Goal: Task Accomplishment & Management: Use online tool/utility

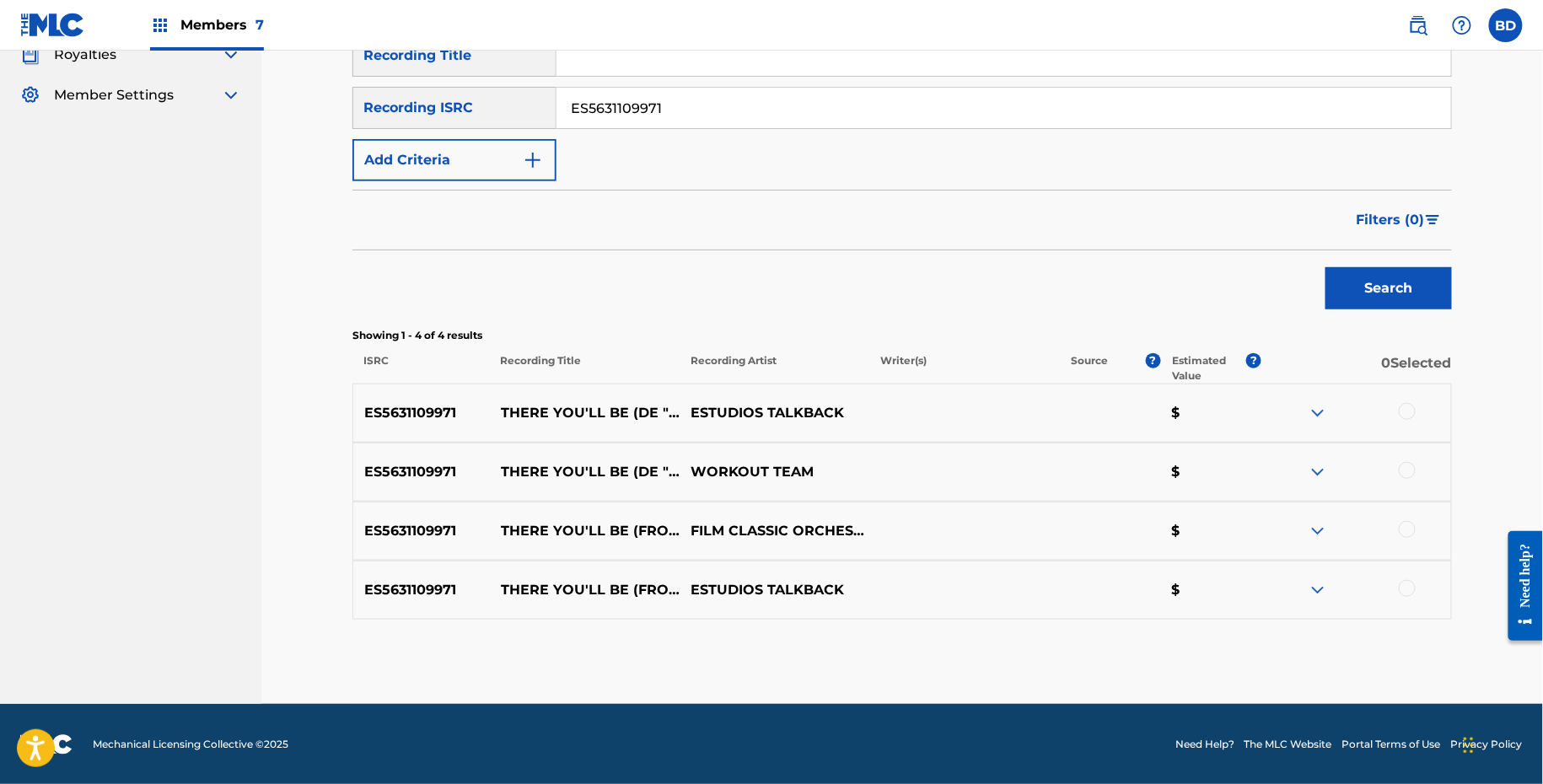
click at [598, 118] on input "ES5631109971" at bounding box center [1004, 107] width 895 height 40
type input "ES5770690404"
click at [1325, 267] on button "Search" at bounding box center [1389, 288] width 127 height 42
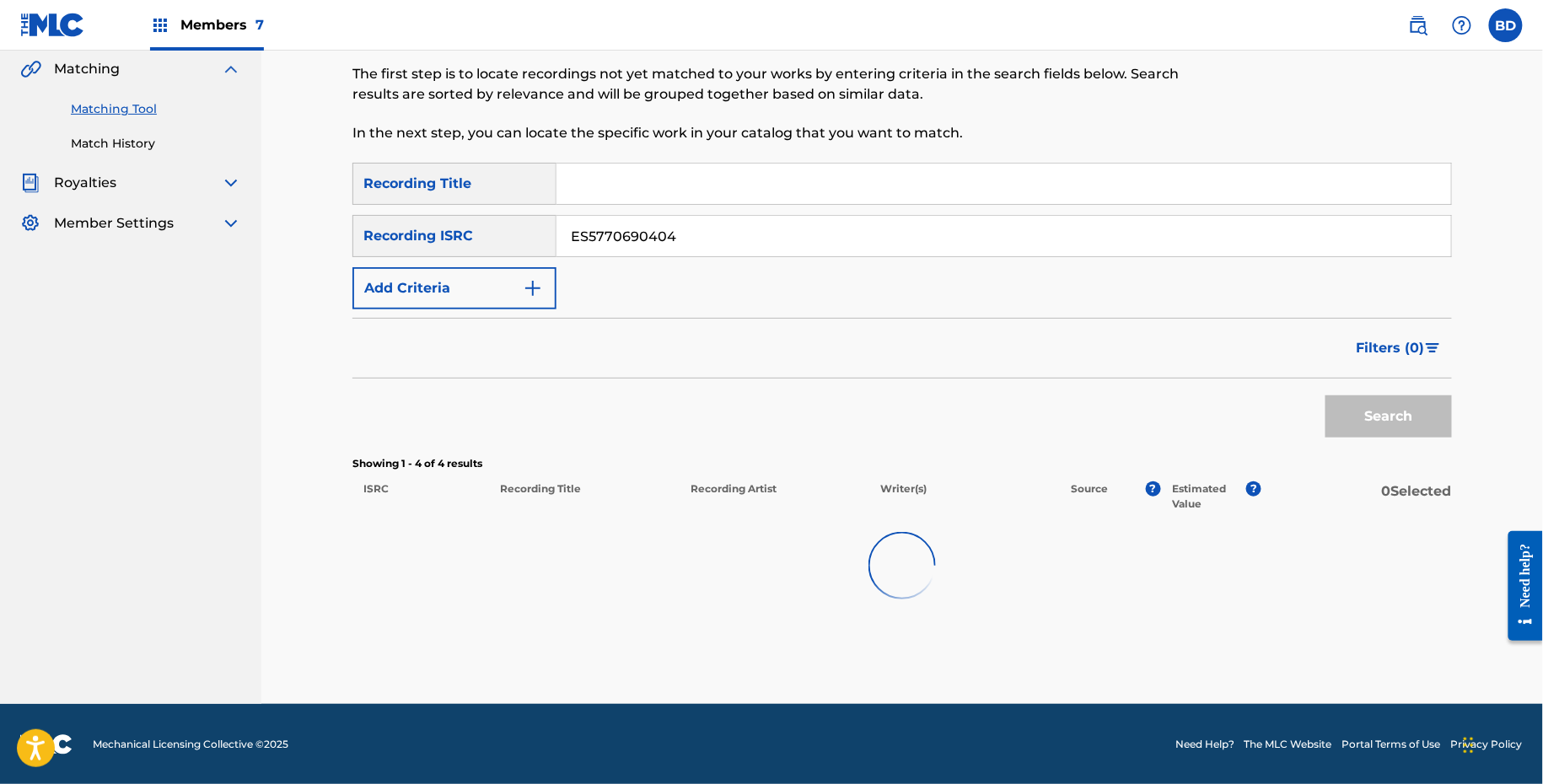
scroll to position [308, 0]
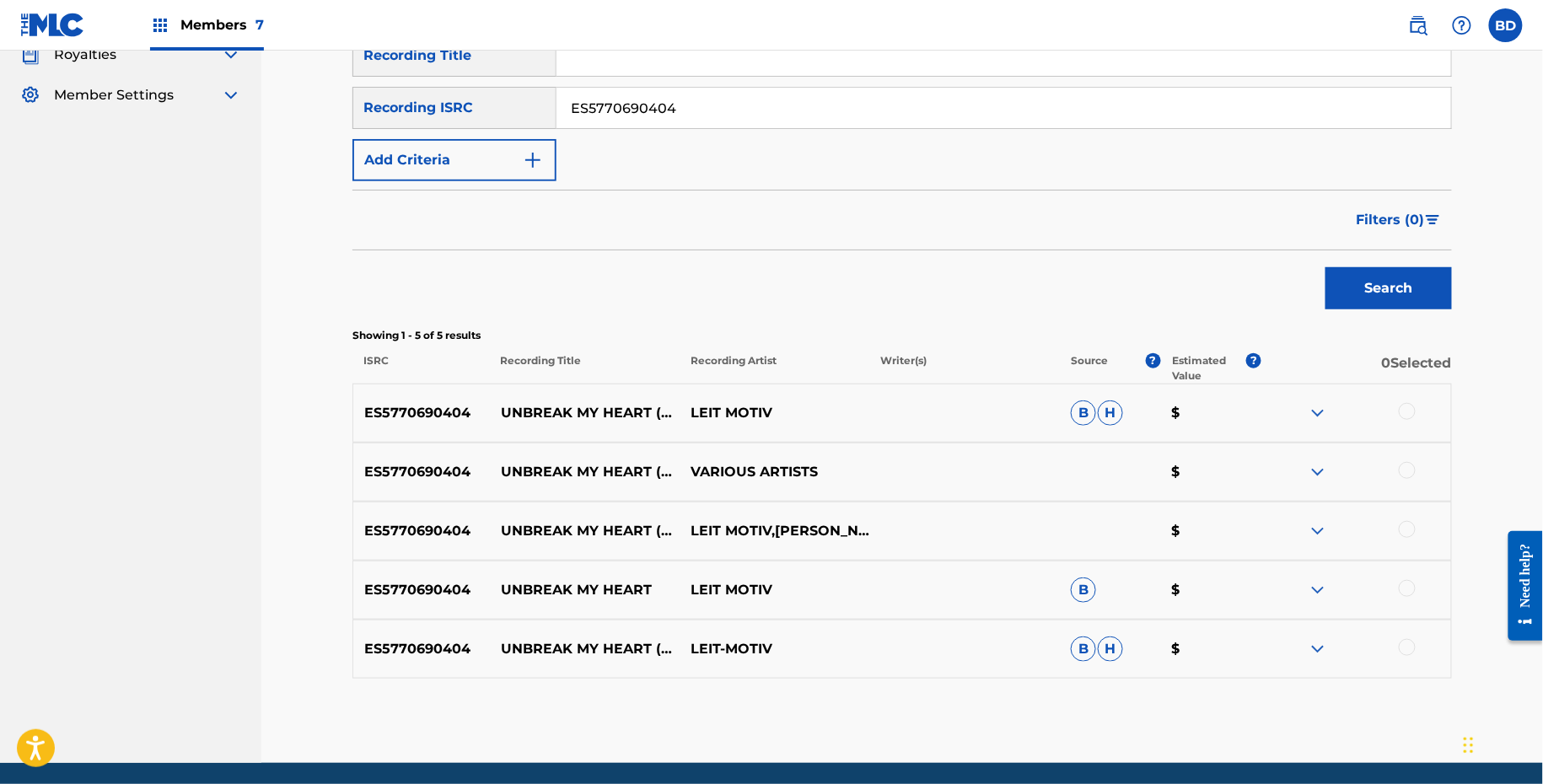
click at [1324, 643] on img at bounding box center [1318, 649] width 20 height 20
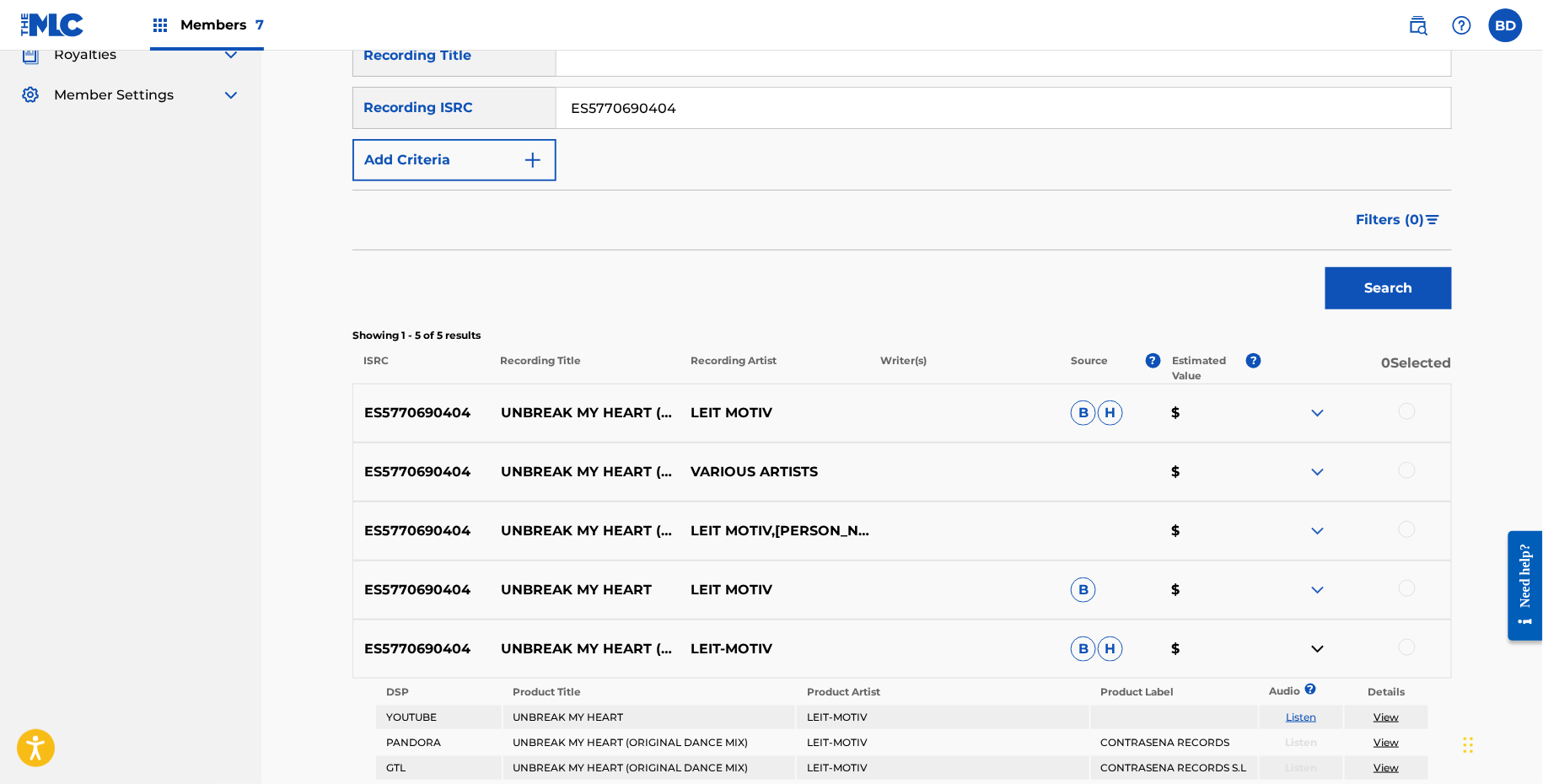
click at [1316, 573] on div "ES5770690404 UNBREAK MY HEART LEIT MOTIV B $" at bounding box center [902, 590] width 1099 height 59
click at [1324, 592] on img at bounding box center [1318, 590] width 20 height 20
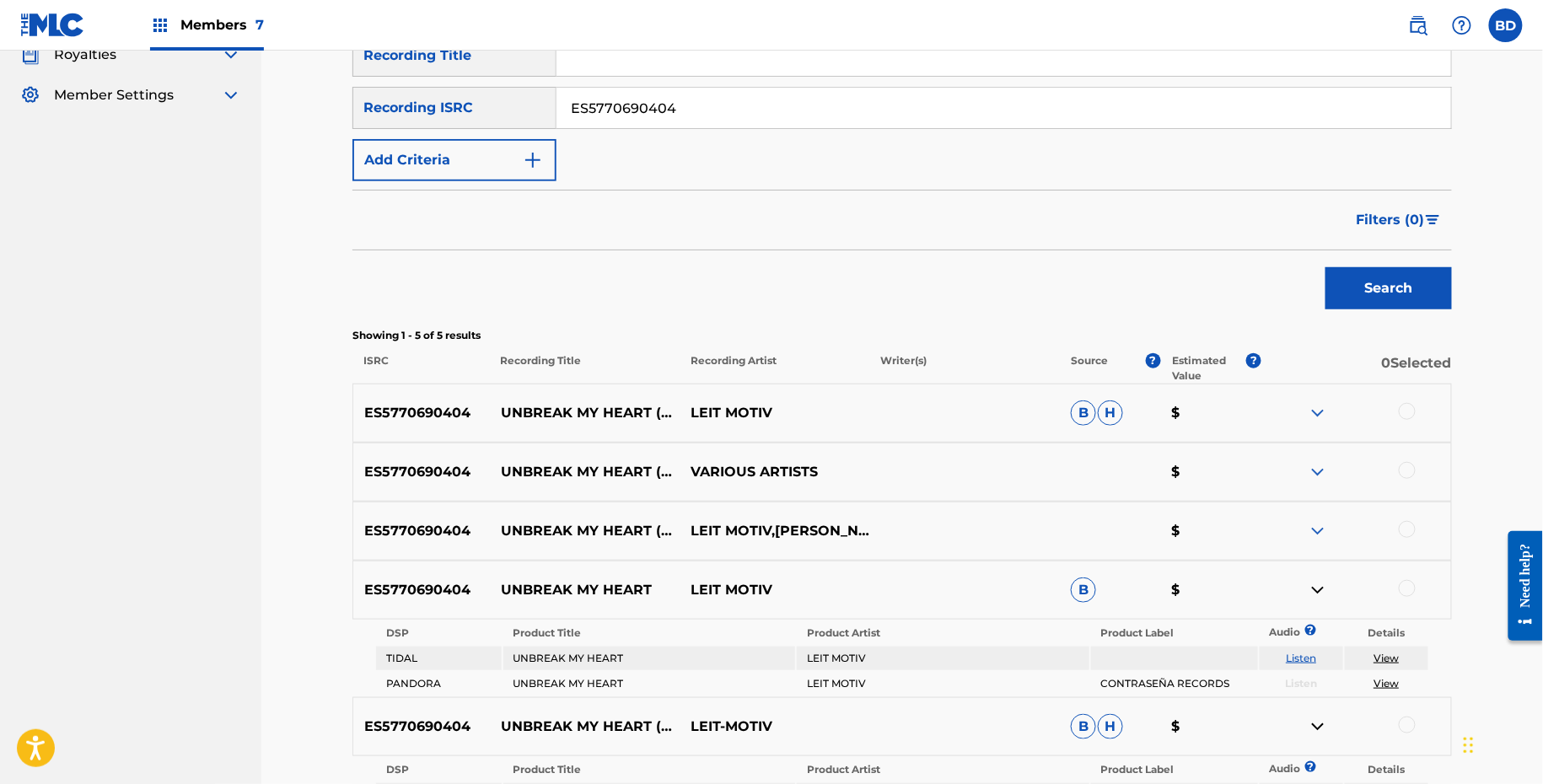
click at [1314, 404] on img at bounding box center [1318, 413] width 20 height 20
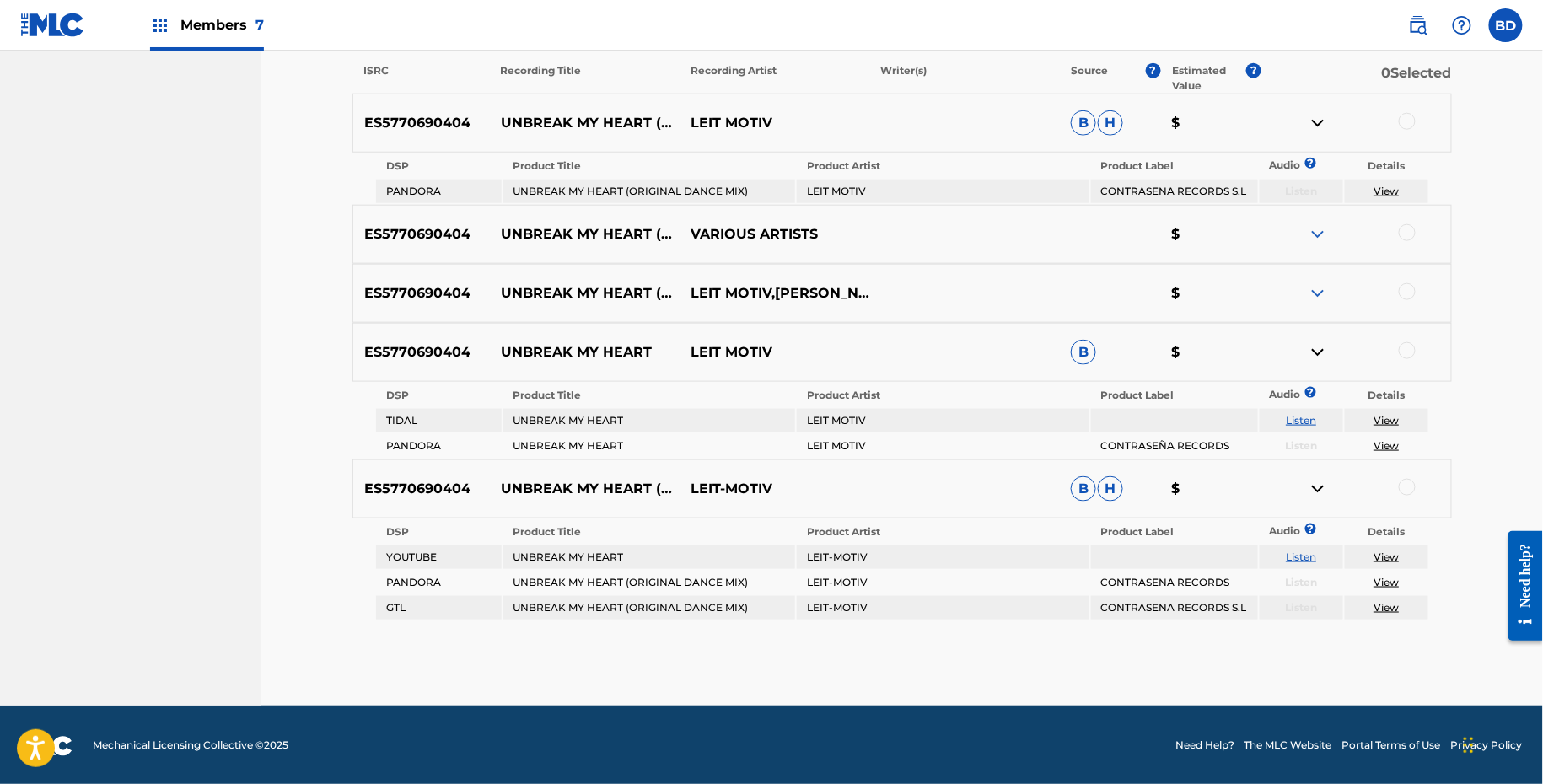
scroll to position [536, 0]
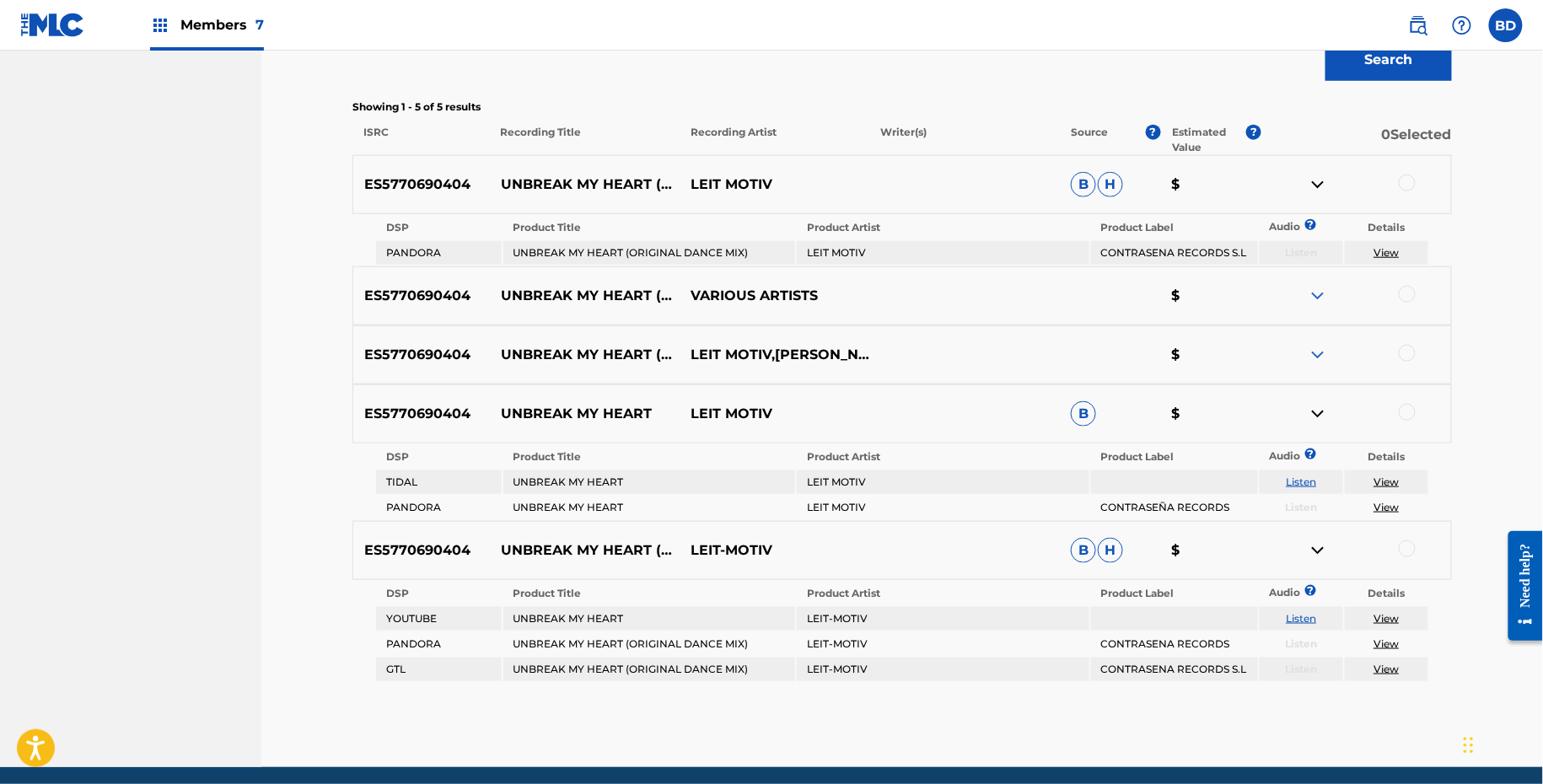
click at [529, 476] on td "UNBREAK MY HEART" at bounding box center [649, 482] width 293 height 24
copy td "UNBREAK MY HEART"
click at [1413, 544] on div at bounding box center [1407, 549] width 17 height 17
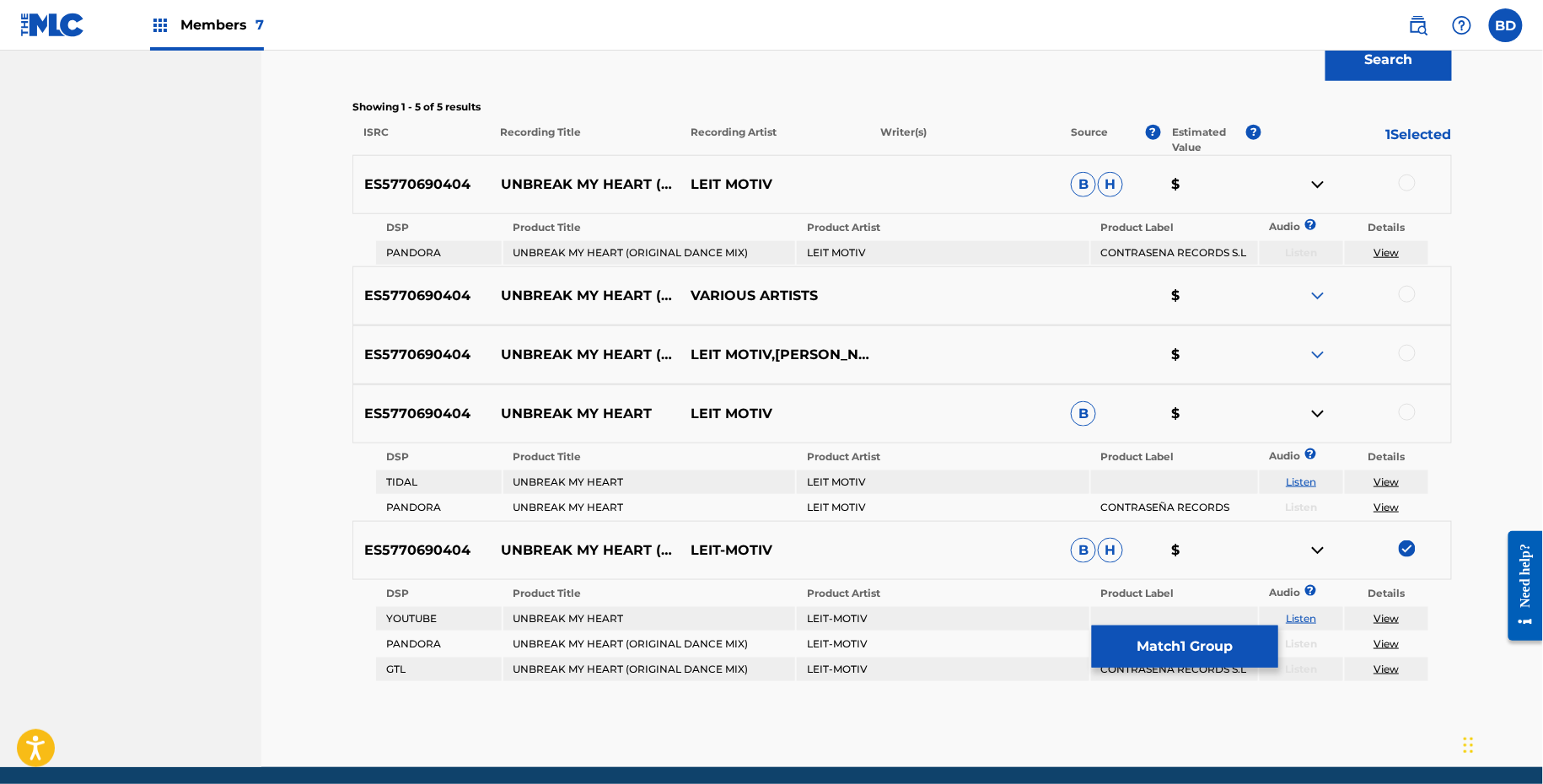
click at [1320, 549] on img at bounding box center [1318, 551] width 20 height 20
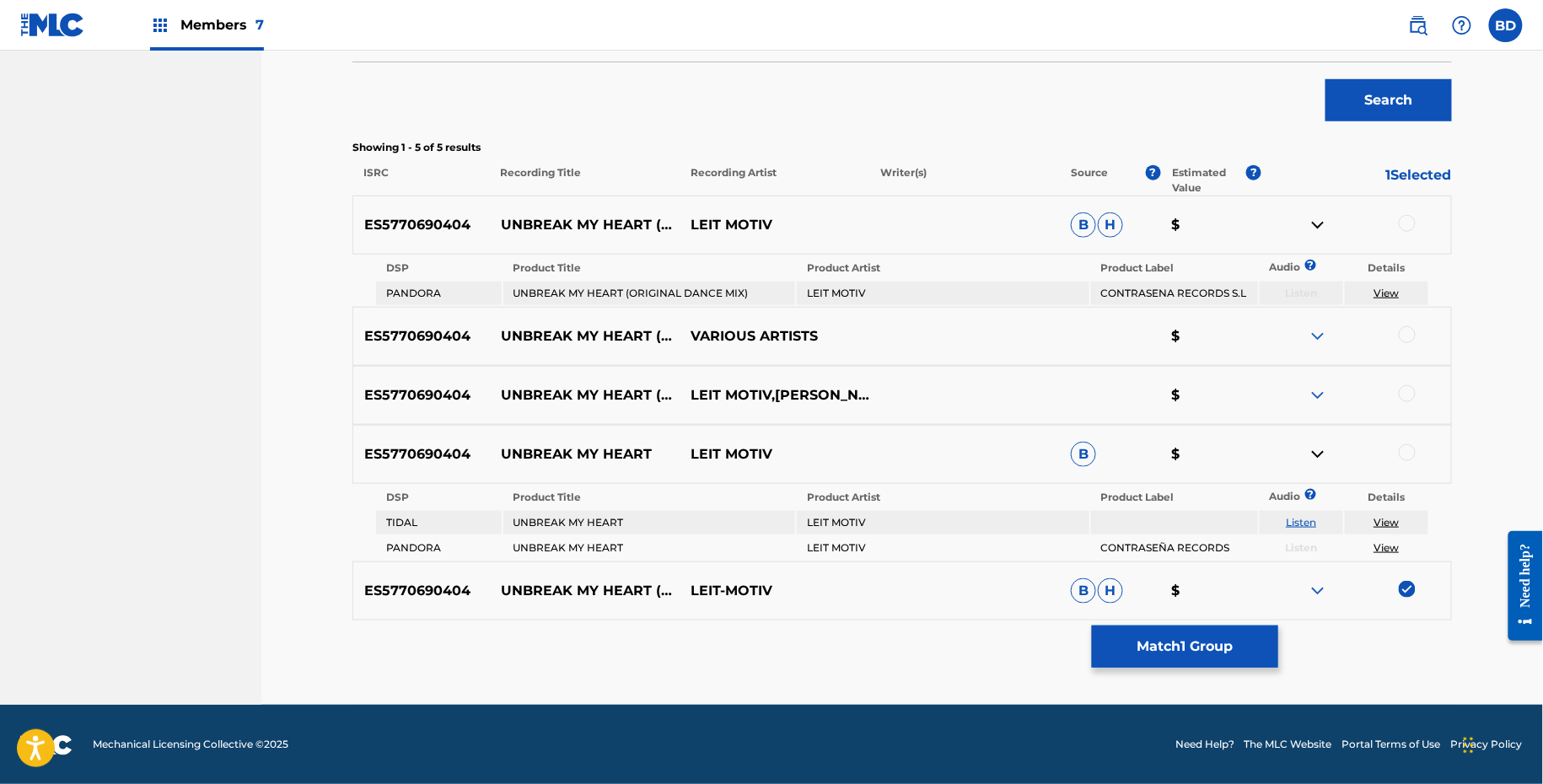
click at [1413, 215] on div at bounding box center [1357, 225] width 190 height 20
click at [1413, 230] on div at bounding box center [1357, 225] width 190 height 20
click at [1413, 220] on div at bounding box center [1407, 223] width 17 height 17
click at [1396, 299] on td "View" at bounding box center [1386, 294] width 84 height 24
click at [1396, 296] on link "View" at bounding box center [1387, 293] width 26 height 13
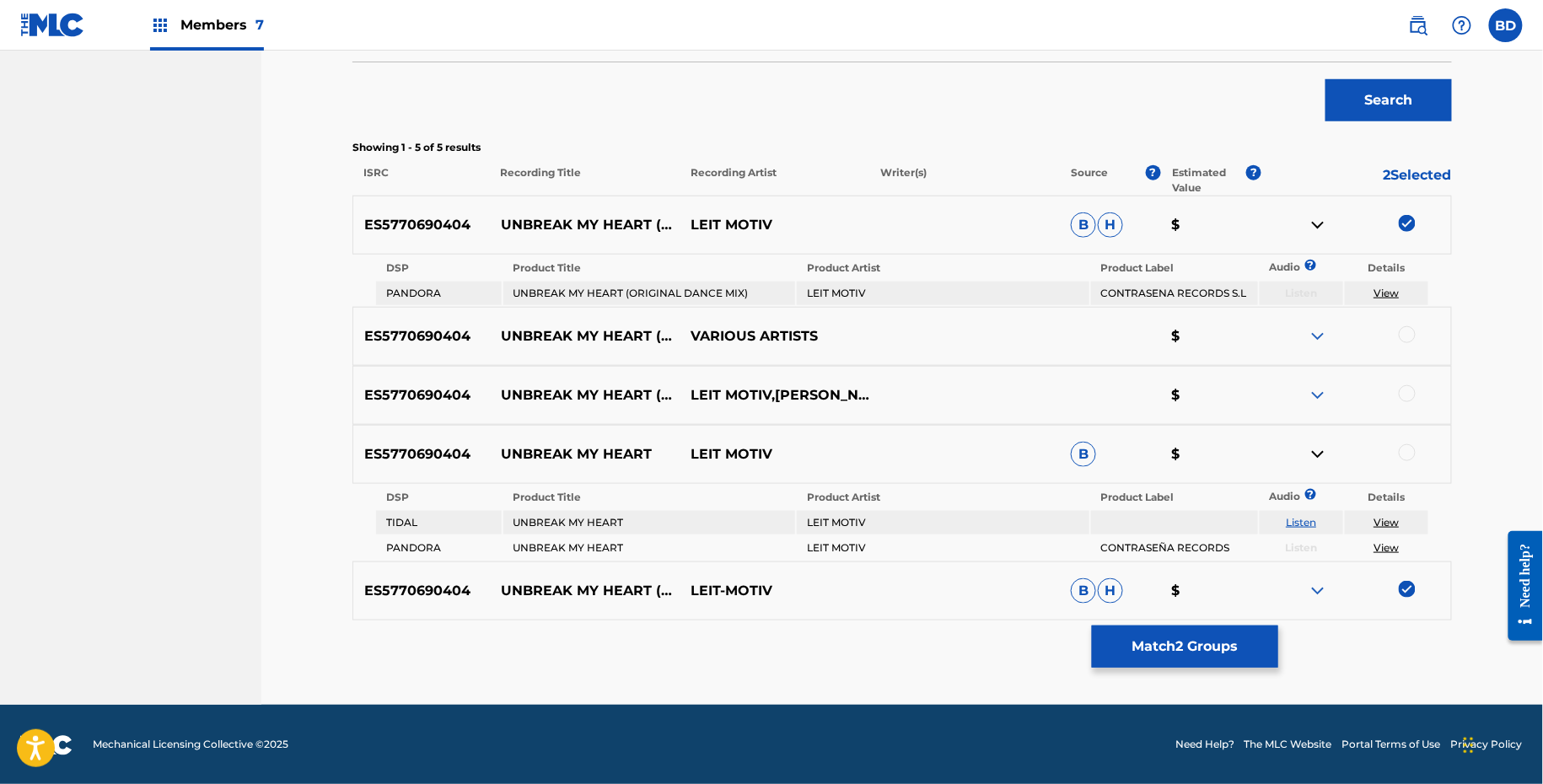
click at [1319, 220] on img at bounding box center [1318, 225] width 20 height 20
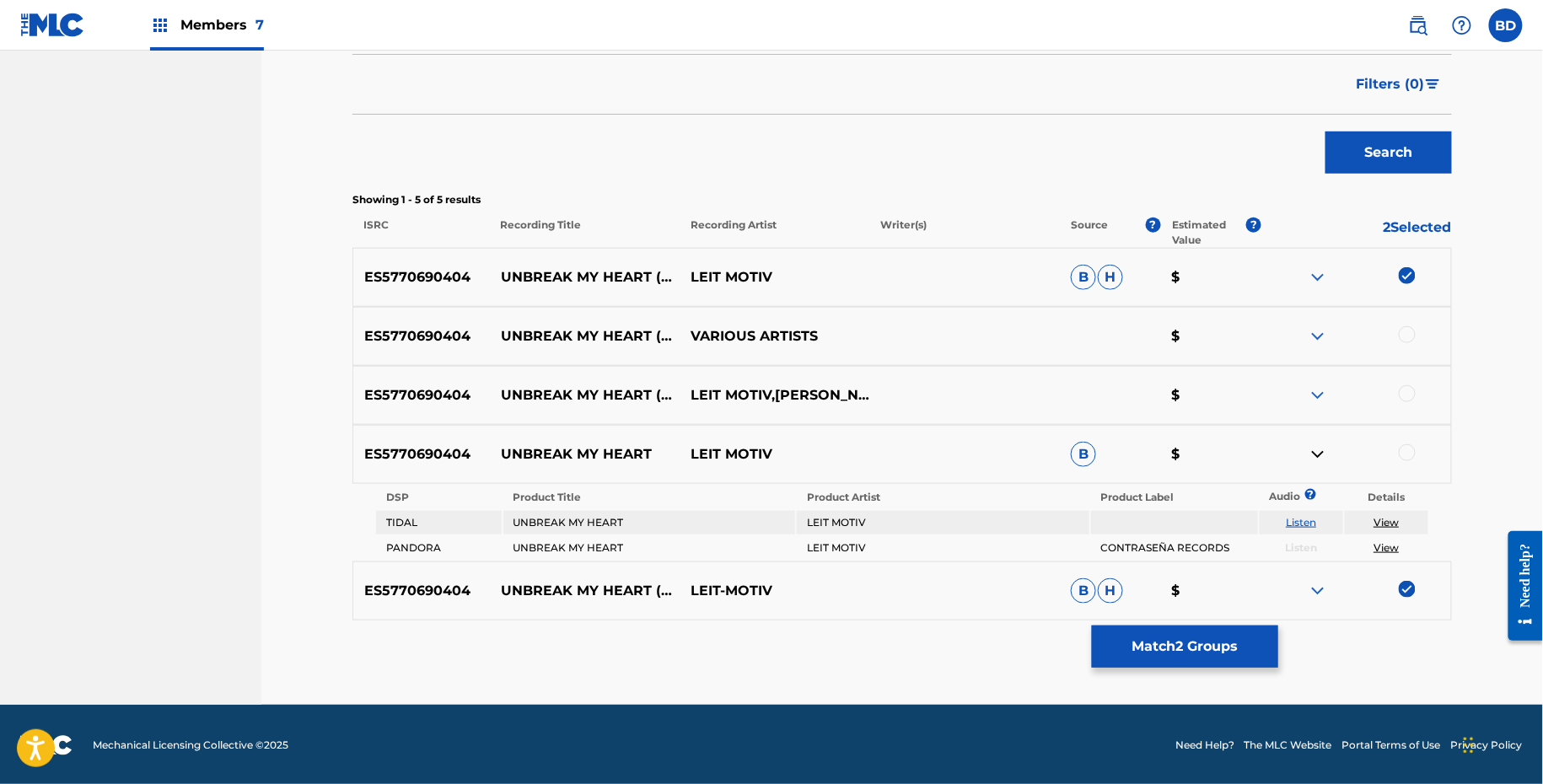
click at [1406, 459] on div at bounding box center [1357, 454] width 190 height 20
click at [1406, 448] on div at bounding box center [1407, 453] width 17 height 17
click at [1380, 545] on link "View" at bounding box center [1387, 547] width 26 height 13
click at [1118, 632] on button "Match 3 Groups" at bounding box center [1185, 646] width 186 height 42
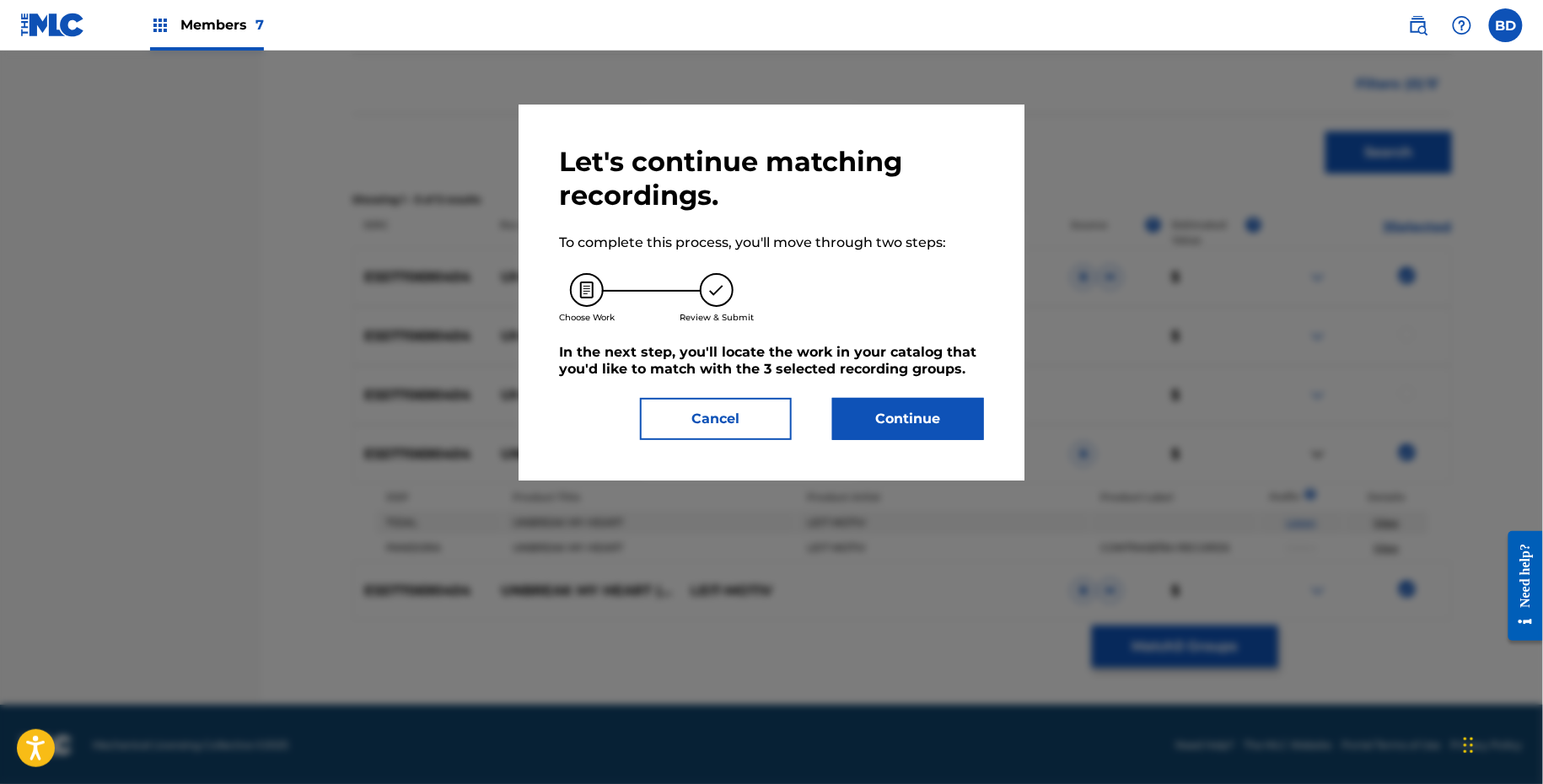
click at [940, 395] on div "Let's continue matching recordings. To complete this process, you'll move throu…" at bounding box center [772, 292] width 425 height 295
click at [940, 417] on button "Continue" at bounding box center [907, 419] width 152 height 42
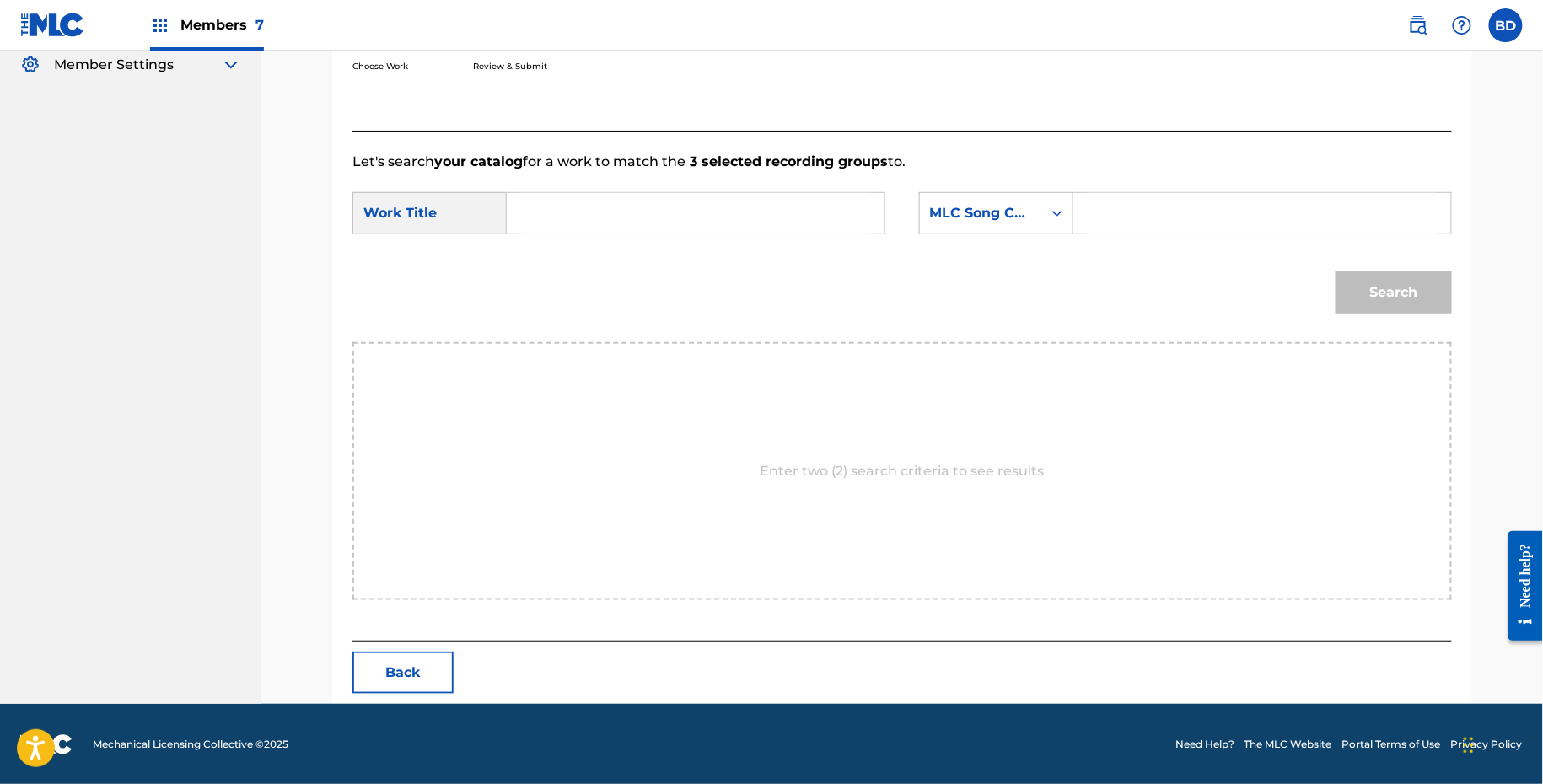
click at [1151, 208] on input "Search Form" at bounding box center [1262, 213] width 349 height 40
paste input "U02296"
type input "U02296"
click at [800, 206] on input "Search Form" at bounding box center [695, 213] width 349 height 40
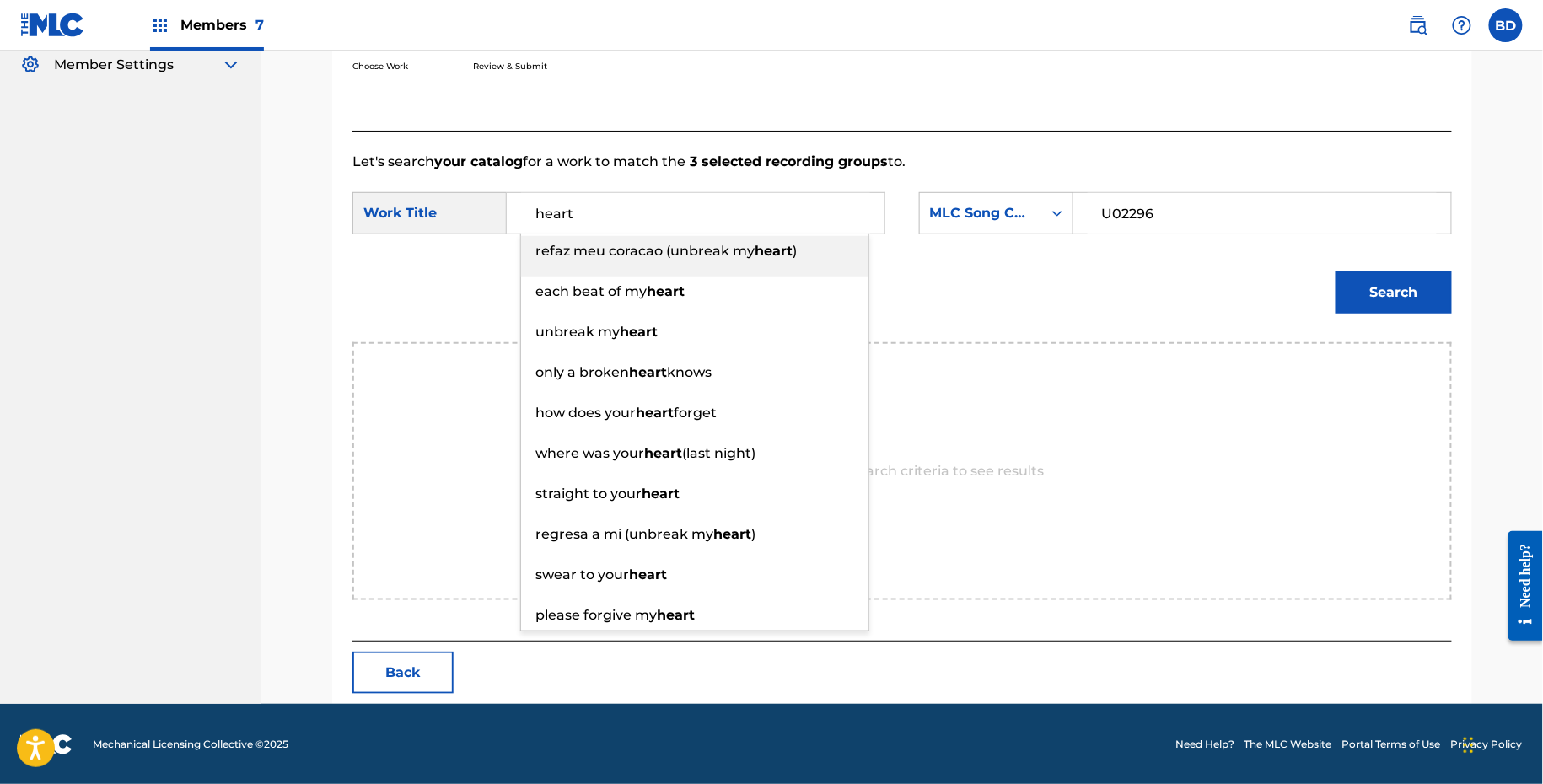
type input "heart"
click at [1400, 285] on button "Search" at bounding box center [1393, 293] width 117 height 42
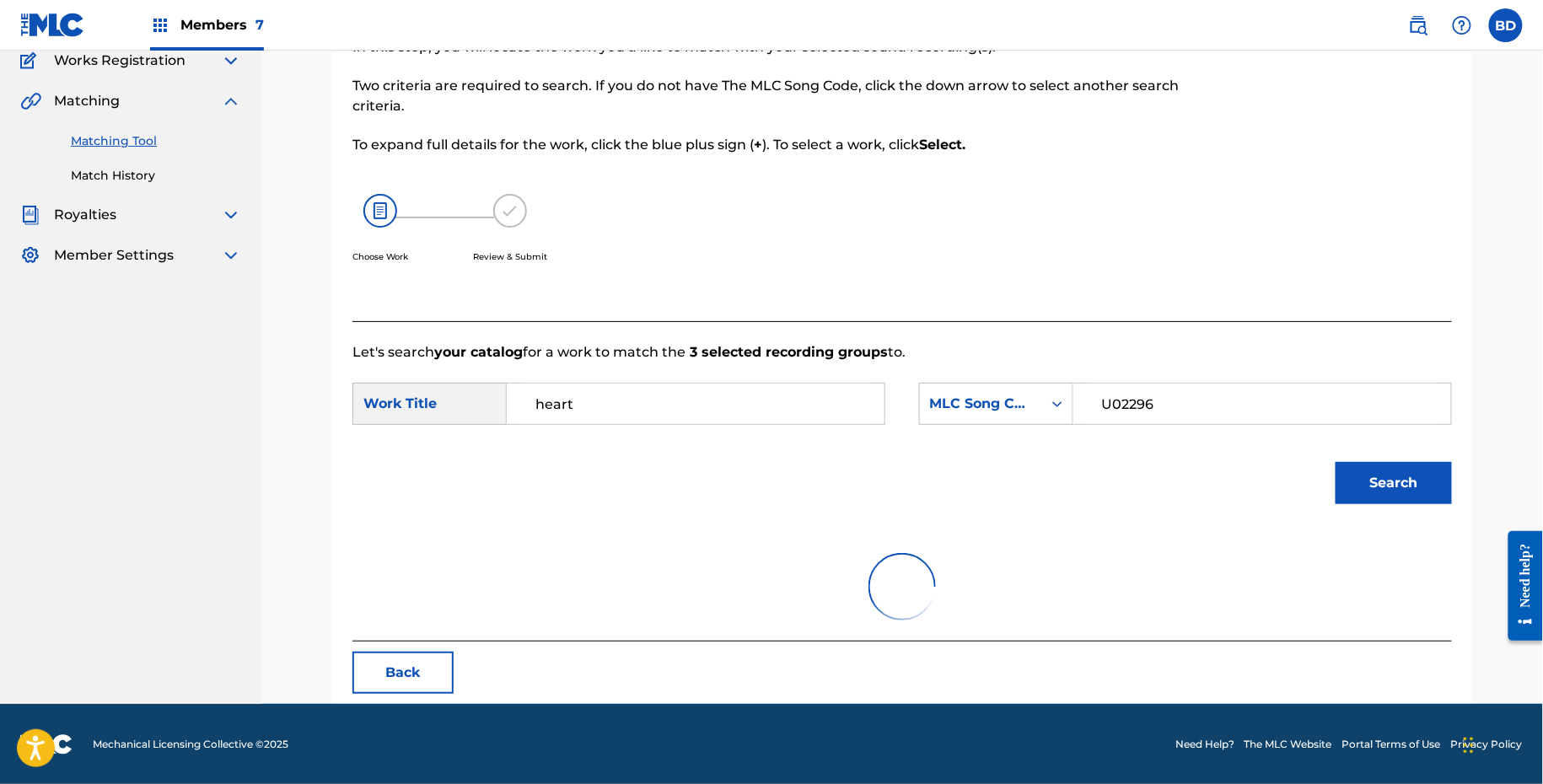
scroll to position [286, 0]
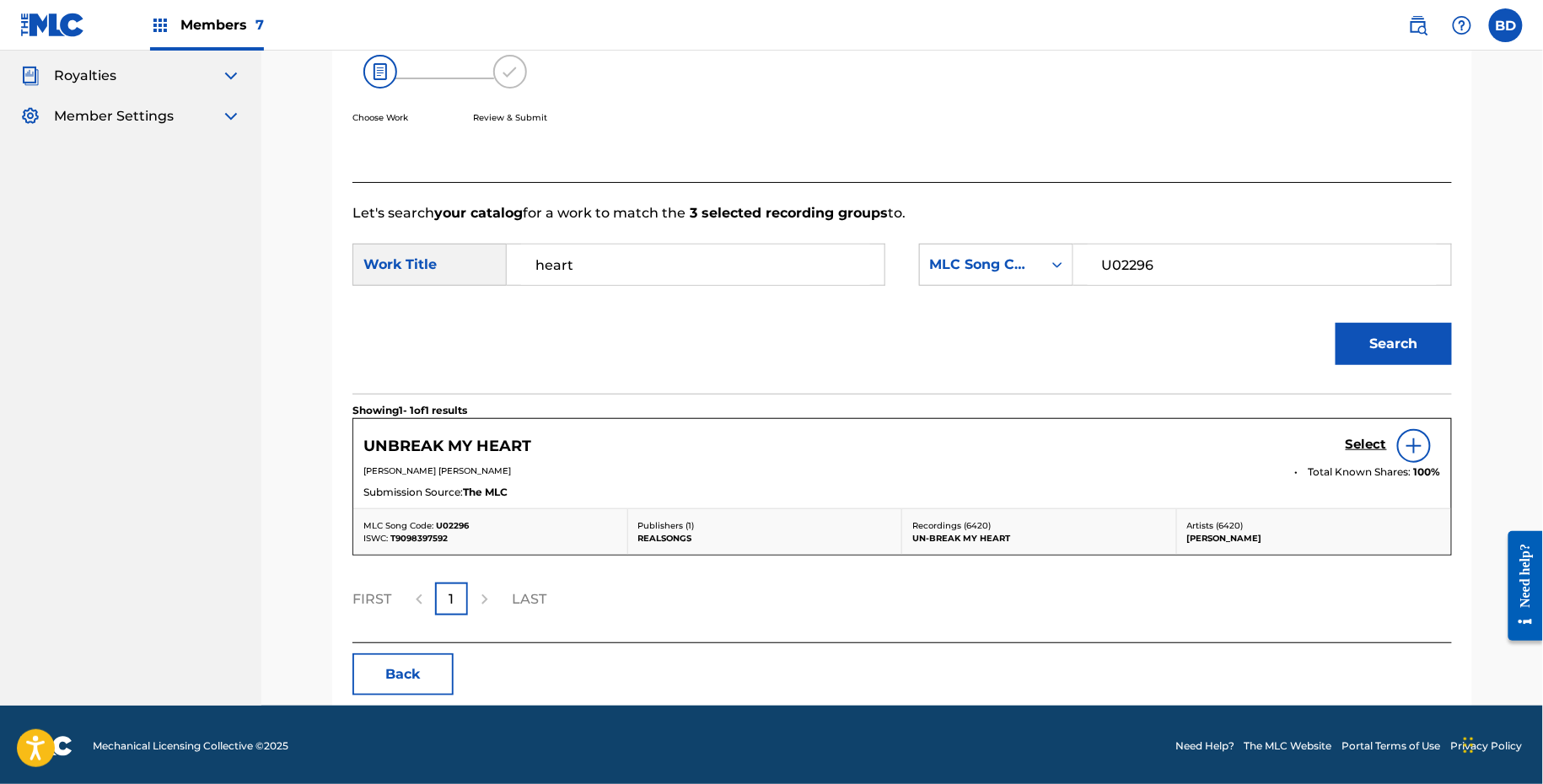
click at [1375, 452] on link "Select" at bounding box center [1366, 446] width 41 height 18
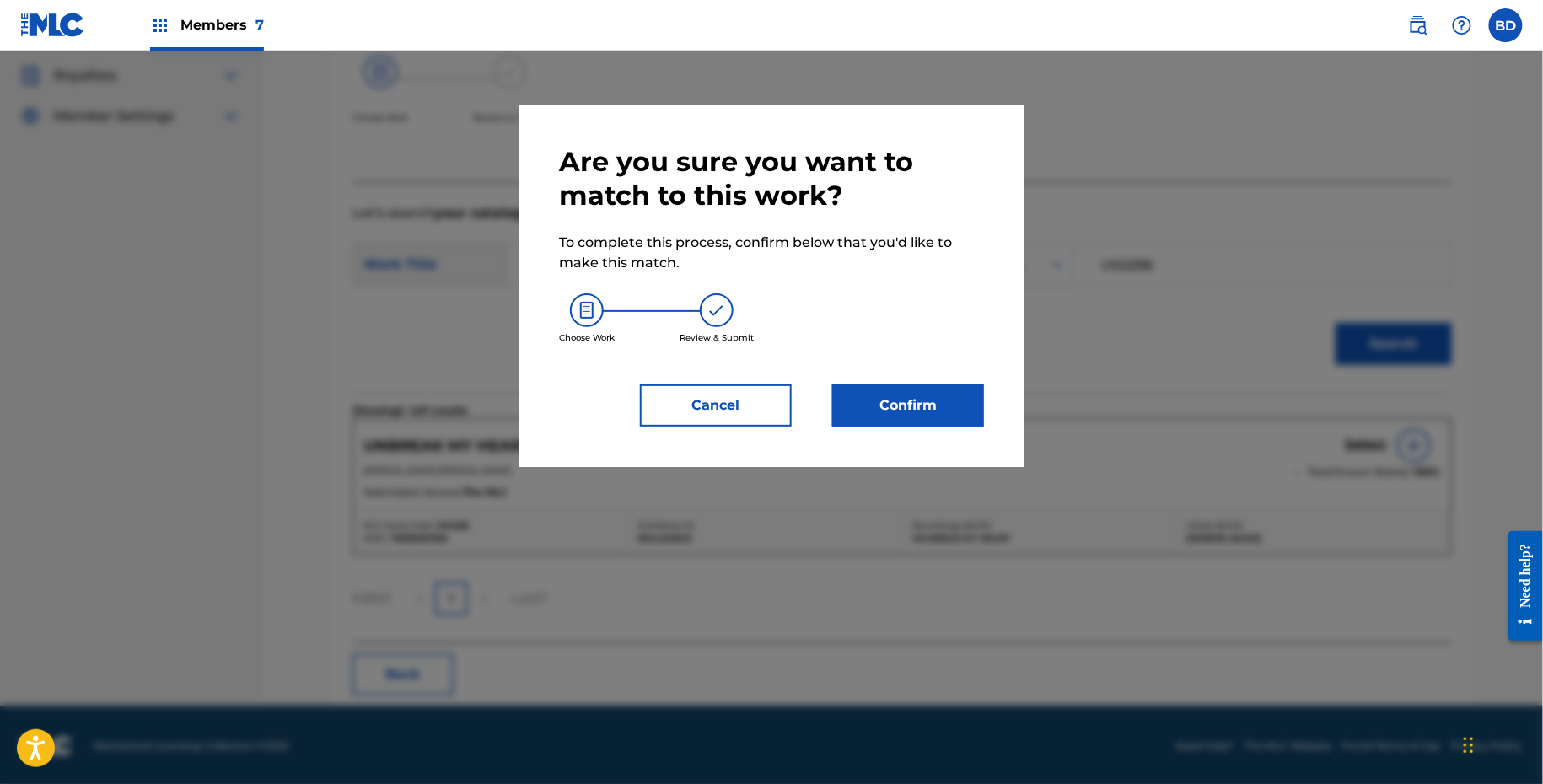
click at [922, 385] on button "Confirm" at bounding box center [907, 406] width 152 height 42
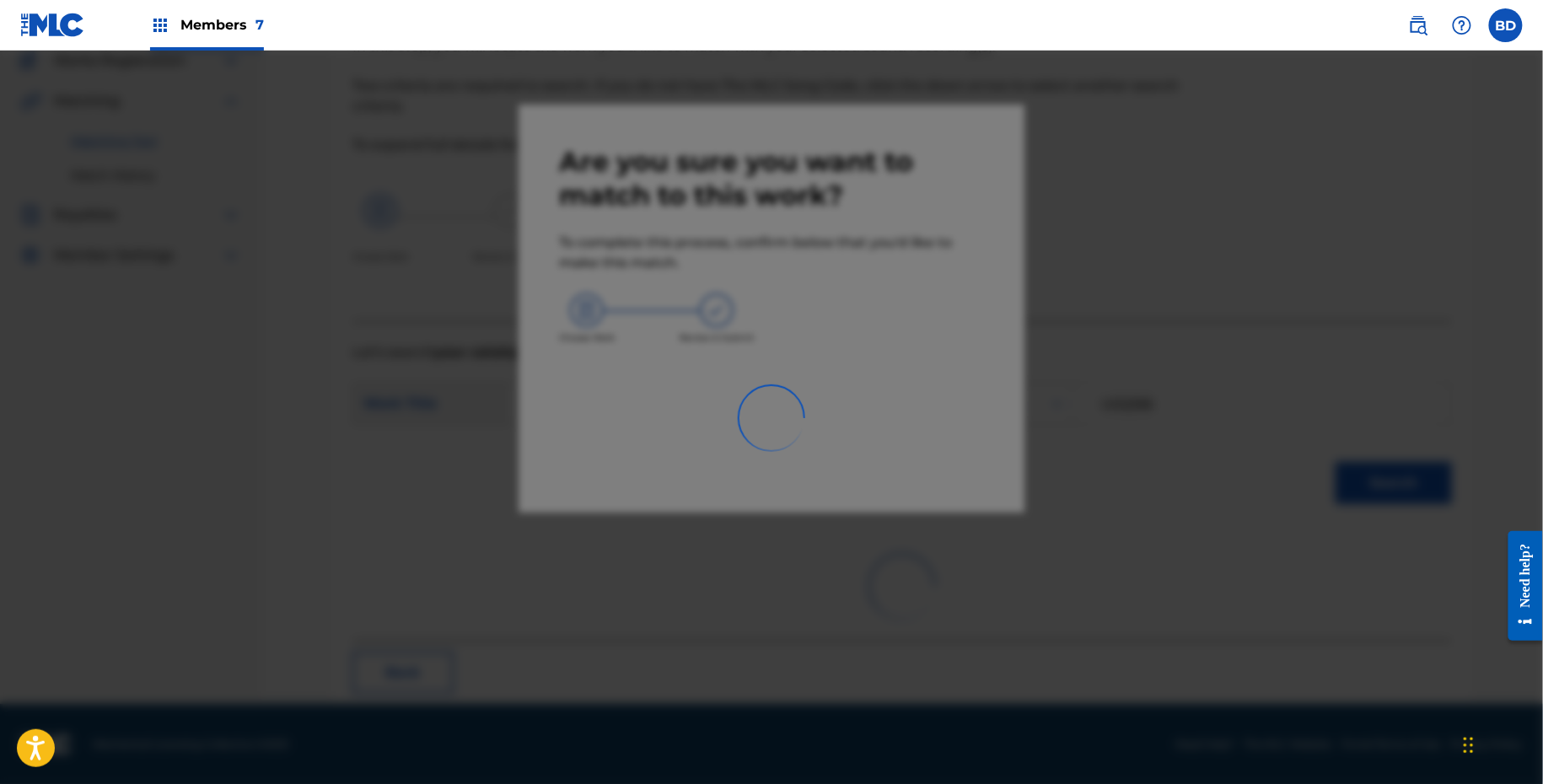
scroll to position [43, 0]
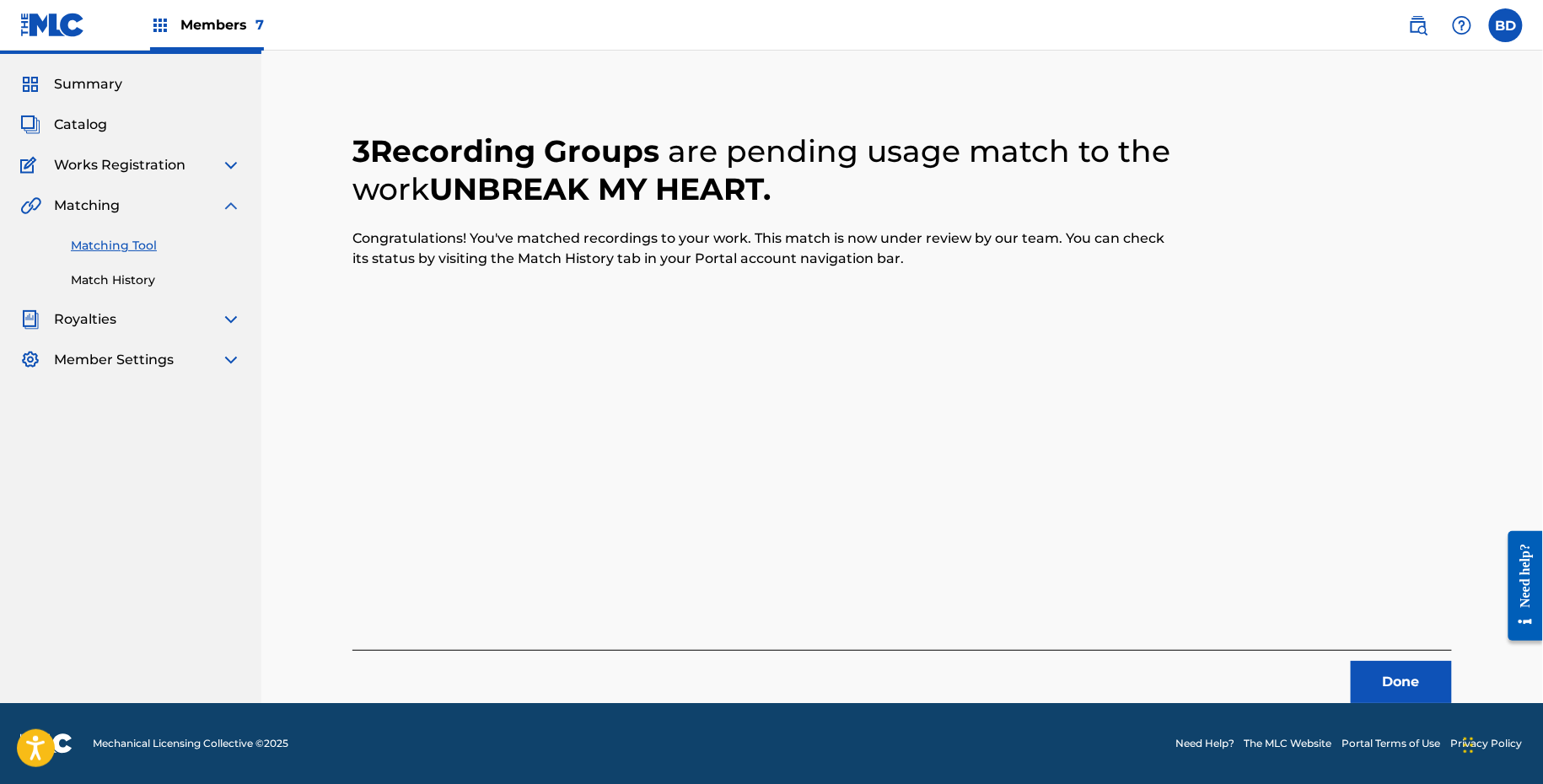
click at [84, 275] on link "Match History" at bounding box center [155, 280] width 170 height 17
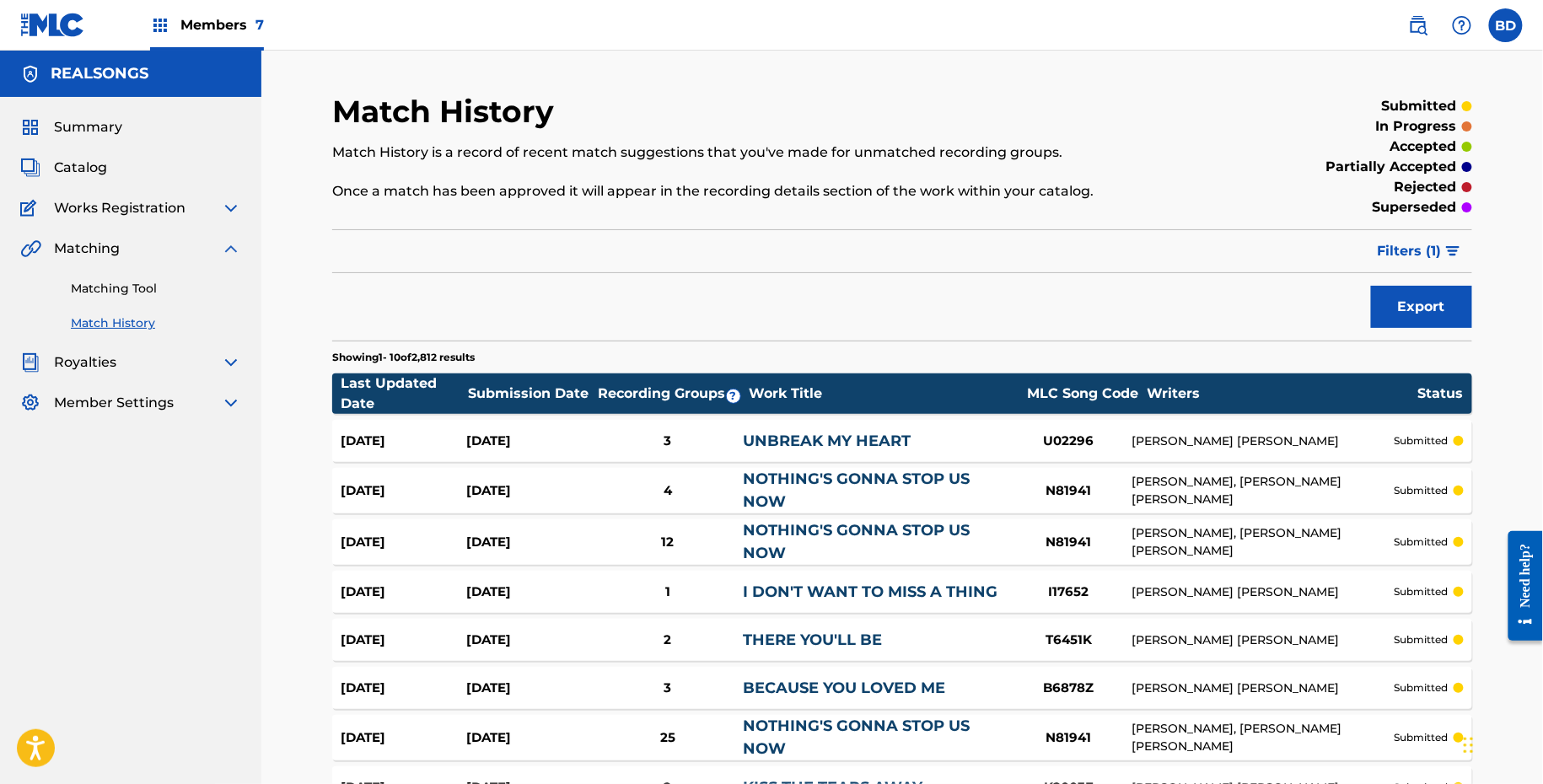
click at [850, 443] on link "UNBREAK MY HEART" at bounding box center [827, 441] width 168 height 18
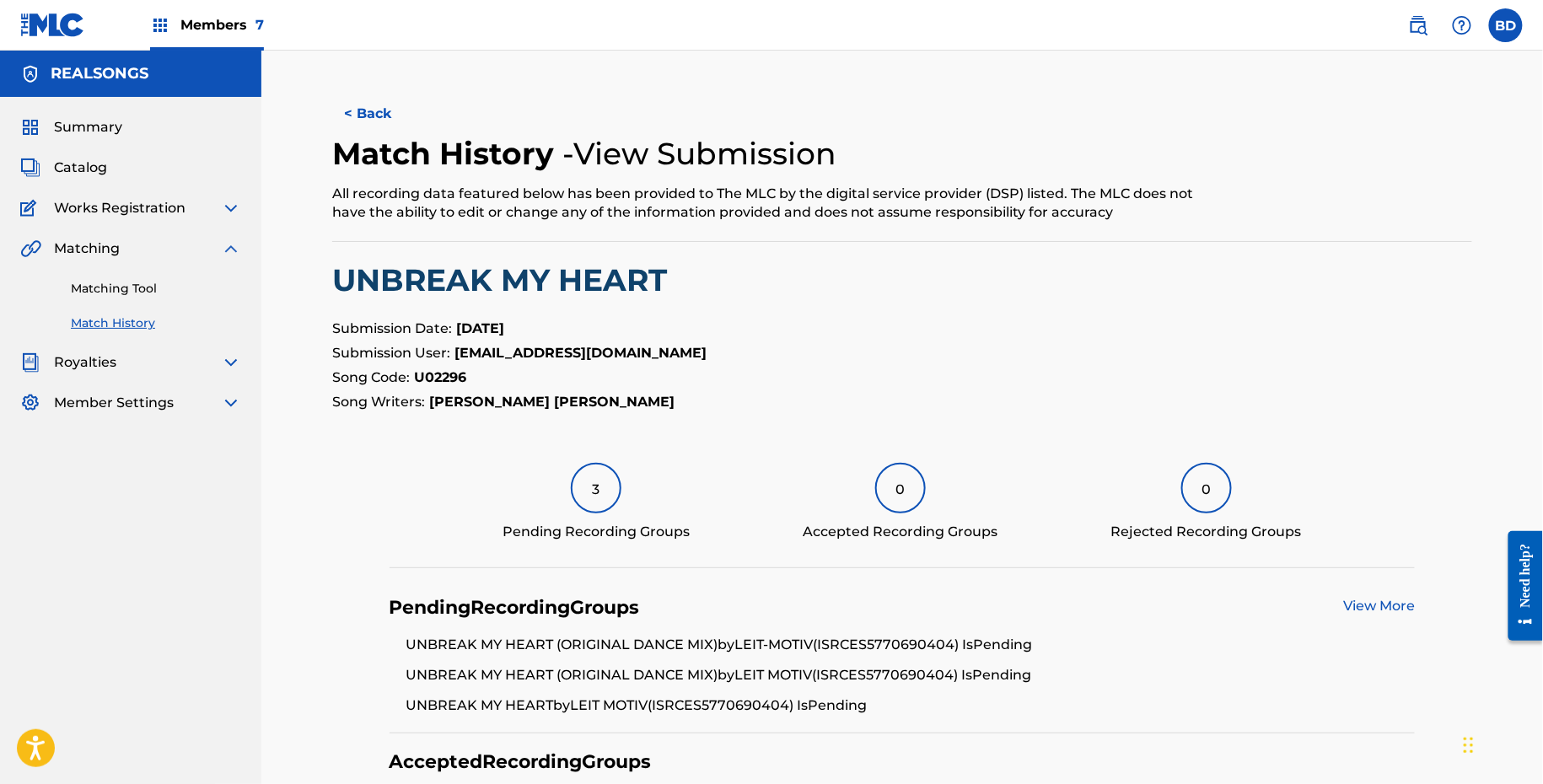
click at [91, 277] on div "Matching Tool Match History" at bounding box center [130, 296] width 221 height 73
click at [111, 289] on link "Matching Tool" at bounding box center [155, 288] width 170 height 17
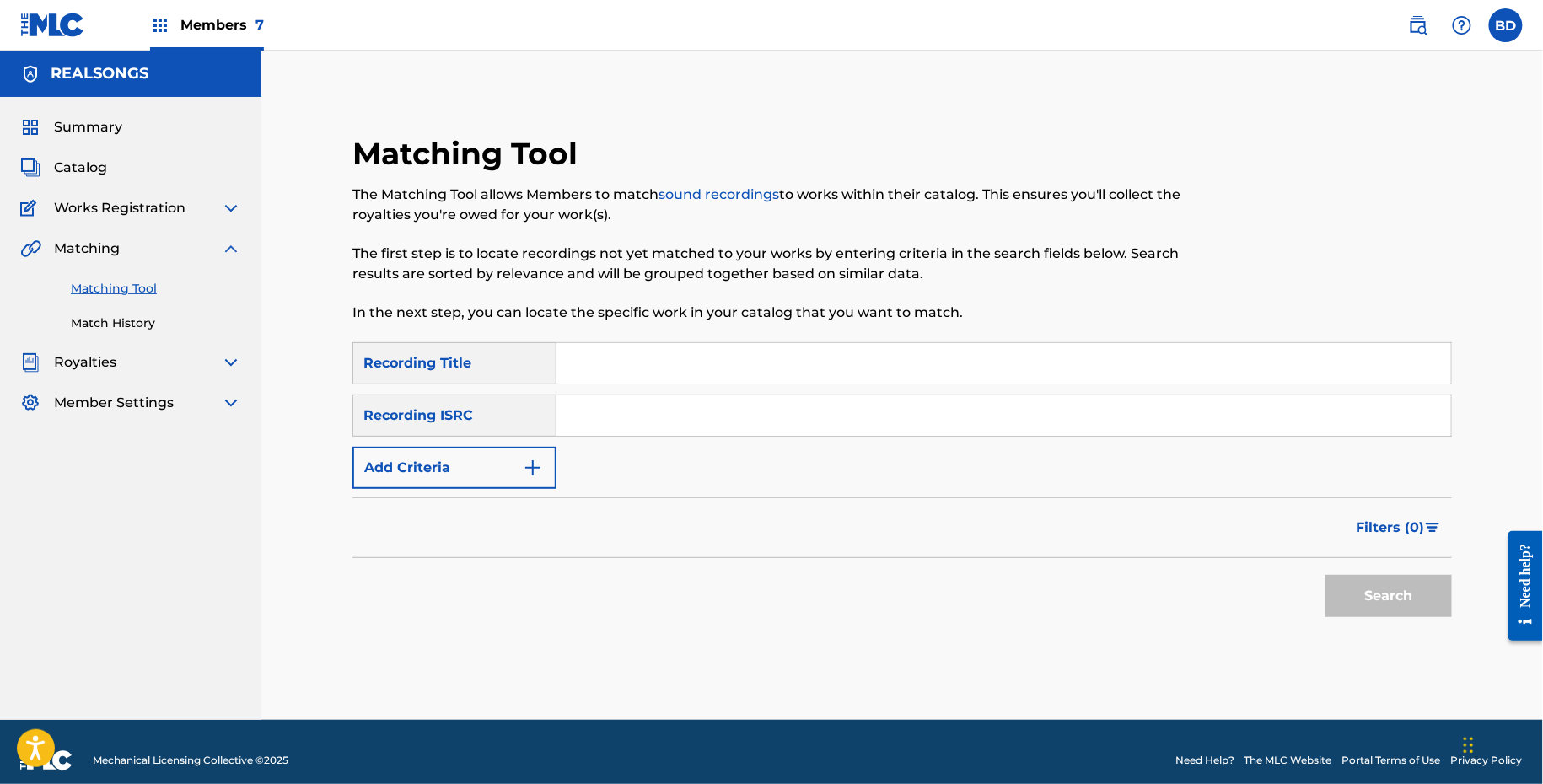
click at [571, 406] on input "Search Form" at bounding box center [1004, 416] width 895 height 40
paste input "FIV2H2400022"
type input "FIV2H2400022"
click at [1325, 575] on button "Search" at bounding box center [1389, 596] width 127 height 42
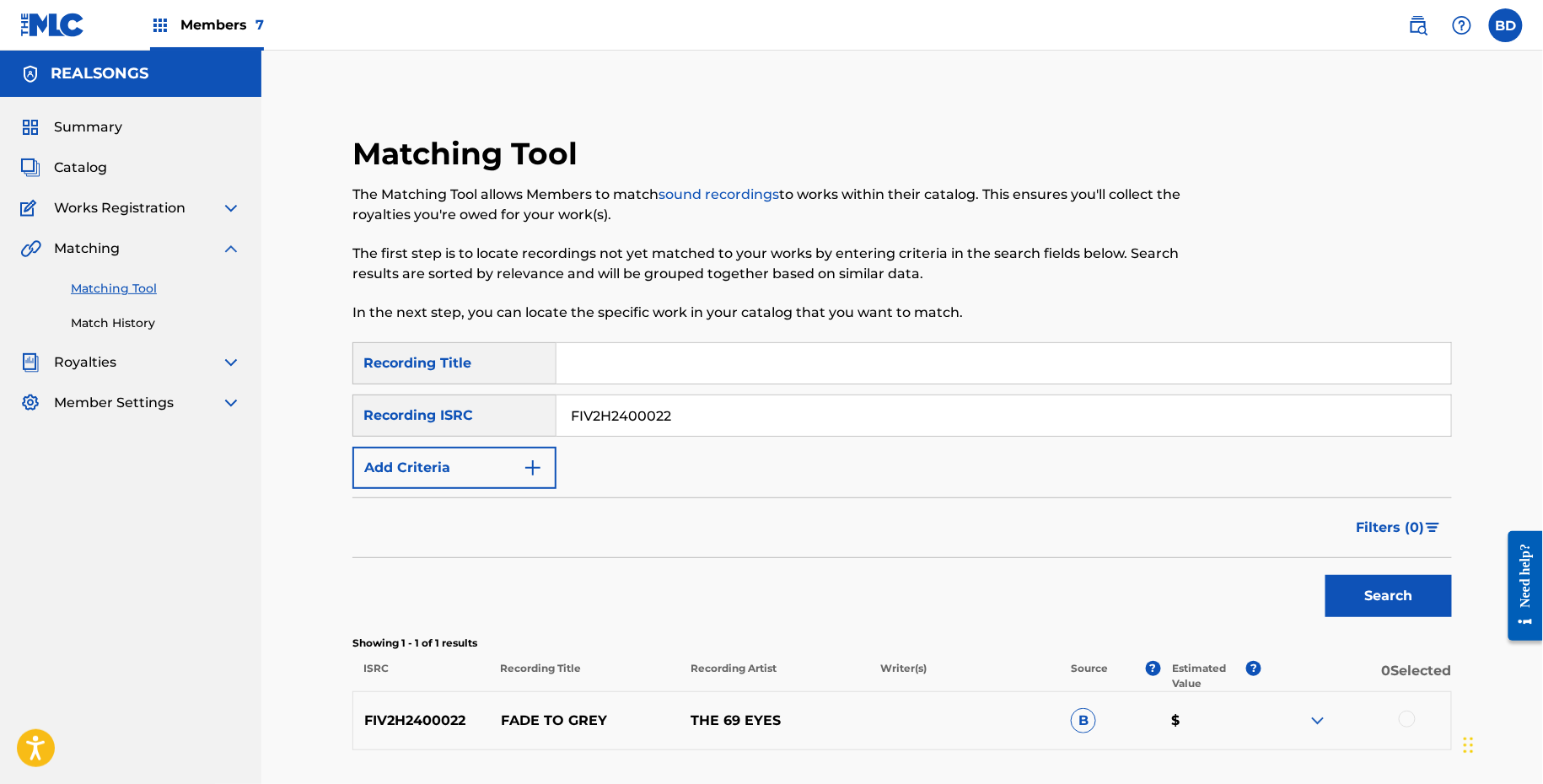
scroll to position [130, 0]
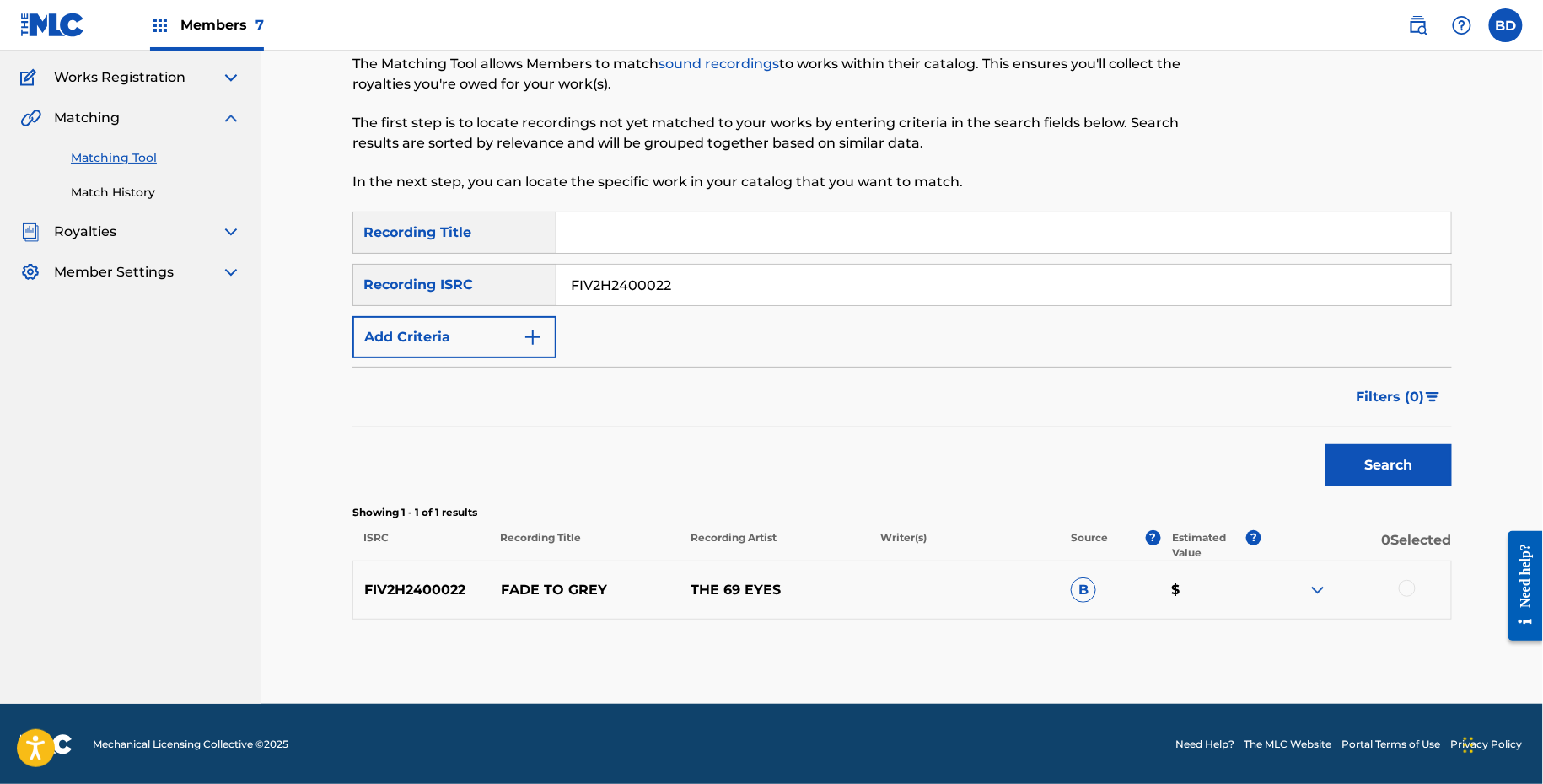
click at [1309, 594] on img at bounding box center [1318, 590] width 20 height 20
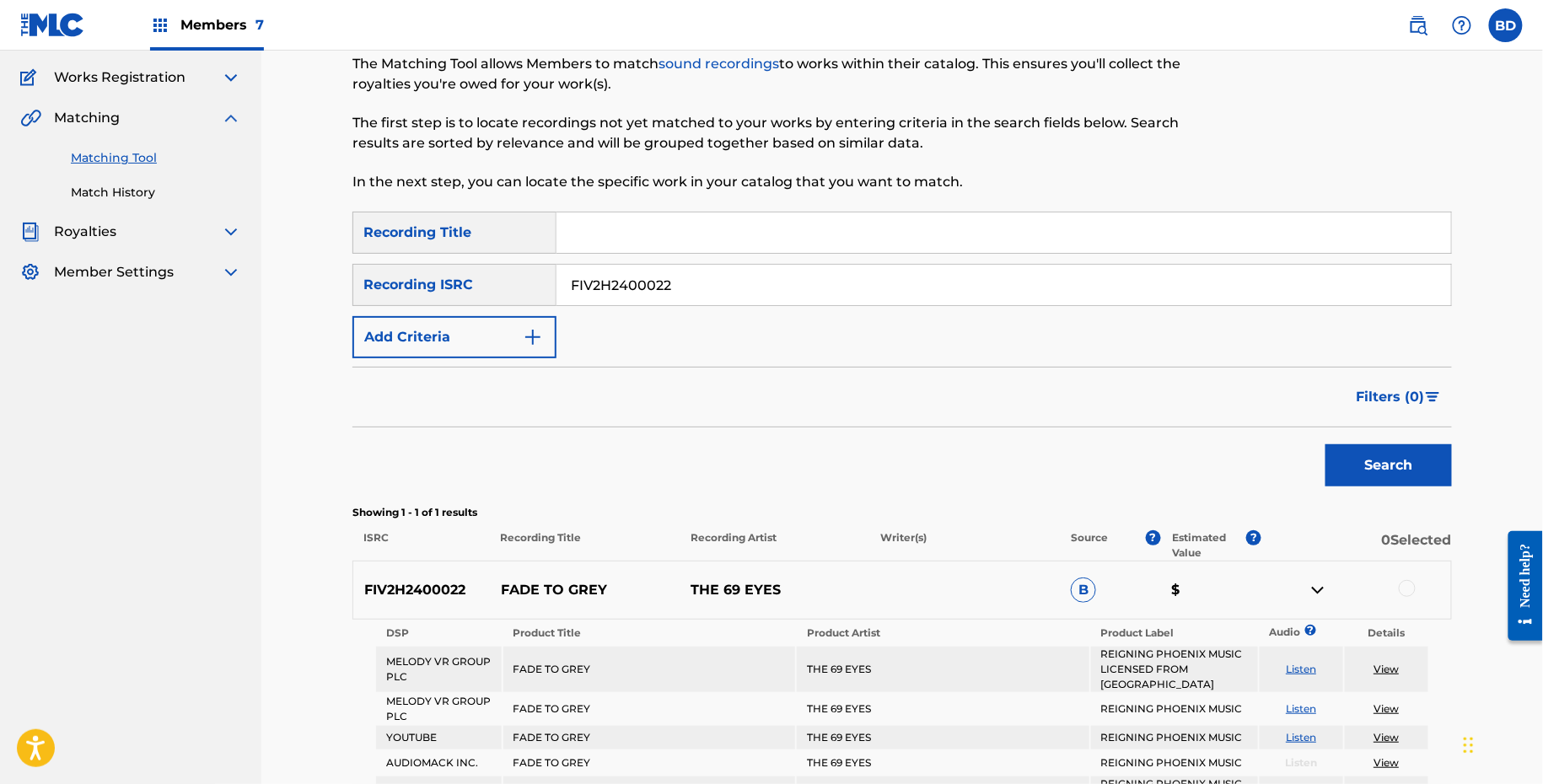
click at [536, 588] on p "FADE TO GREY" at bounding box center [584, 590] width 190 height 20
copy p "FADE TO GREY"
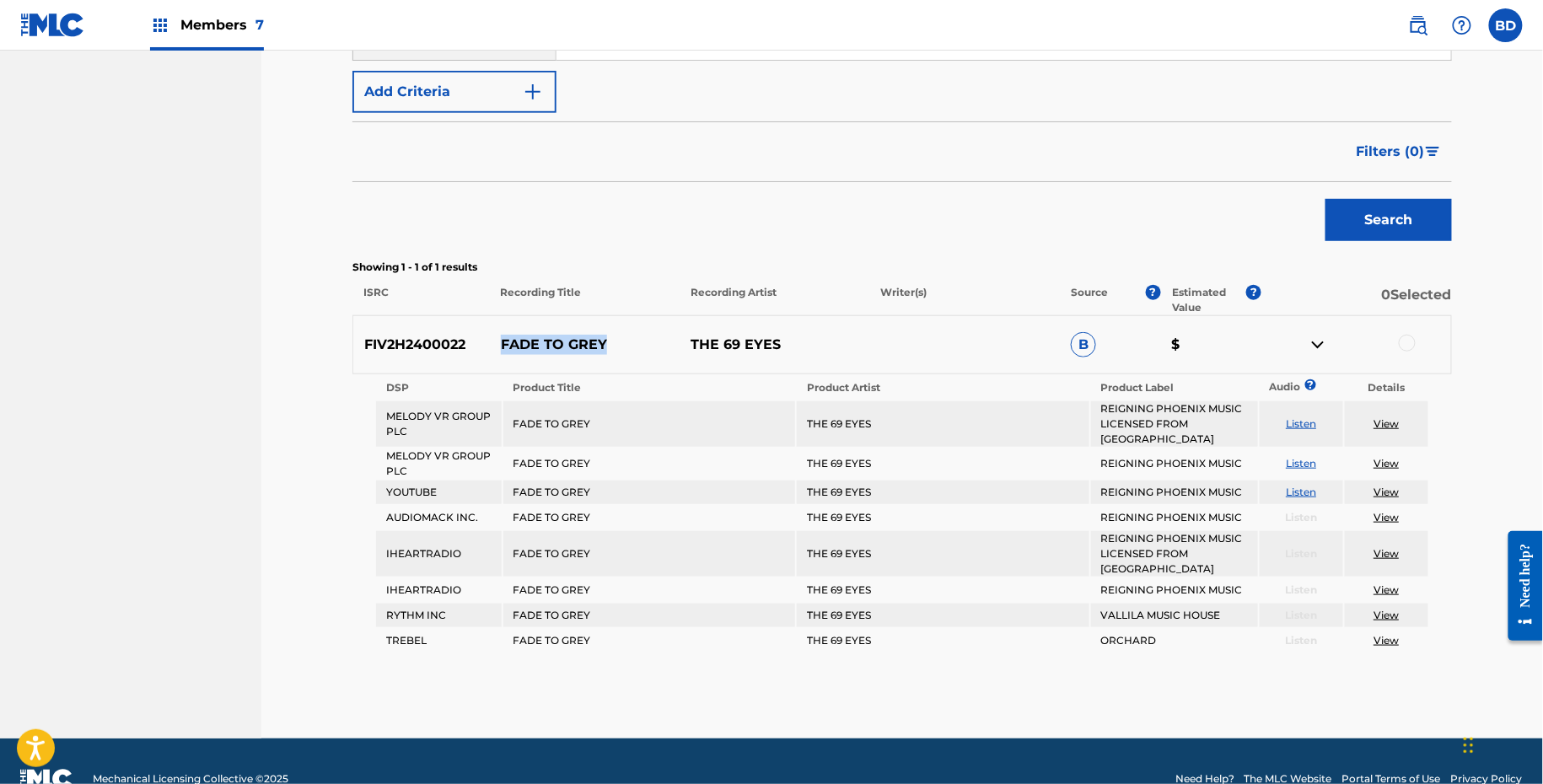
scroll to position [330, 0]
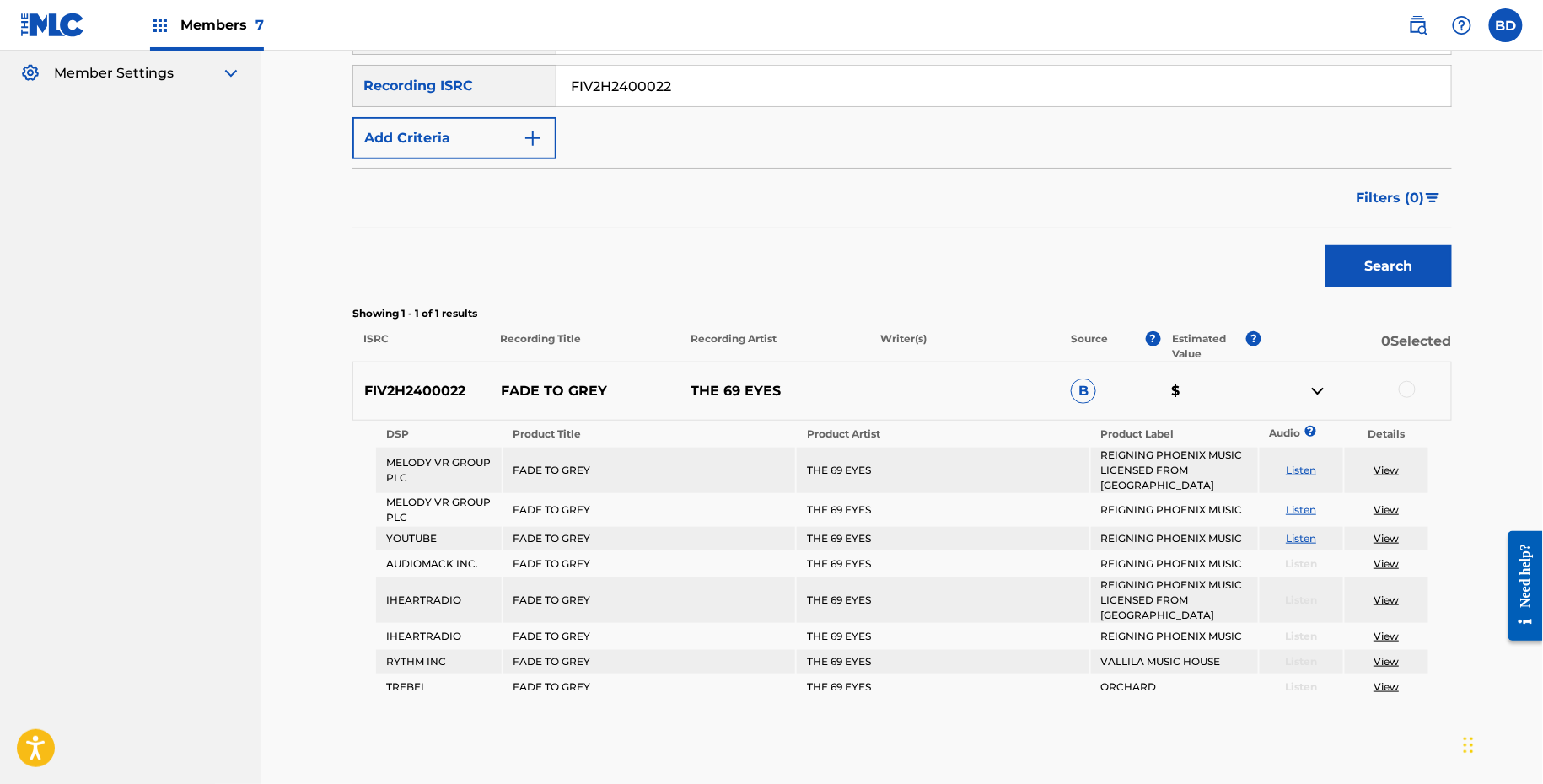
click at [1408, 386] on div at bounding box center [1407, 389] width 17 height 17
click at [1146, 663] on button "Match 1 Group" at bounding box center [1185, 646] width 186 height 42
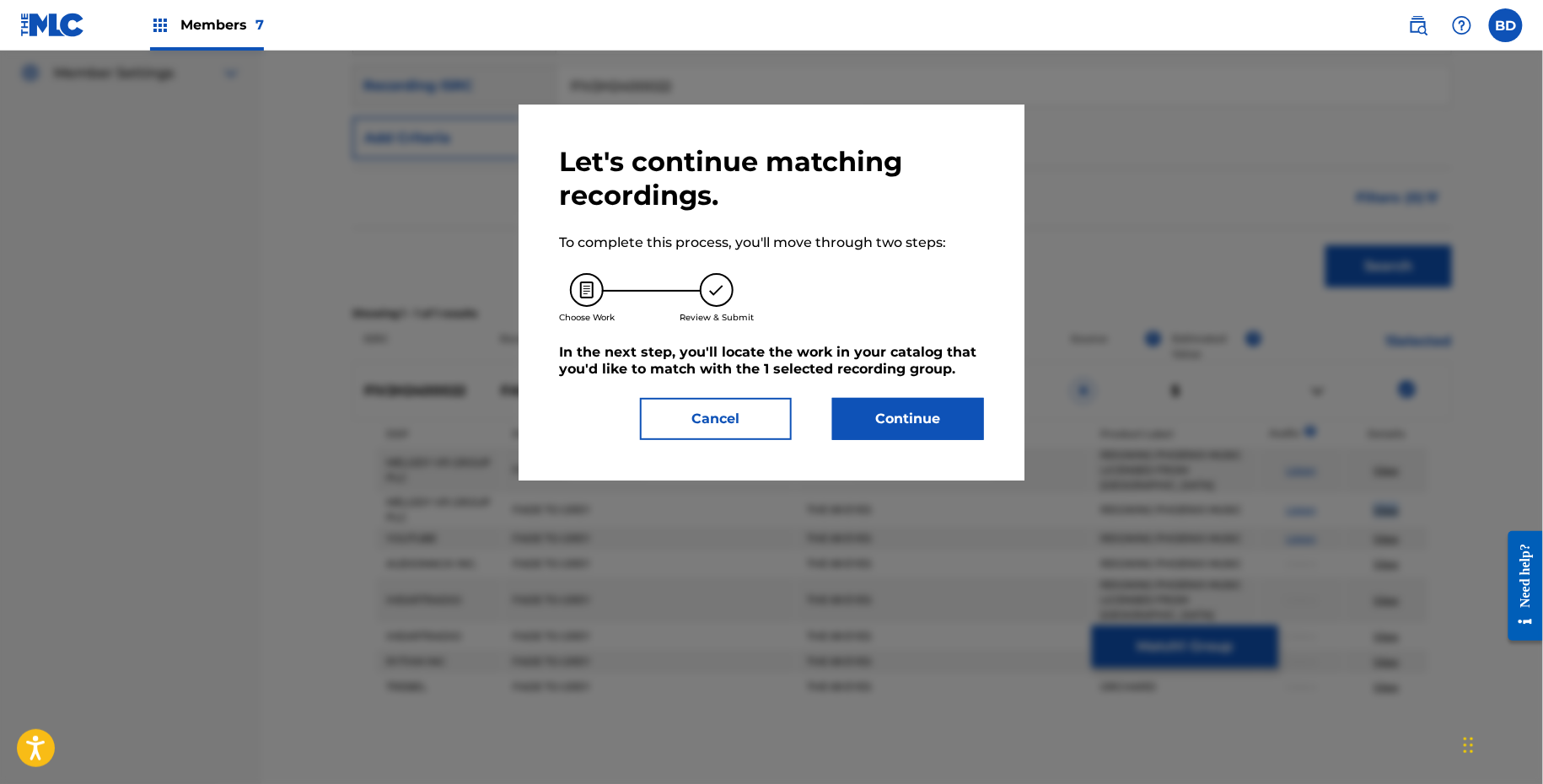
click at [847, 426] on button "Continue" at bounding box center [907, 419] width 152 height 42
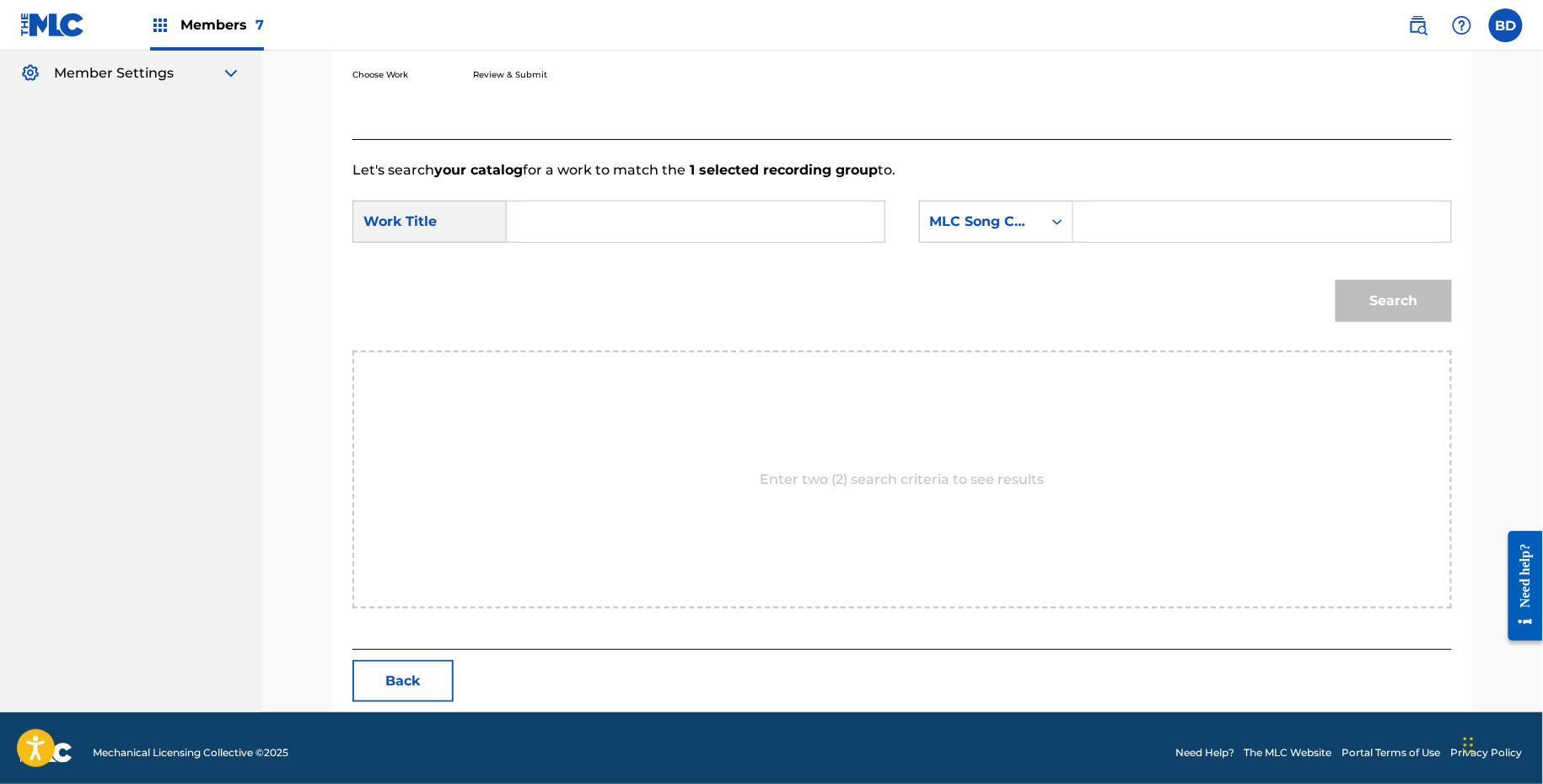
click at [1109, 221] on input "Search Form" at bounding box center [1262, 221] width 349 height 40
paste input "F3989H"
type input "F3989H"
click at [778, 228] on input "Search Form" at bounding box center [695, 221] width 349 height 40
type input "fade"
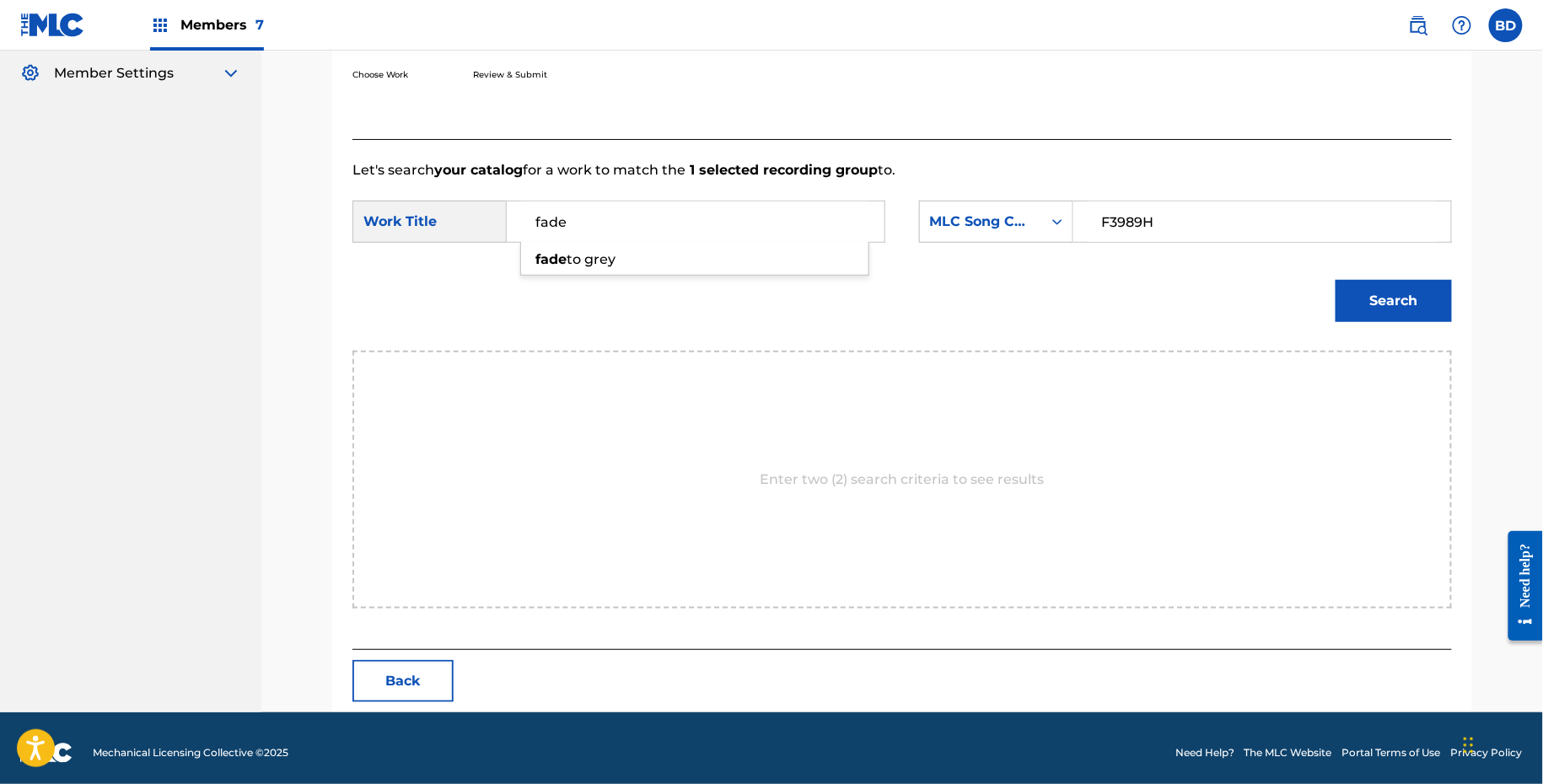
click at [1405, 275] on div "Search" at bounding box center [1390, 296] width 125 height 67
click at [1404, 299] on button "Search" at bounding box center [1393, 301] width 117 height 42
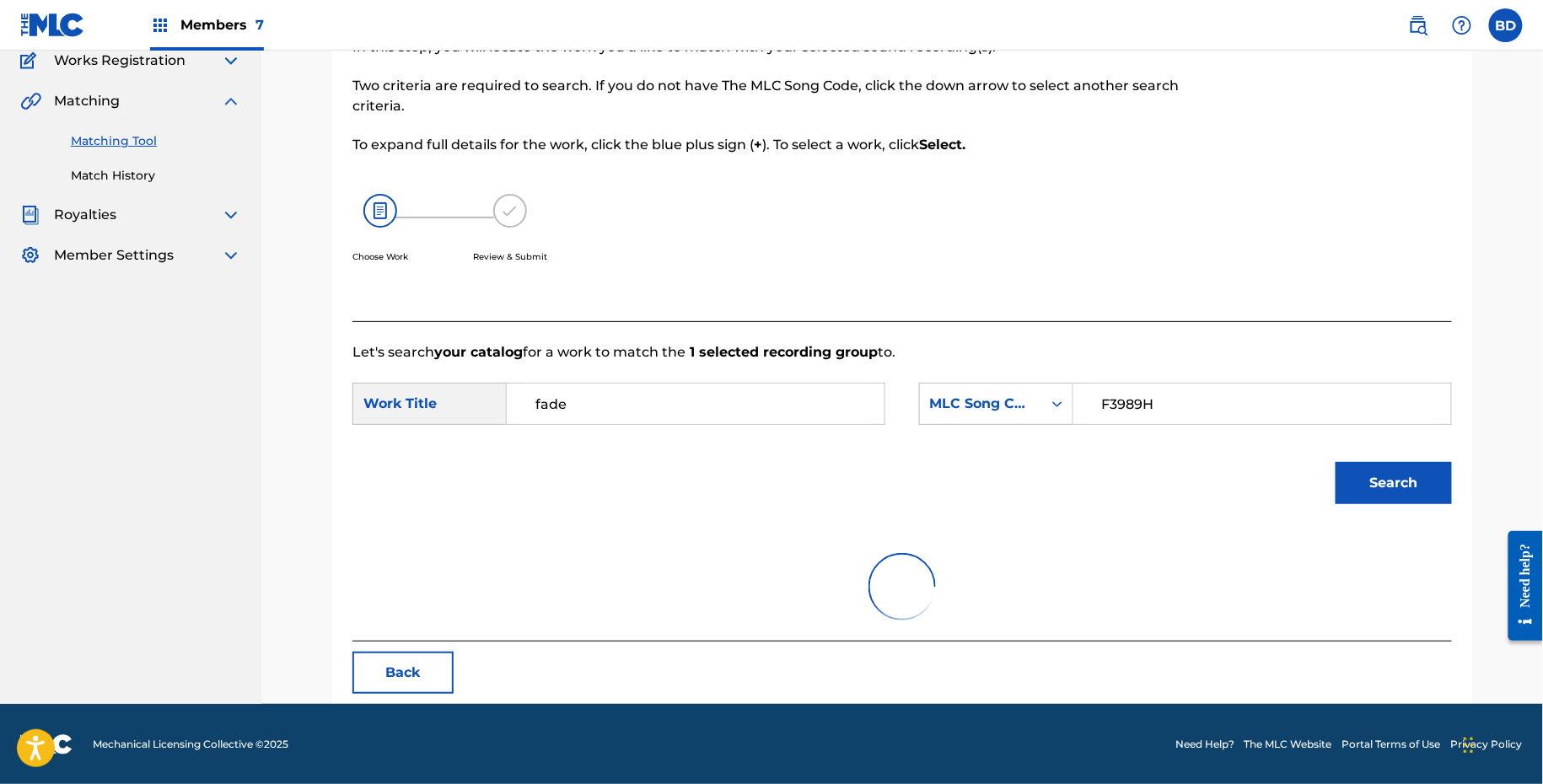
scroll to position [286, 0]
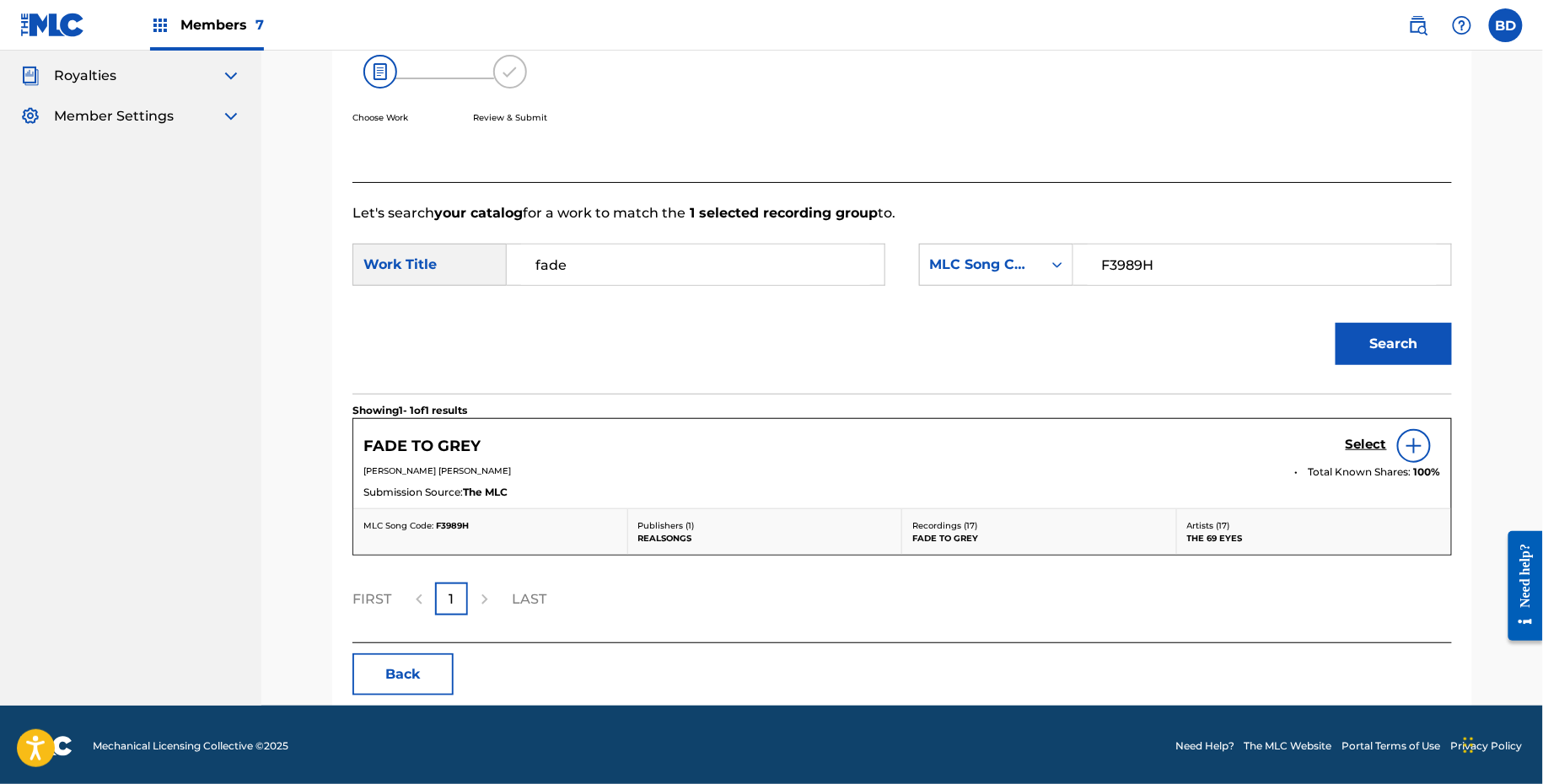
click at [1382, 437] on h5 "Select" at bounding box center [1366, 444] width 41 height 16
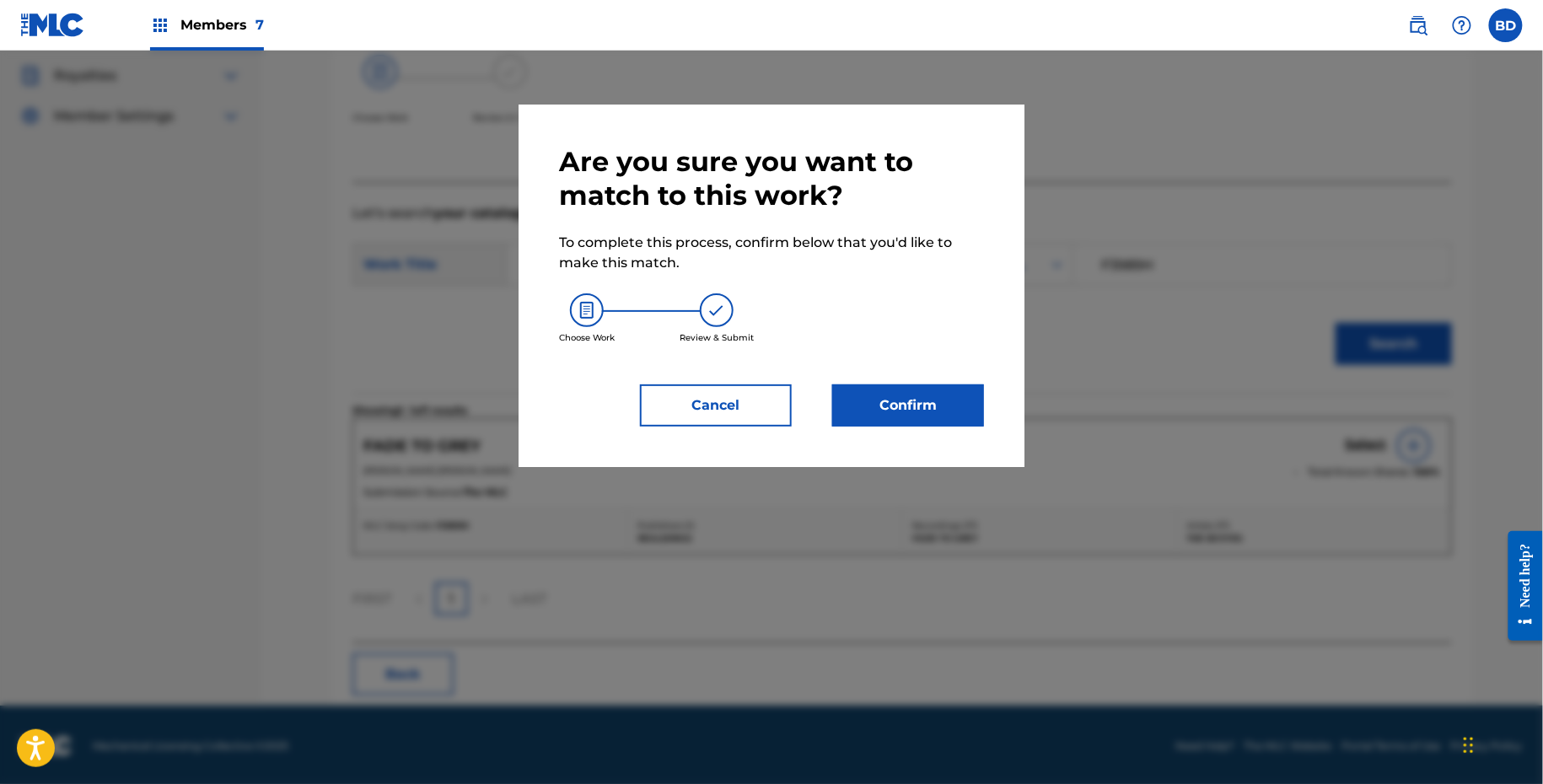
click at [832, 424] on button "Confirm" at bounding box center [907, 406] width 152 height 42
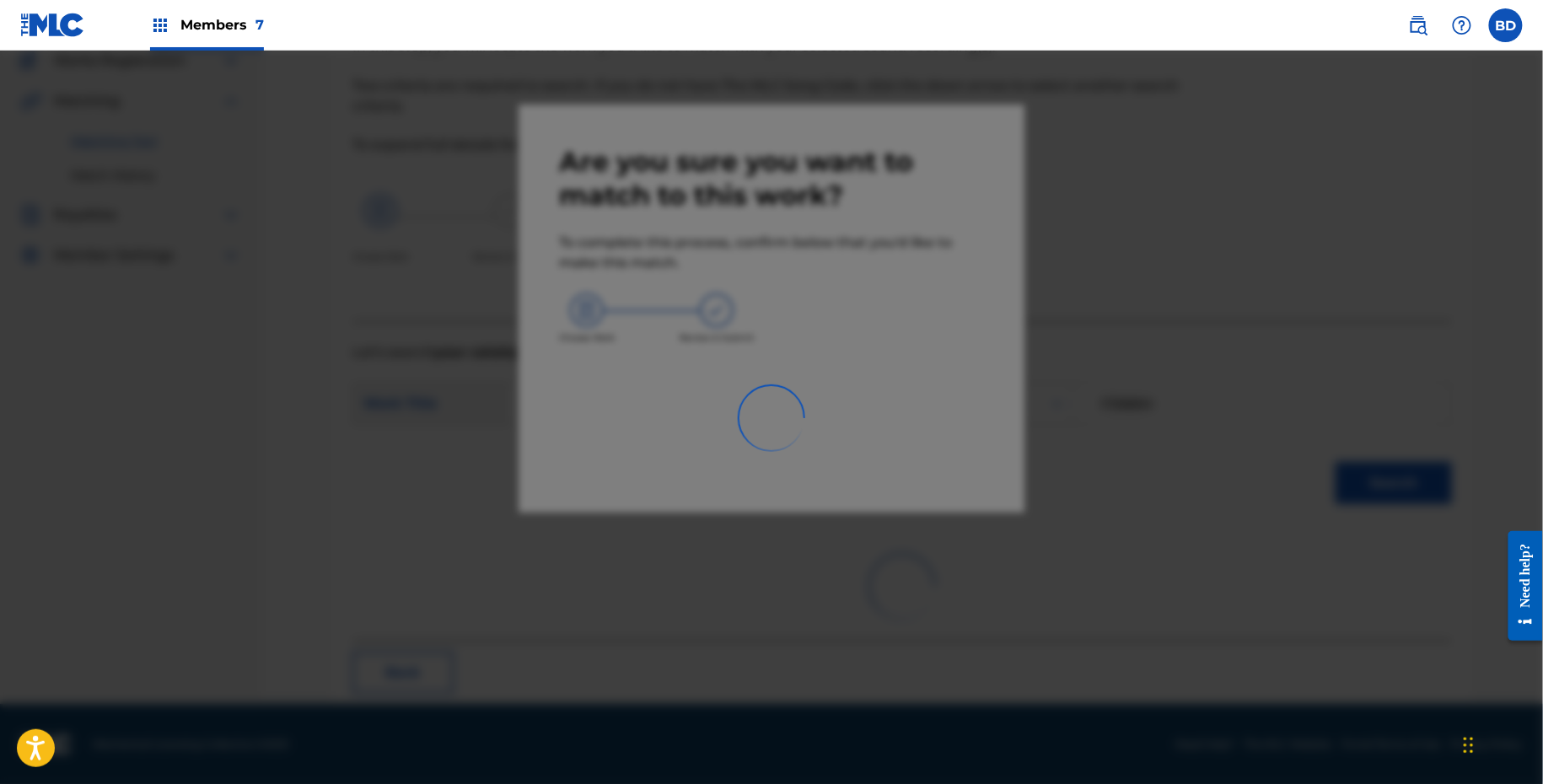
scroll to position [43, 0]
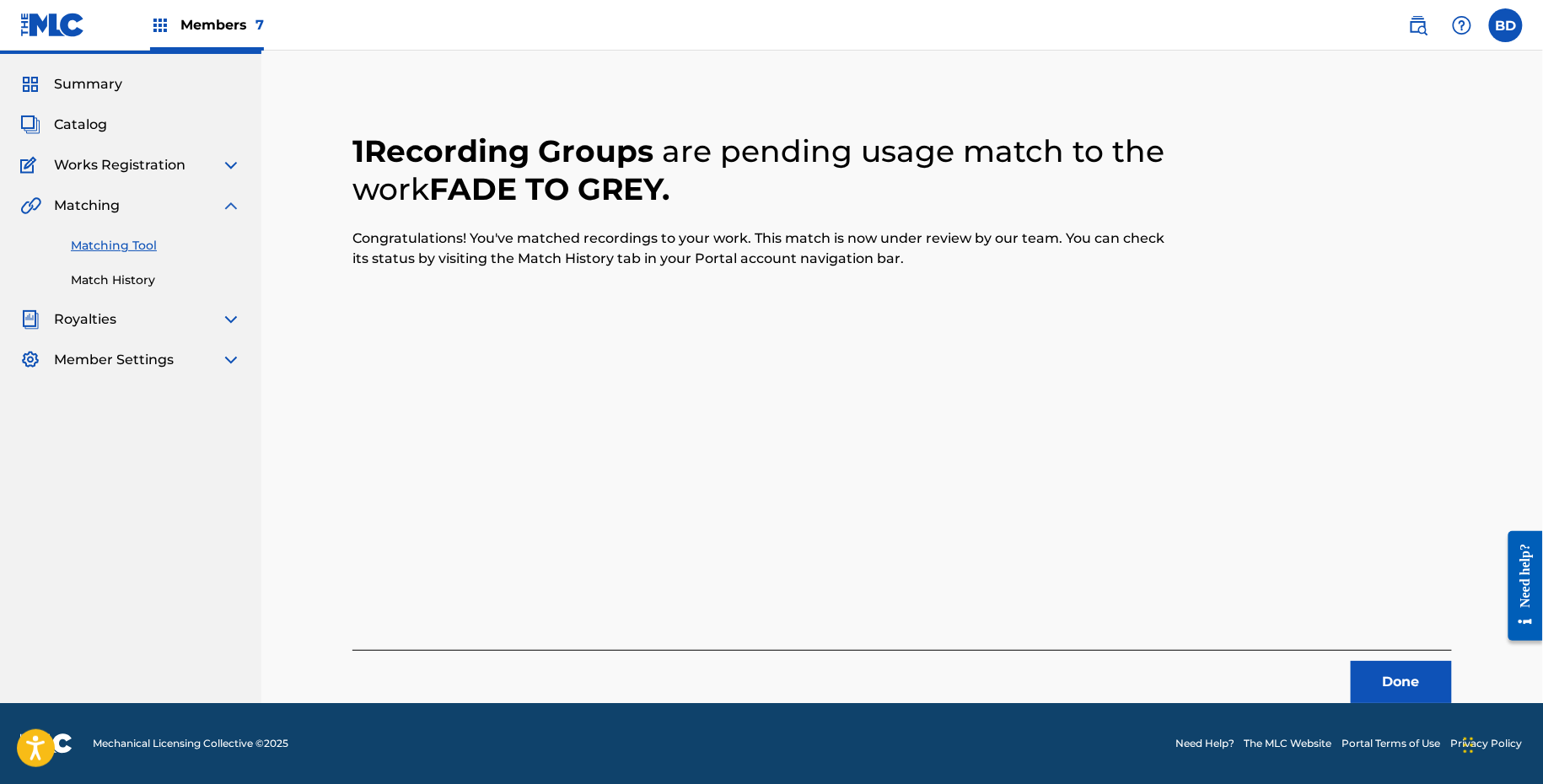
click at [134, 280] on link "Match History" at bounding box center [155, 280] width 170 height 17
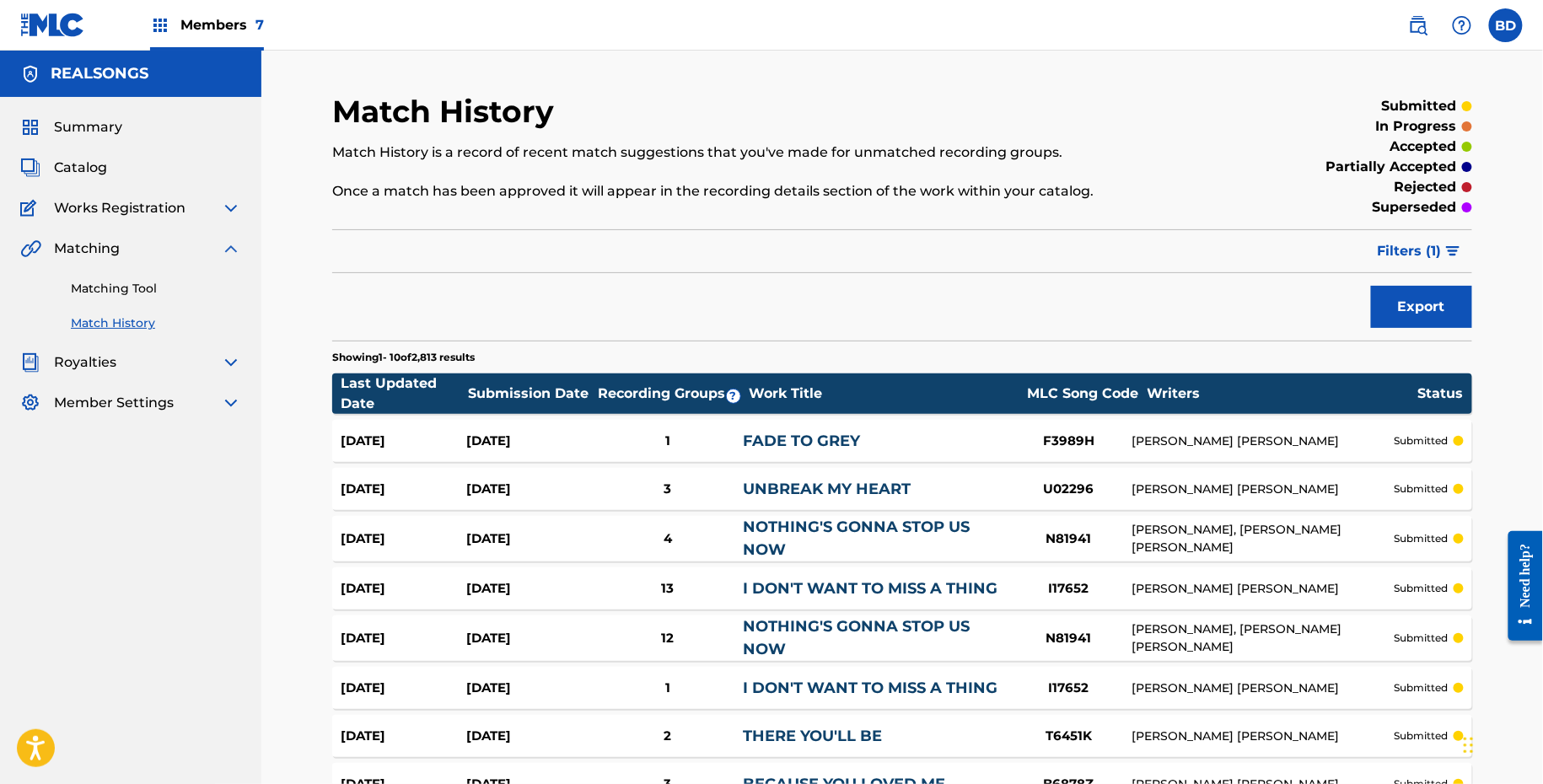
click at [759, 431] on link "FADE TO GREY" at bounding box center [802, 441] width 118 height 18
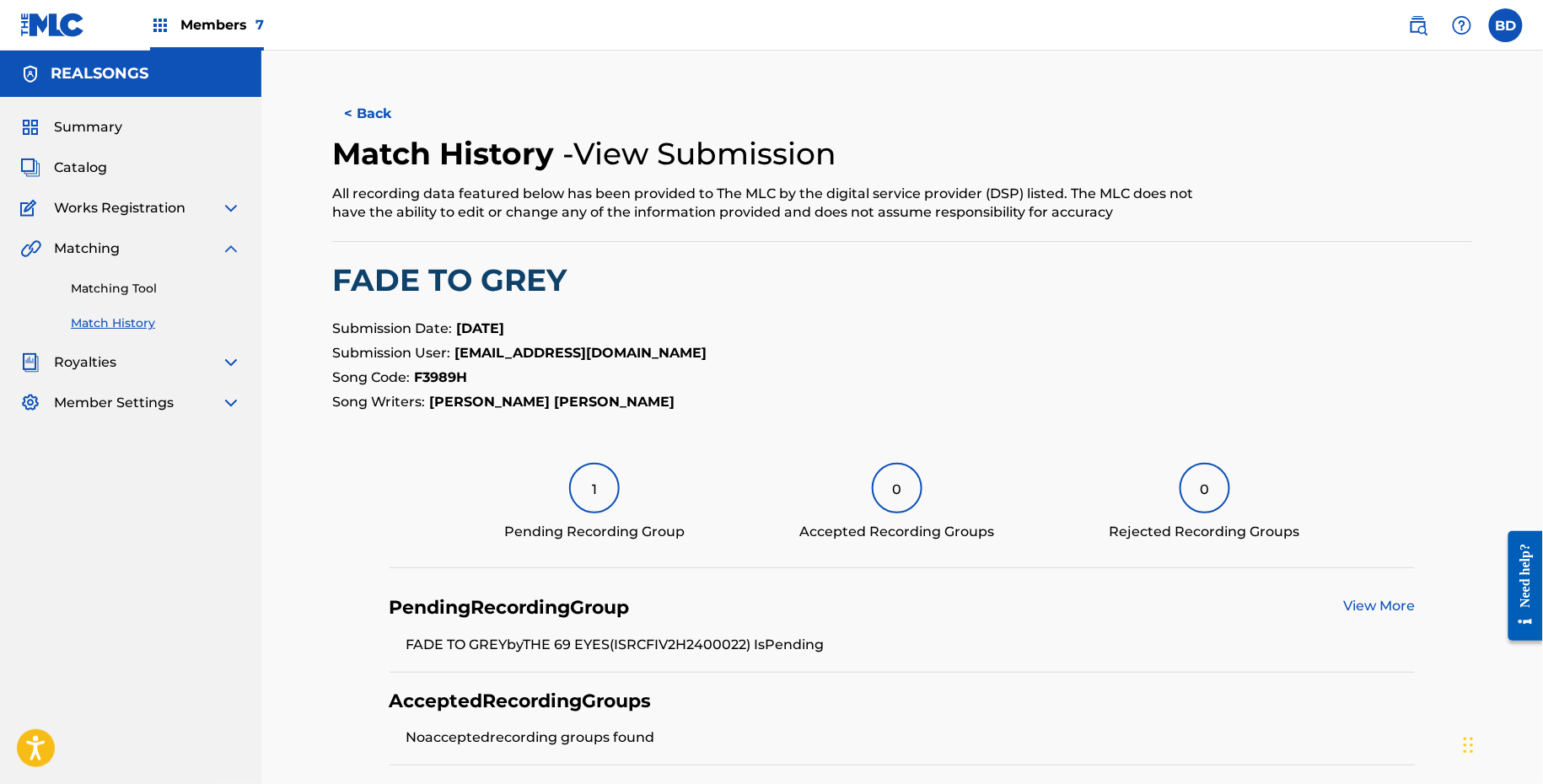
click at [67, 293] on div "Matching Tool Match History" at bounding box center [130, 296] width 221 height 73
click at [139, 292] on link "Matching Tool" at bounding box center [155, 288] width 170 height 17
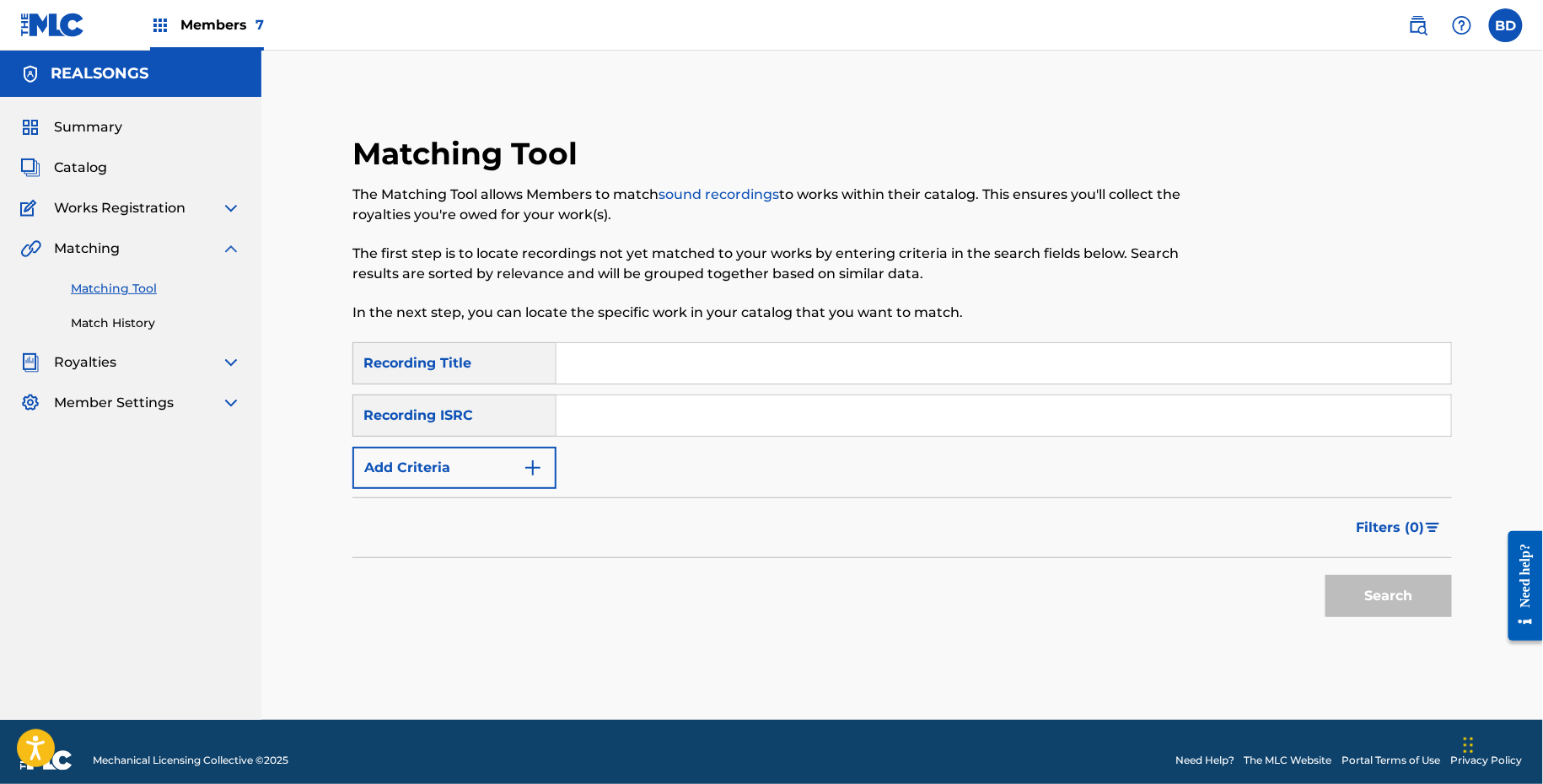
click at [708, 434] on input "Search Form" at bounding box center [1004, 416] width 895 height 40
paste input "FR08F9800090"
type input "FR08F9800090"
click at [1325, 575] on button "Search" at bounding box center [1389, 596] width 127 height 42
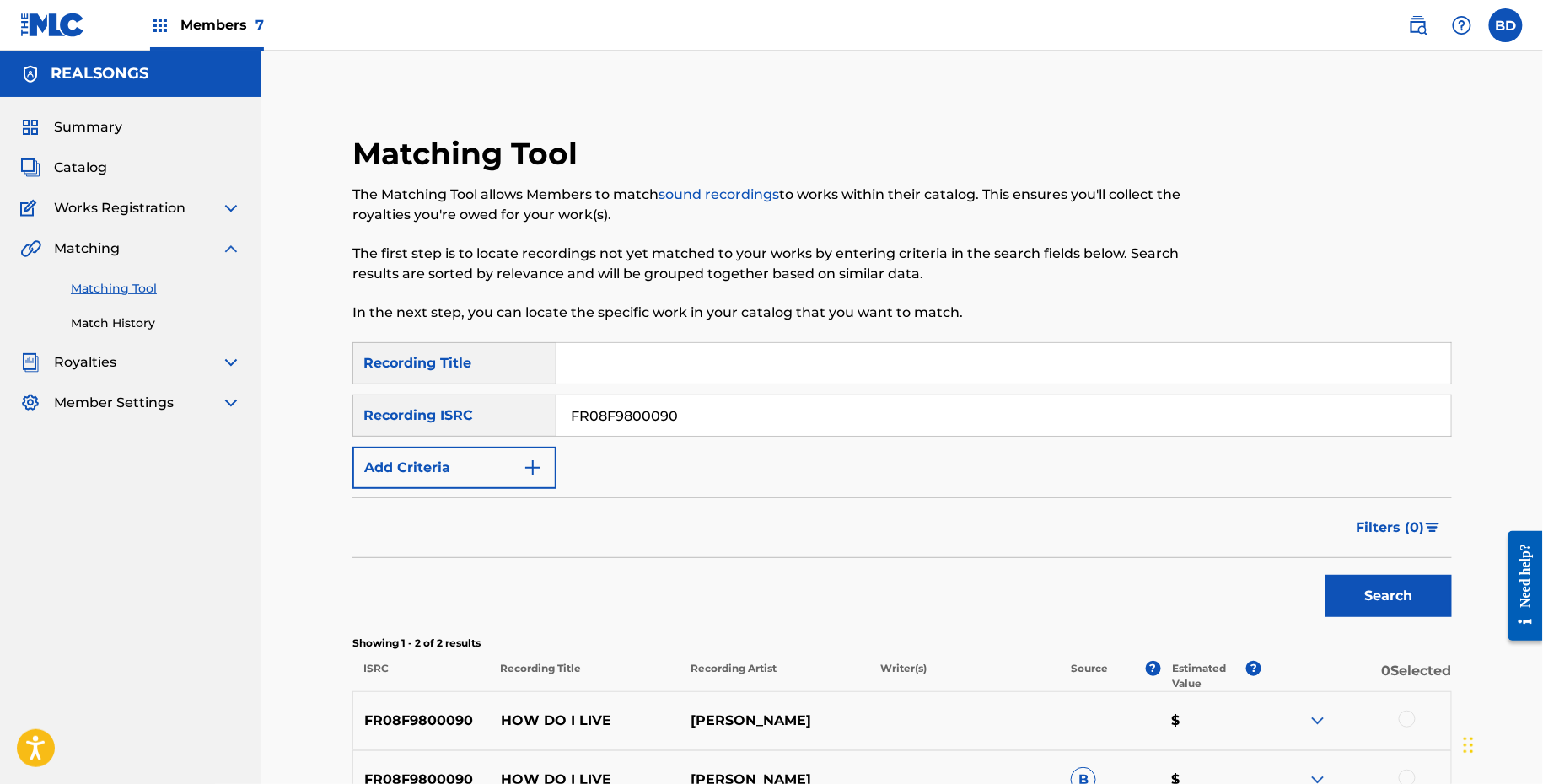
scroll to position [190, 0]
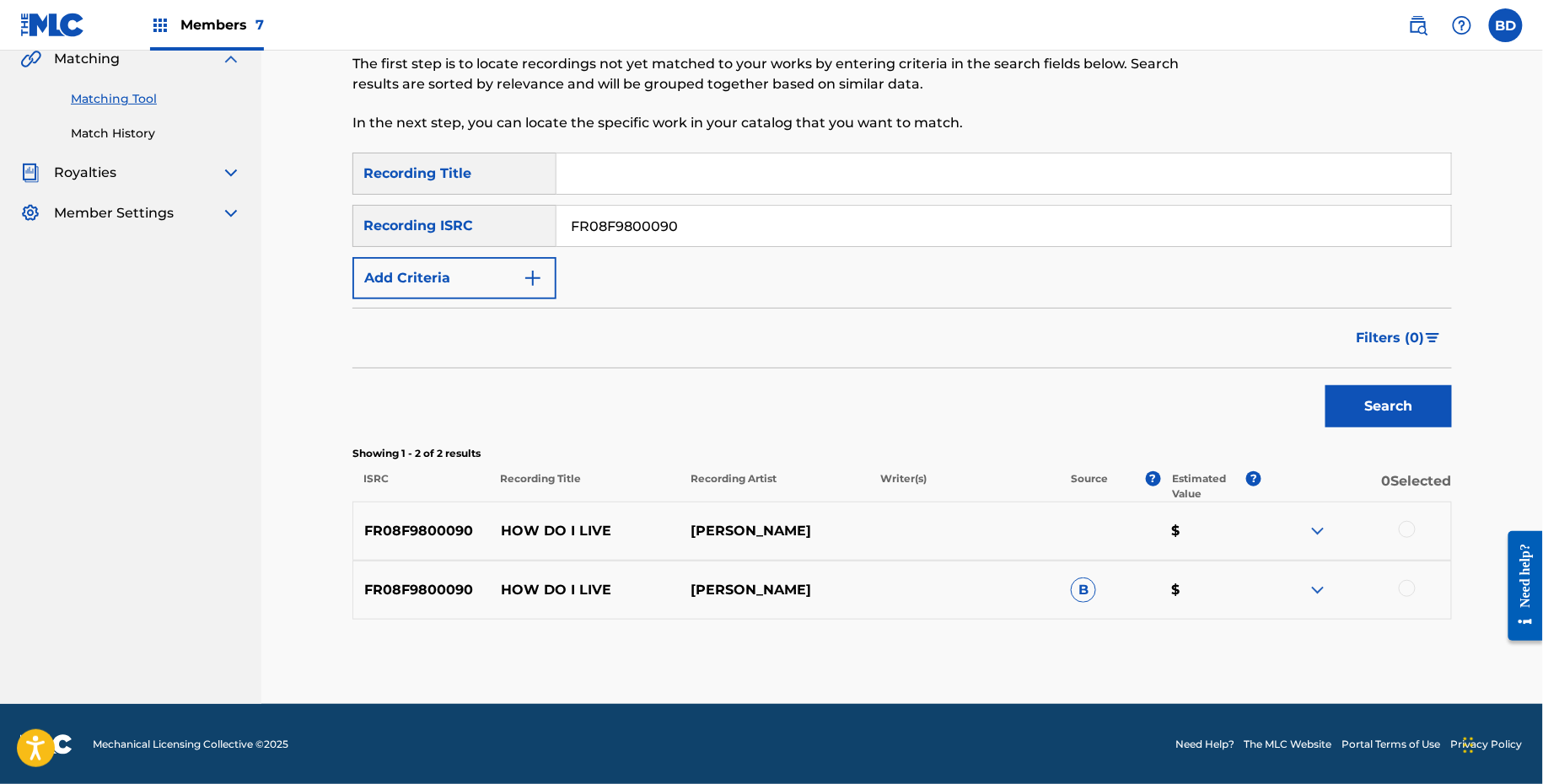
click at [1315, 586] on img at bounding box center [1318, 590] width 20 height 20
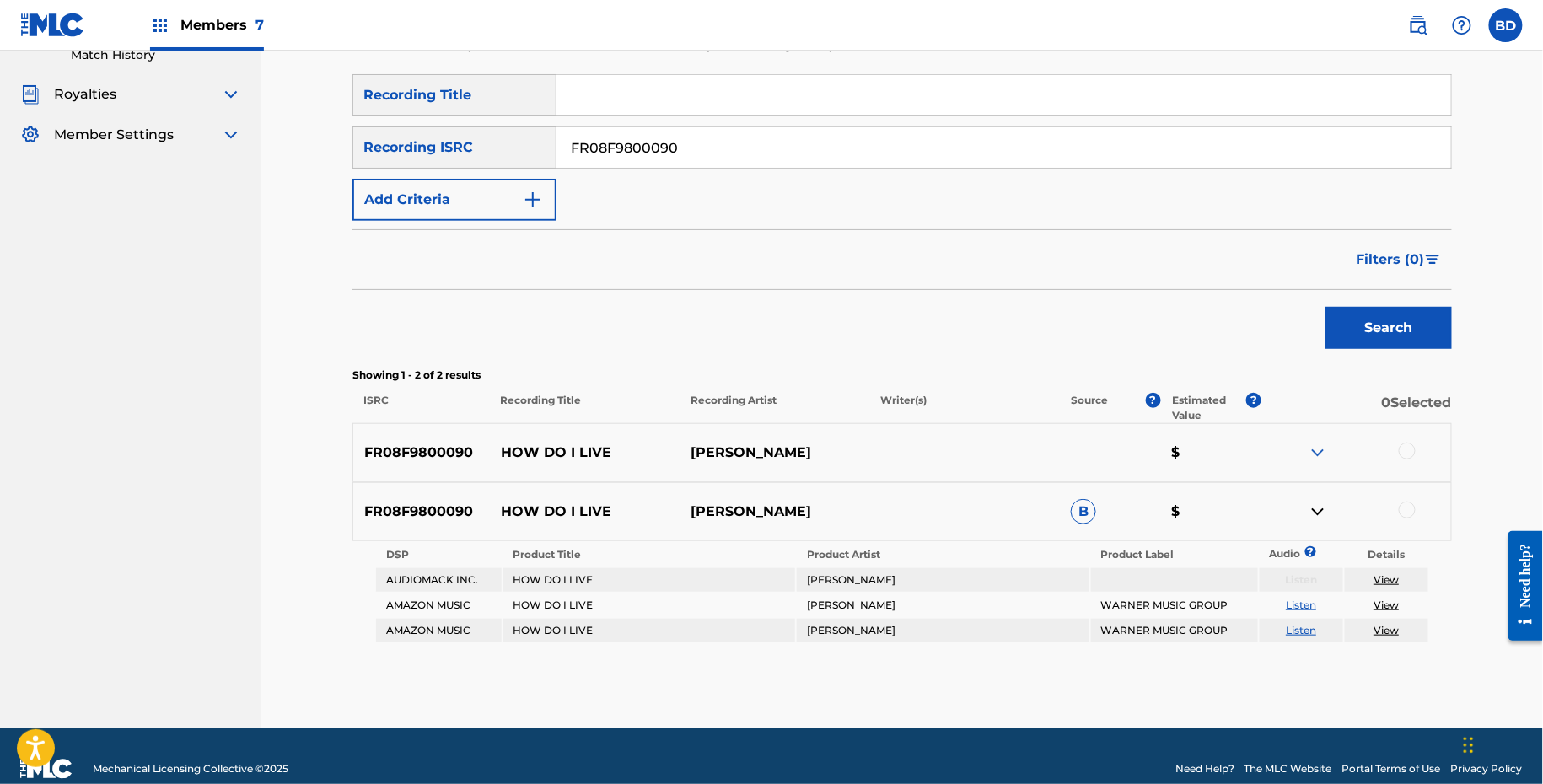
scroll to position [292, 0]
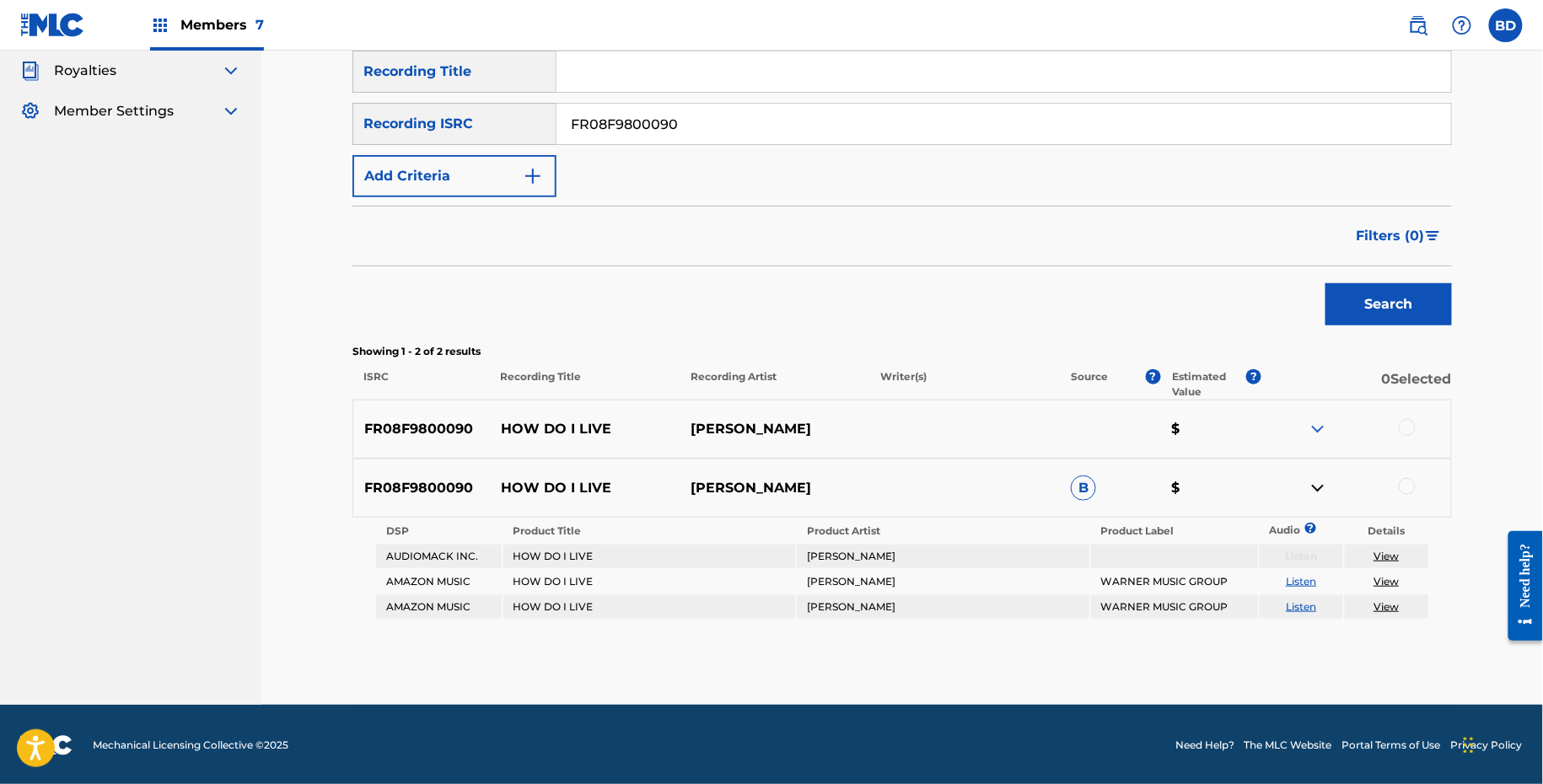
click at [509, 484] on p "HOW DO I LIVE" at bounding box center [584, 488] width 190 height 20
copy p "HOW DO I LIVE"
click at [1409, 488] on div at bounding box center [1407, 487] width 17 height 17
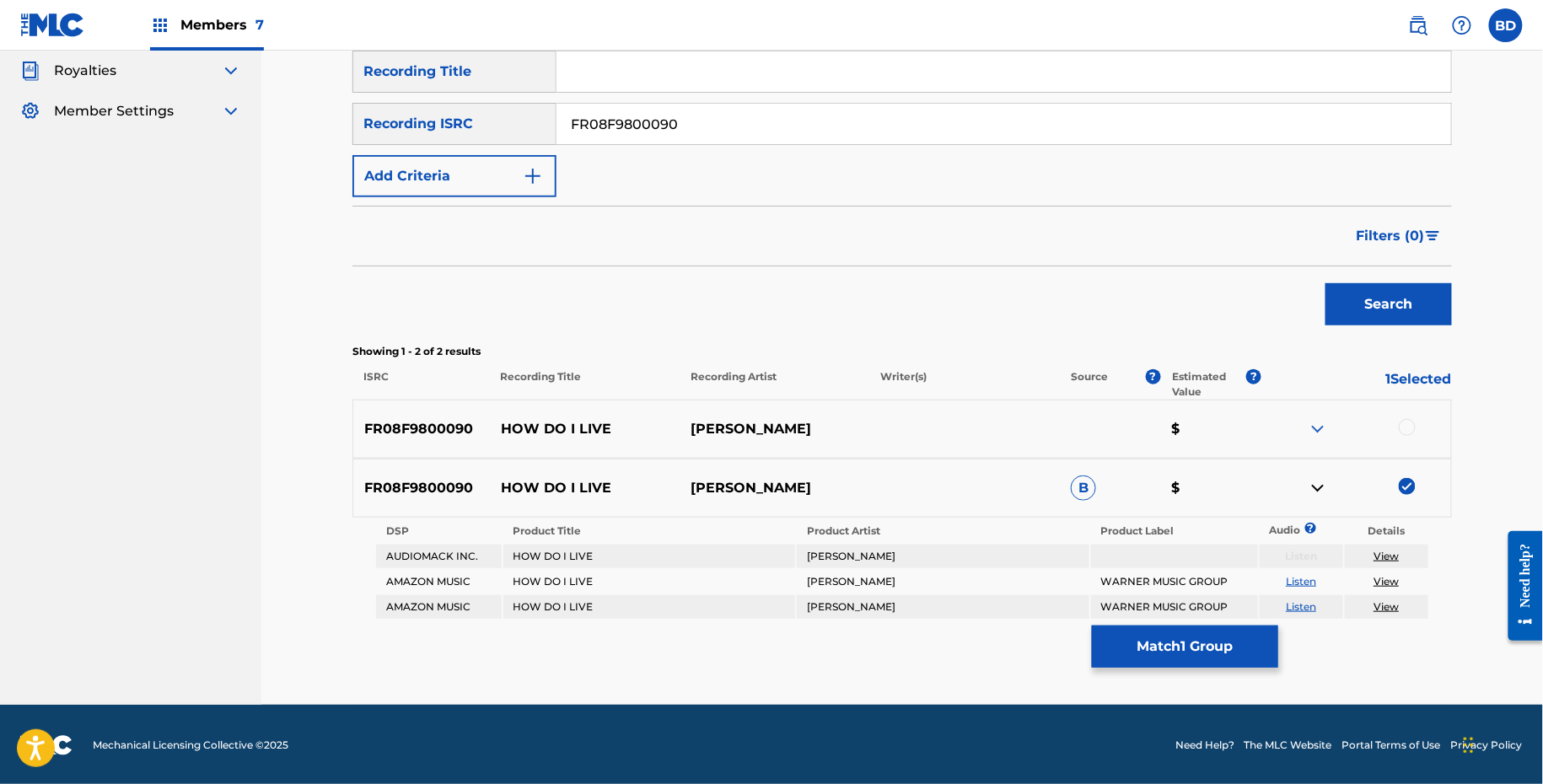
click at [1160, 644] on button "Match 1 Group" at bounding box center [1185, 646] width 186 height 42
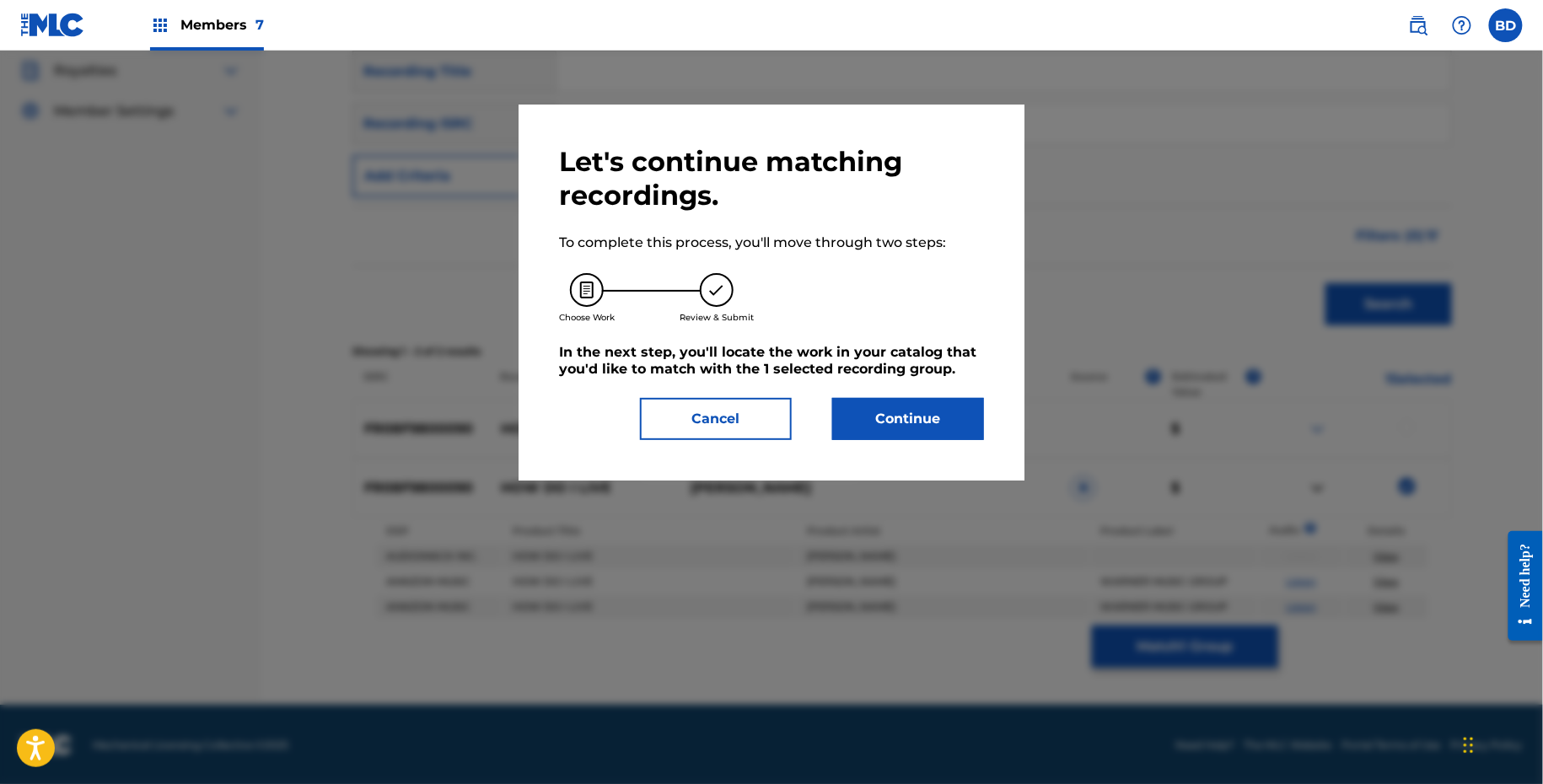
click at [851, 420] on button "Continue" at bounding box center [907, 419] width 152 height 42
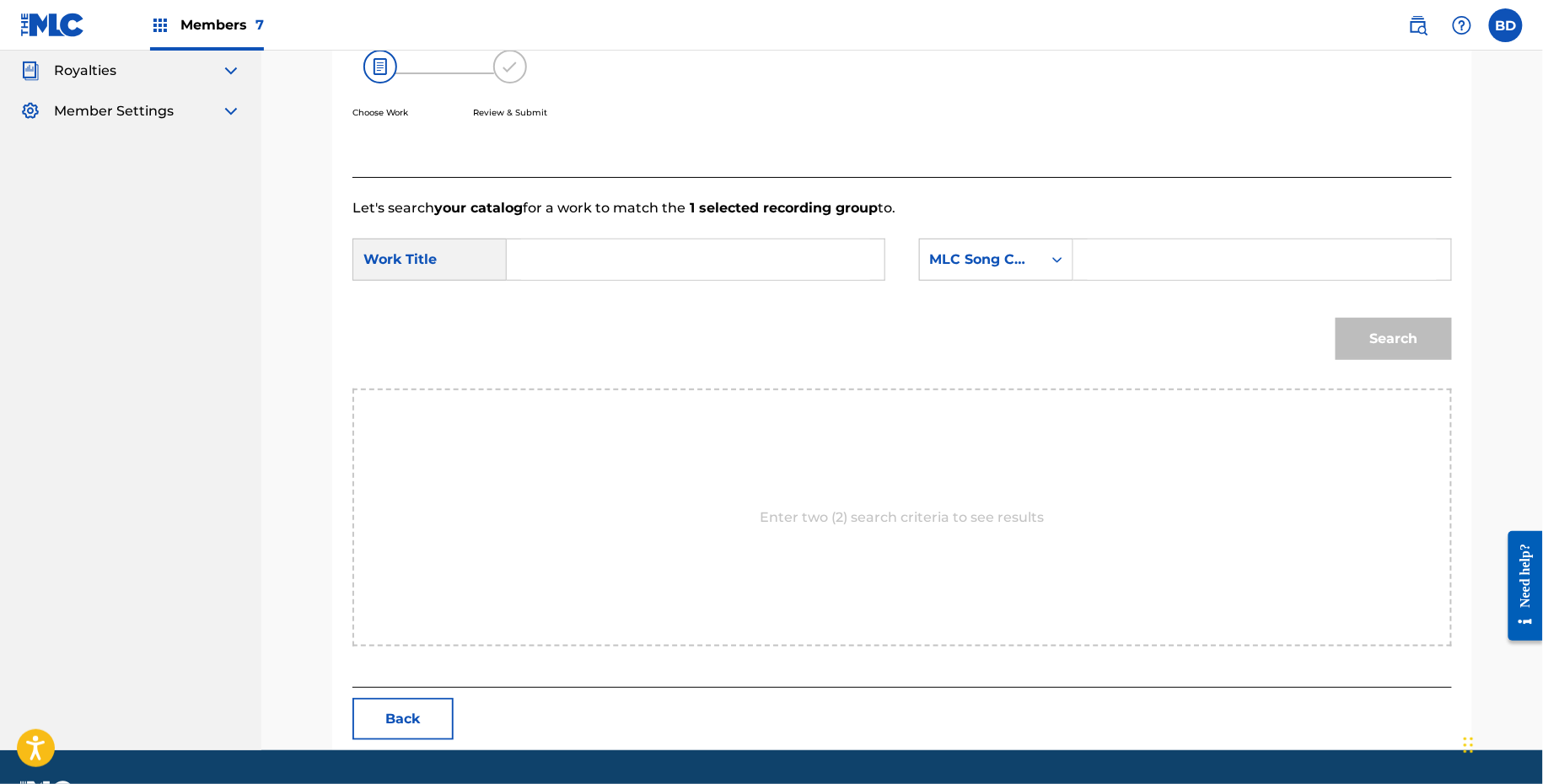
click at [1135, 258] on input "Search Form" at bounding box center [1262, 260] width 349 height 40
paste input "H11525"
type input "H11525"
click at [771, 253] on input "Search Form" at bounding box center [695, 260] width 349 height 40
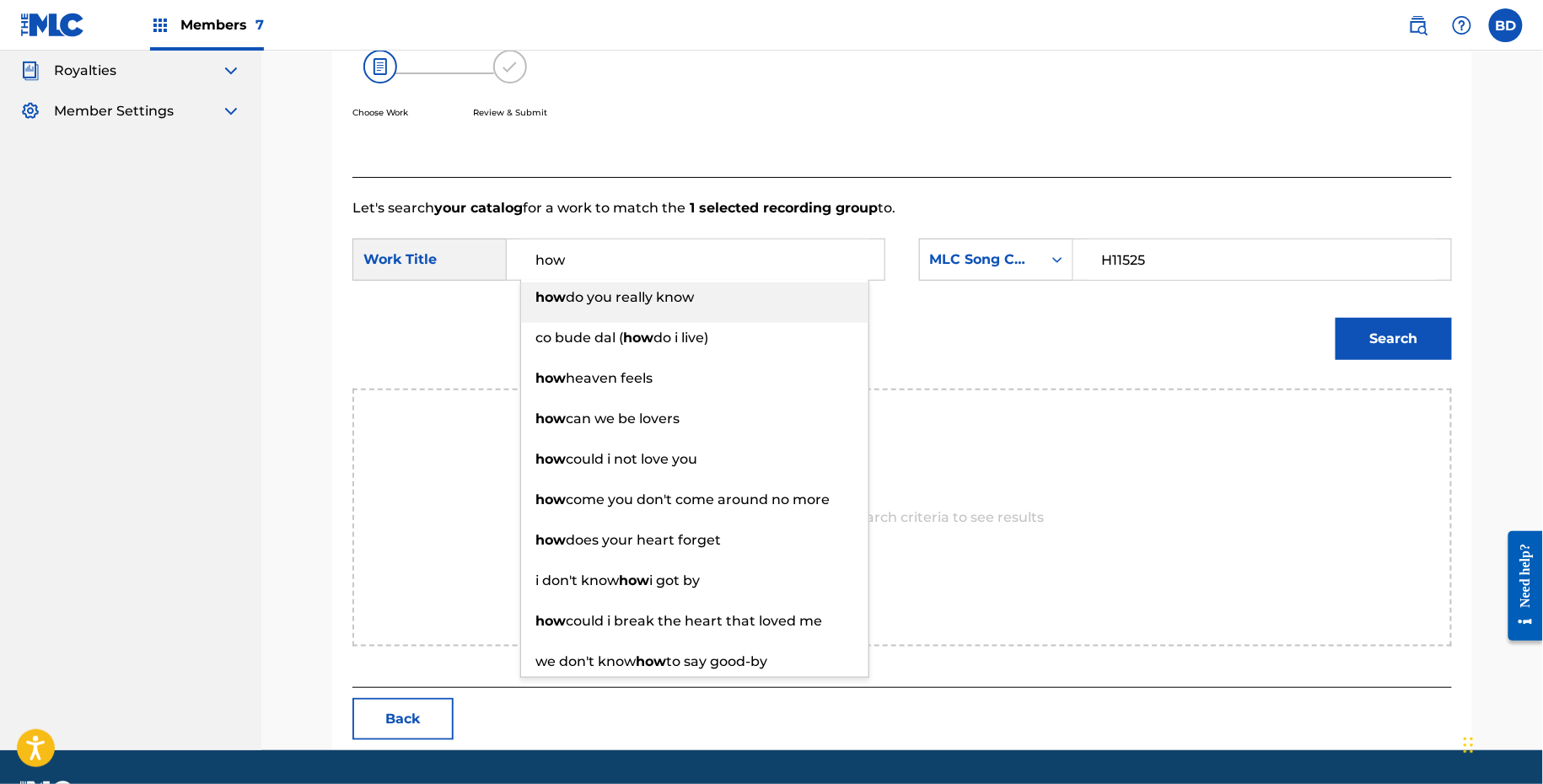
type input "how"
click at [1388, 319] on button "Search" at bounding box center [1393, 339] width 117 height 42
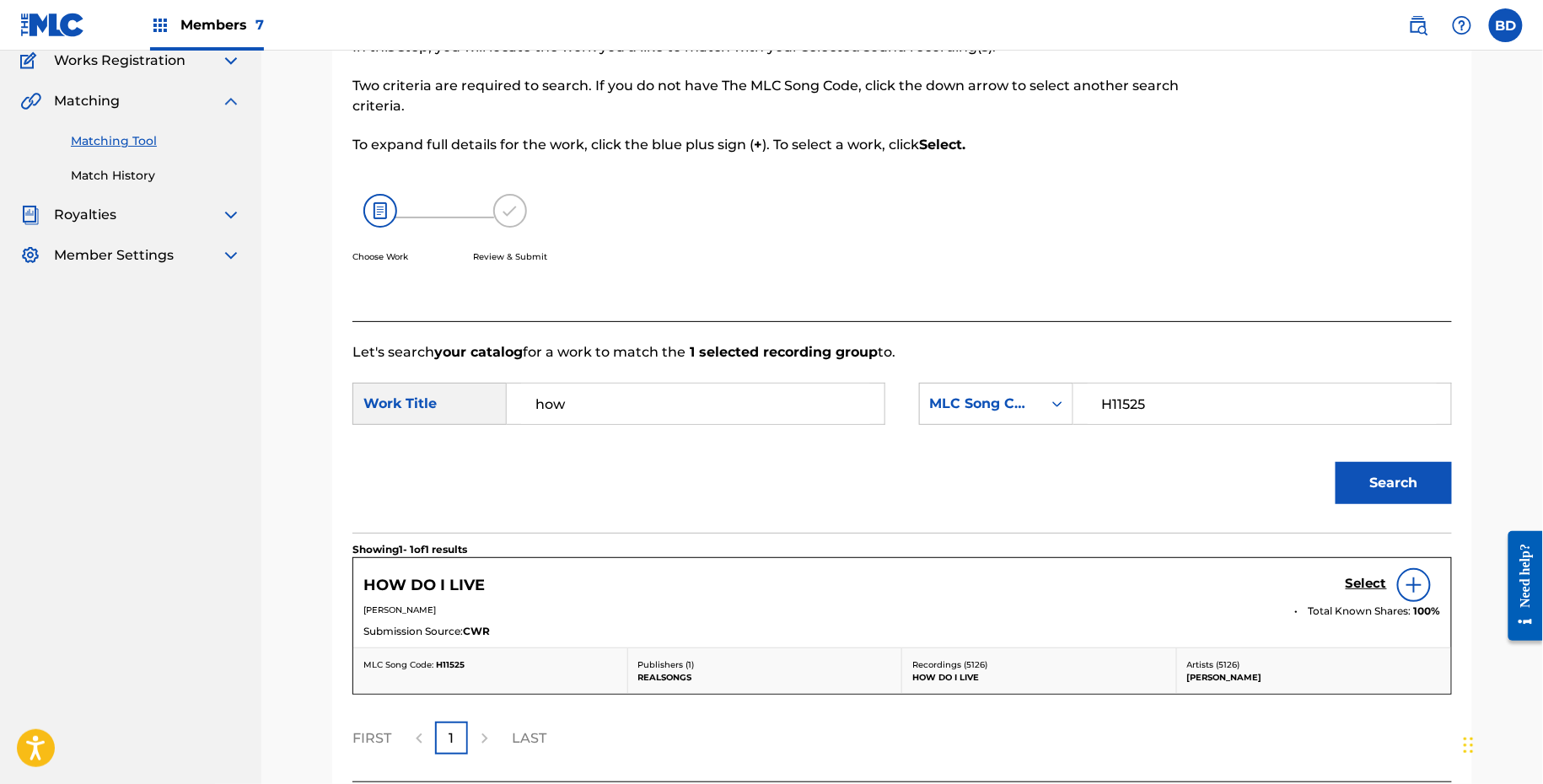
scroll to position [286, 0]
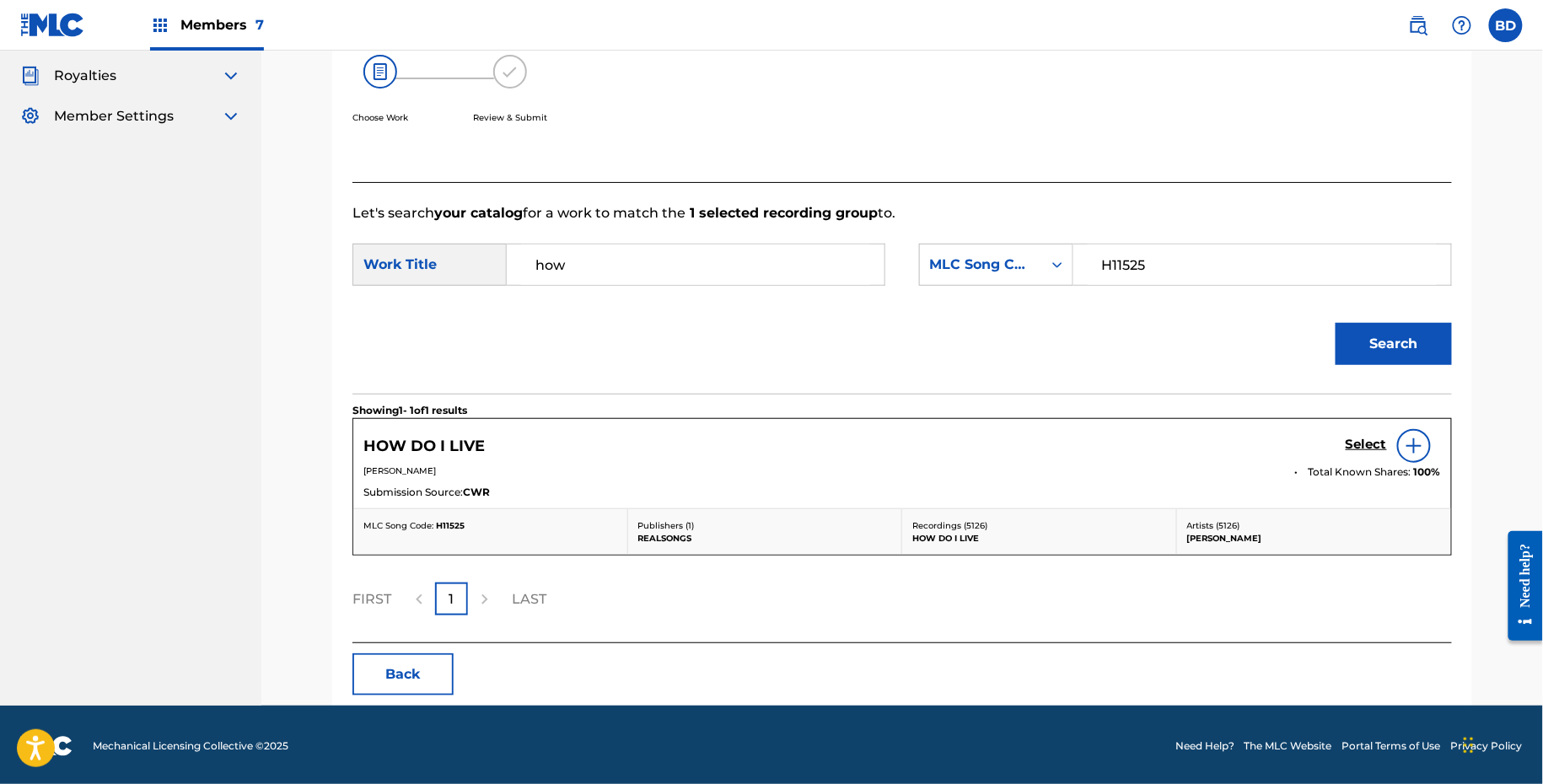
click at [1349, 442] on h5 "Select" at bounding box center [1366, 444] width 41 height 16
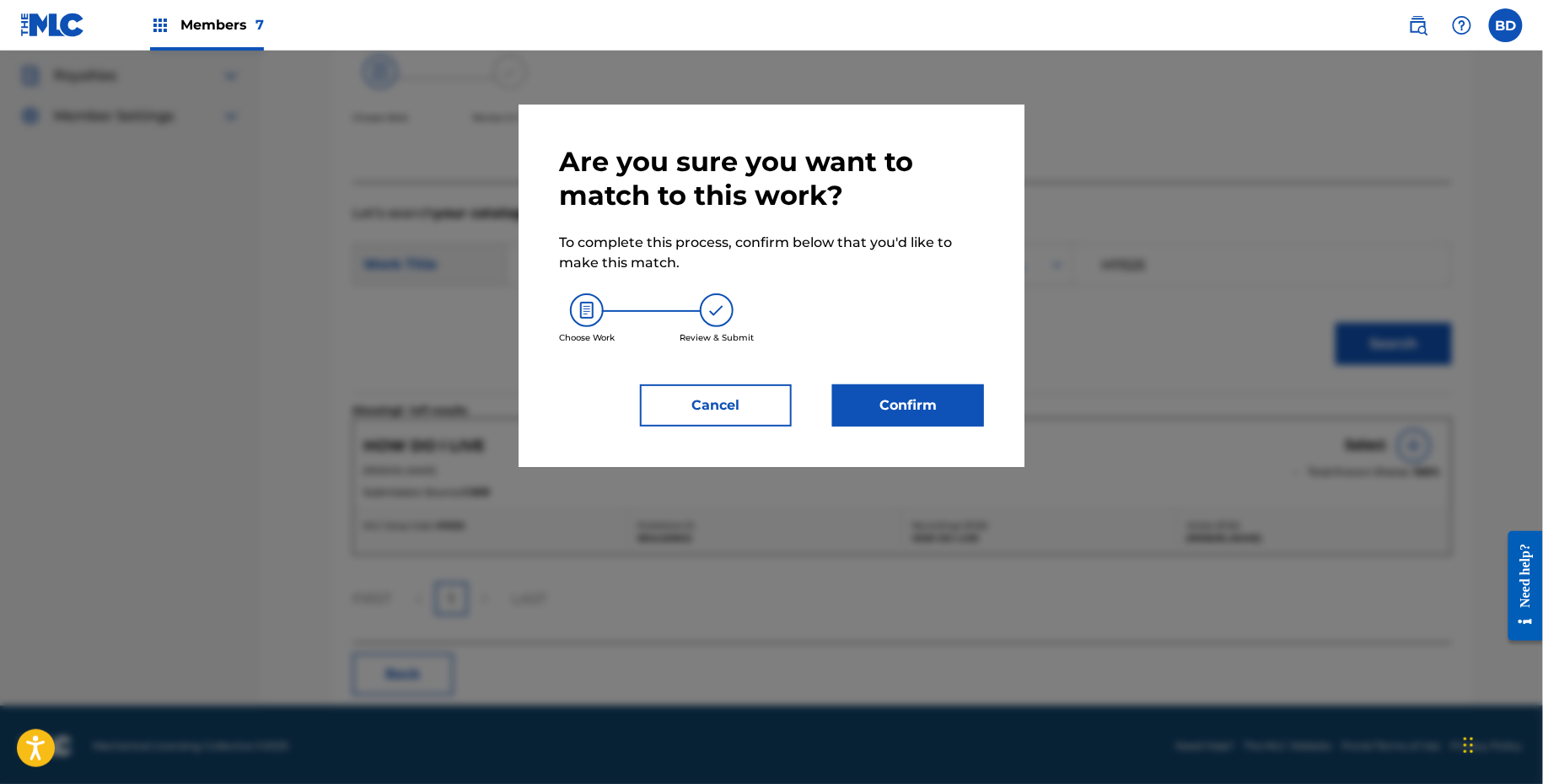
click at [897, 405] on button "Confirm" at bounding box center [907, 406] width 152 height 42
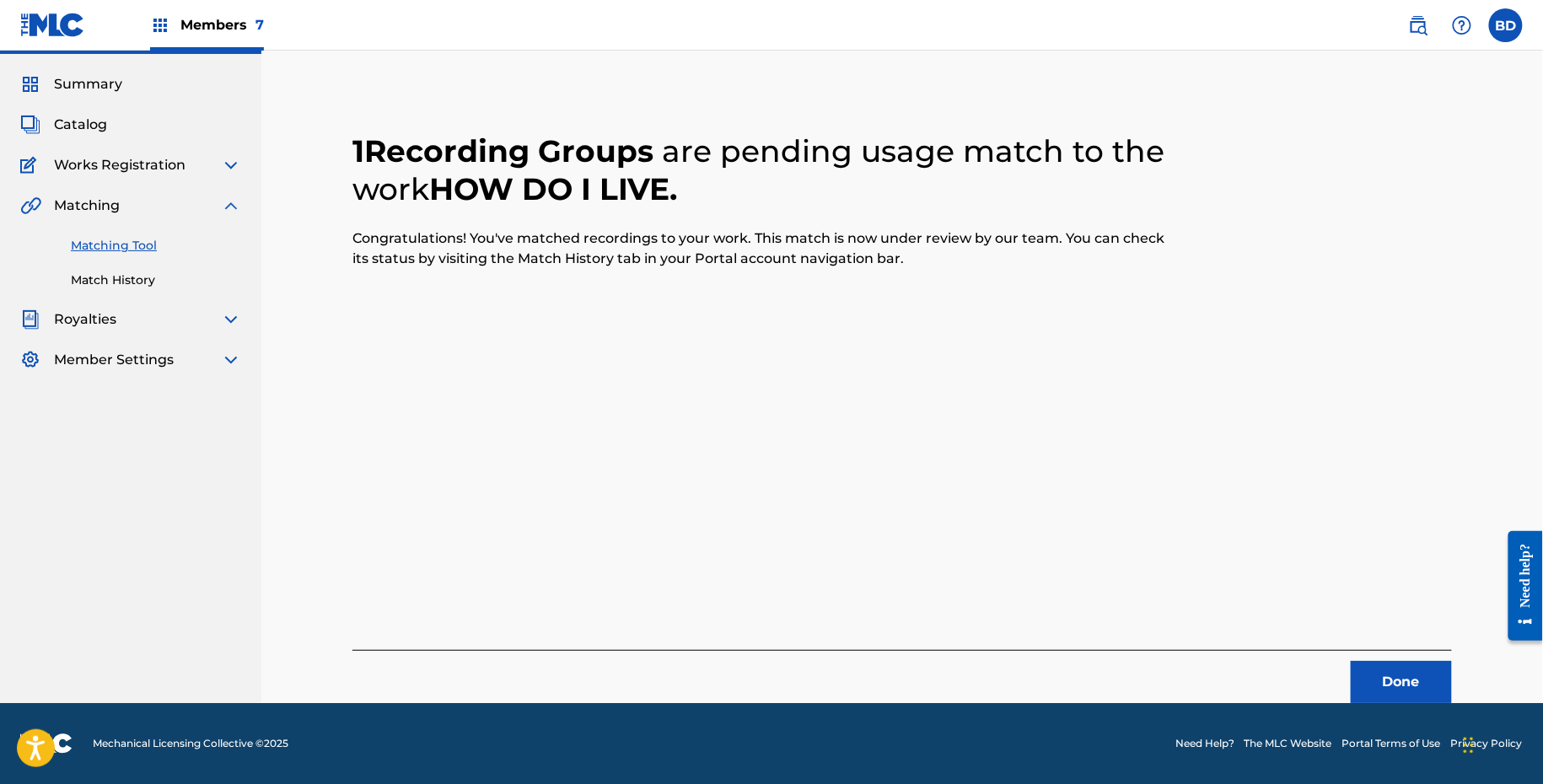
scroll to position [0, 0]
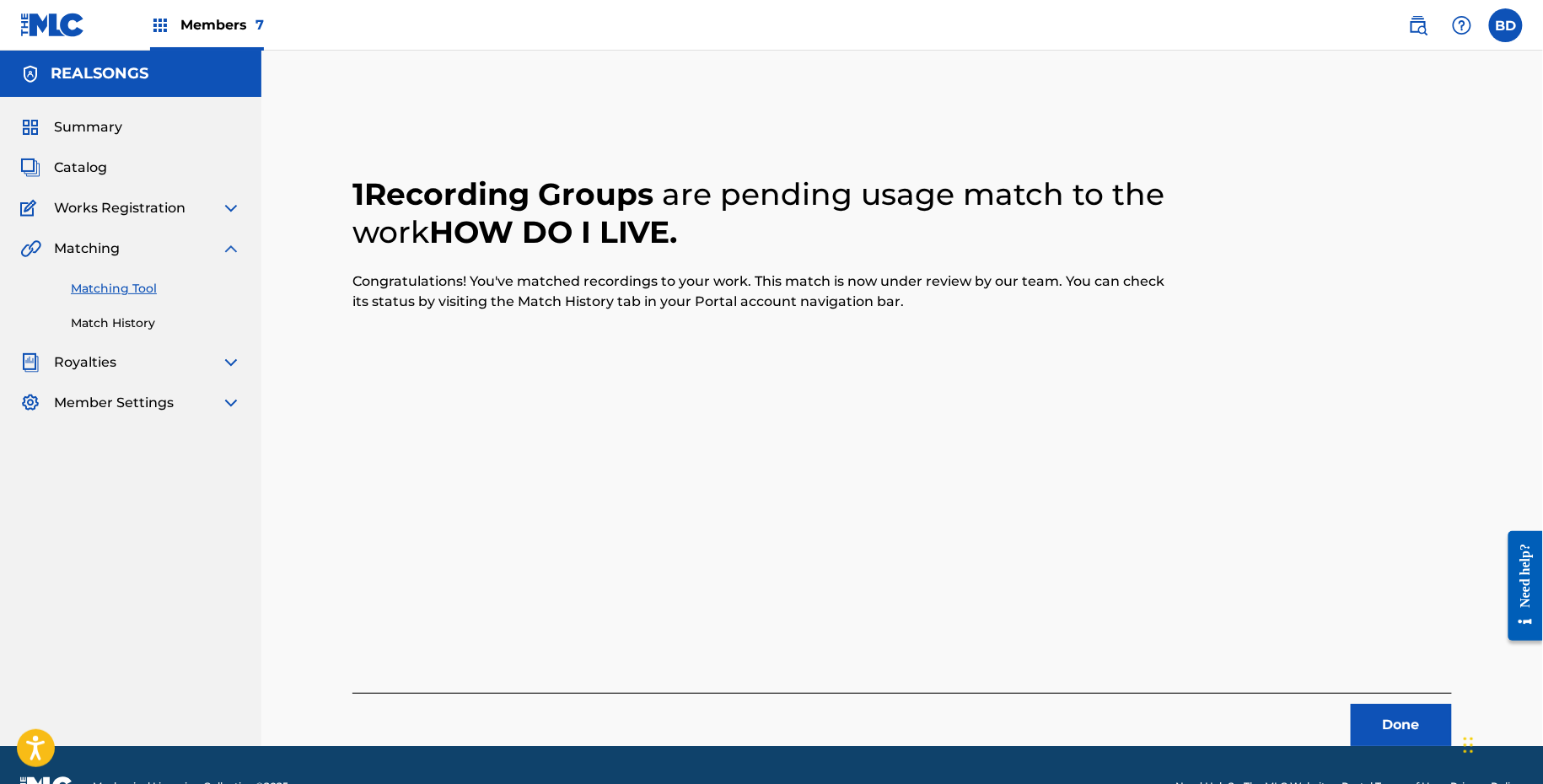
click at [181, 322] on link "Match History" at bounding box center [155, 322] width 170 height 17
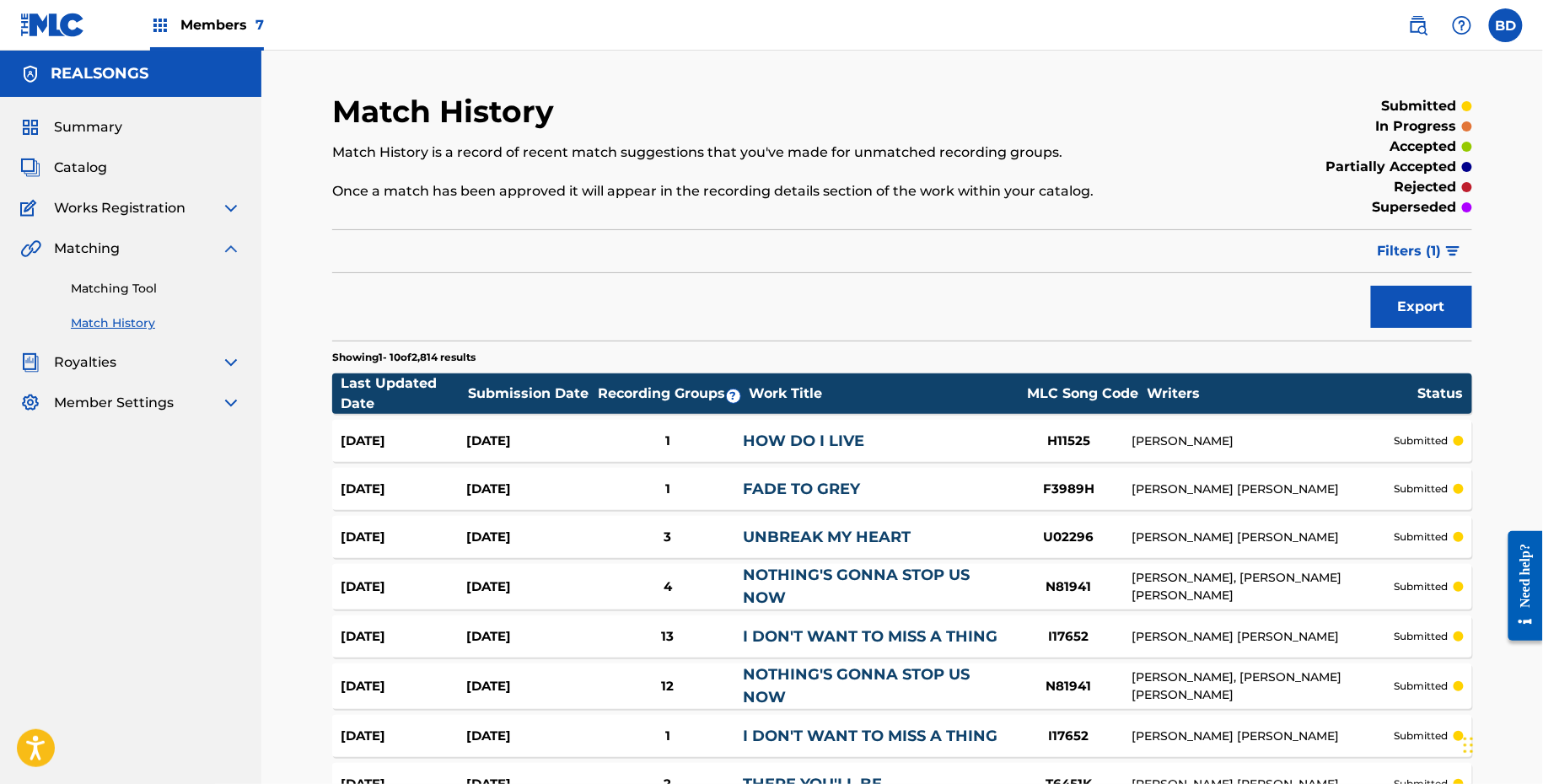
click at [665, 448] on div "1" at bounding box center [668, 441] width 151 height 19
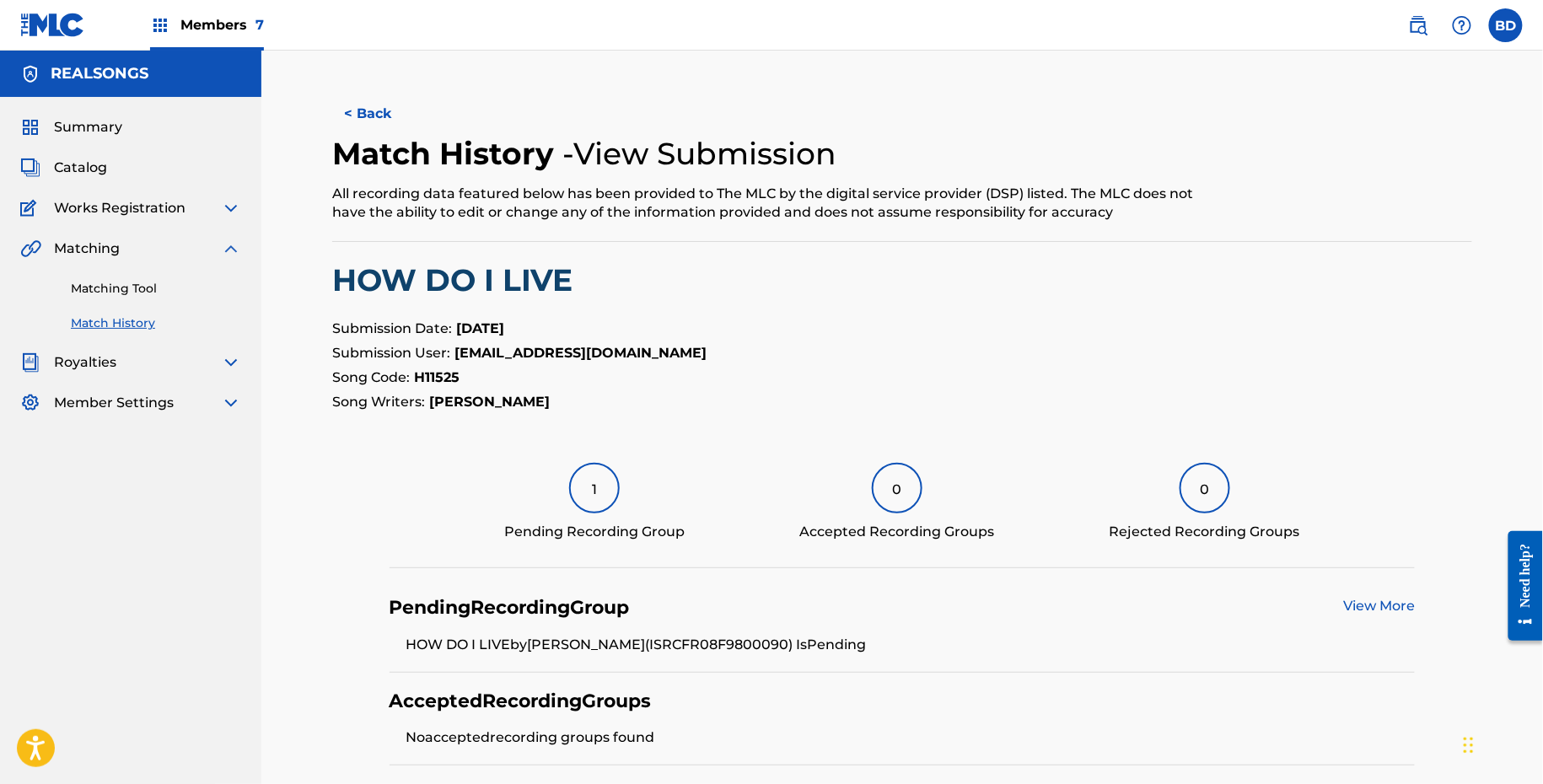
click at [176, 293] on link "Matching Tool" at bounding box center [155, 288] width 170 height 17
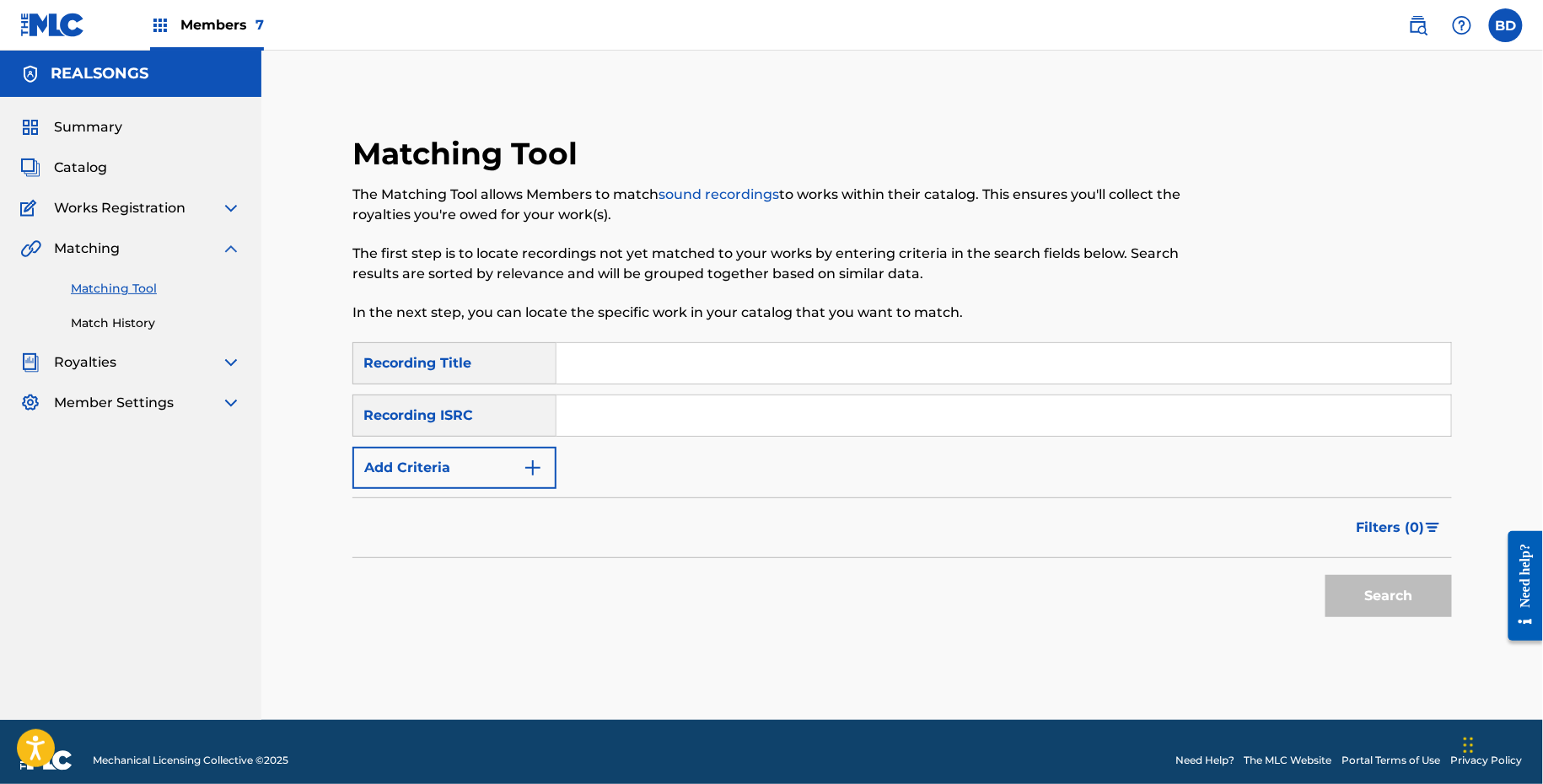
click at [629, 384] on div "Search Form" at bounding box center [1004, 364] width 895 height 42
click at [624, 423] on input "Search Form" at bounding box center [1004, 416] width 895 height 40
paste input "FR0W60900825"
type input "FR0W60900825"
click at [1325, 575] on button "Search" at bounding box center [1389, 596] width 127 height 42
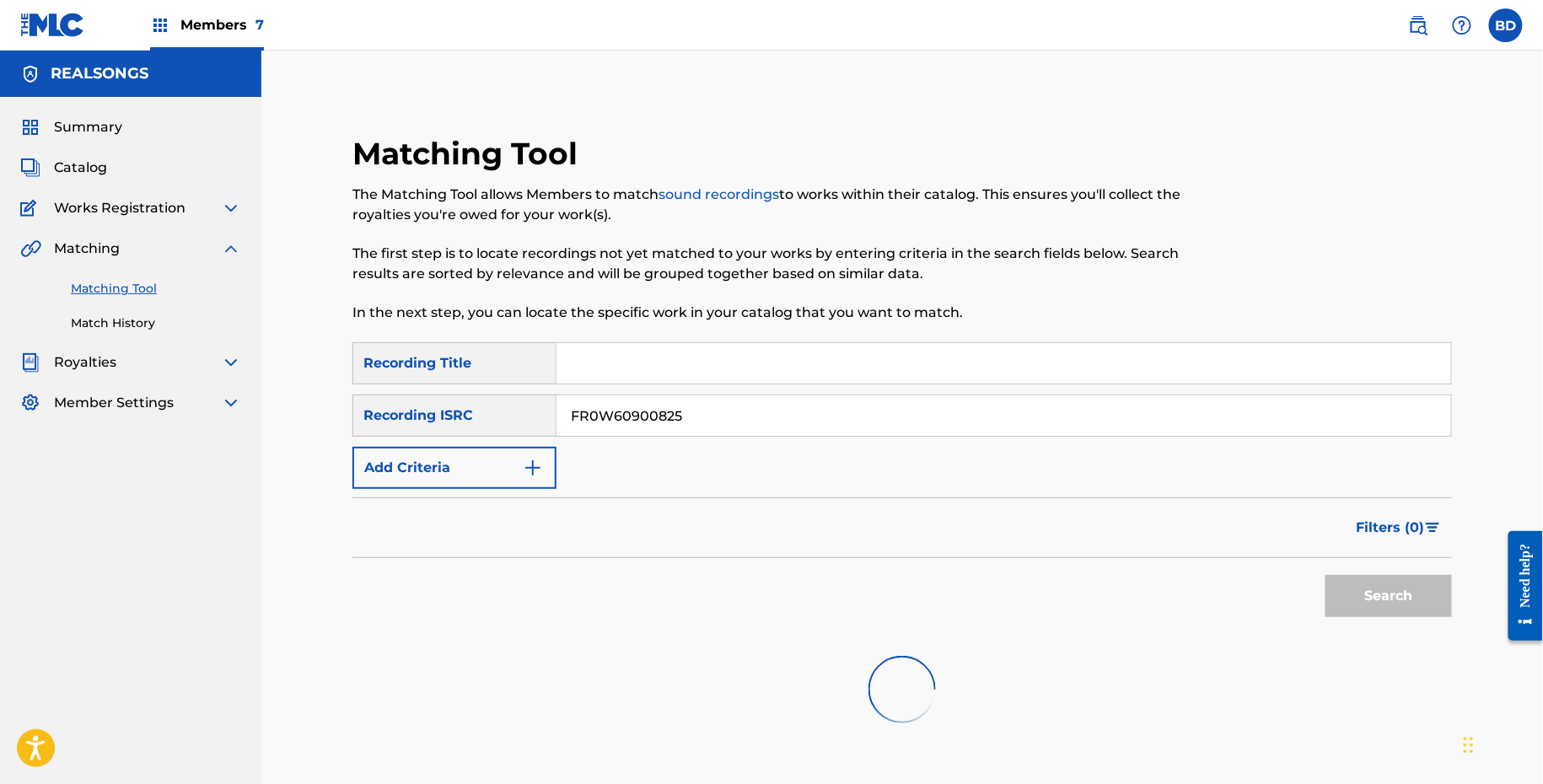
drag, startPoint x: 624, startPoint y: 423, endPoint x: 624, endPoint y: 376, distance: 47.0
click at [624, 415] on input "FR0W60900825" at bounding box center [1004, 416] width 895 height 40
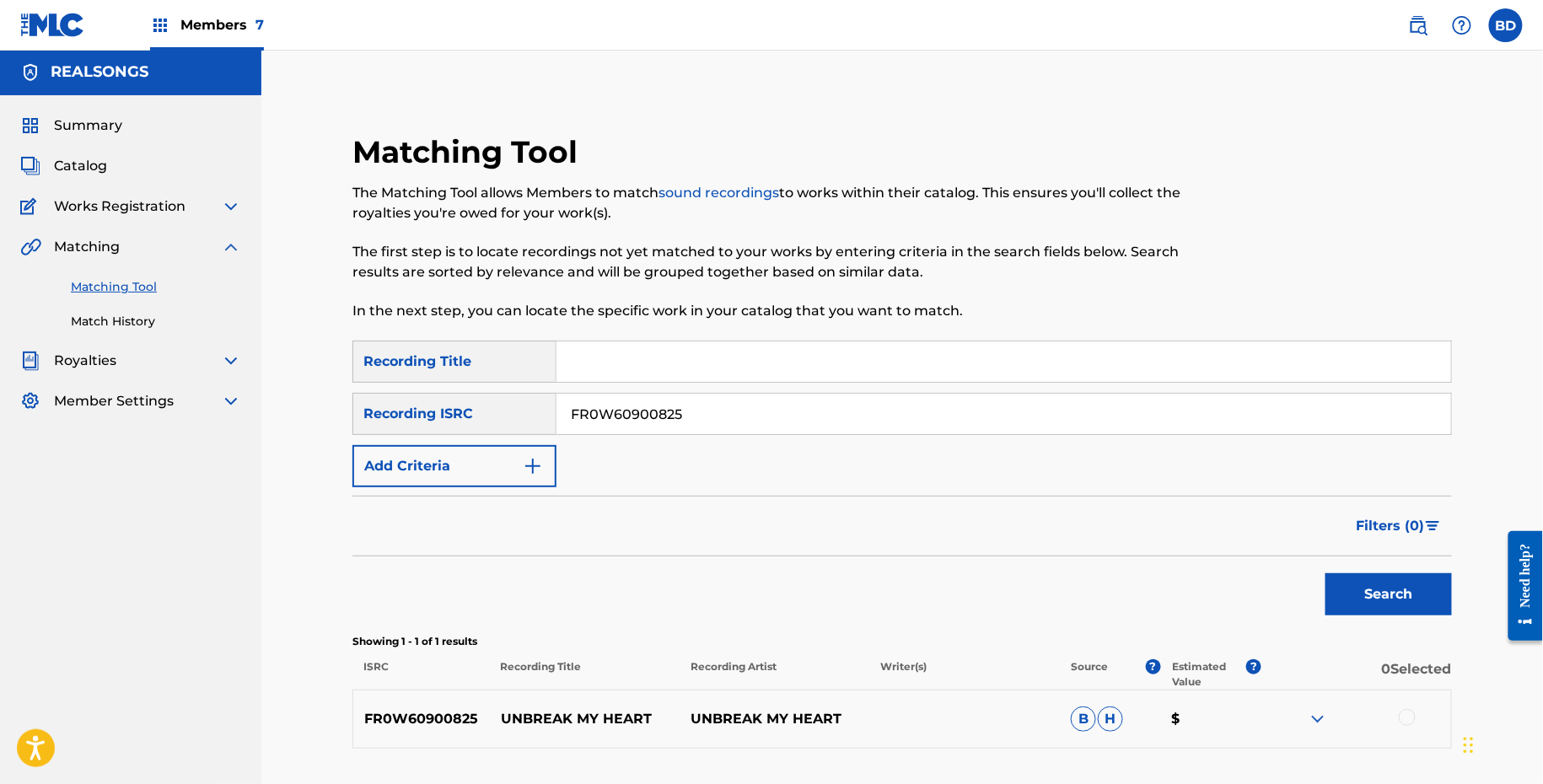
scroll to position [130, 0]
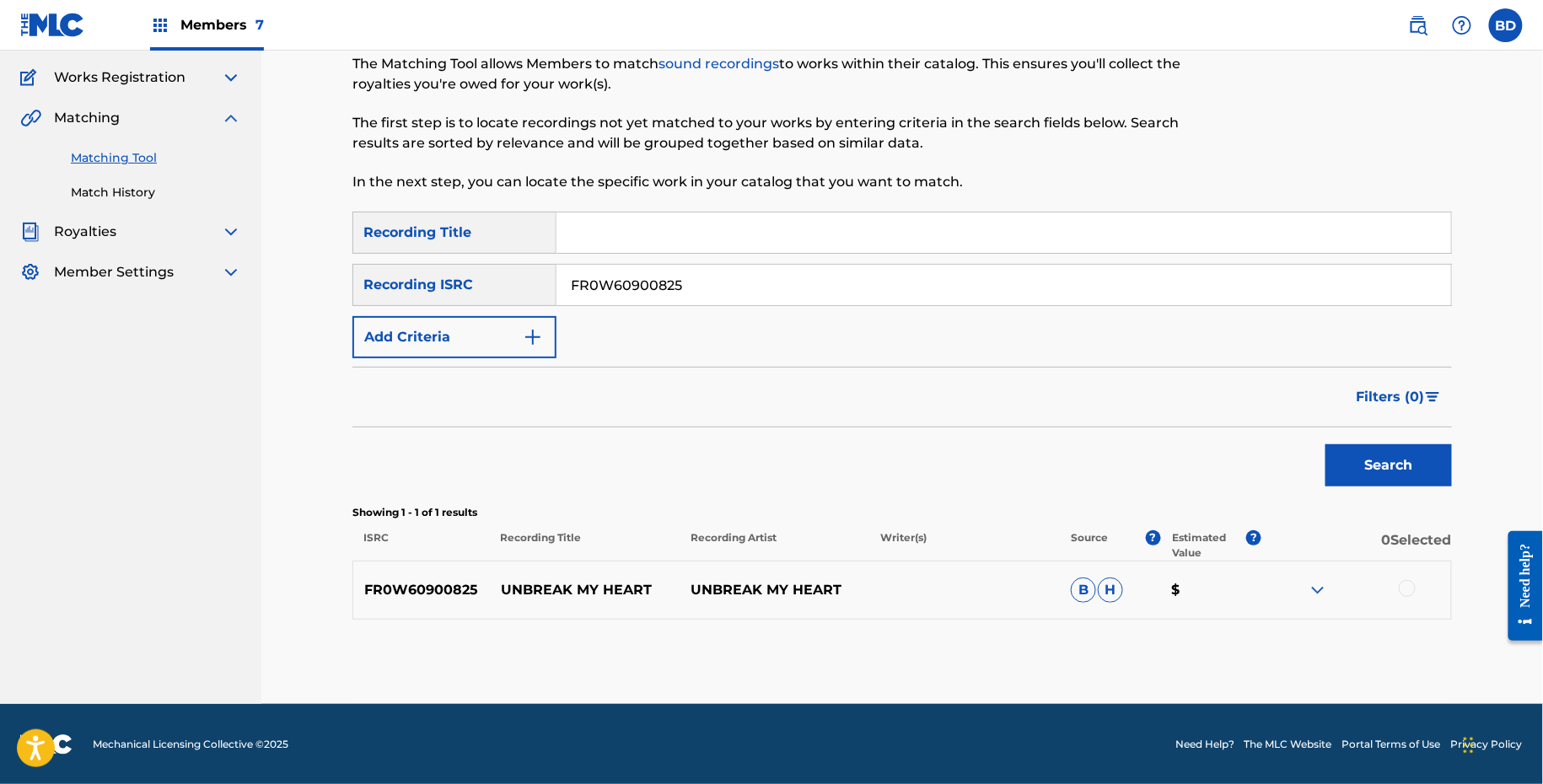
click at [1319, 589] on img at bounding box center [1318, 590] width 20 height 20
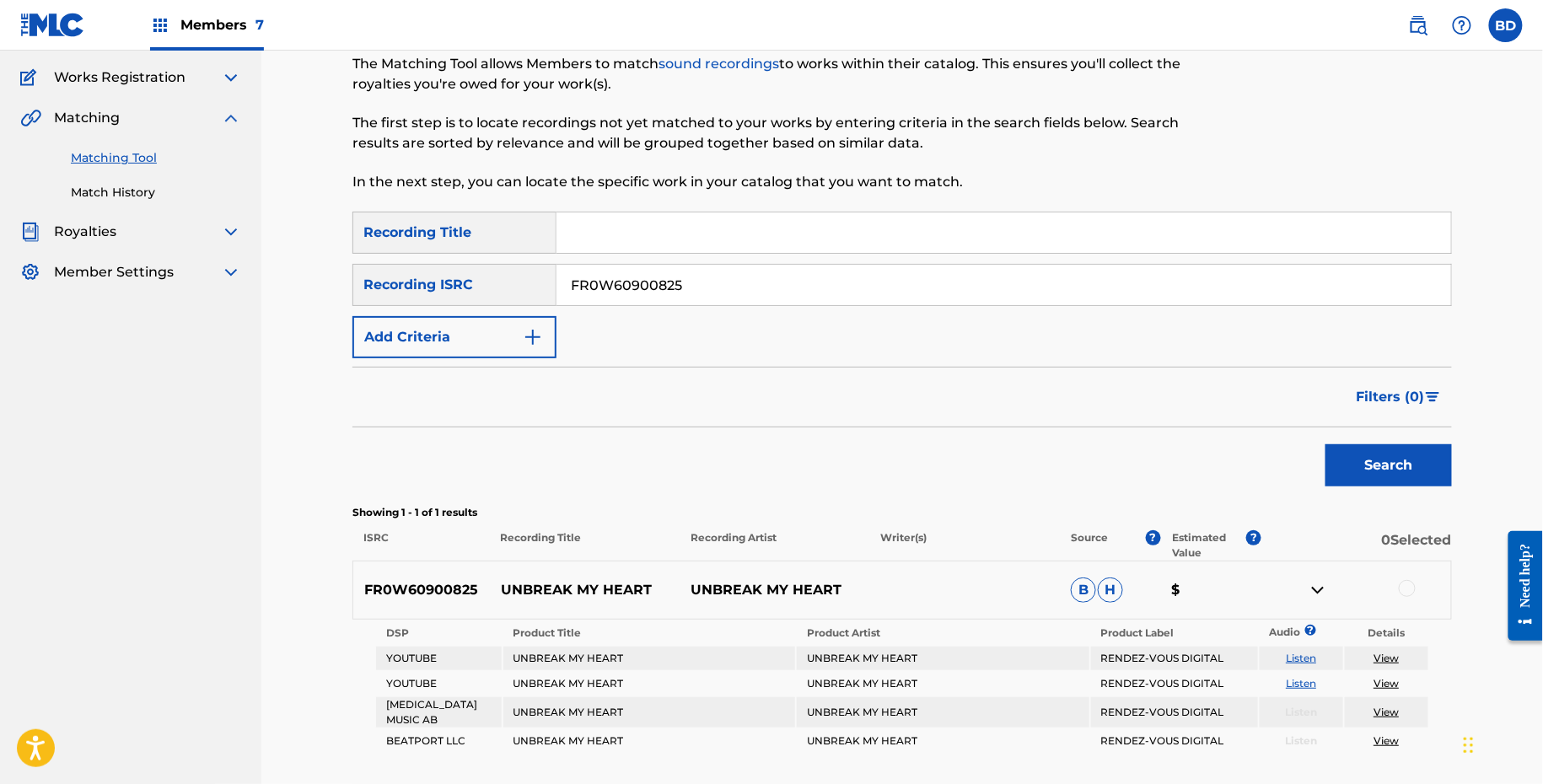
click at [569, 588] on p "UNBREAK MY HEART" at bounding box center [584, 590] width 190 height 20
copy p "UNBREAK MY HEART"
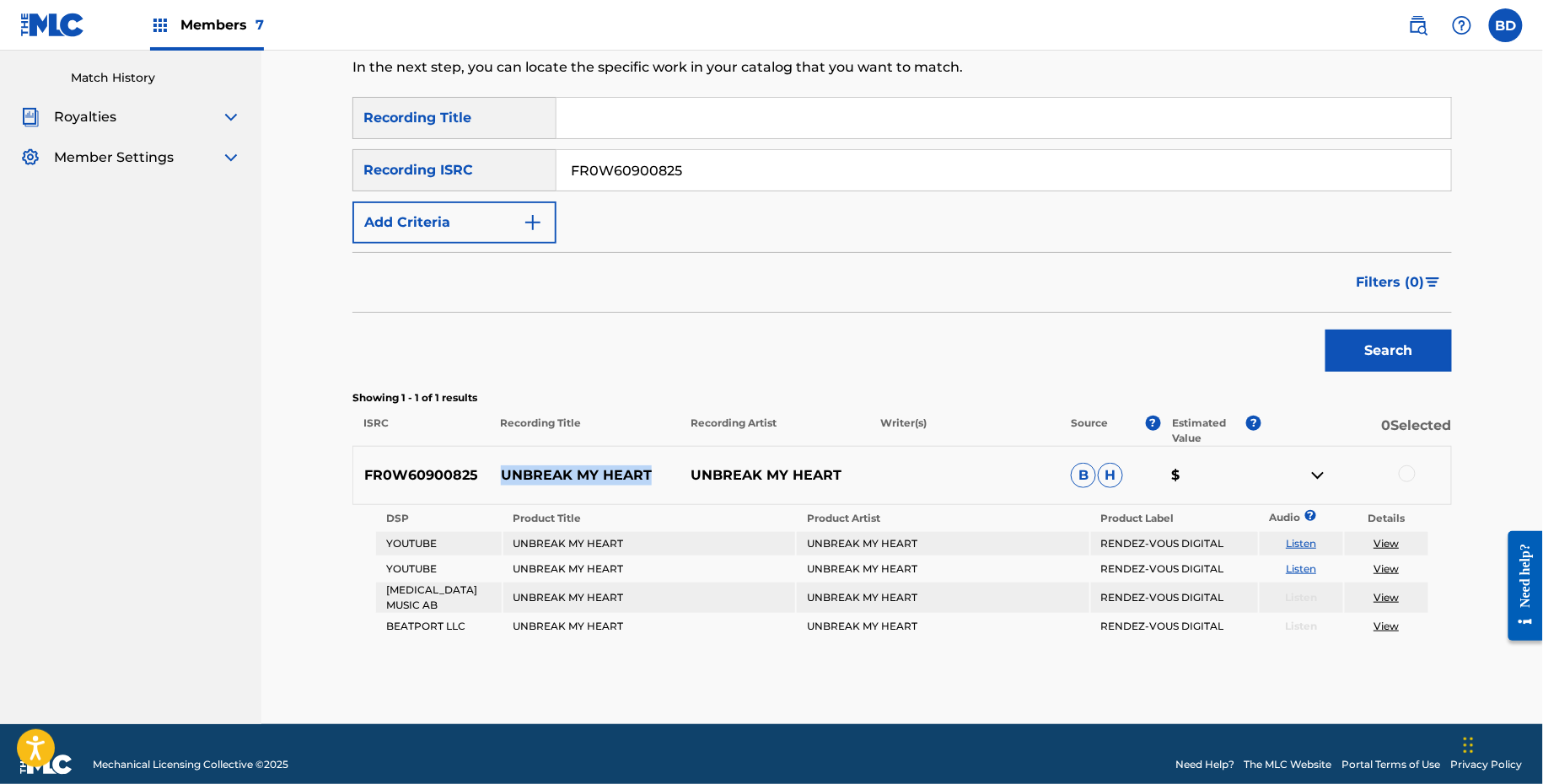
scroll to position [264, 0]
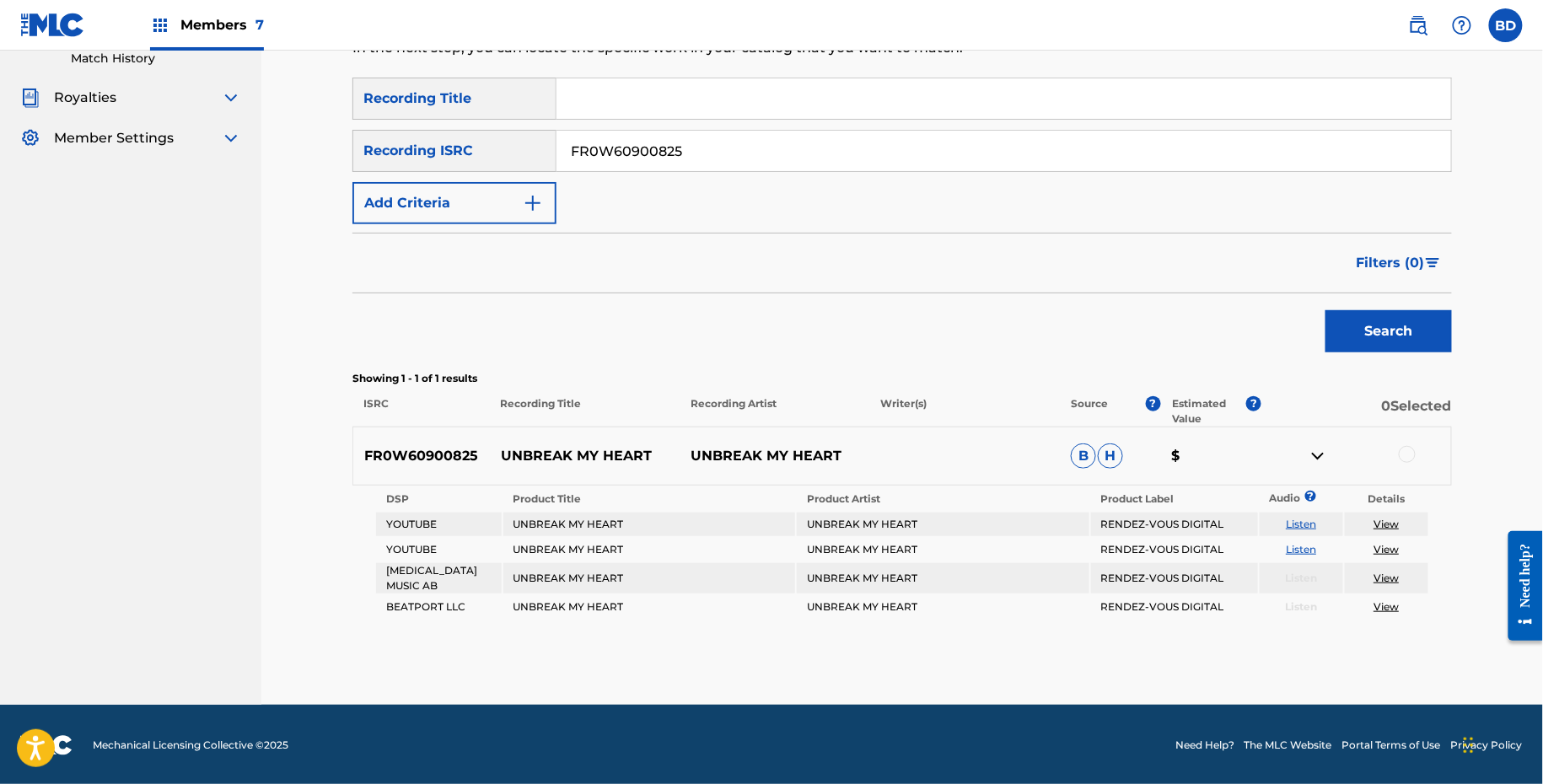
click at [1405, 455] on div at bounding box center [1407, 454] width 17 height 17
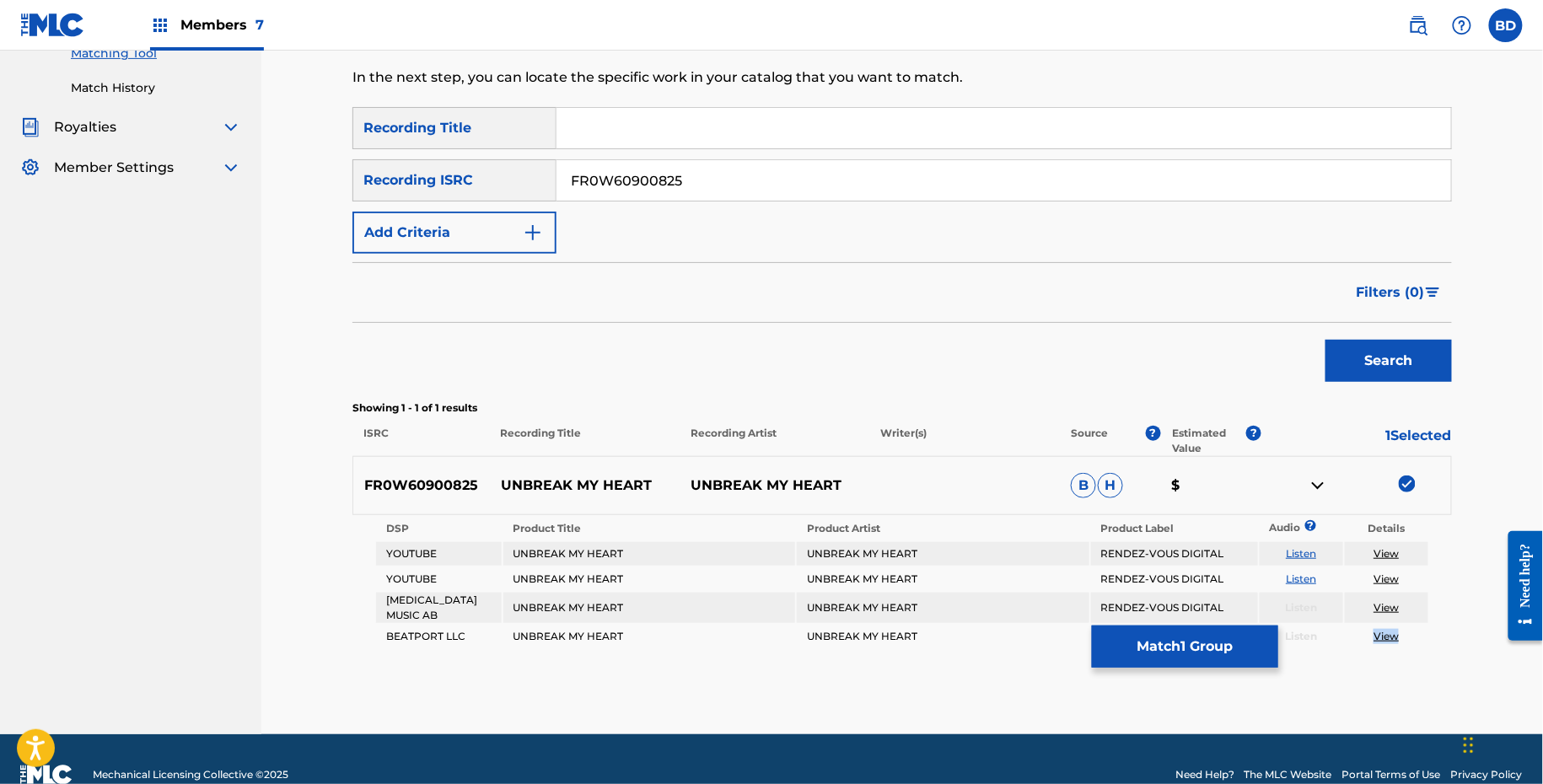
scroll to position [241, 0]
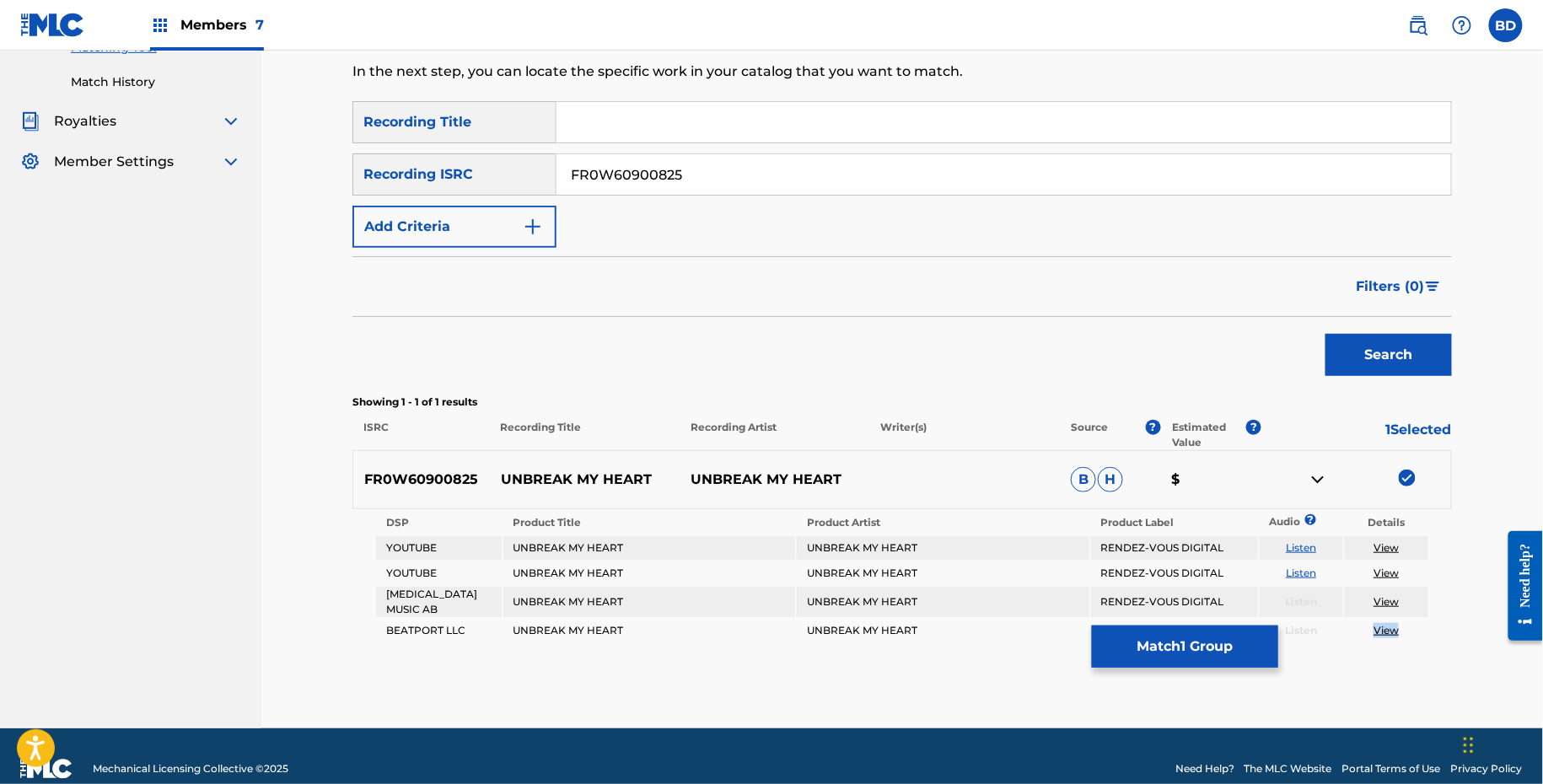
click at [1186, 662] on button "Match 1 Group" at bounding box center [1185, 646] width 186 height 42
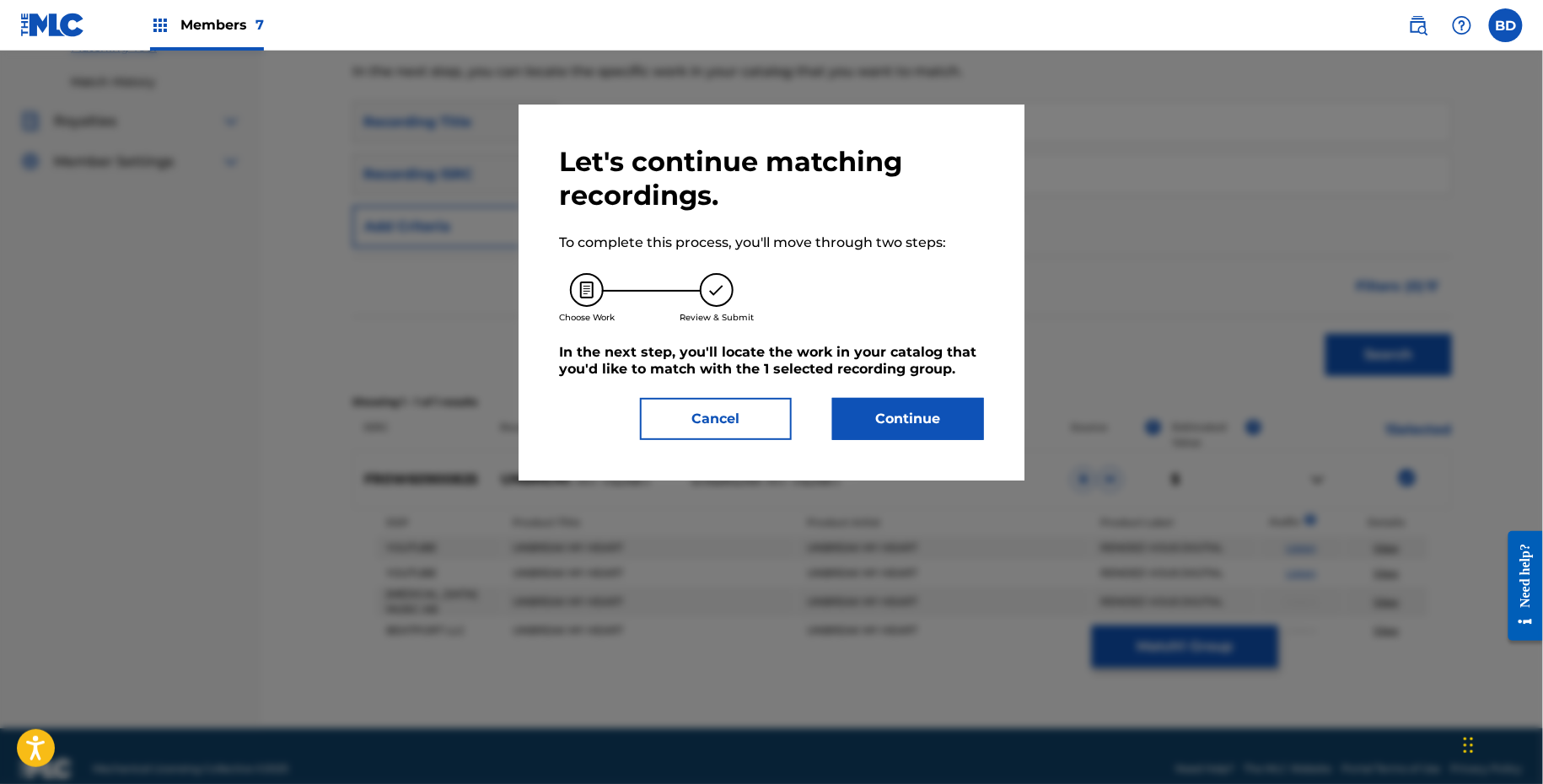
click at [860, 452] on div "Let's continue matching recordings. To complete this process, you'll move throu…" at bounding box center [772, 292] width 506 height 375
click at [860, 422] on button "Continue" at bounding box center [907, 419] width 152 height 42
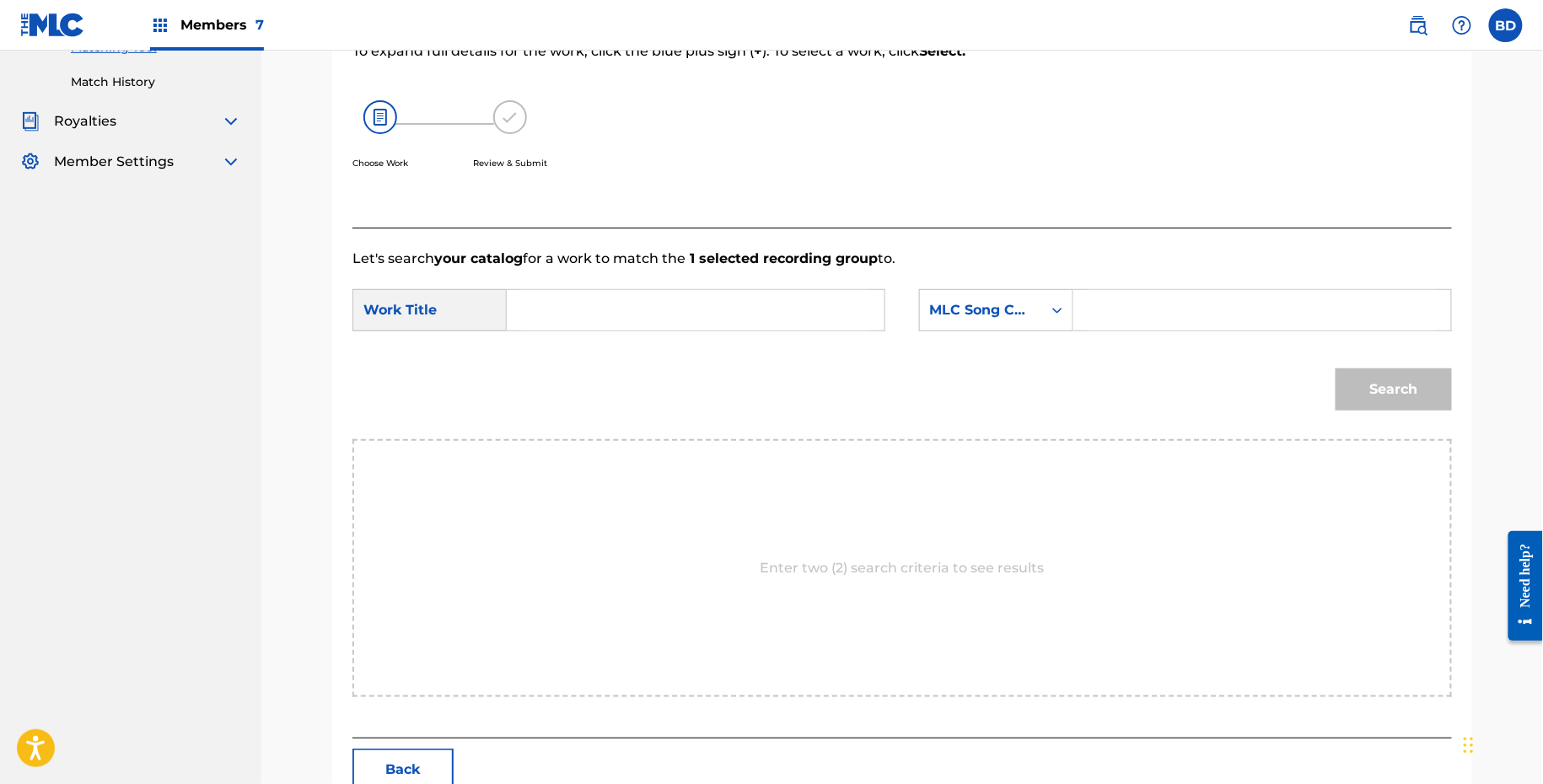
click at [1116, 318] on input "Search Form" at bounding box center [1262, 310] width 349 height 40
paste input "U02296"
type input "U02296"
click at [694, 312] on input "Search Form" at bounding box center [695, 310] width 349 height 40
type input "my"
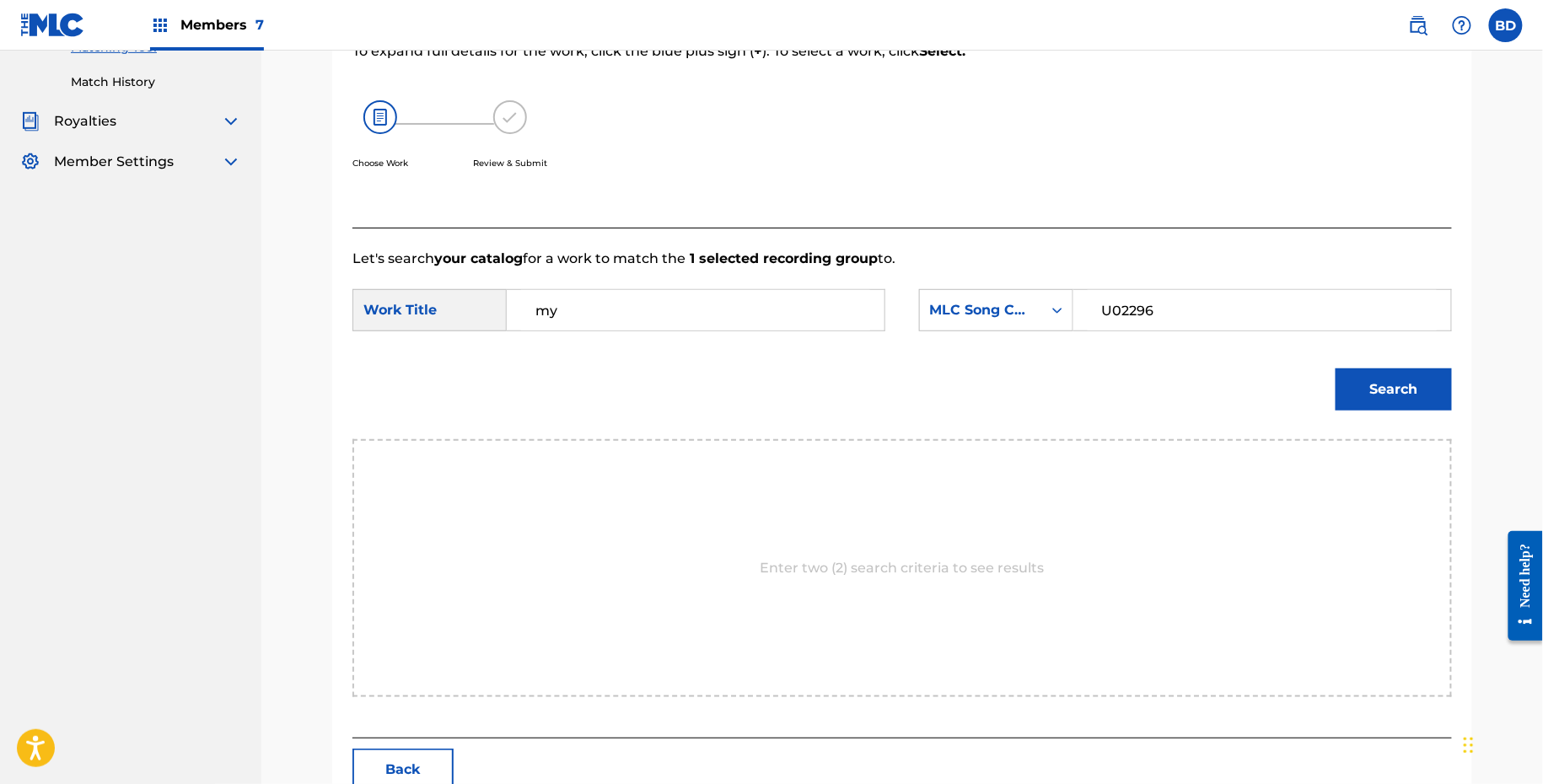
click at [1410, 369] on button "Search" at bounding box center [1393, 389] width 117 height 42
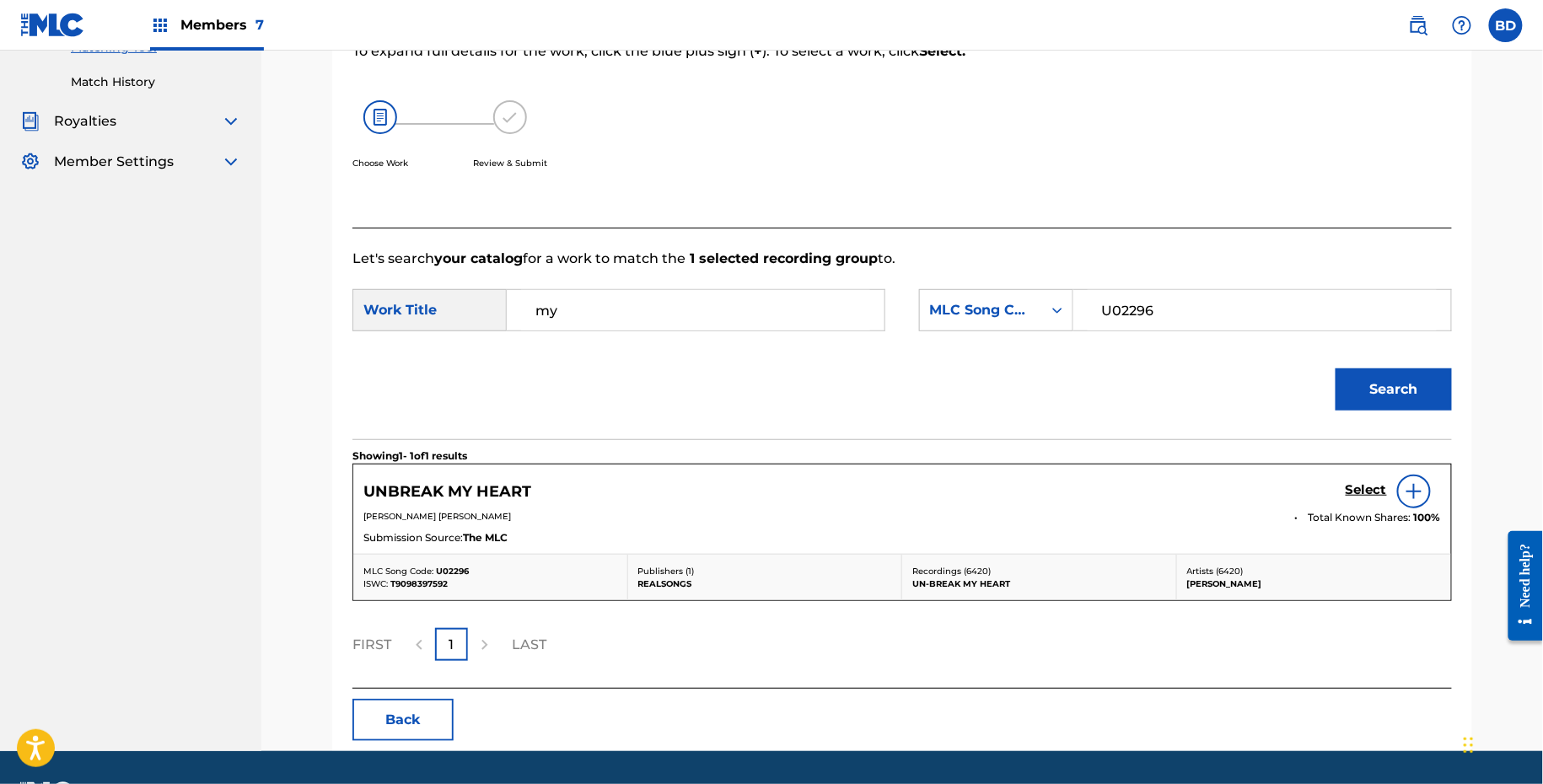
click at [1379, 486] on h5 "Select" at bounding box center [1366, 489] width 41 height 16
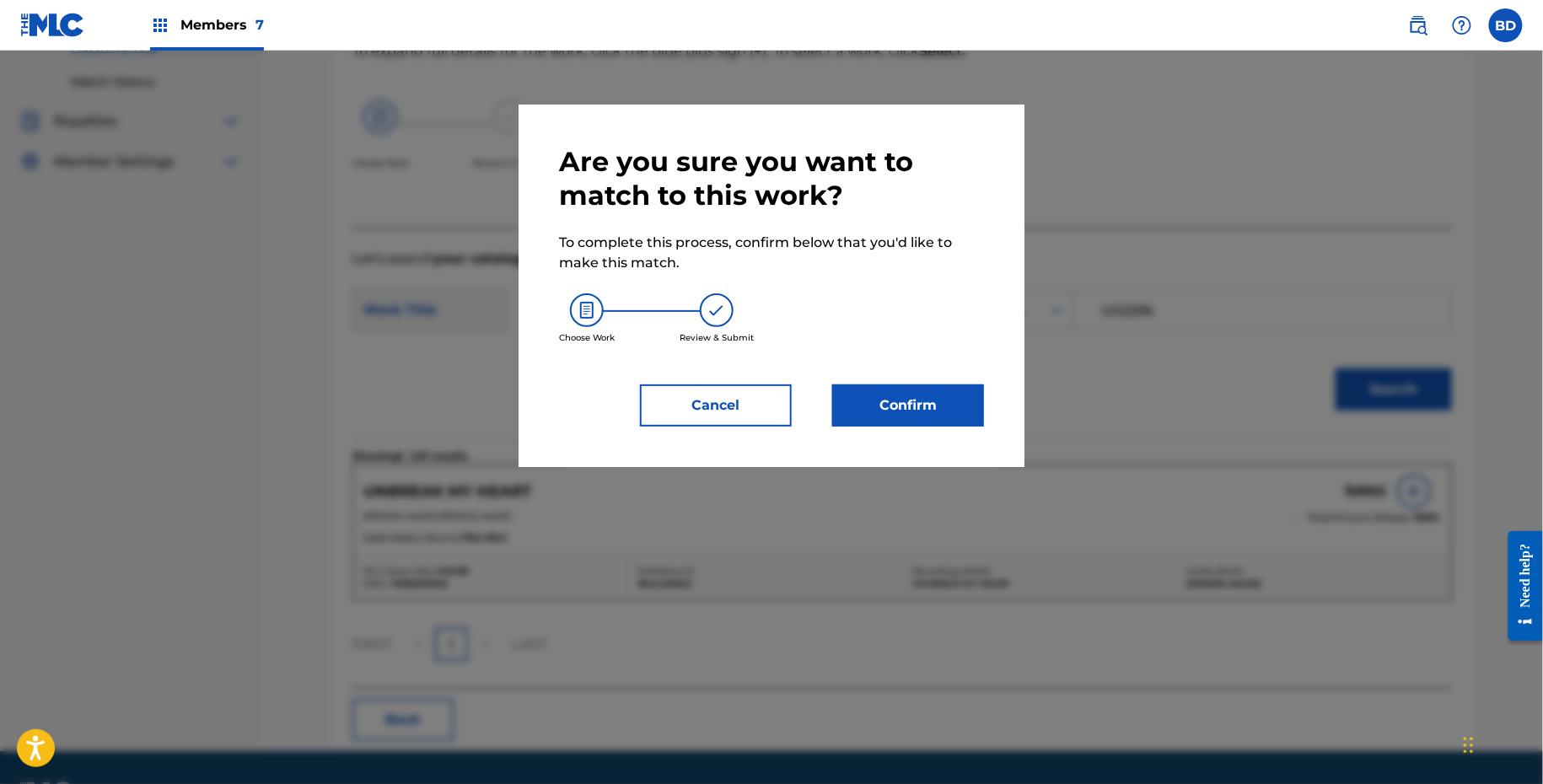
click at [893, 415] on button "Confirm" at bounding box center [907, 406] width 152 height 42
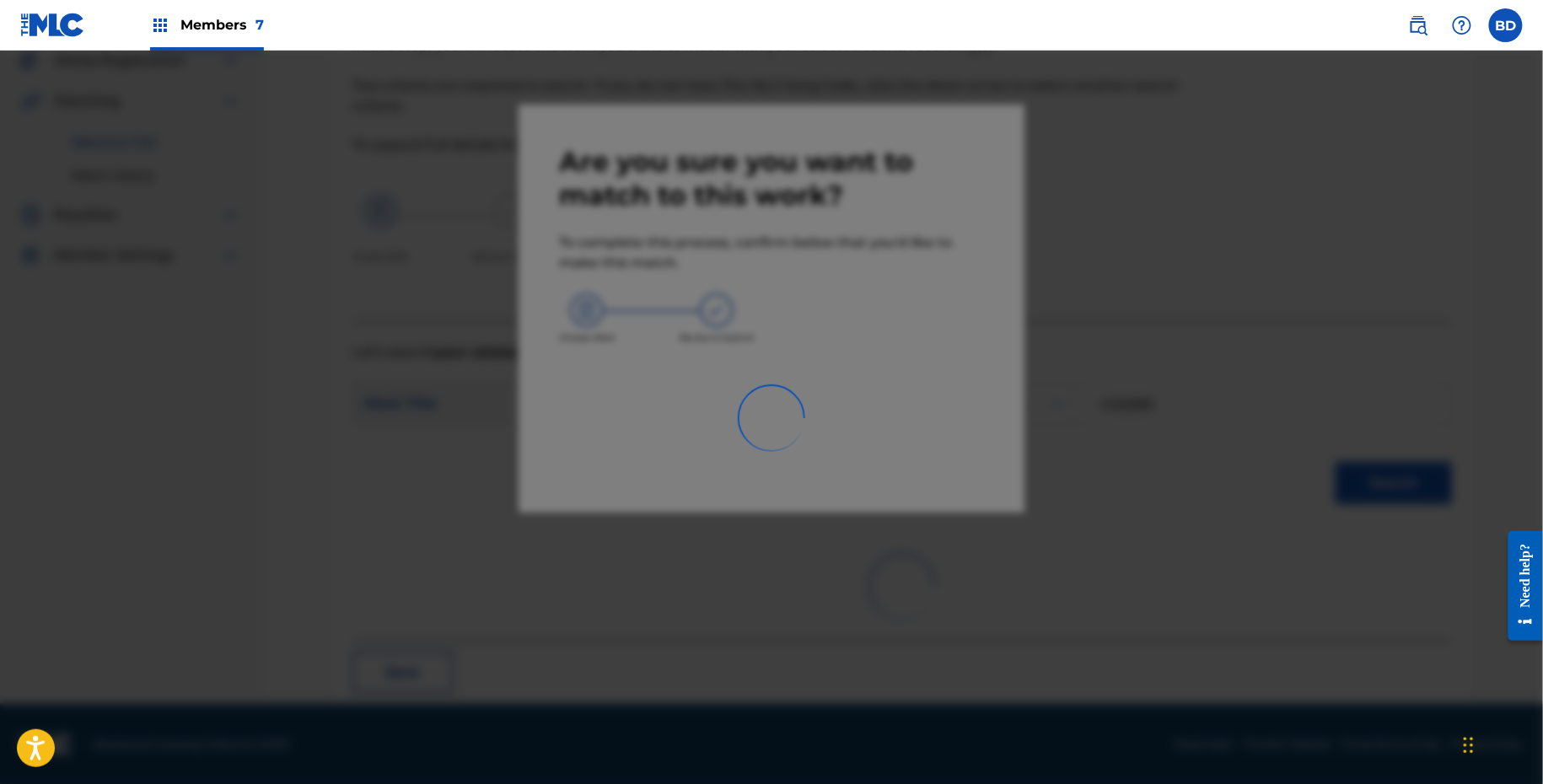
scroll to position [43, 0]
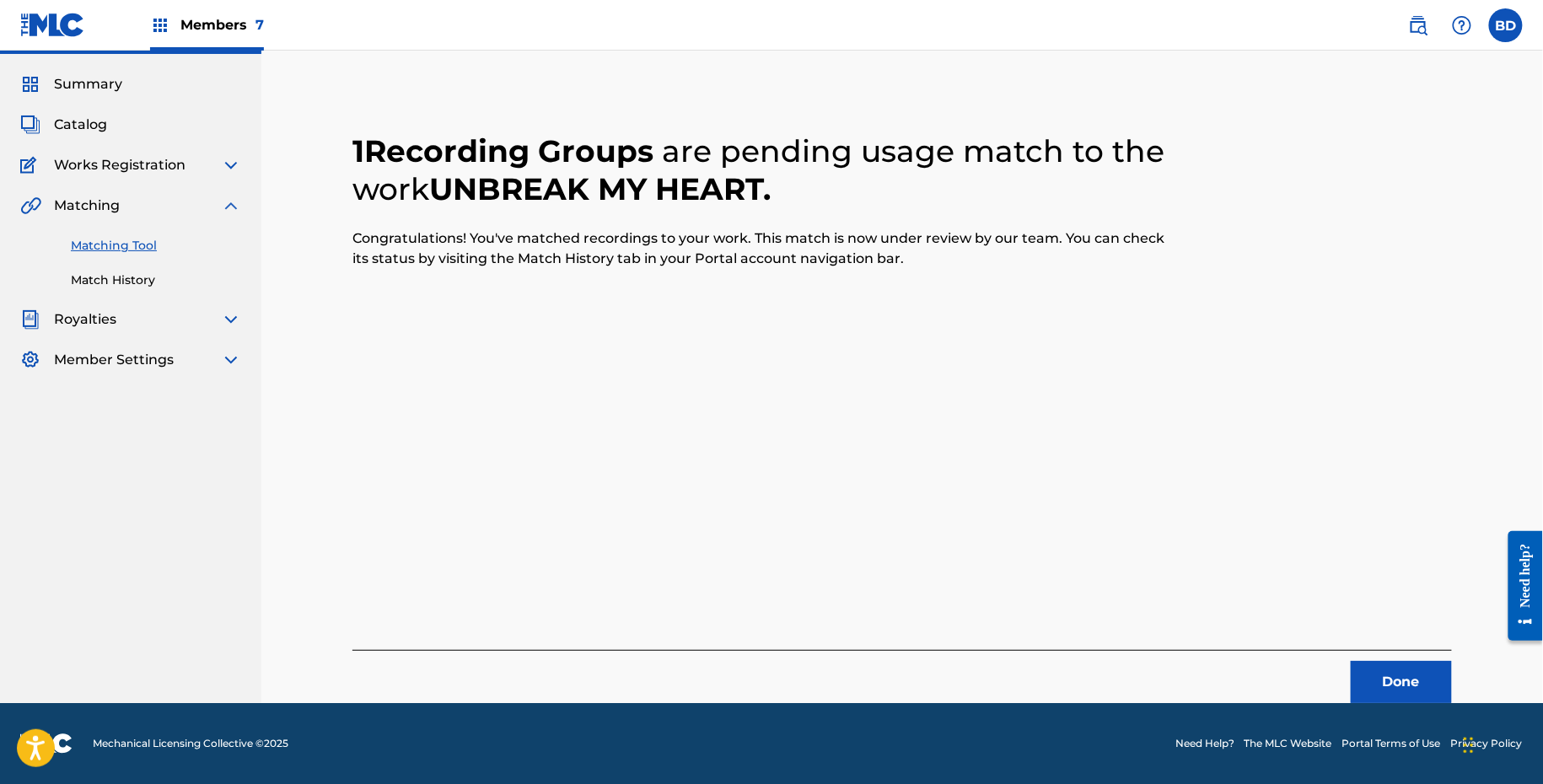
click at [87, 293] on div "Summary Catalog Works Registration Claiming Tool Individual Registration Tool B…" at bounding box center [130, 222] width 262 height 336
click at [83, 276] on link "Match History" at bounding box center [155, 280] width 170 height 17
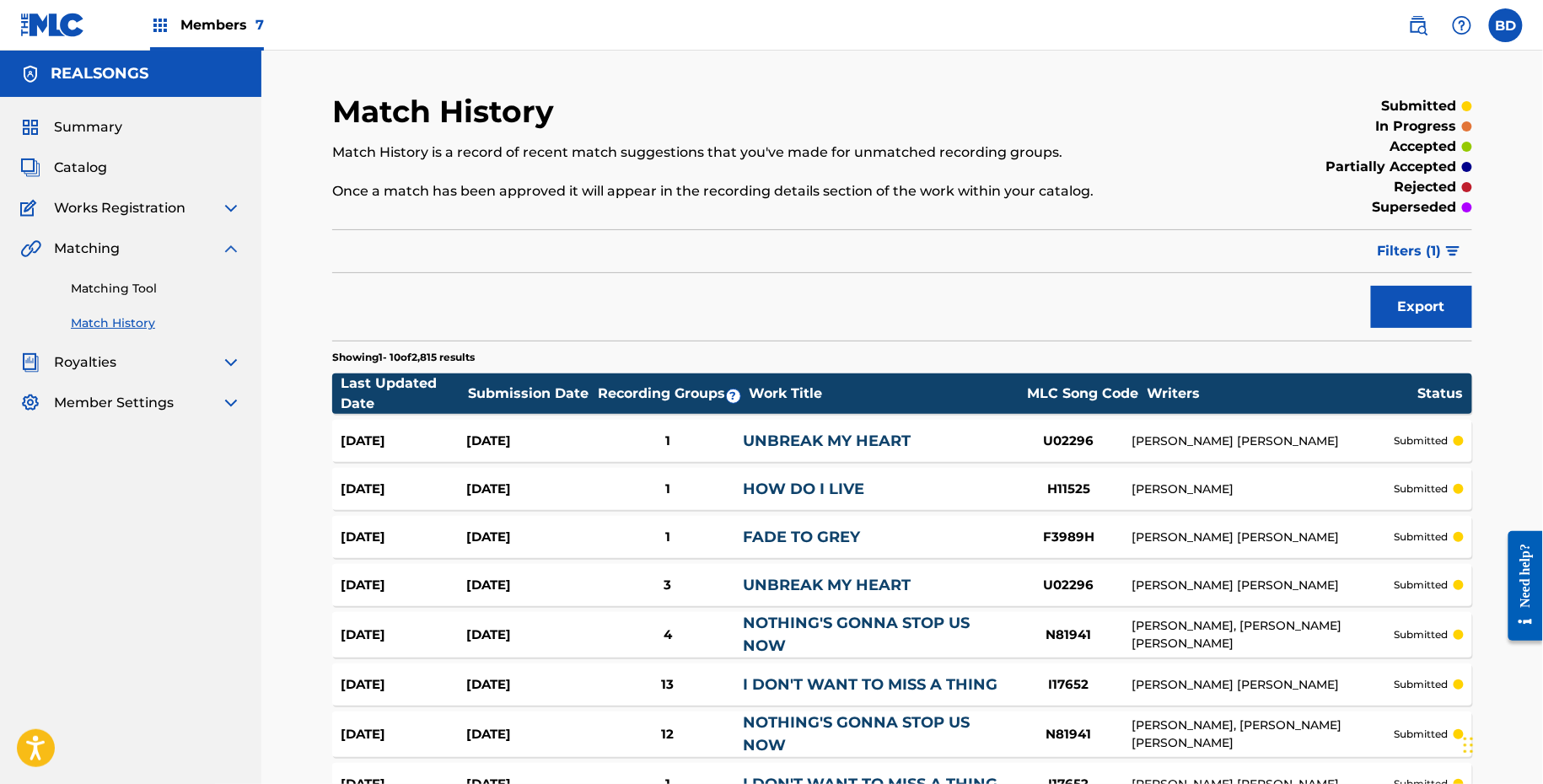
click at [480, 441] on div "Aug 20, 2025" at bounding box center [529, 441] width 126 height 19
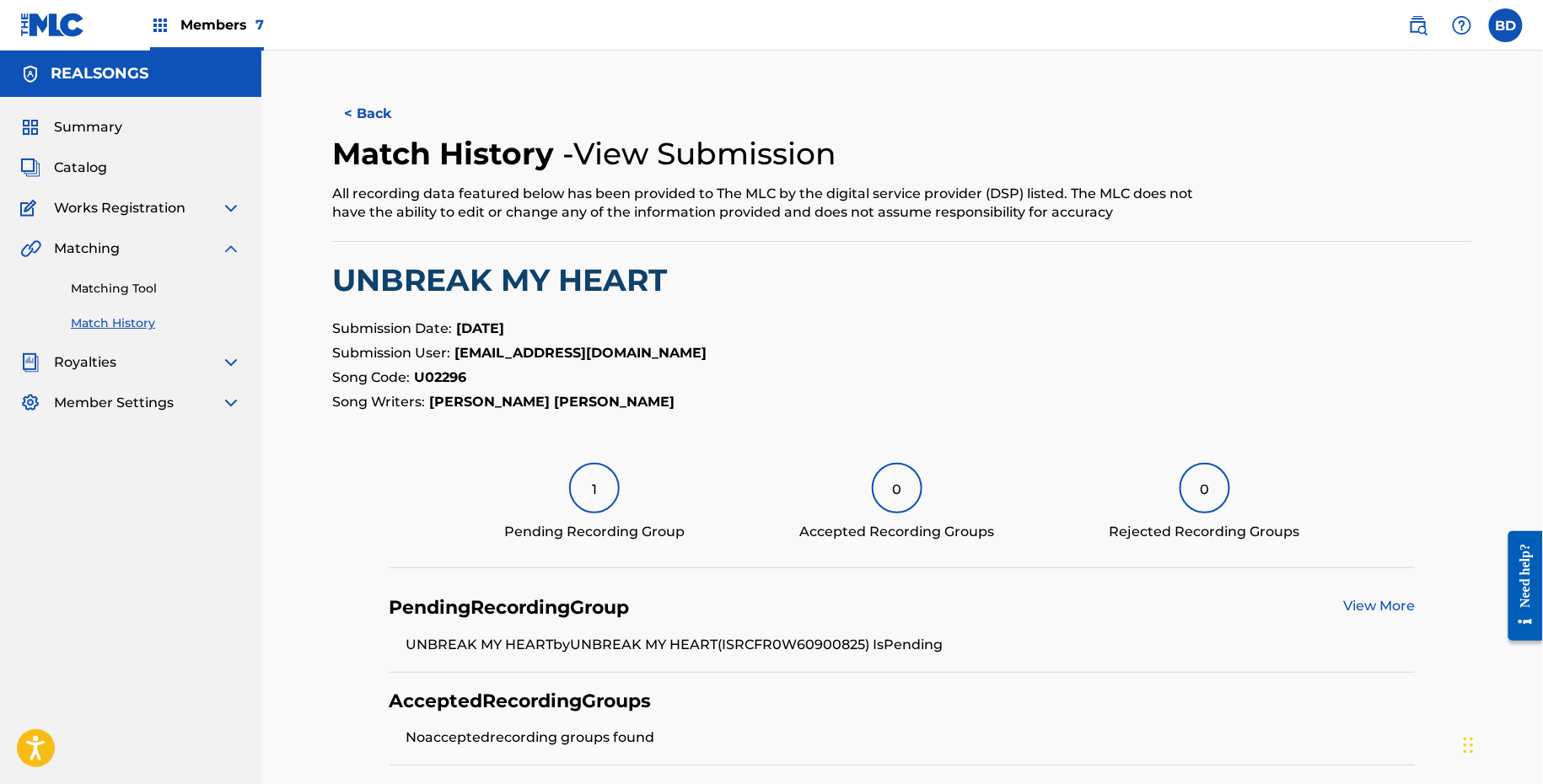
click at [92, 267] on div "Matching Tool Match History" at bounding box center [130, 296] width 221 height 73
click at [106, 299] on div "Matching Tool Match History" at bounding box center [130, 296] width 221 height 73
click at [99, 279] on div "Matching Tool Match History" at bounding box center [130, 296] width 221 height 73
click at [163, 303] on div "Matching Tool Match History" at bounding box center [130, 296] width 221 height 73
click at [142, 288] on link "Matching Tool" at bounding box center [155, 288] width 170 height 17
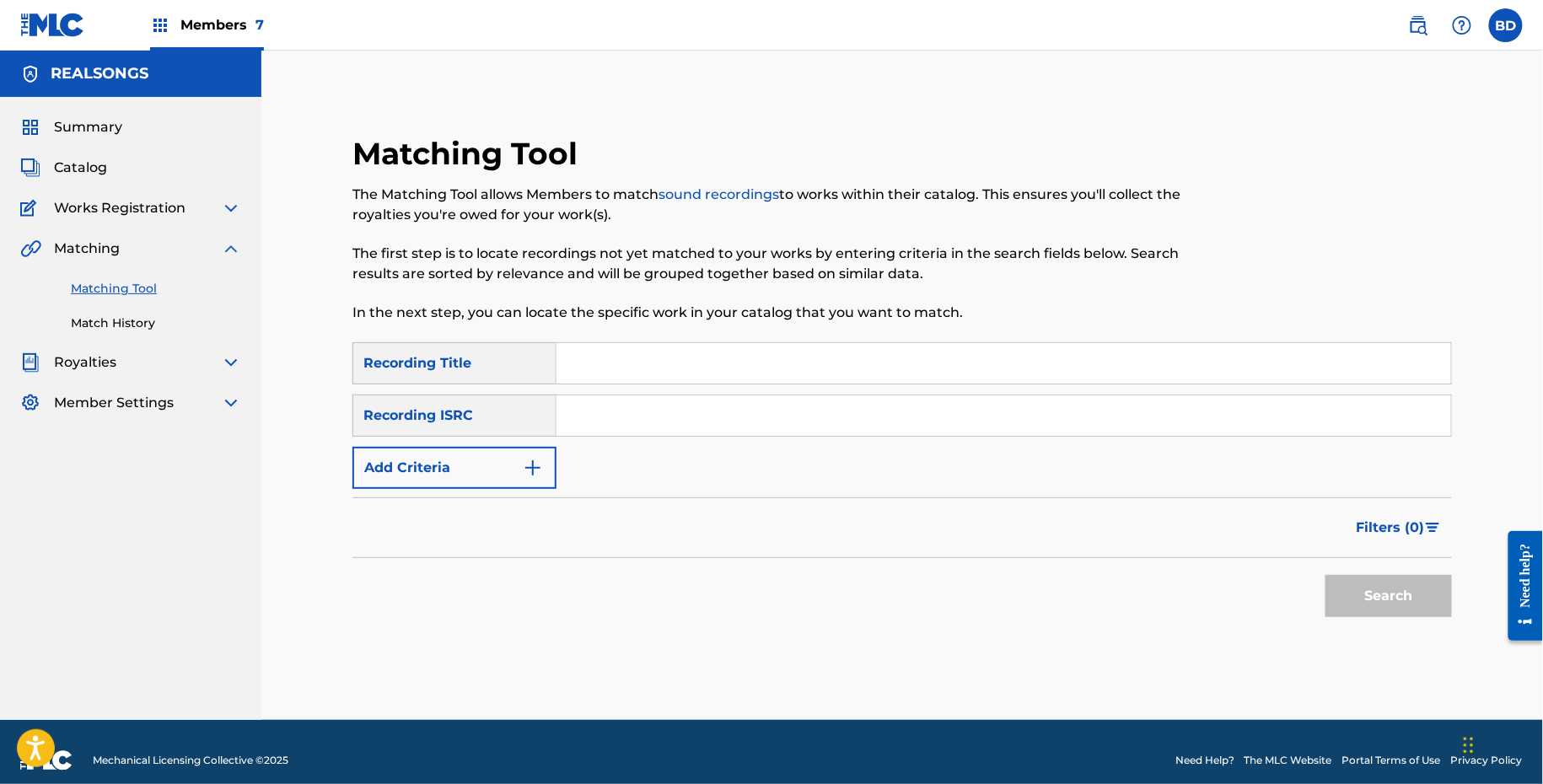
click at [772, 459] on div "SearchWithCriteria35bda96b-02d8-4275-92b6-092276d5476f Recording Title SearchWi…" at bounding box center [902, 416] width 1099 height 147
click at [760, 433] on input "Search Form" at bounding box center [1004, 416] width 895 height 40
paste input "FR0W61137643"
type input "FR0W61137643"
click at [1325, 575] on button "Search" at bounding box center [1389, 596] width 127 height 42
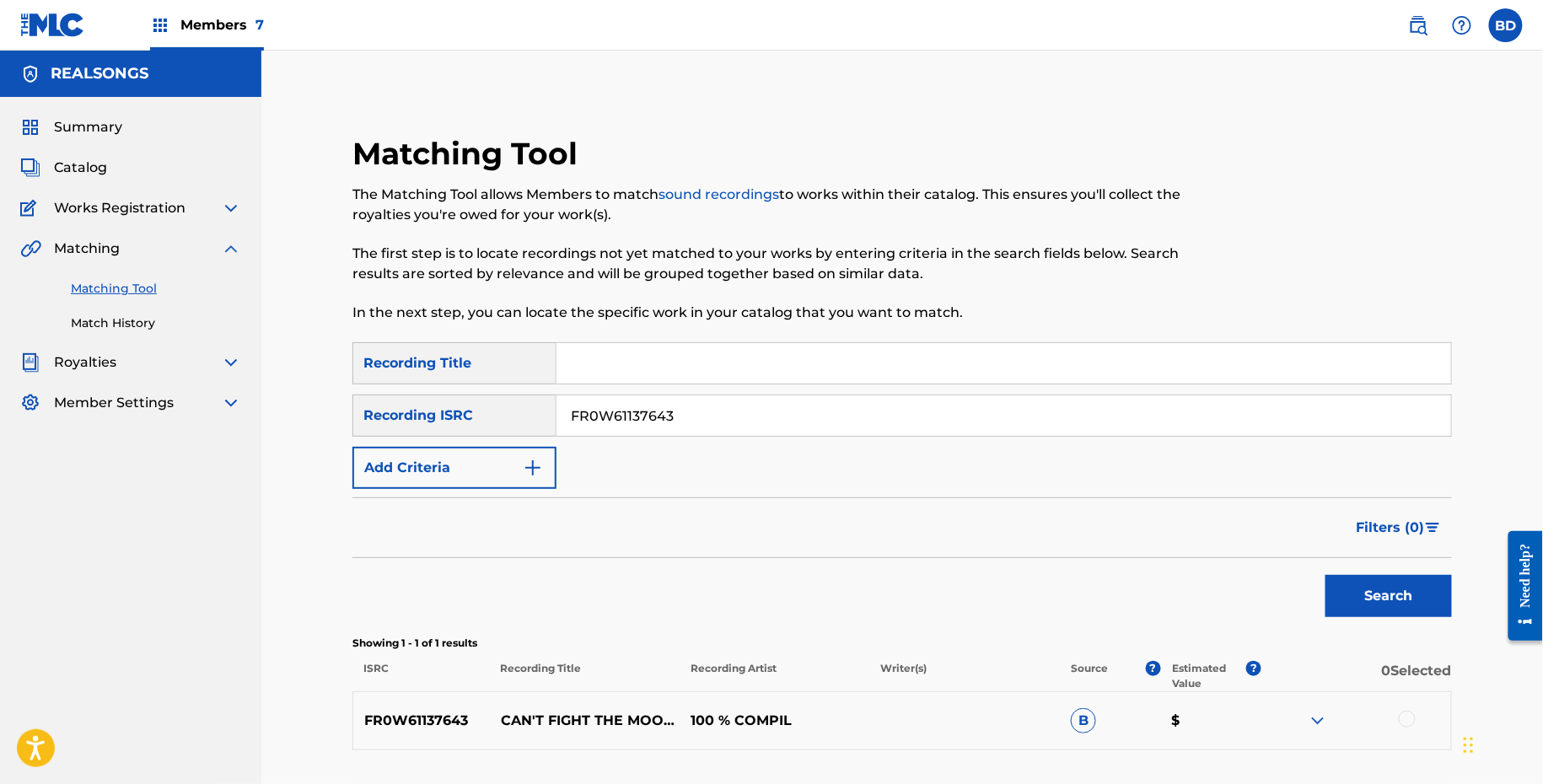
scroll to position [130, 0]
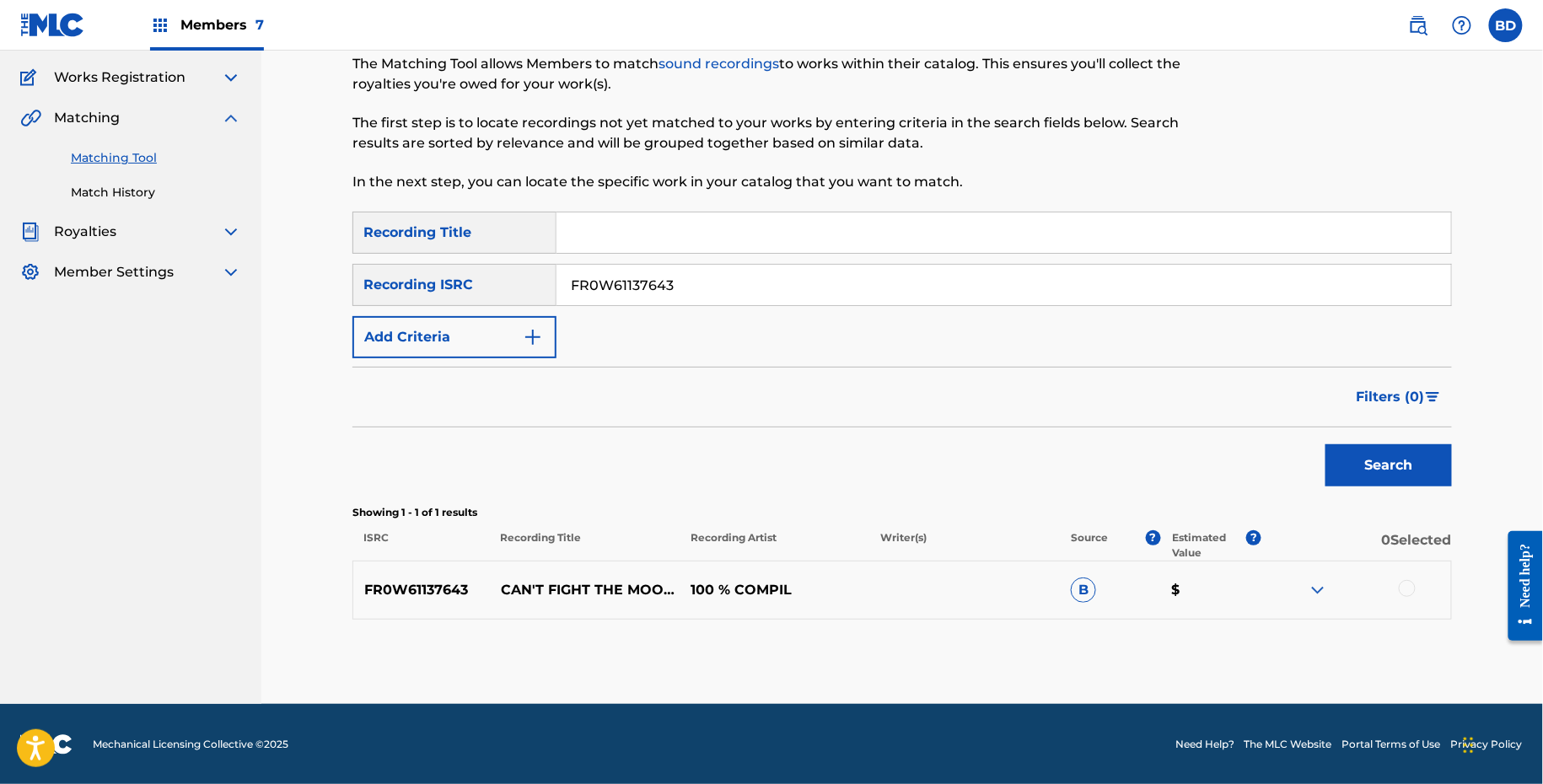
click at [1324, 591] on img at bounding box center [1318, 590] width 20 height 20
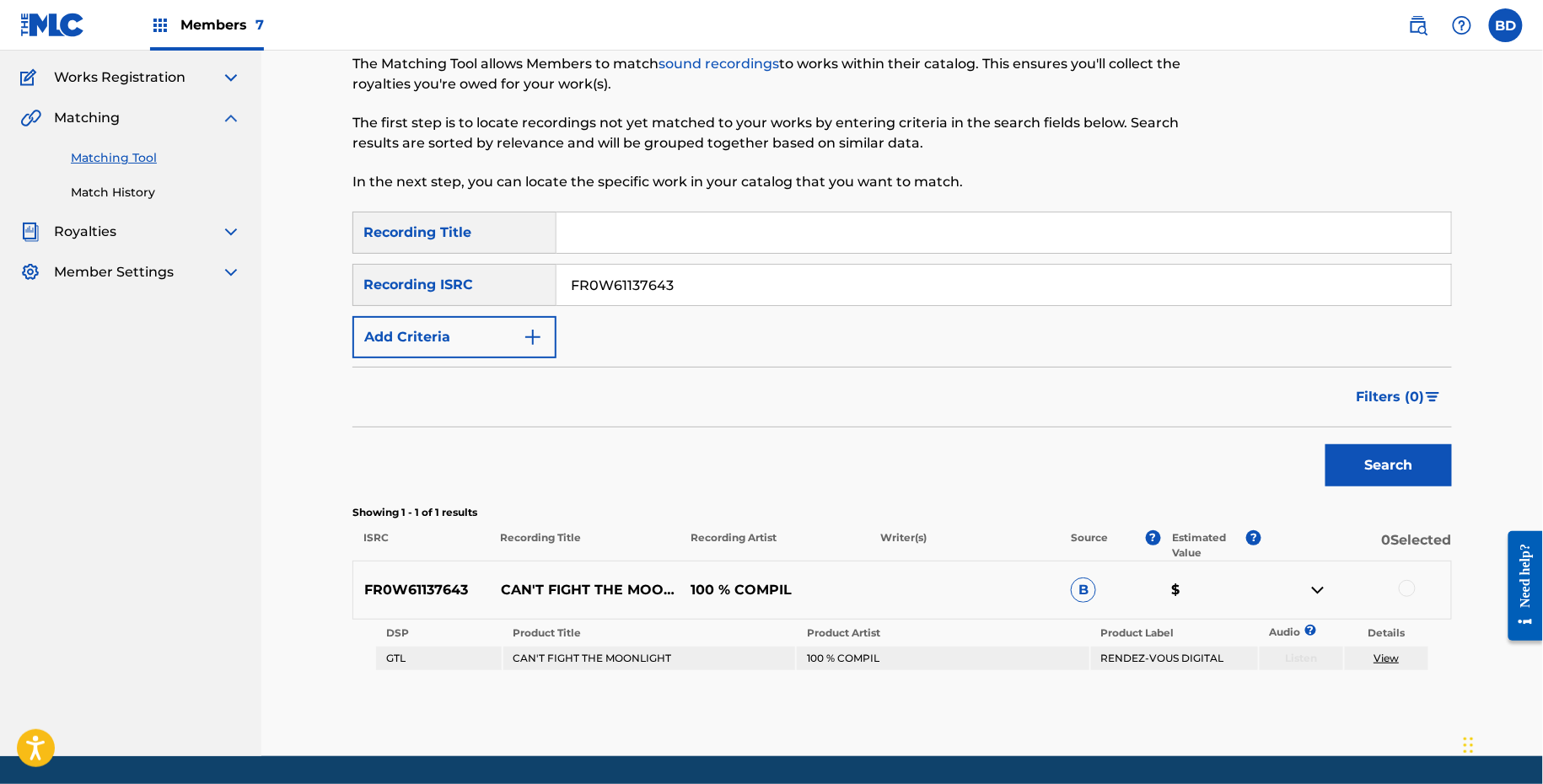
click at [596, 580] on p "CAN'T FIGHT THE MOONLIGHT" at bounding box center [584, 590] width 190 height 20
copy p "CAN'T FIGHT THE MOONLIGHT"
click at [1406, 580] on div at bounding box center [1407, 588] width 17 height 17
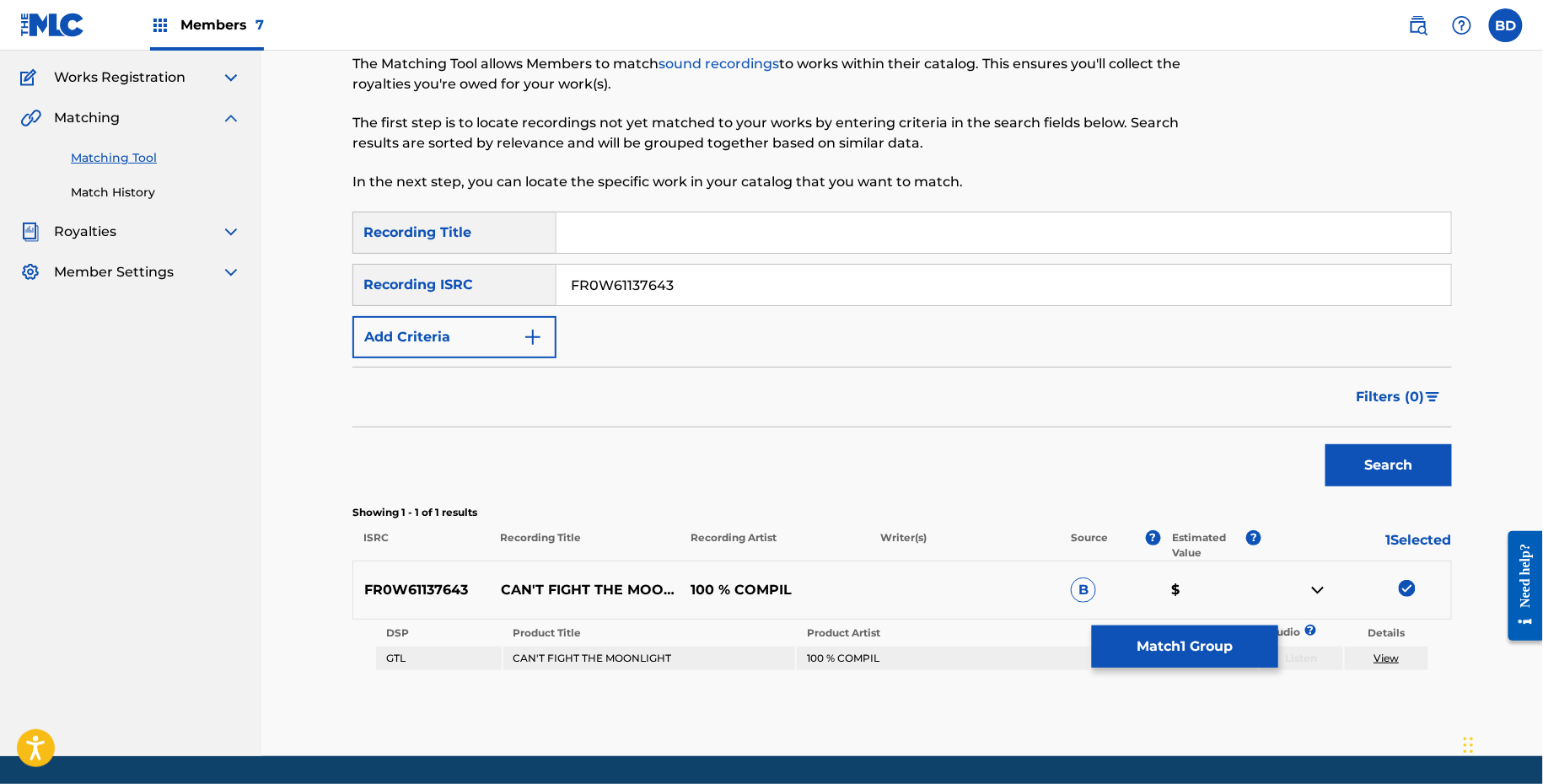
click at [1176, 634] on button "Match 1 Group" at bounding box center [1185, 646] width 186 height 42
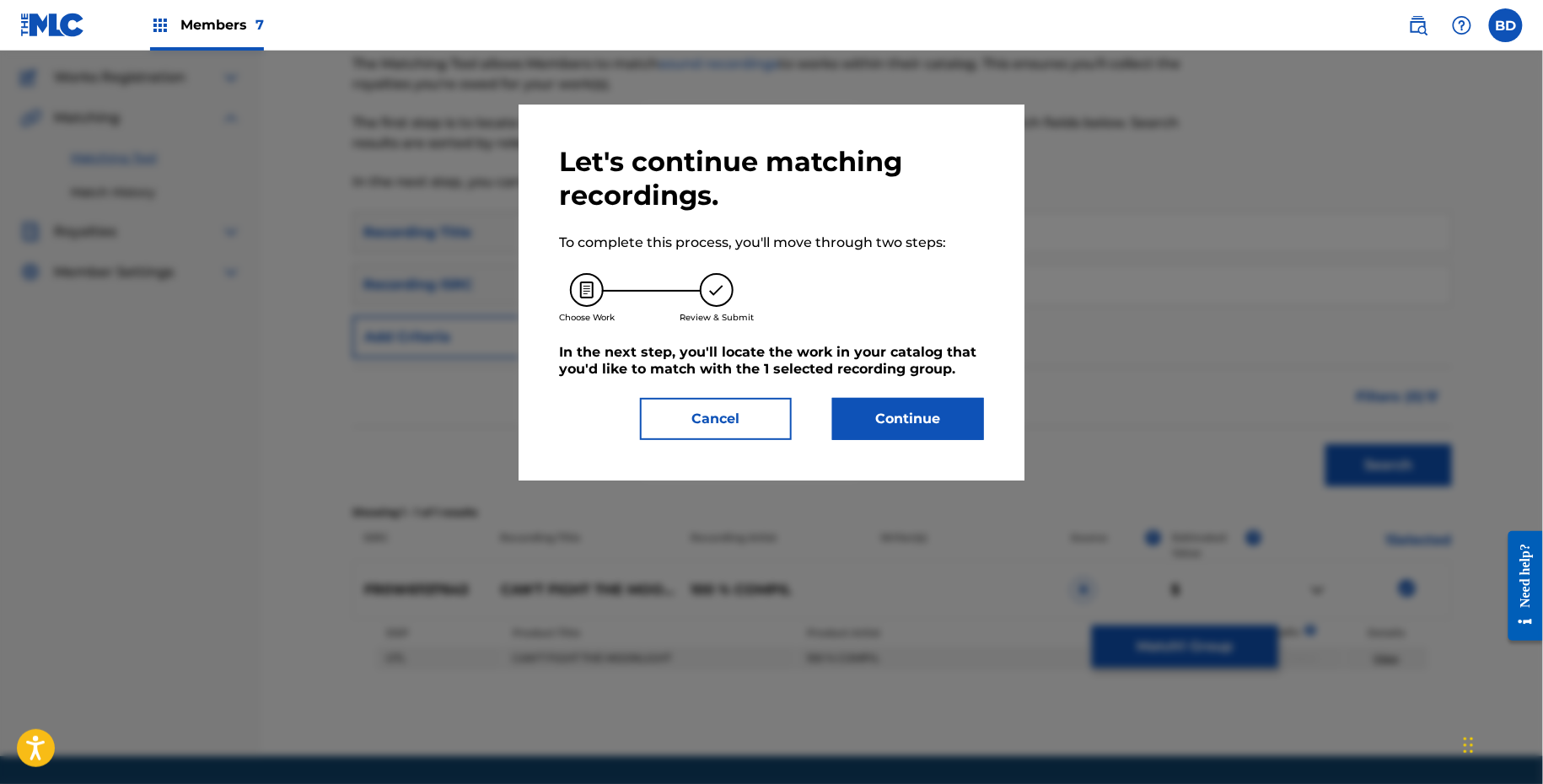
click at [905, 448] on div "Let's continue matching recordings. To complete this process, you'll move throu…" at bounding box center [772, 292] width 506 height 375
click at [905, 410] on button "Continue" at bounding box center [907, 419] width 152 height 42
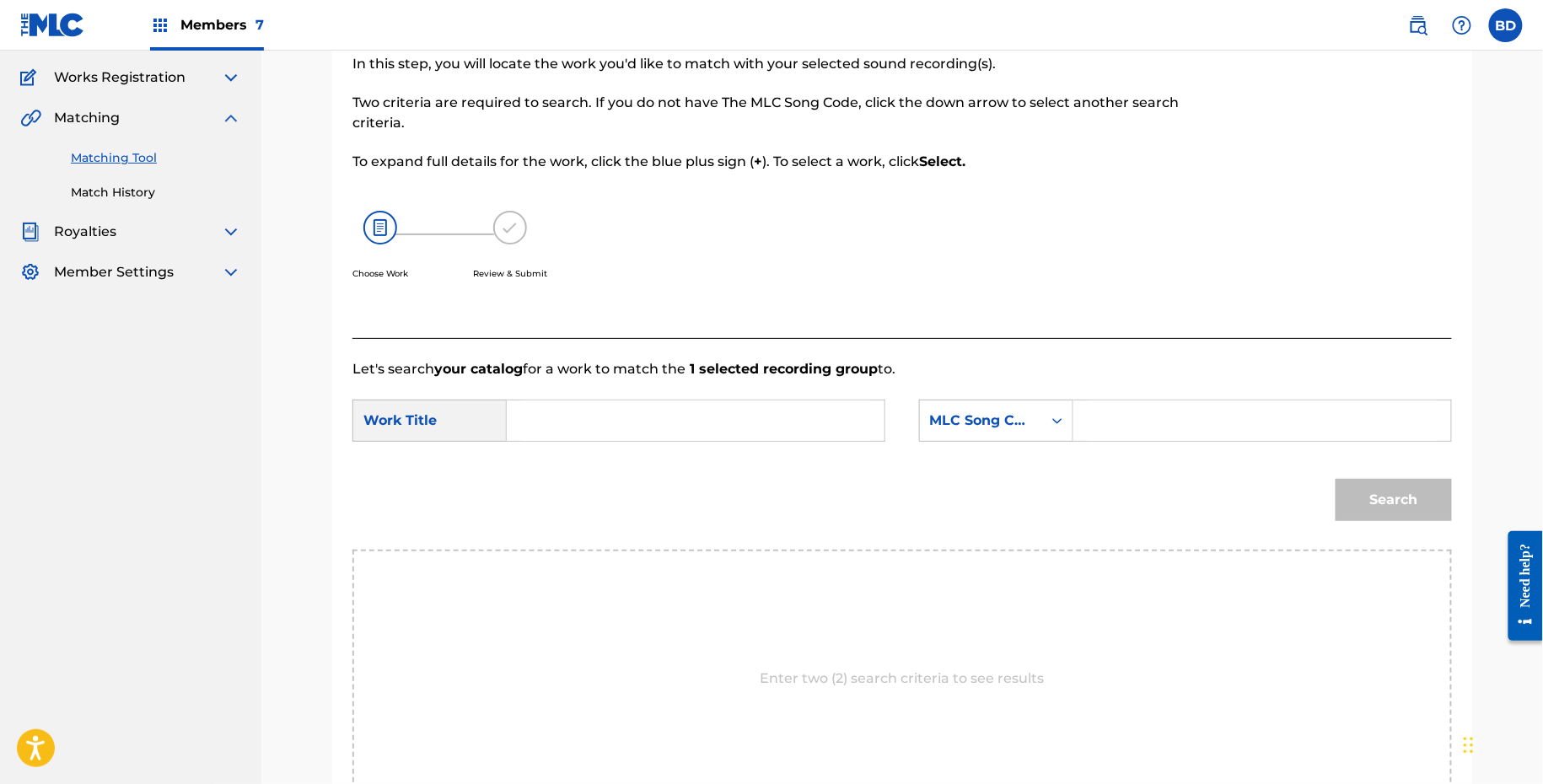
click at [1121, 438] on input "Search Form" at bounding box center [1262, 420] width 349 height 40
paste input "C21491"
type input "C21491"
click at [785, 435] on input "Search Form" at bounding box center [695, 420] width 349 height 40
type input "the"
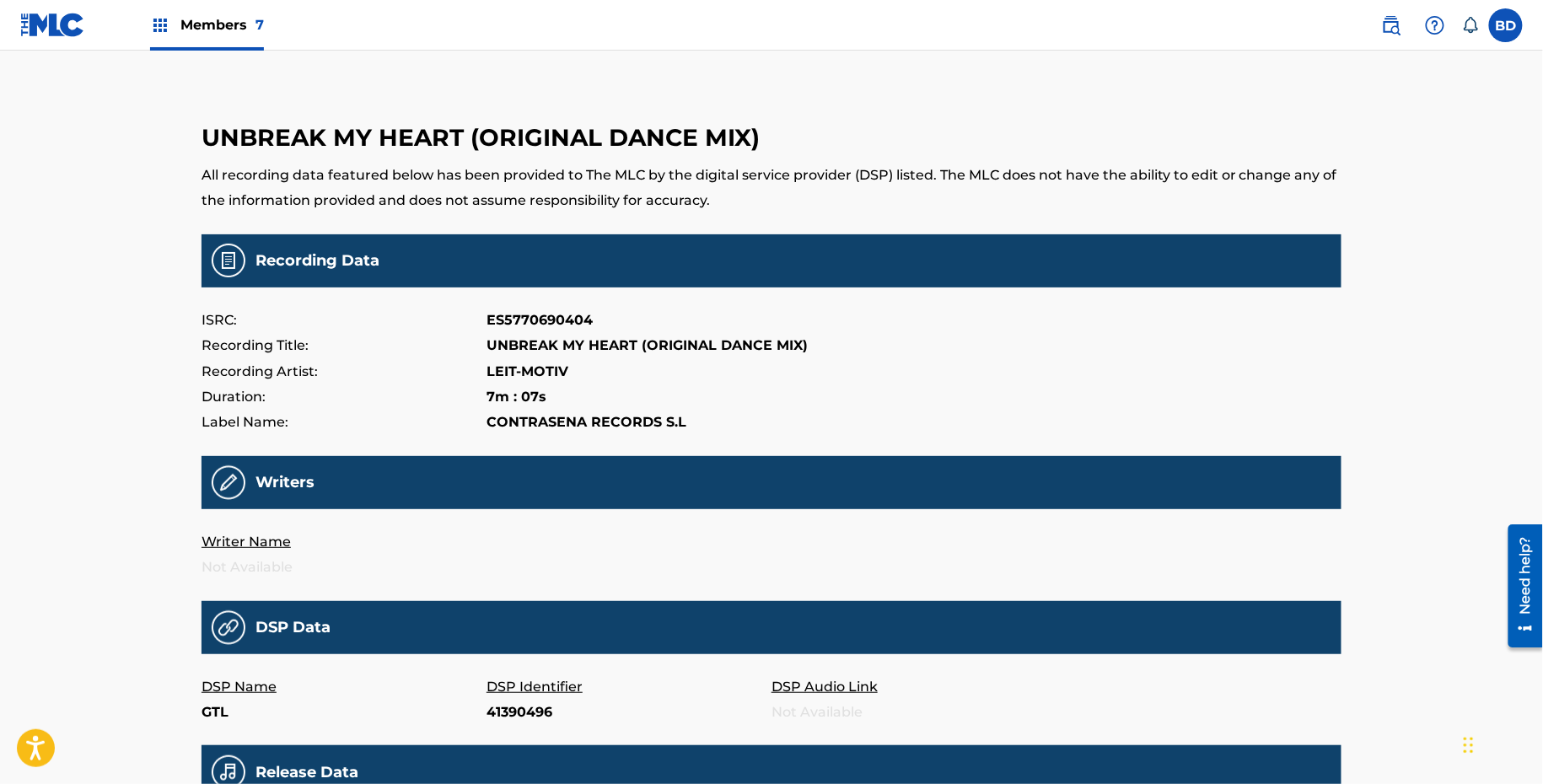
click at [515, 709] on p "41390496" at bounding box center [629, 712] width 285 height 26
copy p "41390496"
click at [670, 341] on p "UNBREAK MY HEART (ORIGINAL DANCE MIX)" at bounding box center [648, 346] width 321 height 26
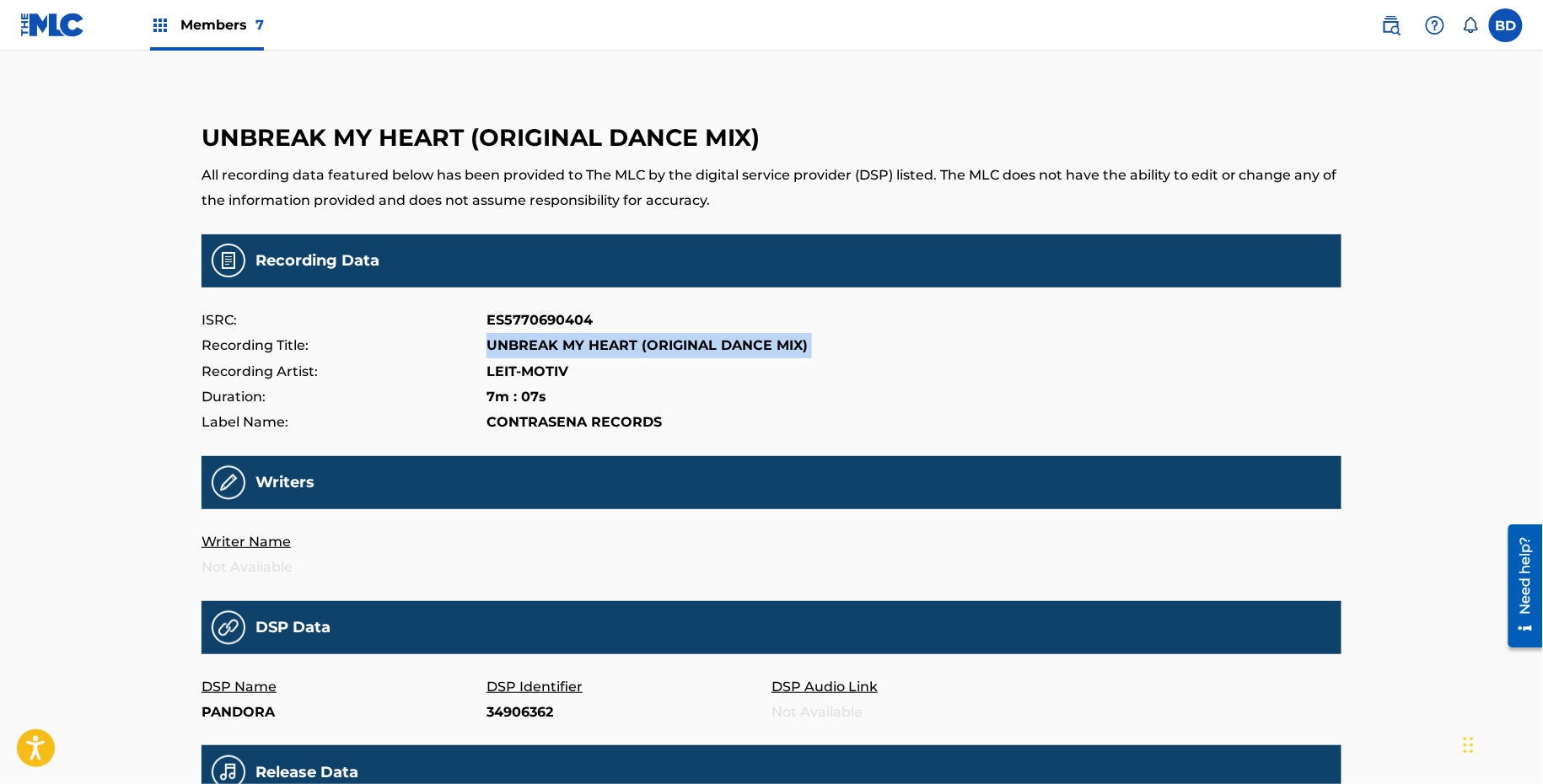
click at [670, 341] on p "UNBREAK MY HEART (ORIGINAL DANCE MIX)" at bounding box center [648, 346] width 321 height 26
copy p "UNBREAK MY HEART (ORIGINAL DANCE MIX)"
click at [510, 708] on p "34906362" at bounding box center [629, 712] width 285 height 26
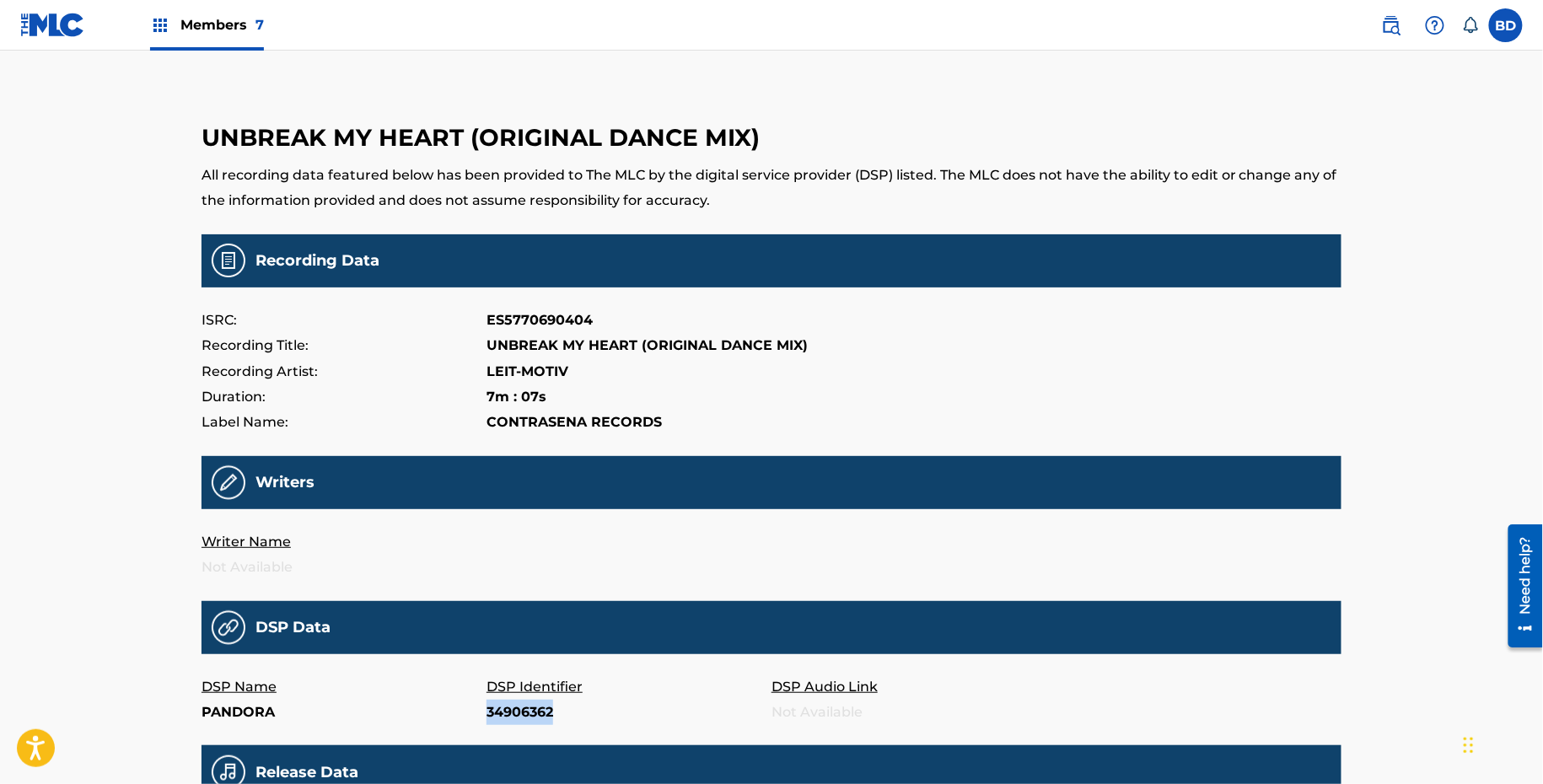
click at [510, 708] on p "34906362" at bounding box center [629, 712] width 285 height 26
copy p "34906362"
click at [523, 705] on p "26428764" at bounding box center [629, 712] width 285 height 26
copy p "26428764"
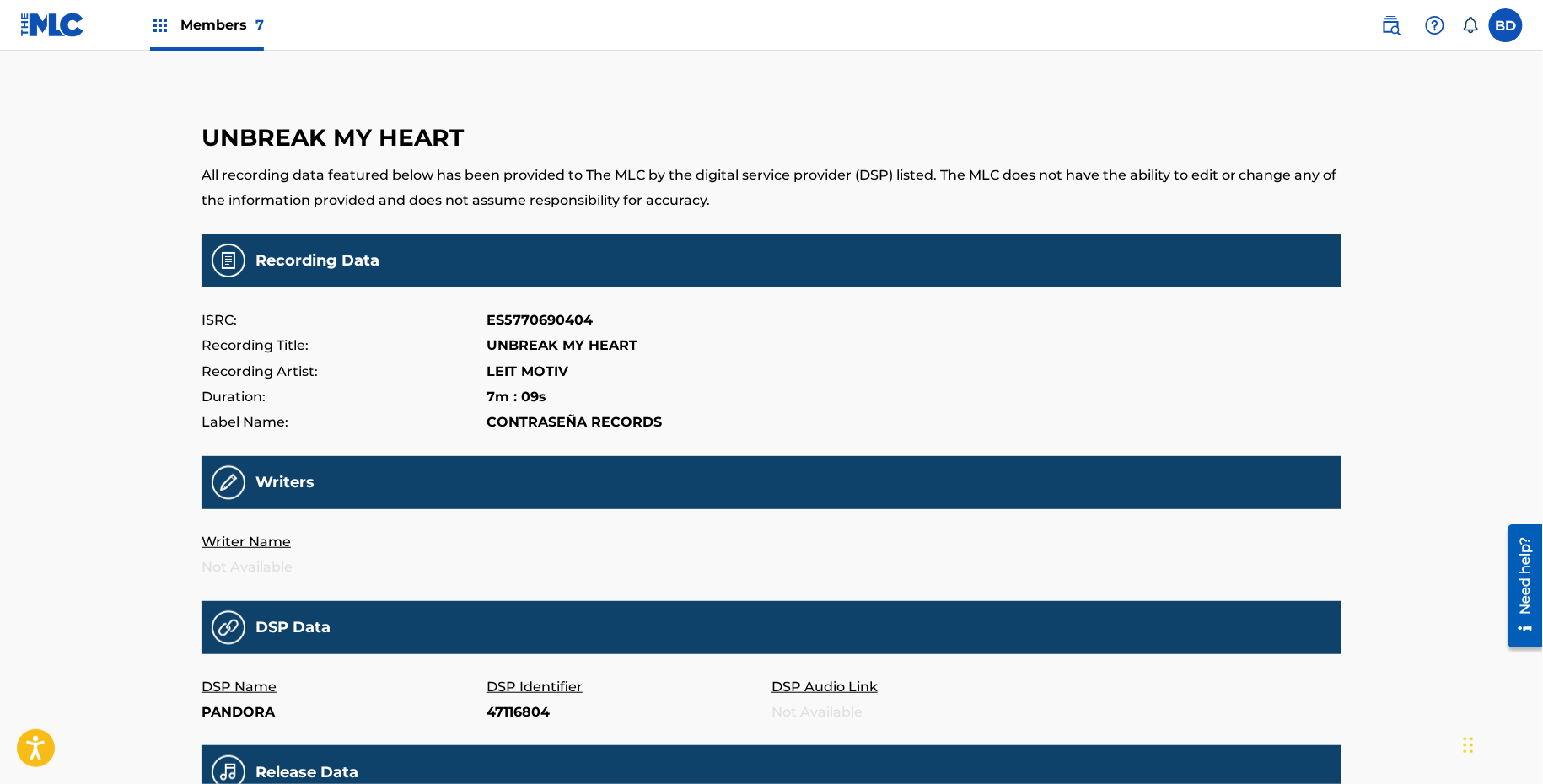
click at [503, 716] on p "47116804" at bounding box center [629, 712] width 285 height 26
copy p "47116804"
click at [516, 708] on p "192565251" at bounding box center [629, 712] width 285 height 26
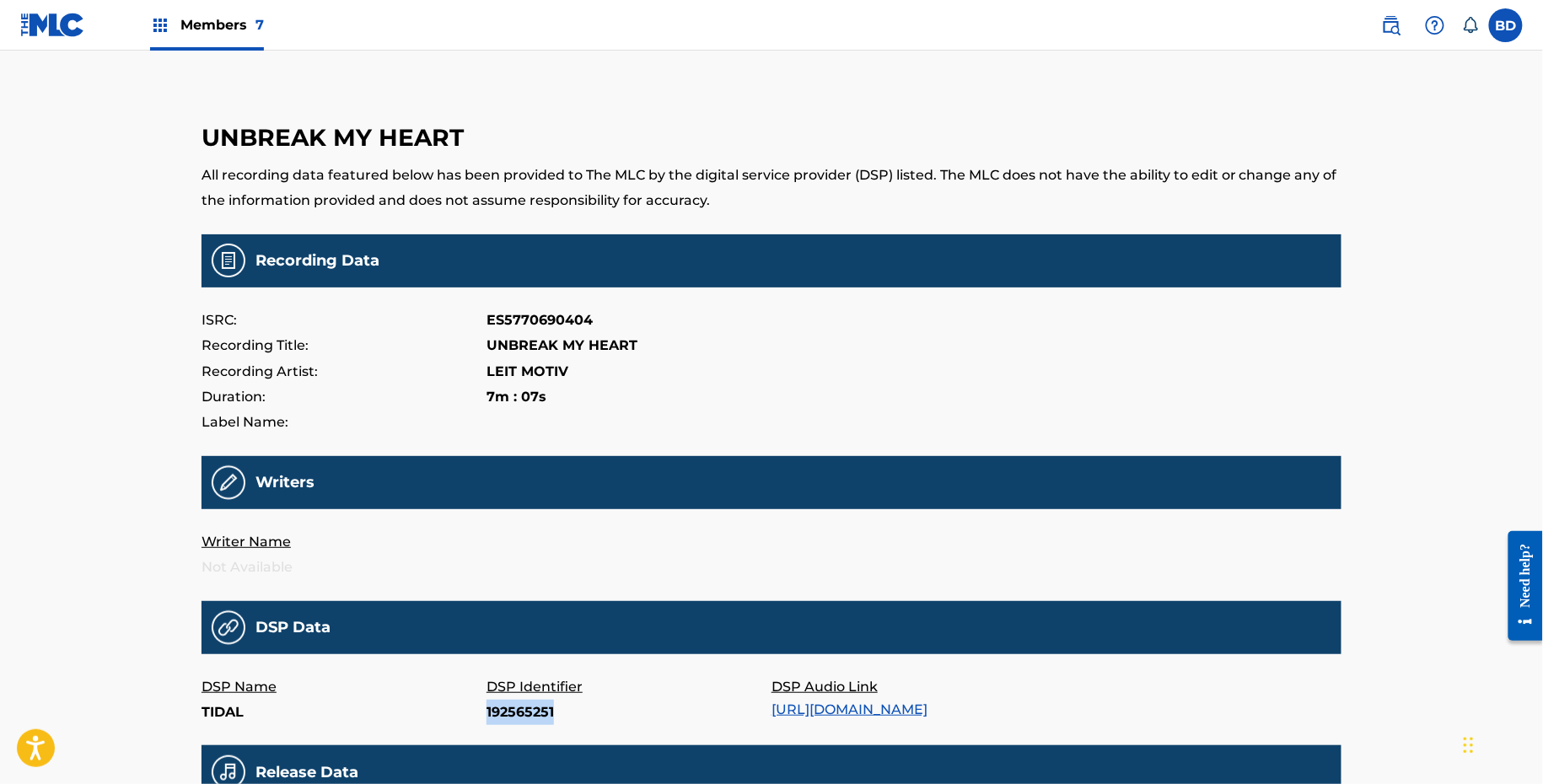
copy p "192565251"
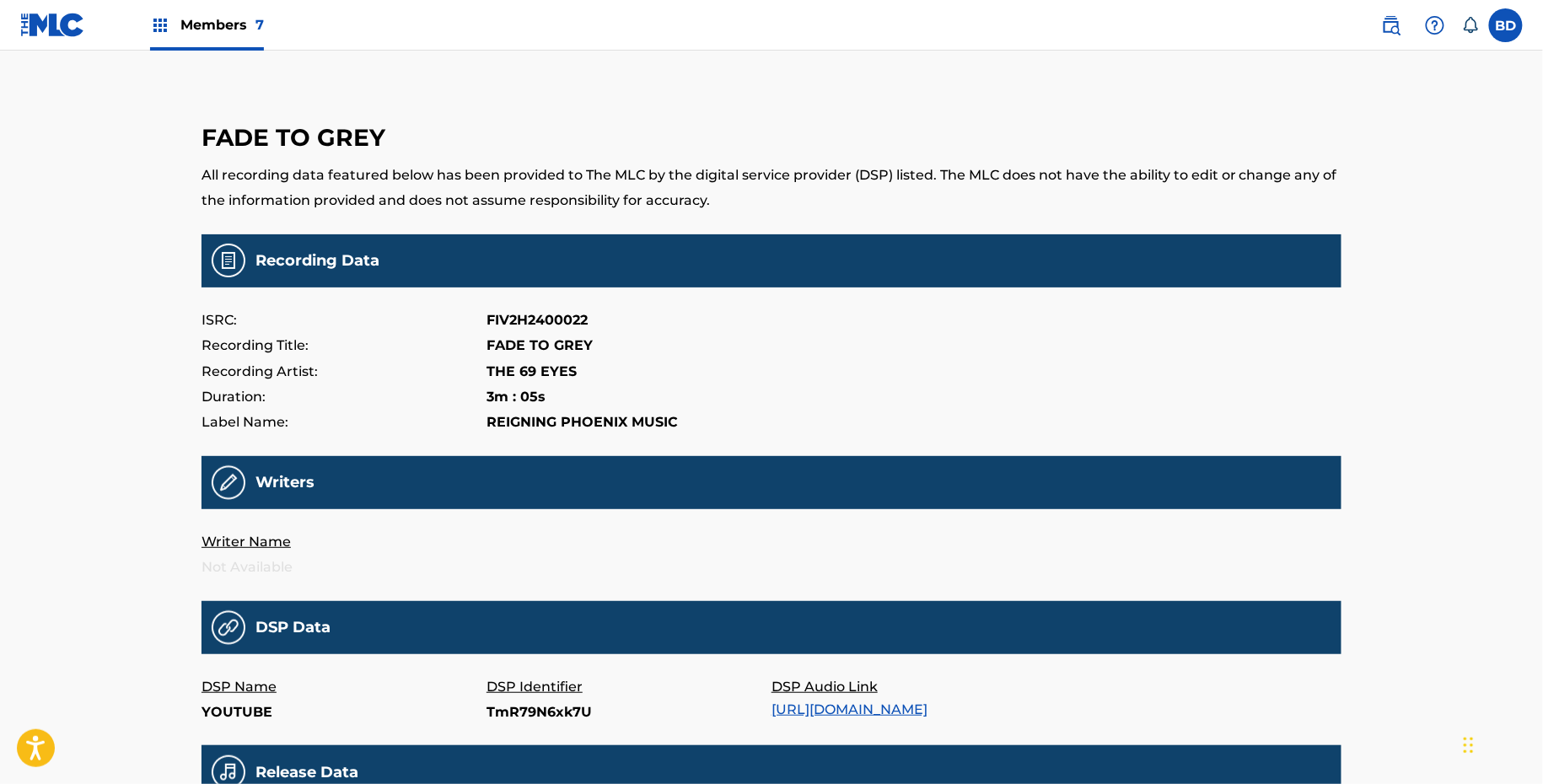
click at [528, 707] on p "TmR79N6xk7U" at bounding box center [629, 712] width 285 height 26
copy p "TmR79N6xk7U"
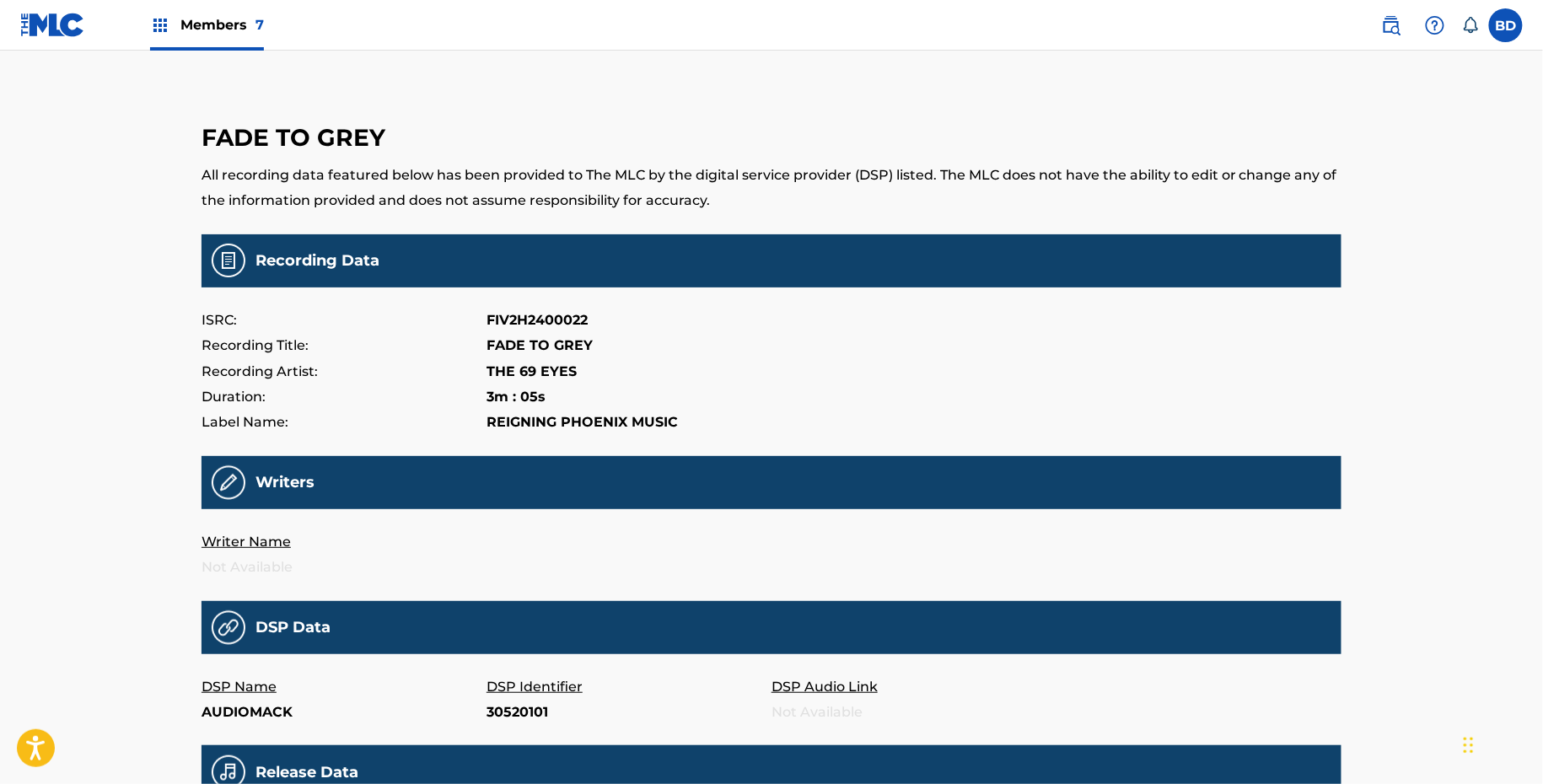
click at [517, 710] on p "30520101" at bounding box center [629, 712] width 285 height 26
copy p "30520101"
click at [510, 722] on p "296256779" at bounding box center [629, 712] width 285 height 26
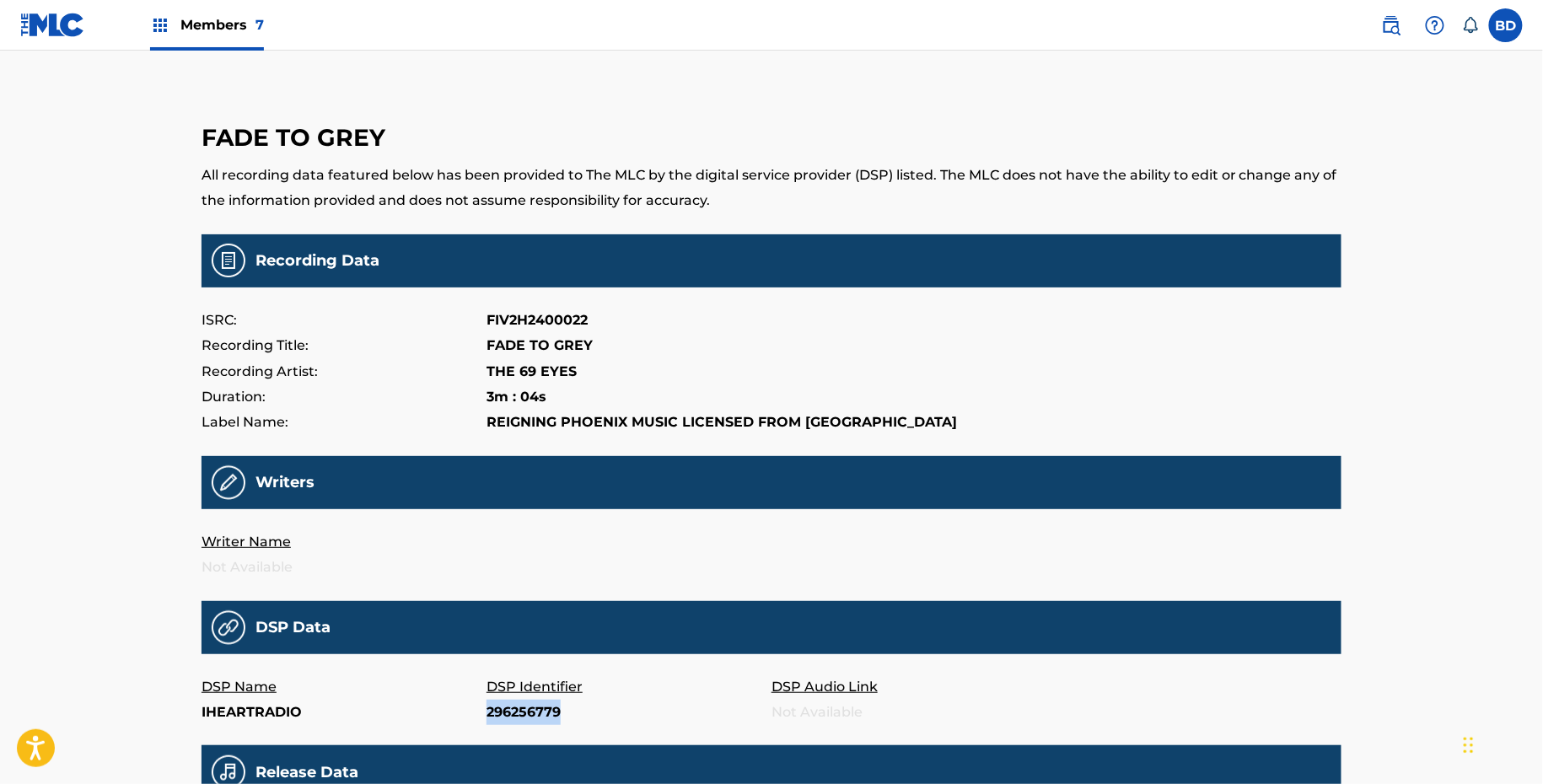
copy p "296256779"
click at [517, 714] on p "230276108" at bounding box center [629, 712] width 285 height 26
copy p "230276108"
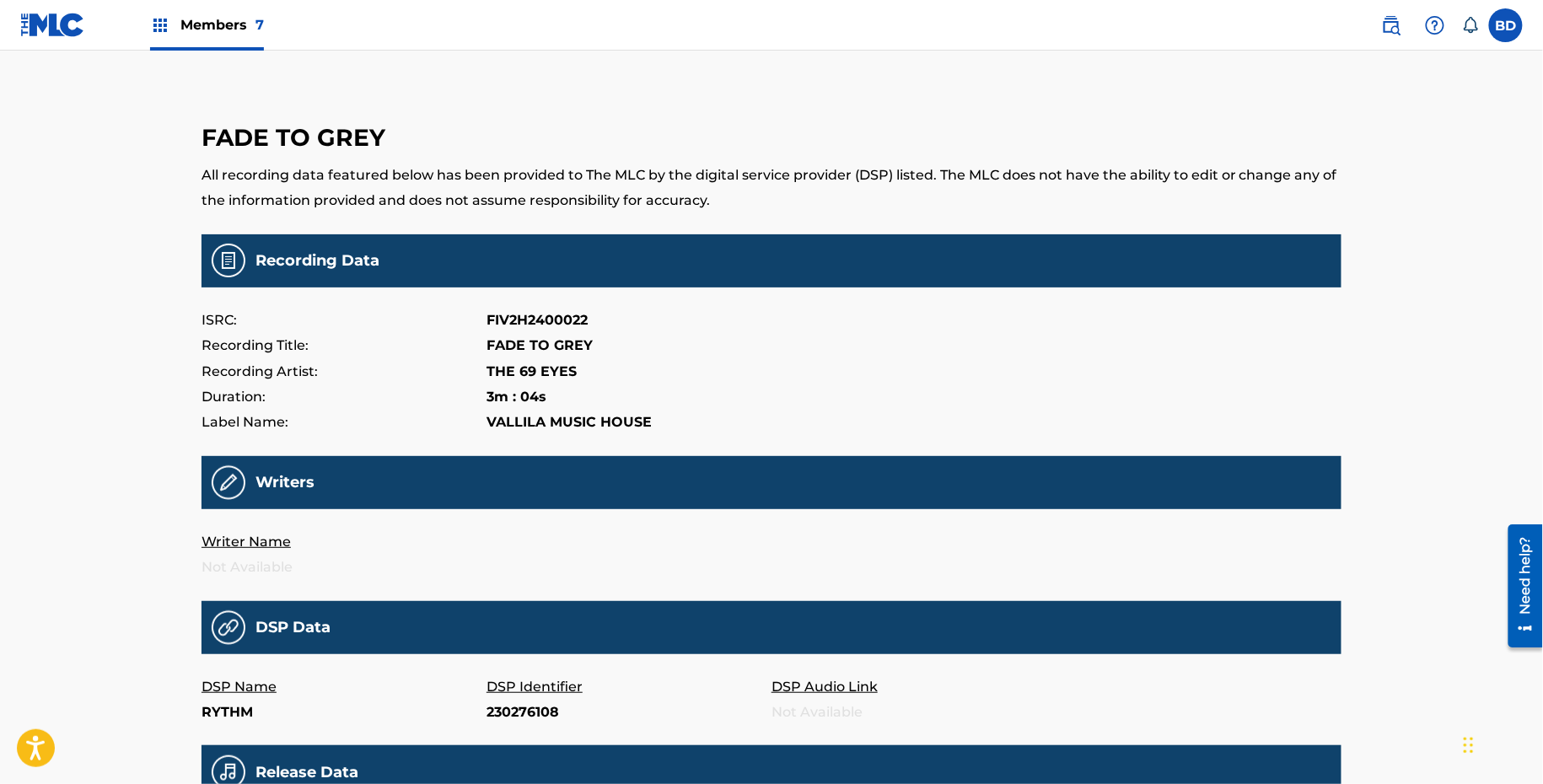
click at [214, 703] on p "RYTHM" at bounding box center [344, 712] width 285 height 26
copy p "RYTHM"
click at [501, 723] on p "438275239" at bounding box center [629, 712] width 285 height 26
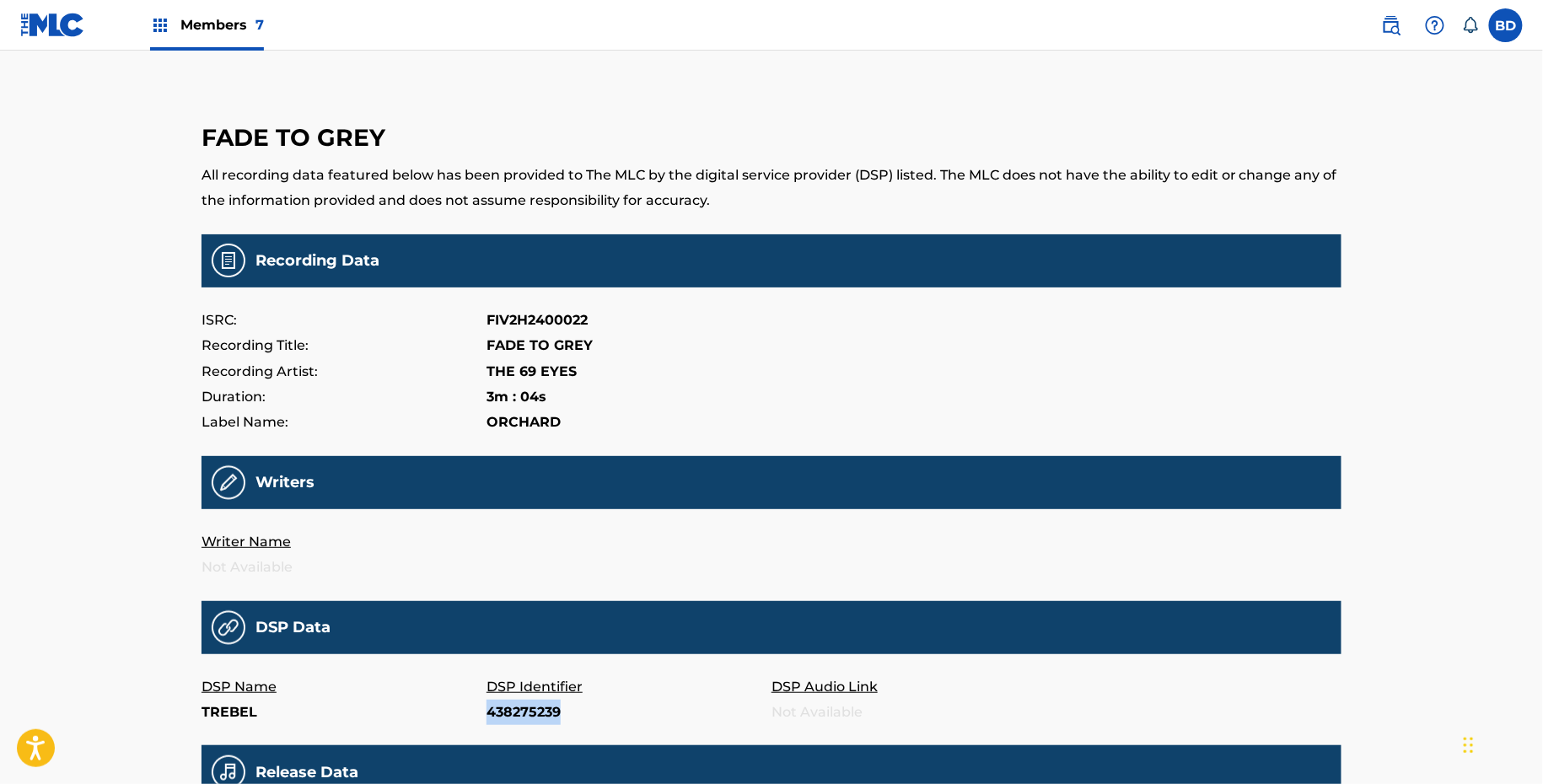
copy p "438275239"
click at [509, 722] on p "Tra.803009640" at bounding box center [629, 712] width 285 height 26
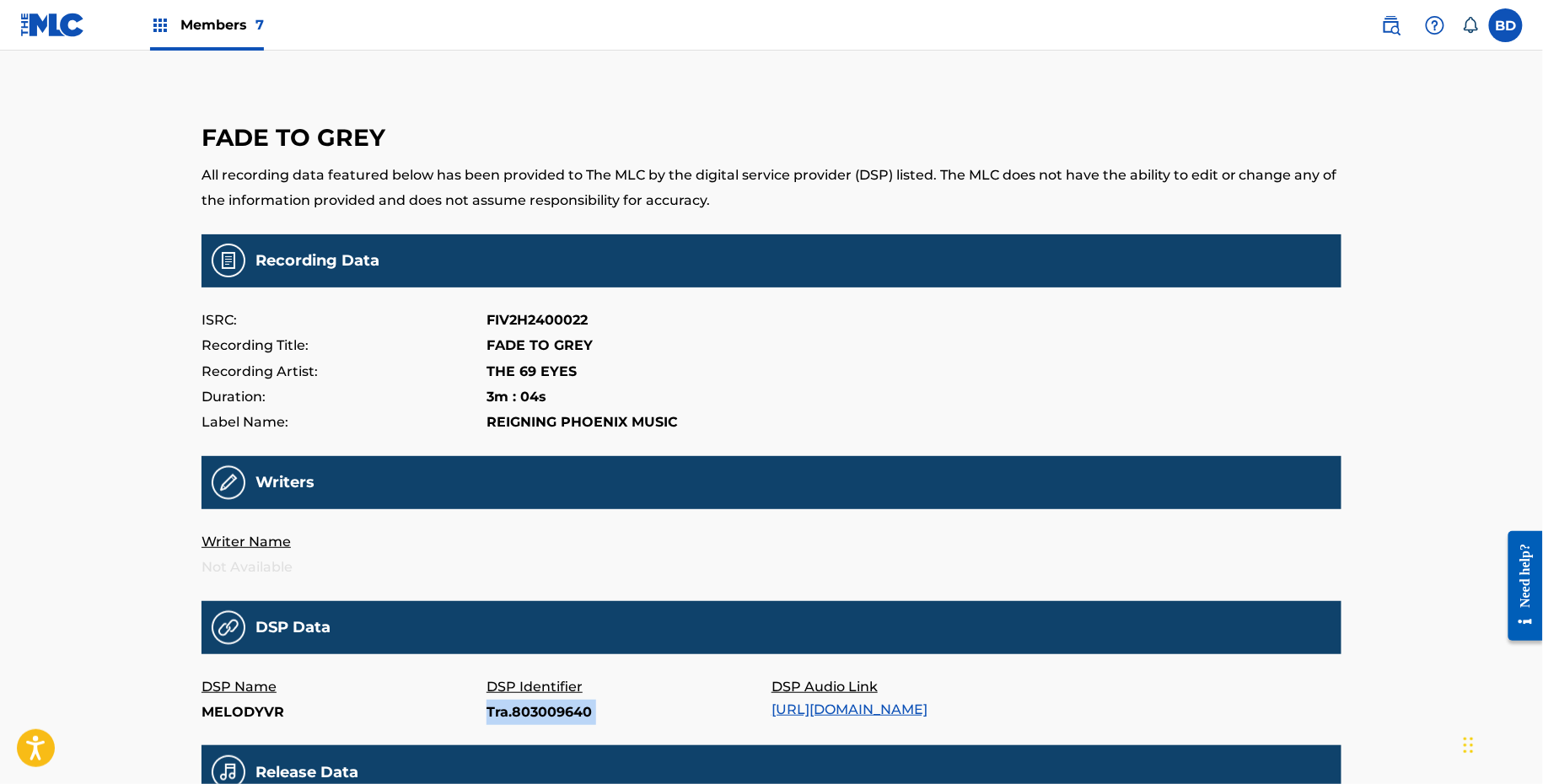
copy p "Tra.803009640"
click at [525, 703] on p "261266950" at bounding box center [629, 712] width 285 height 26
copy p "261266950"
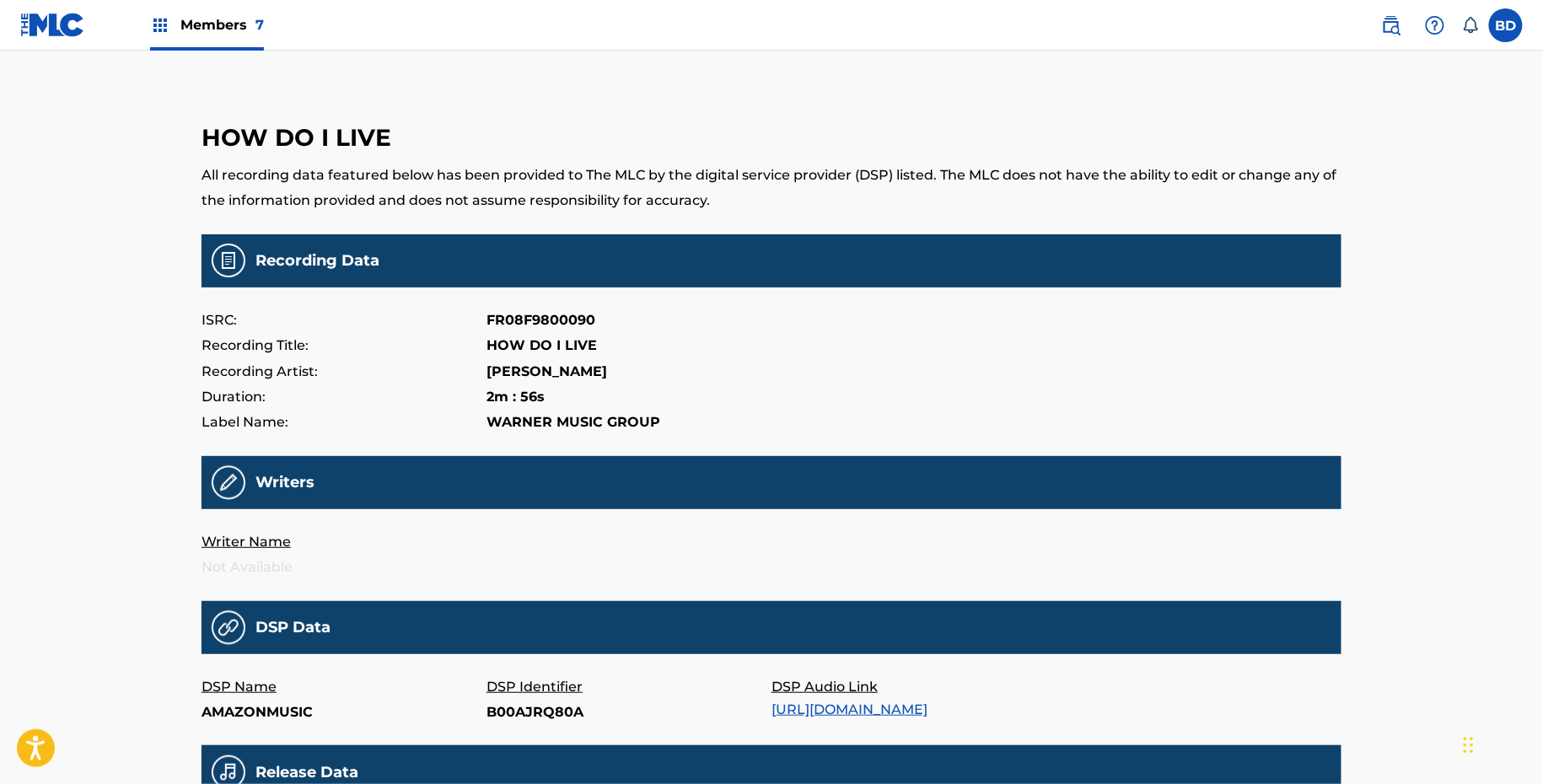
click at [512, 704] on p "B00AJRQ80A" at bounding box center [629, 712] width 285 height 26
copy p "B00AJRQ80A"
click at [507, 700] on p "20648455" at bounding box center [629, 712] width 285 height 26
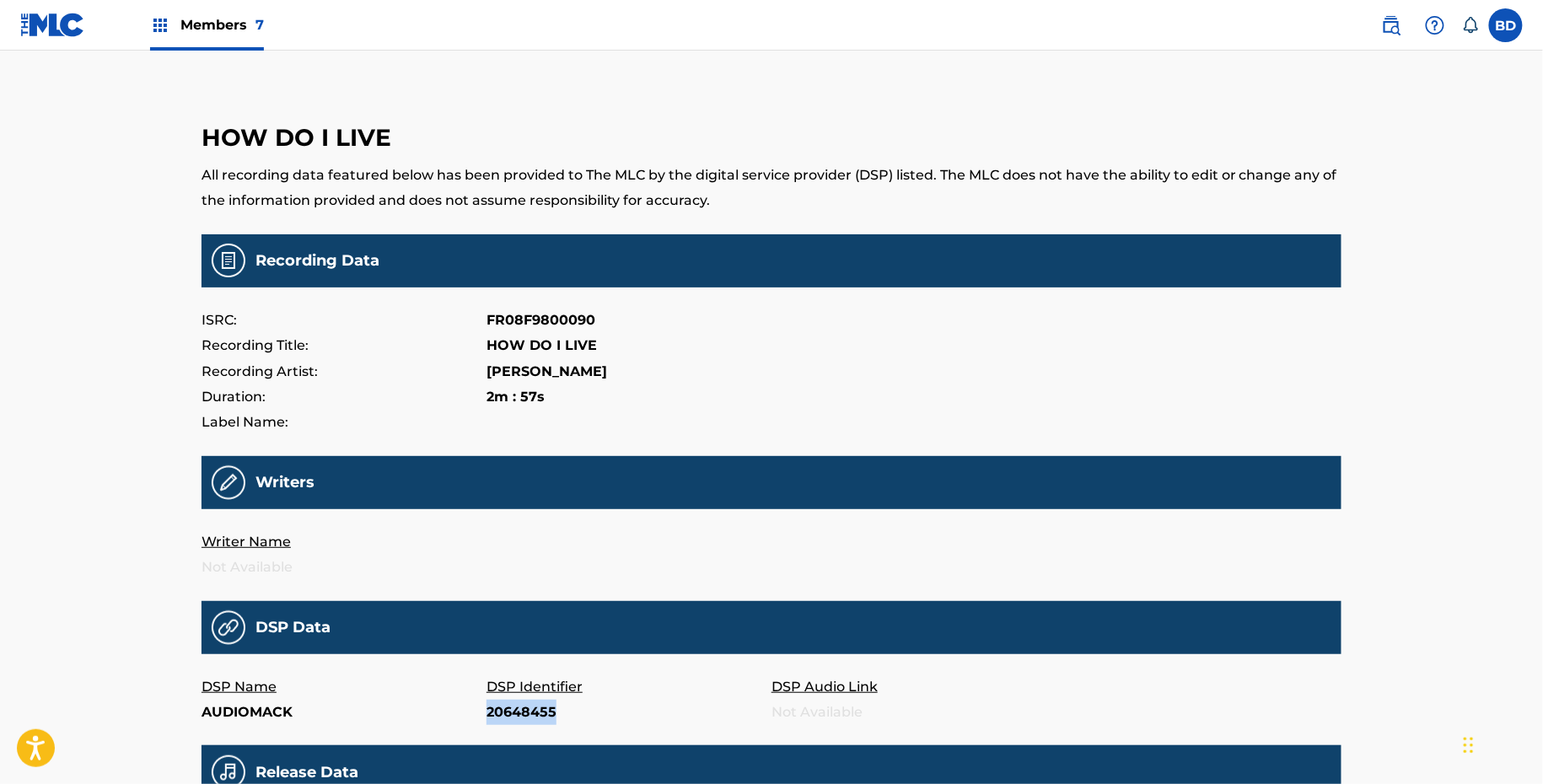
copy p "20648455"
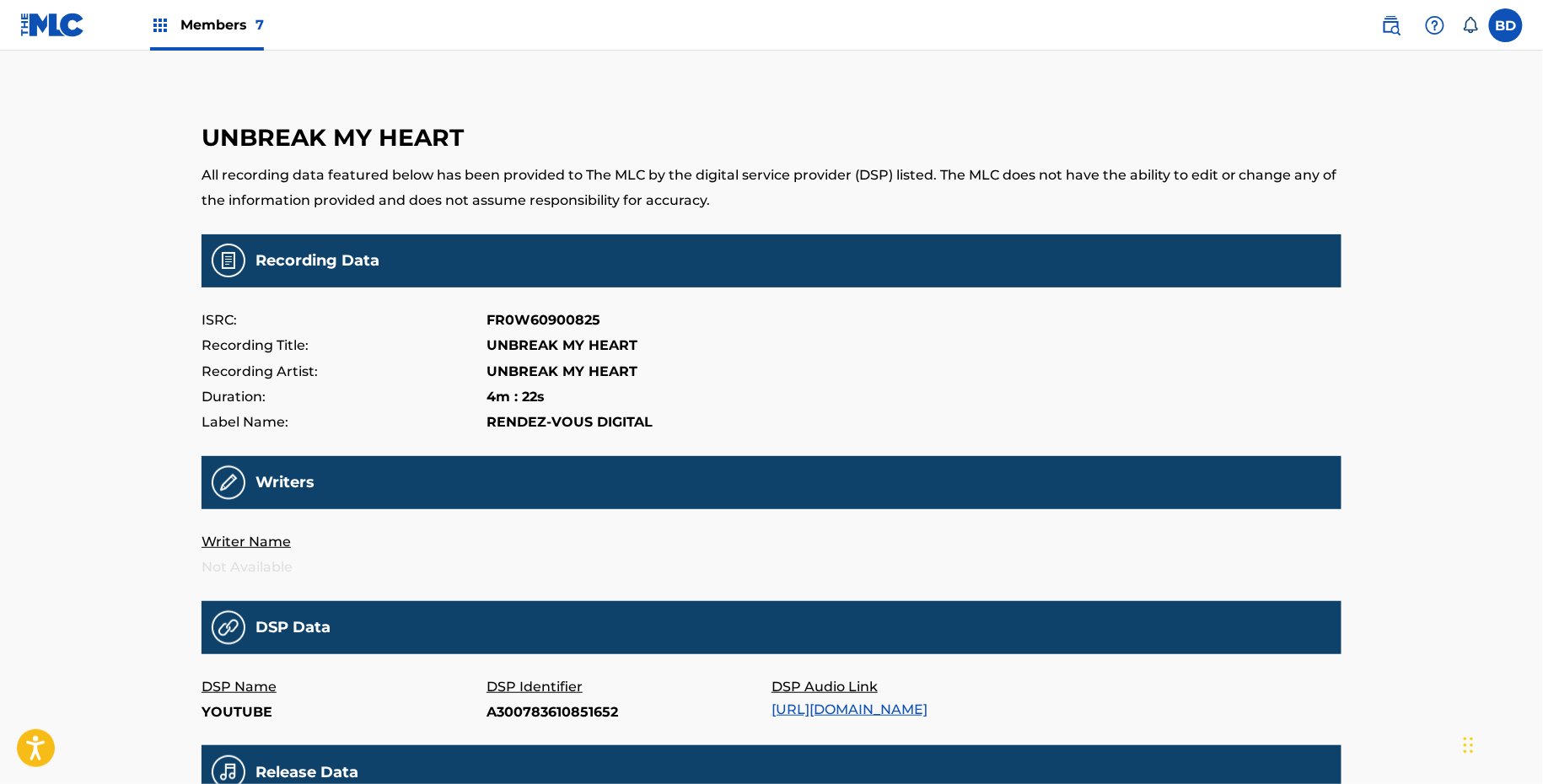
click at [535, 711] on p "A300783610851652" at bounding box center [629, 712] width 285 height 26
copy p "A300783610851652"
click at [524, 709] on p "138390450" at bounding box center [629, 712] width 285 height 26
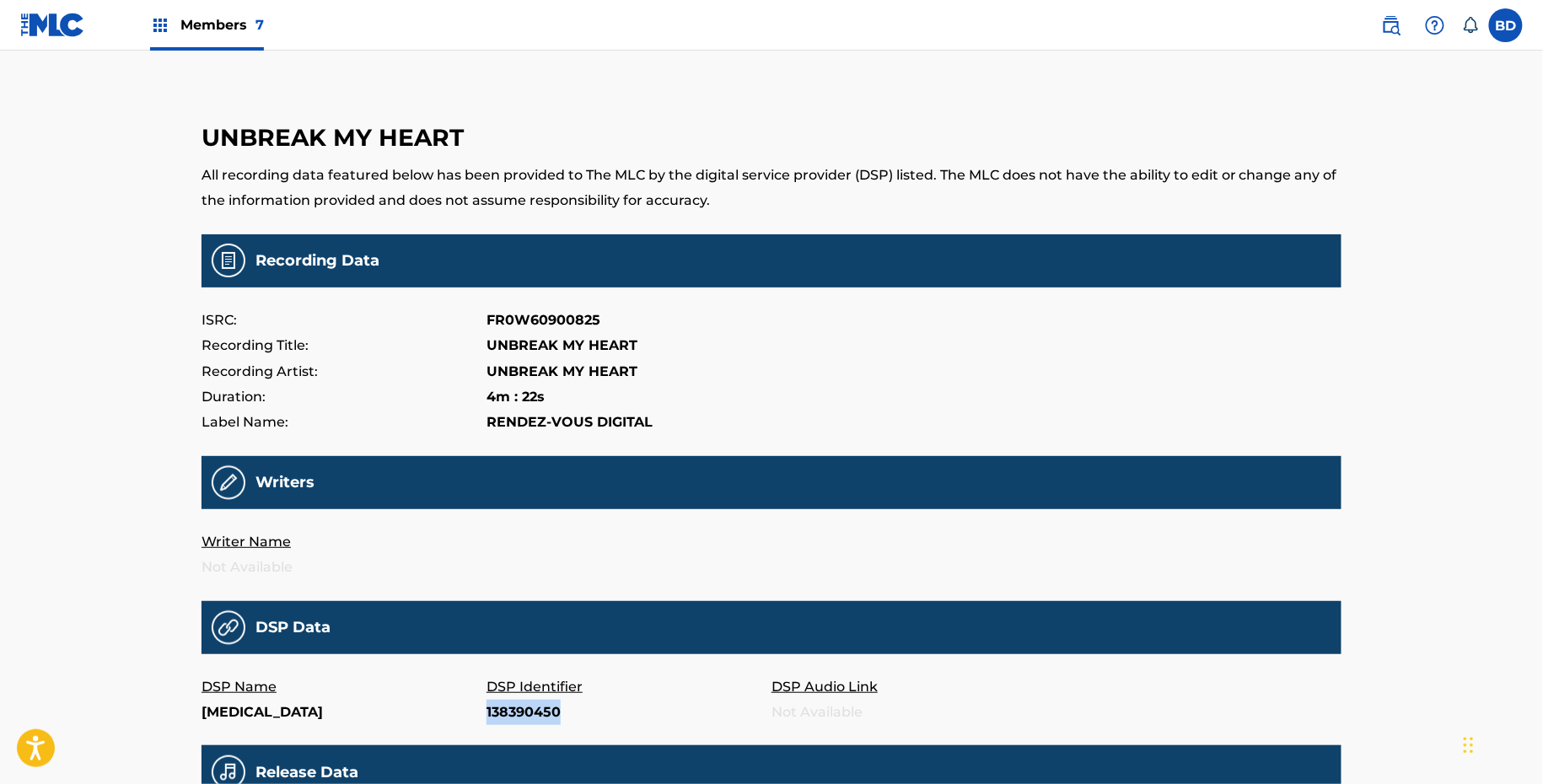
copy p "138390450"
click at [559, 706] on p "20003932679" at bounding box center [629, 712] width 285 height 26
copy p "20003932679"
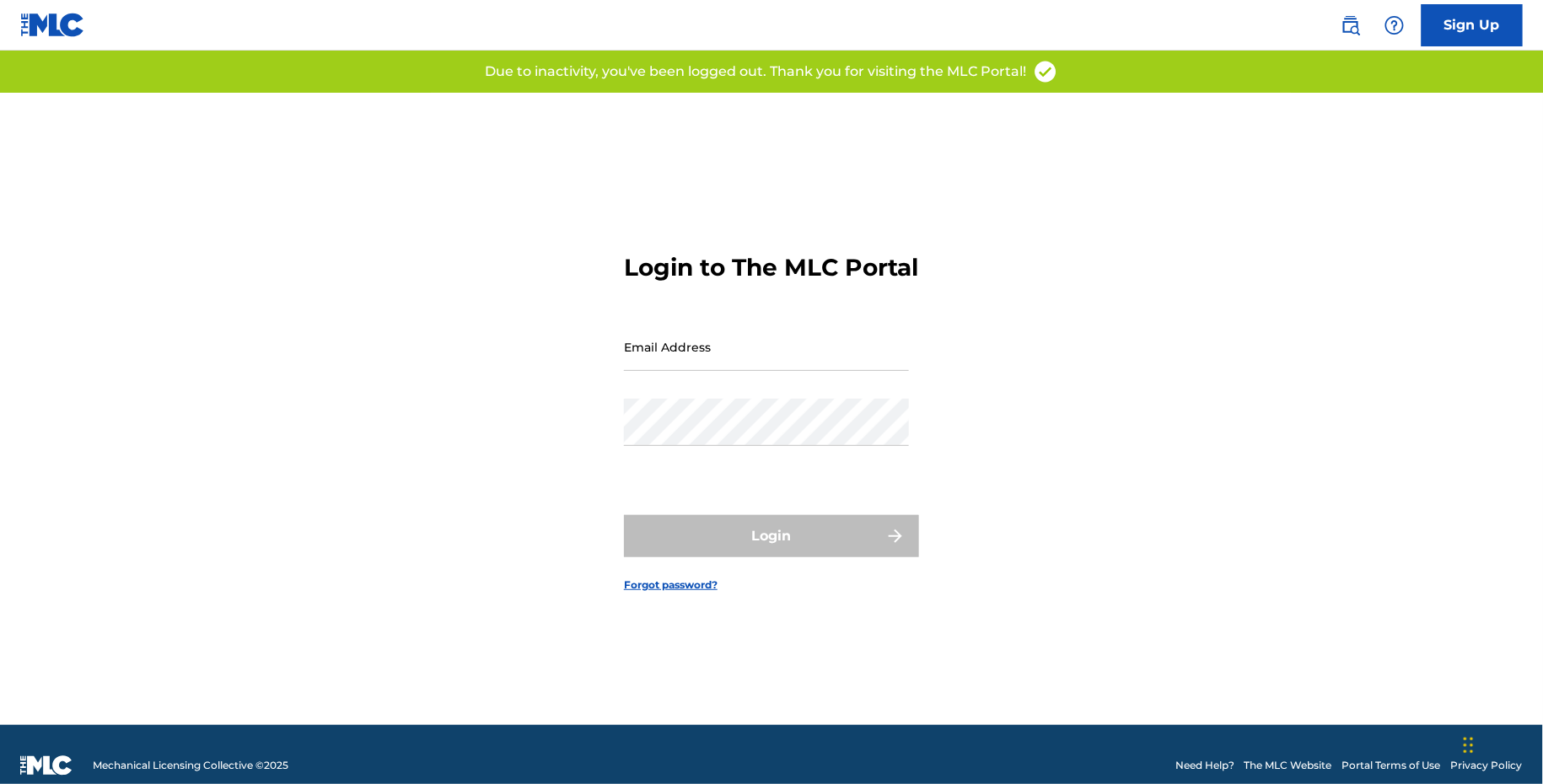
click at [902, 371] on input "Email Address" at bounding box center [766, 347] width 285 height 48
type input "[EMAIL_ADDRESS][DOMAIN_NAME]"
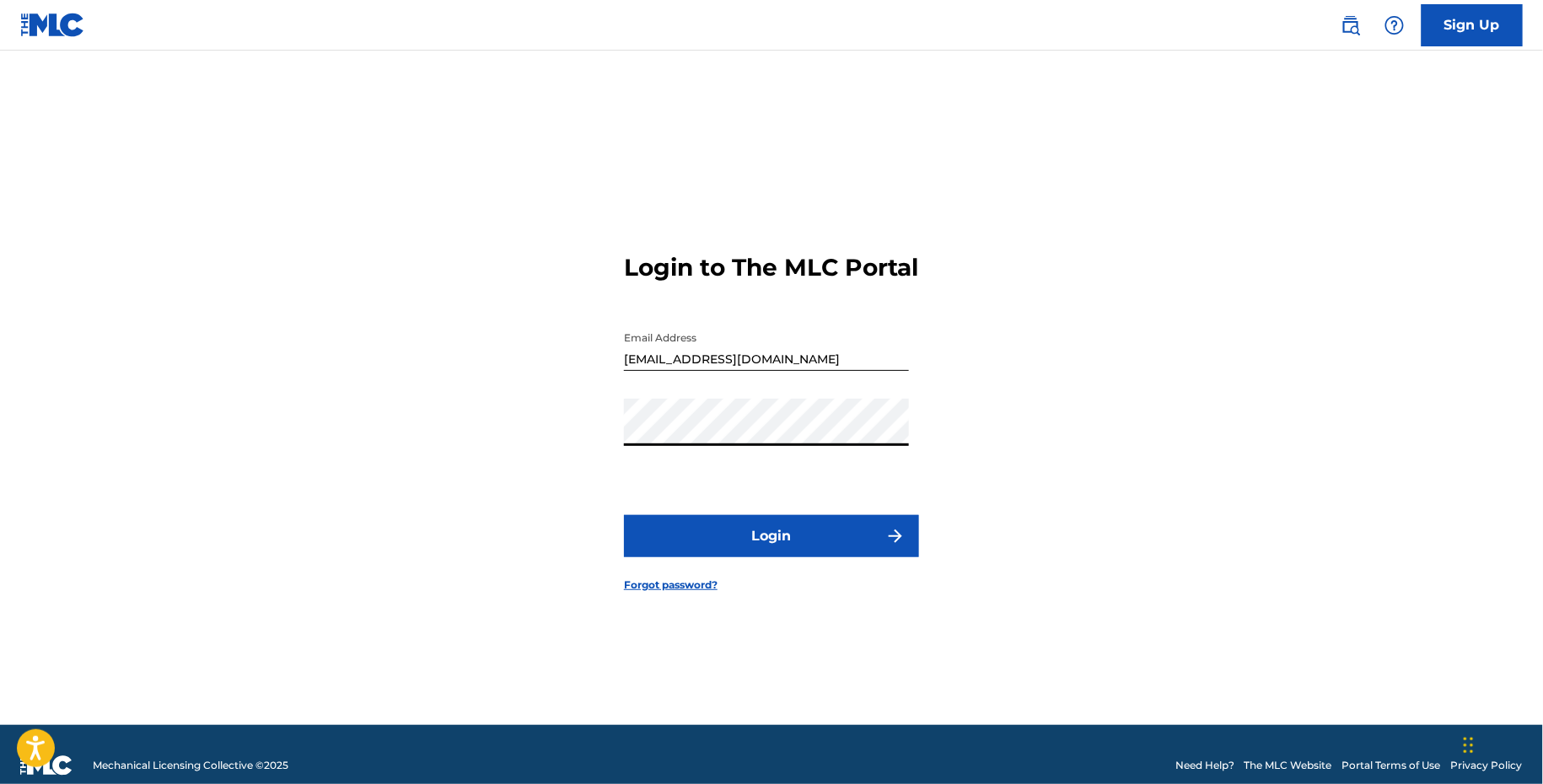
click at [701, 539] on button "Login" at bounding box center [771, 536] width 295 height 42
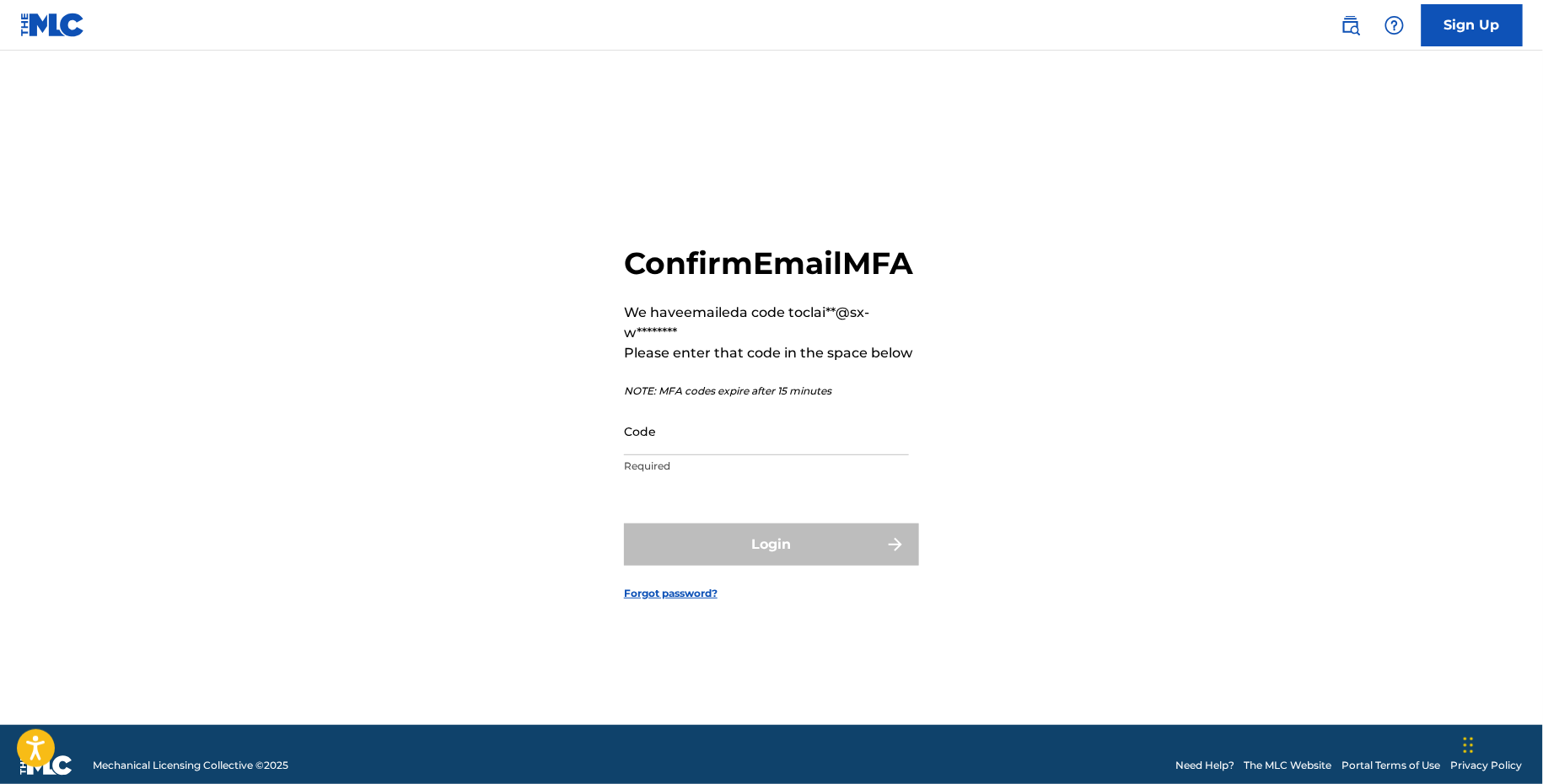
click at [678, 440] on input "Code" at bounding box center [766, 431] width 285 height 48
paste input "237948"
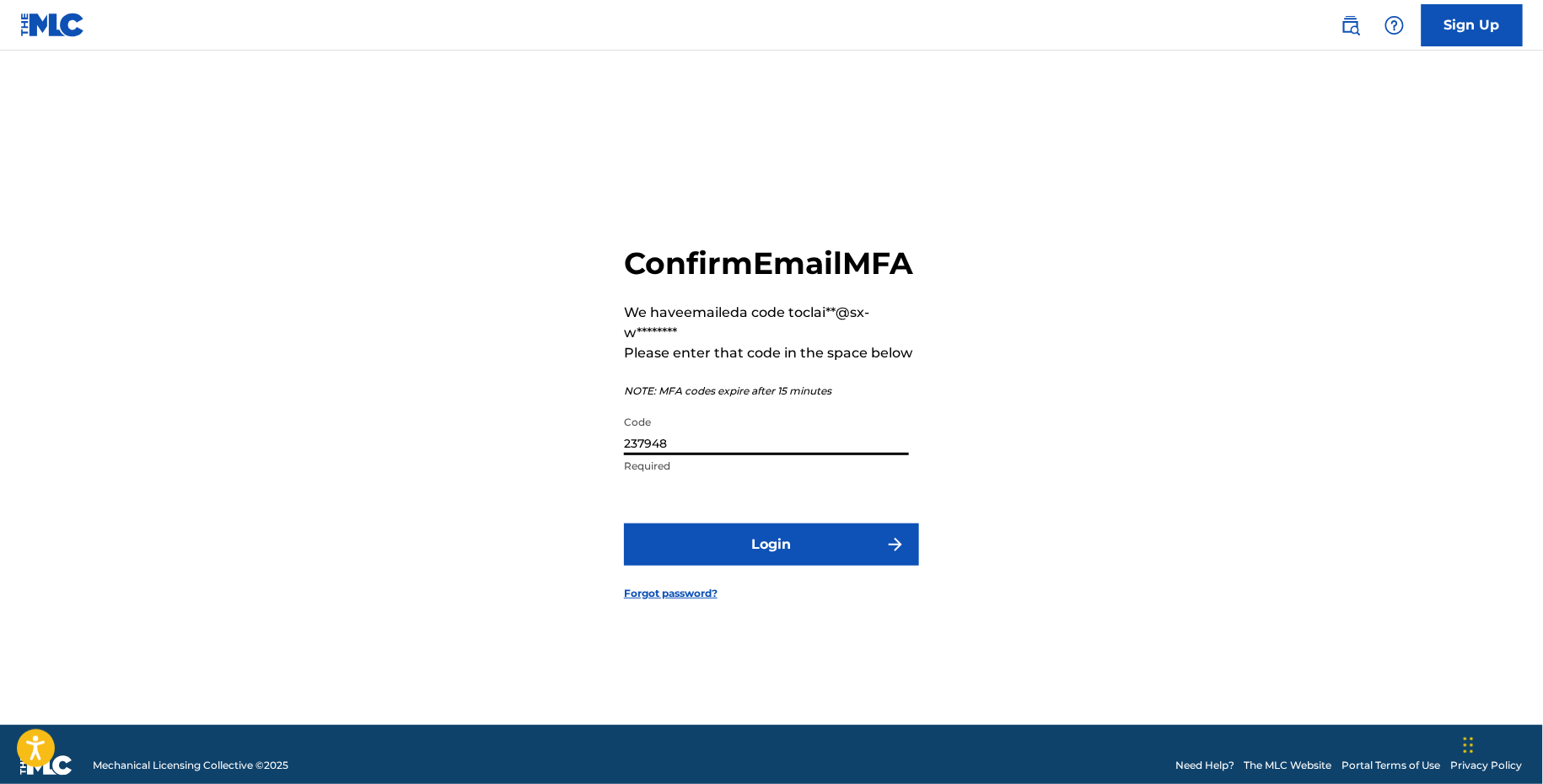
type input "237948"
click at [712, 558] on button "Login" at bounding box center [771, 544] width 295 height 42
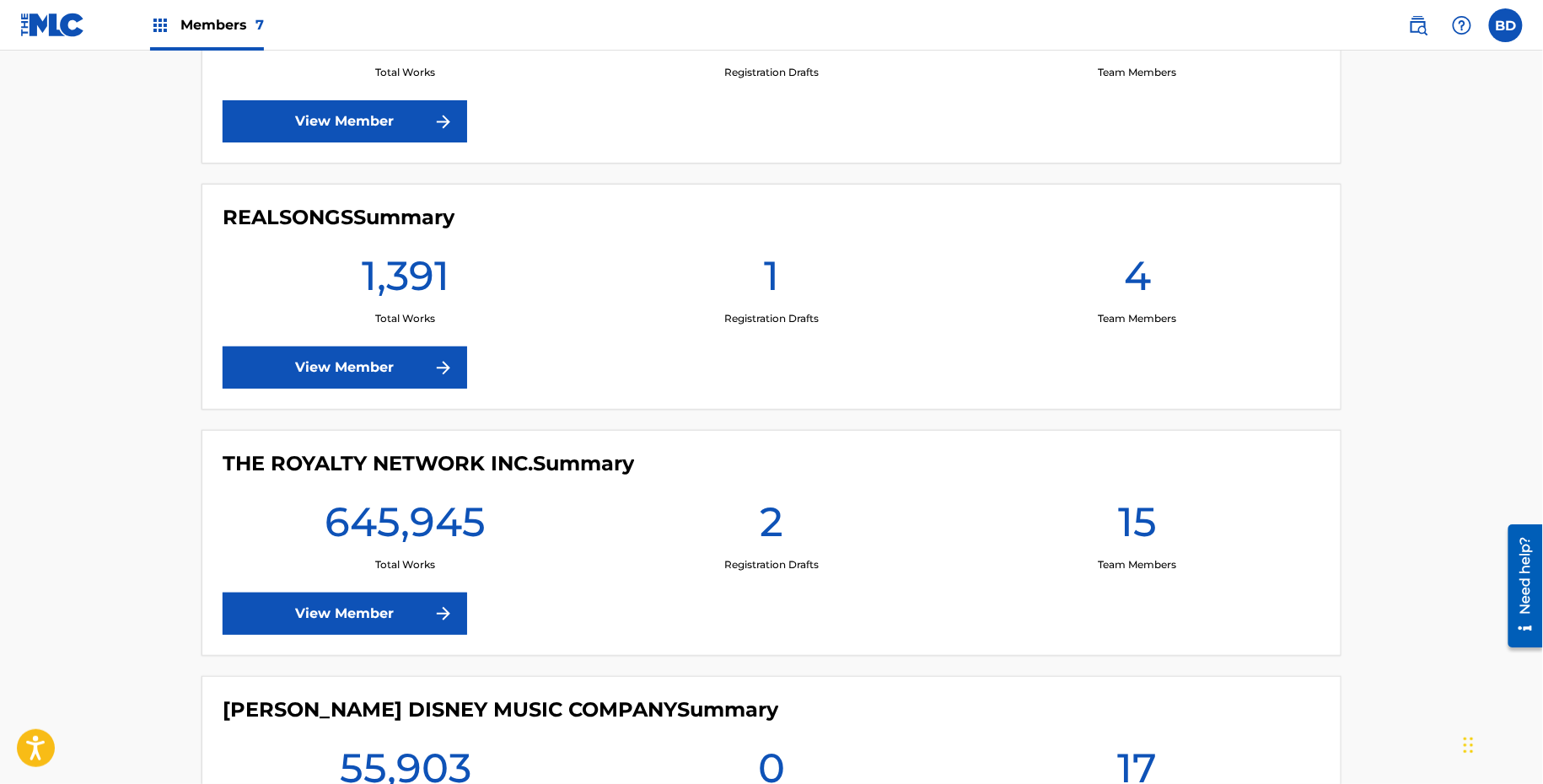
scroll to position [1284, 0]
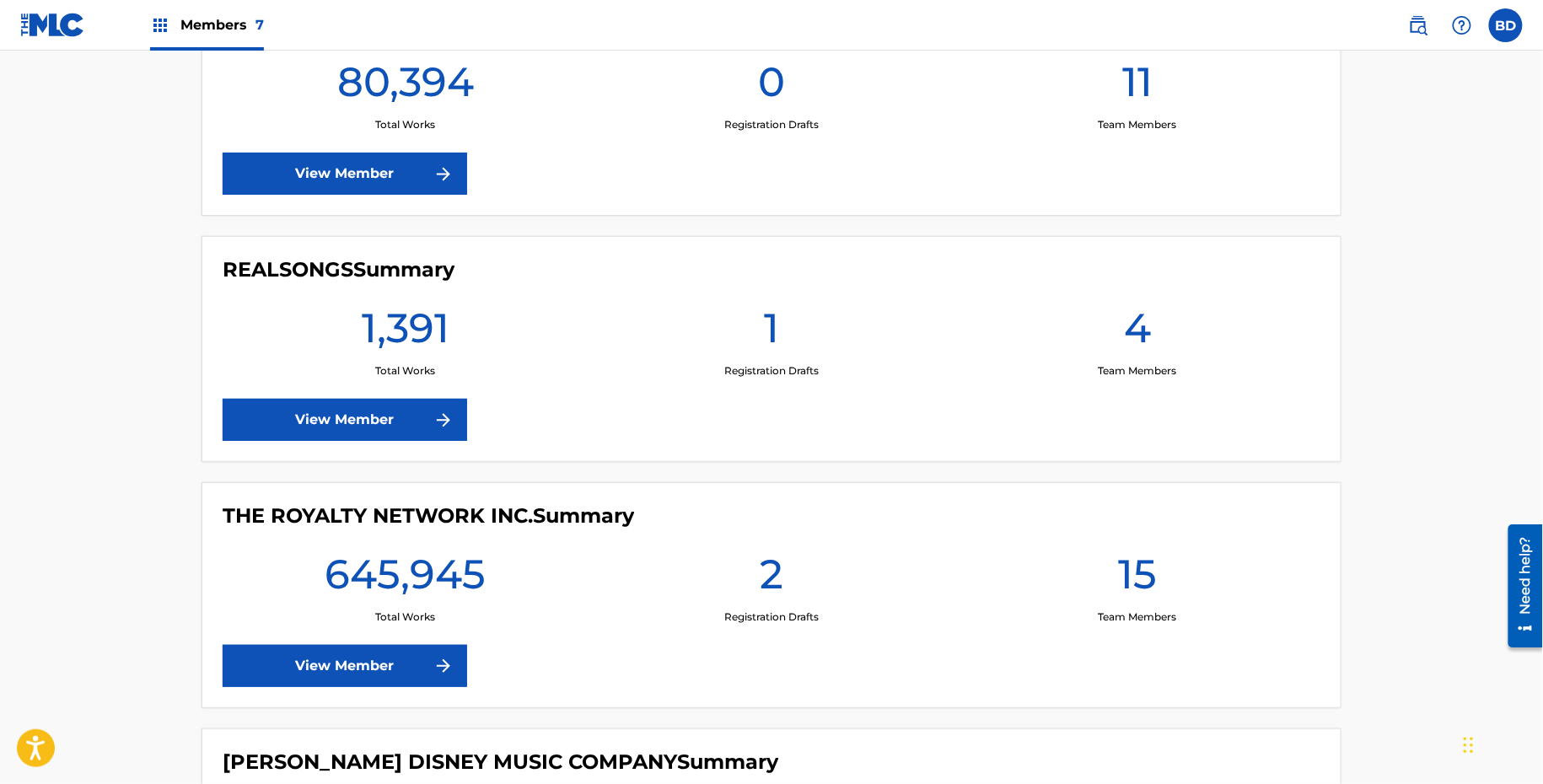
click at [355, 424] on link "View Member" at bounding box center [344, 420] width 244 height 42
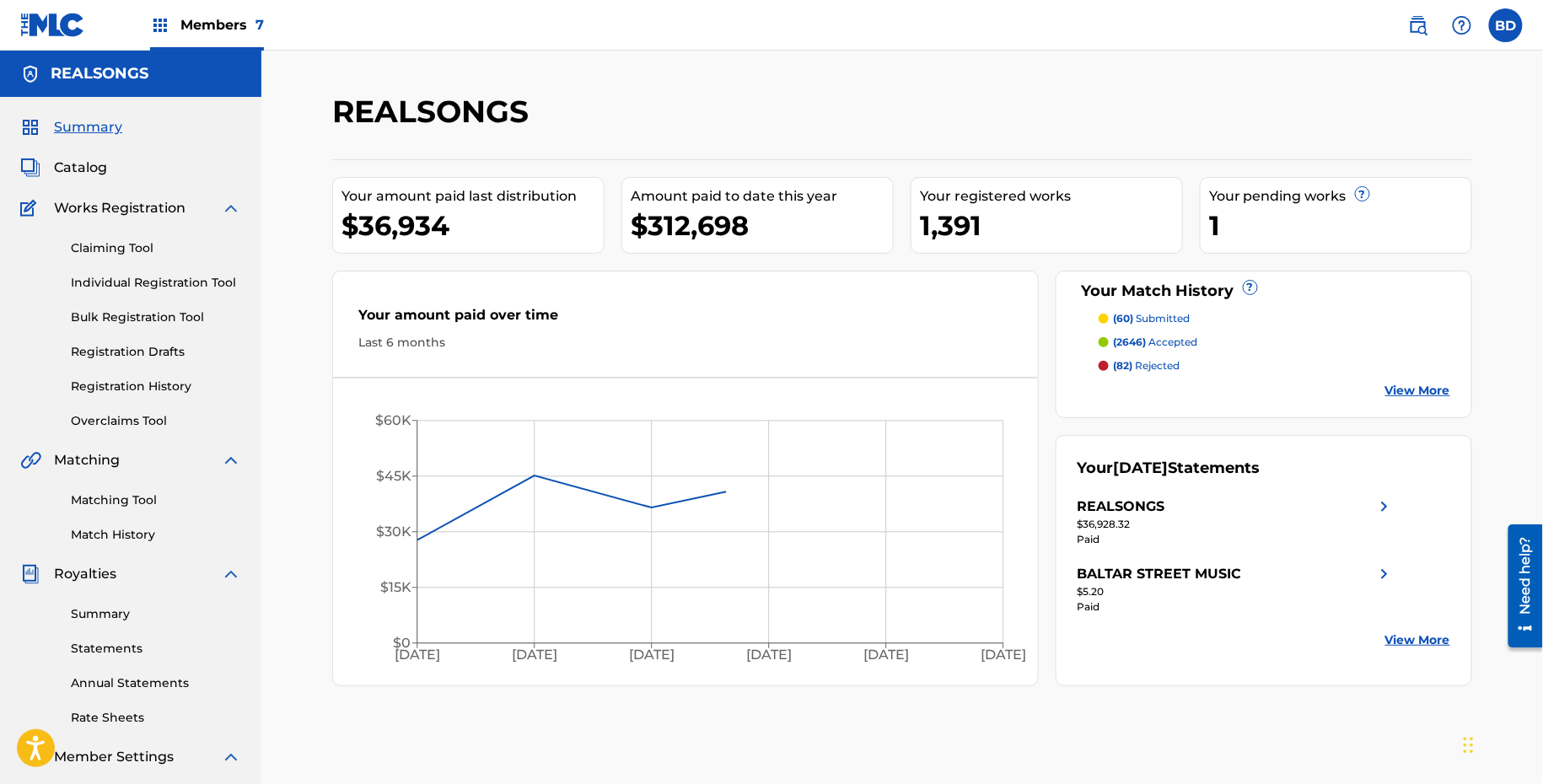
click at [231, 205] on img at bounding box center [231, 208] width 20 height 20
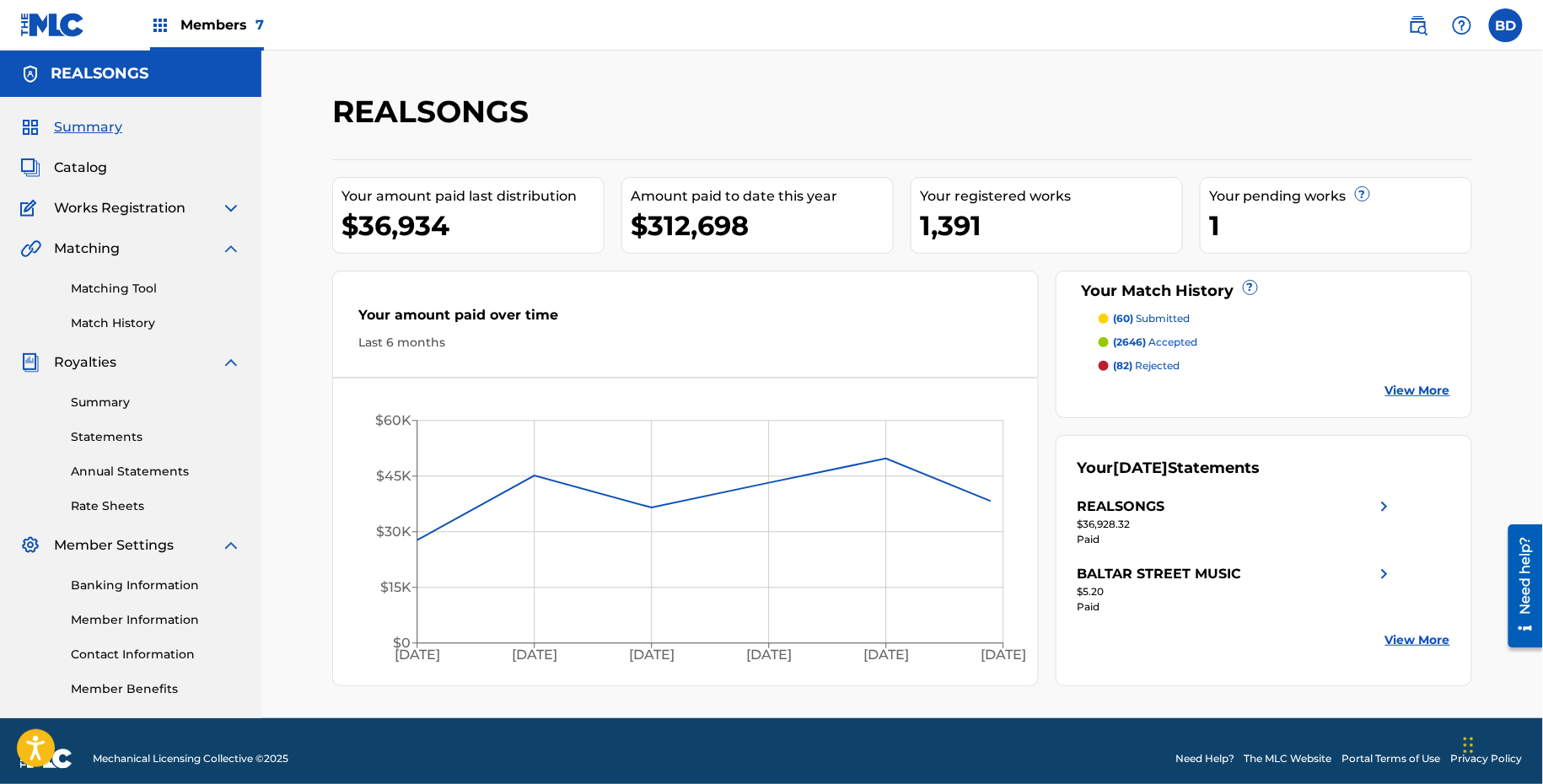
click at [231, 366] on img at bounding box center [231, 363] width 20 height 20
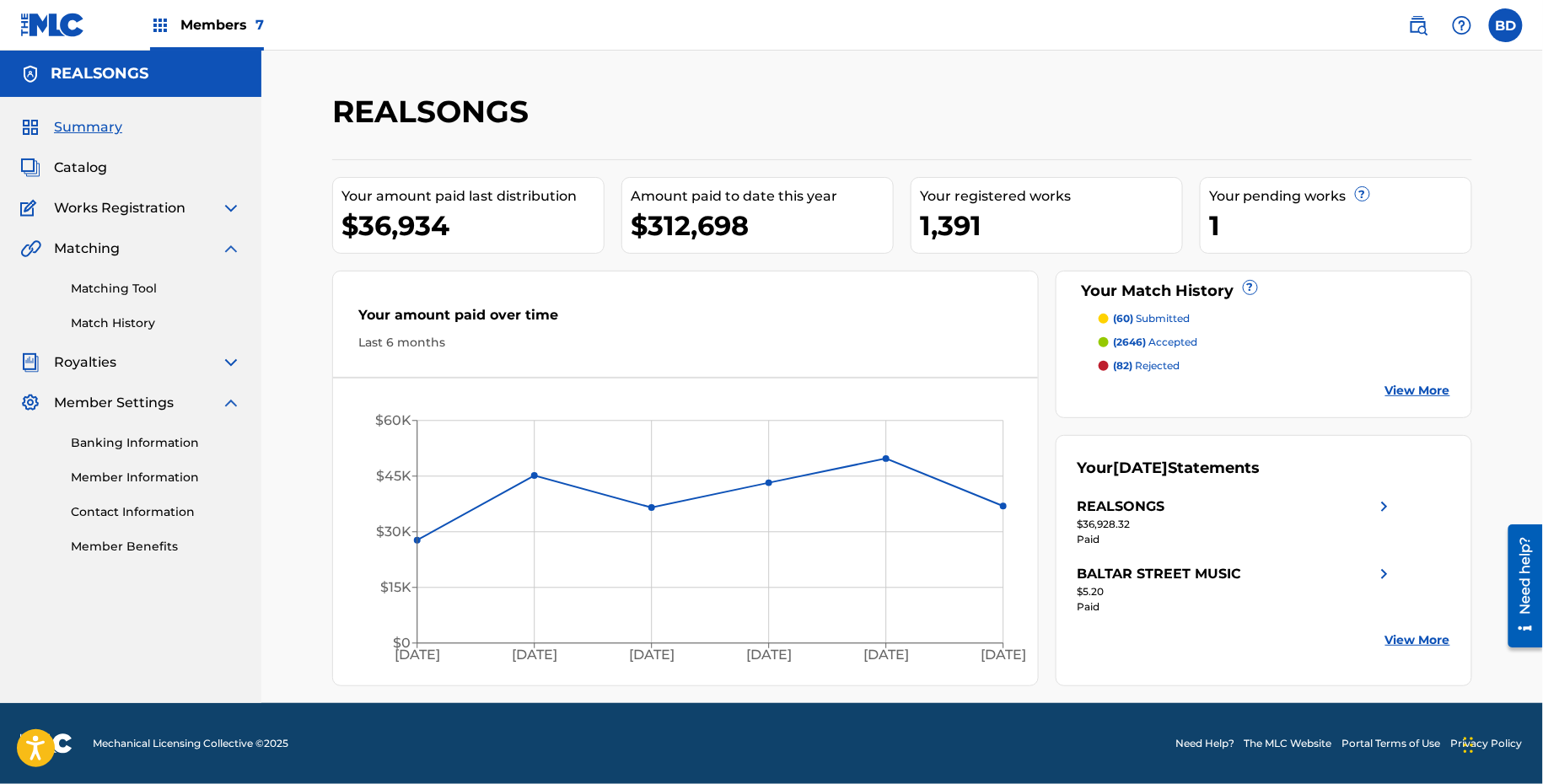
click at [231, 401] on img at bounding box center [231, 403] width 20 height 20
click at [137, 296] on link "Matching Tool" at bounding box center [155, 288] width 170 height 17
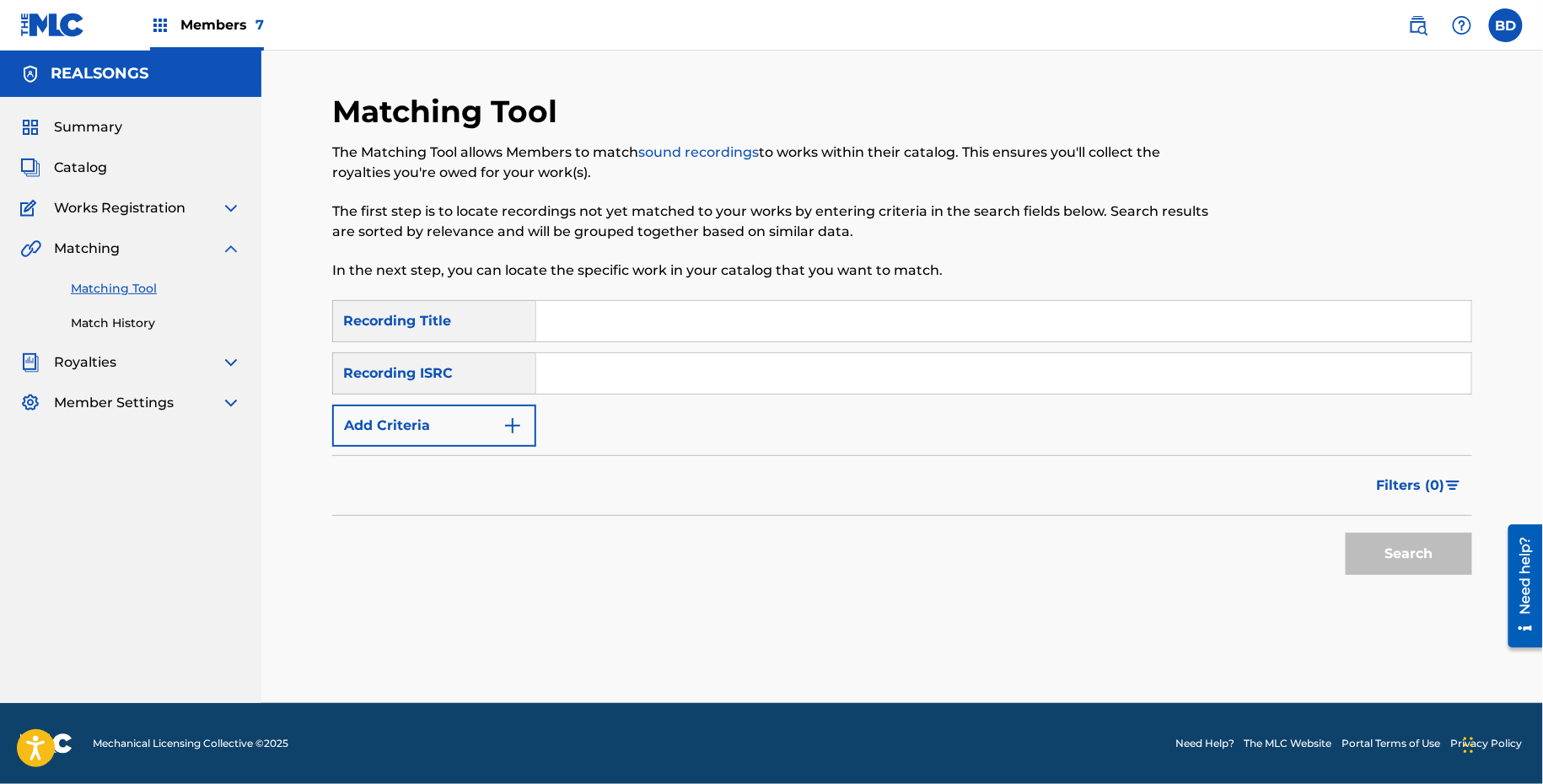
click at [629, 375] on input "Search Form" at bounding box center [1004, 374] width 935 height 40
paste input "FR0W61137643"
type input "FR0W61137643"
click at [1346, 532] on button "Search" at bounding box center [1409, 554] width 127 height 42
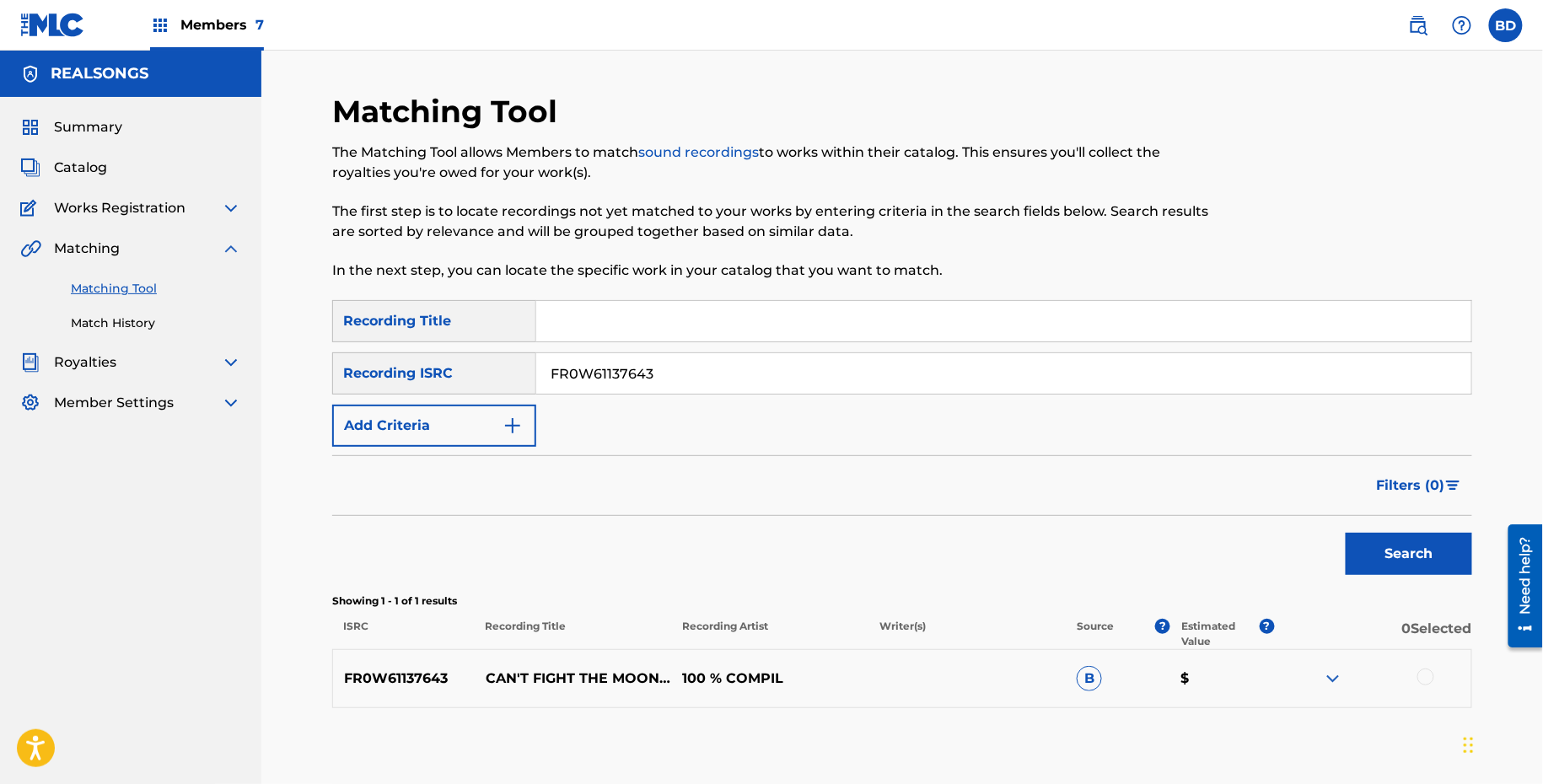
click at [1429, 681] on div at bounding box center [1425, 677] width 17 height 17
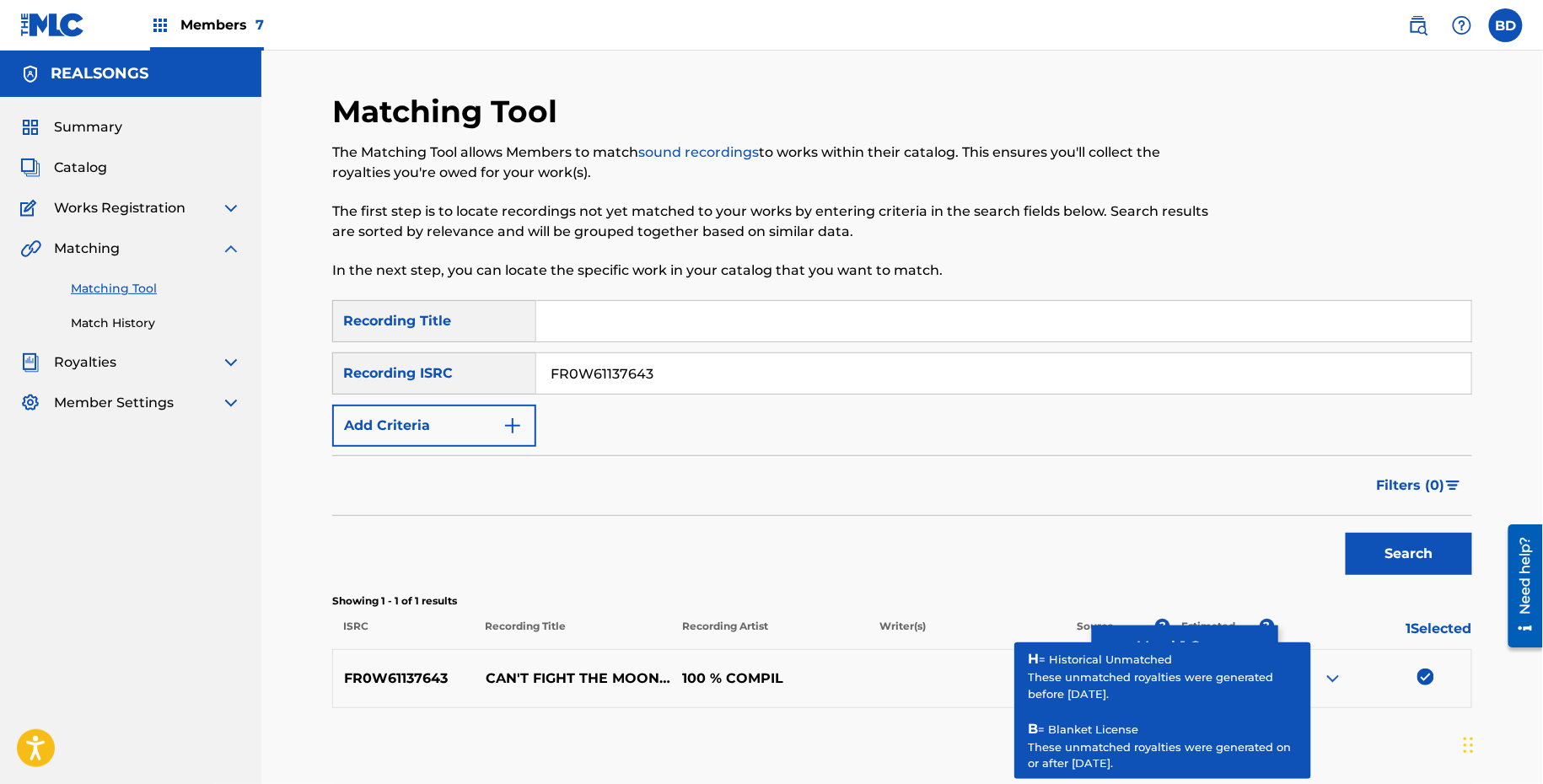
click at [1167, 619] on span "?" at bounding box center [1163, 626] width 16 height 16
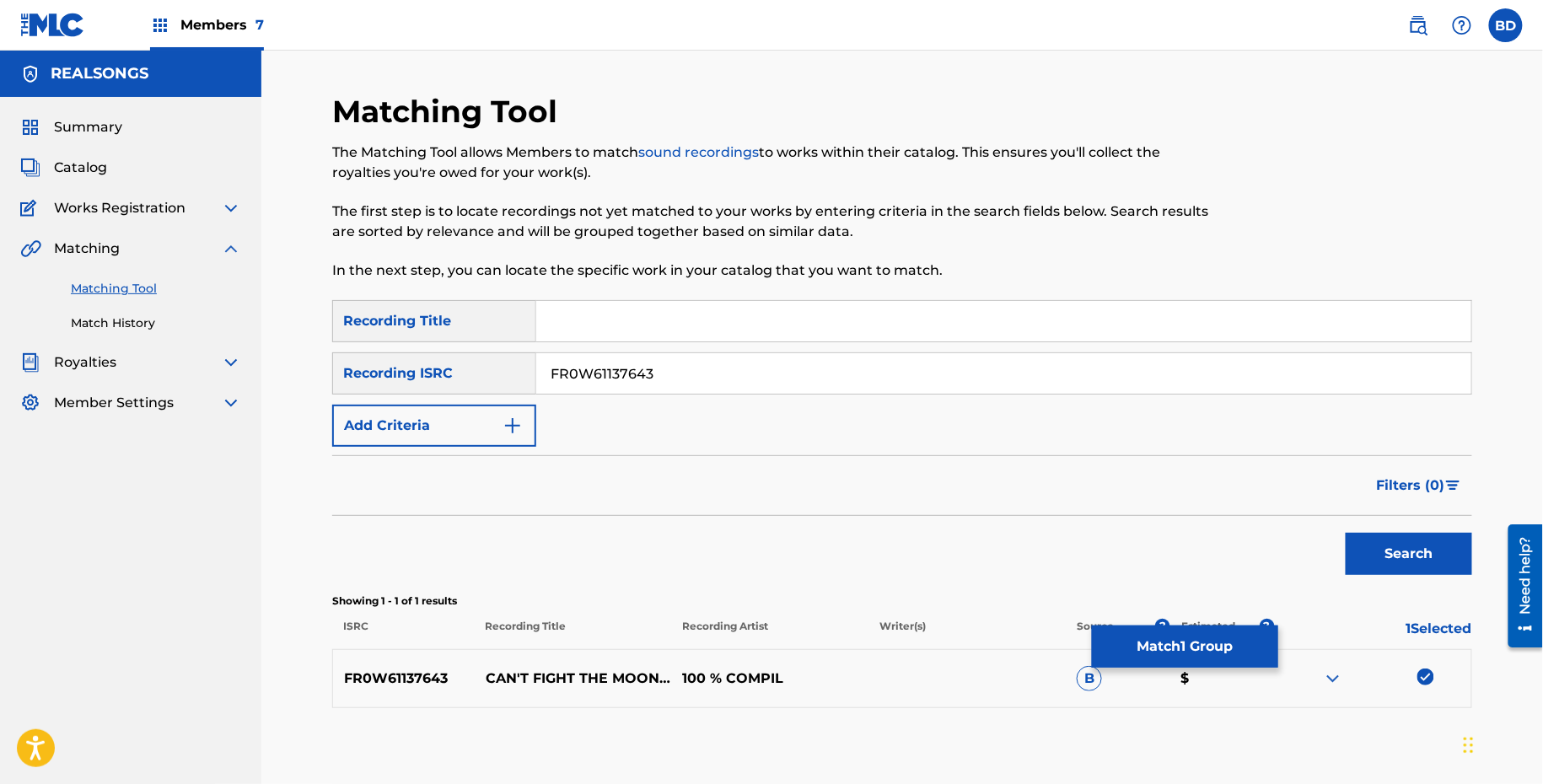
click at [1170, 630] on button "Match 1 Group" at bounding box center [1185, 646] width 186 height 42
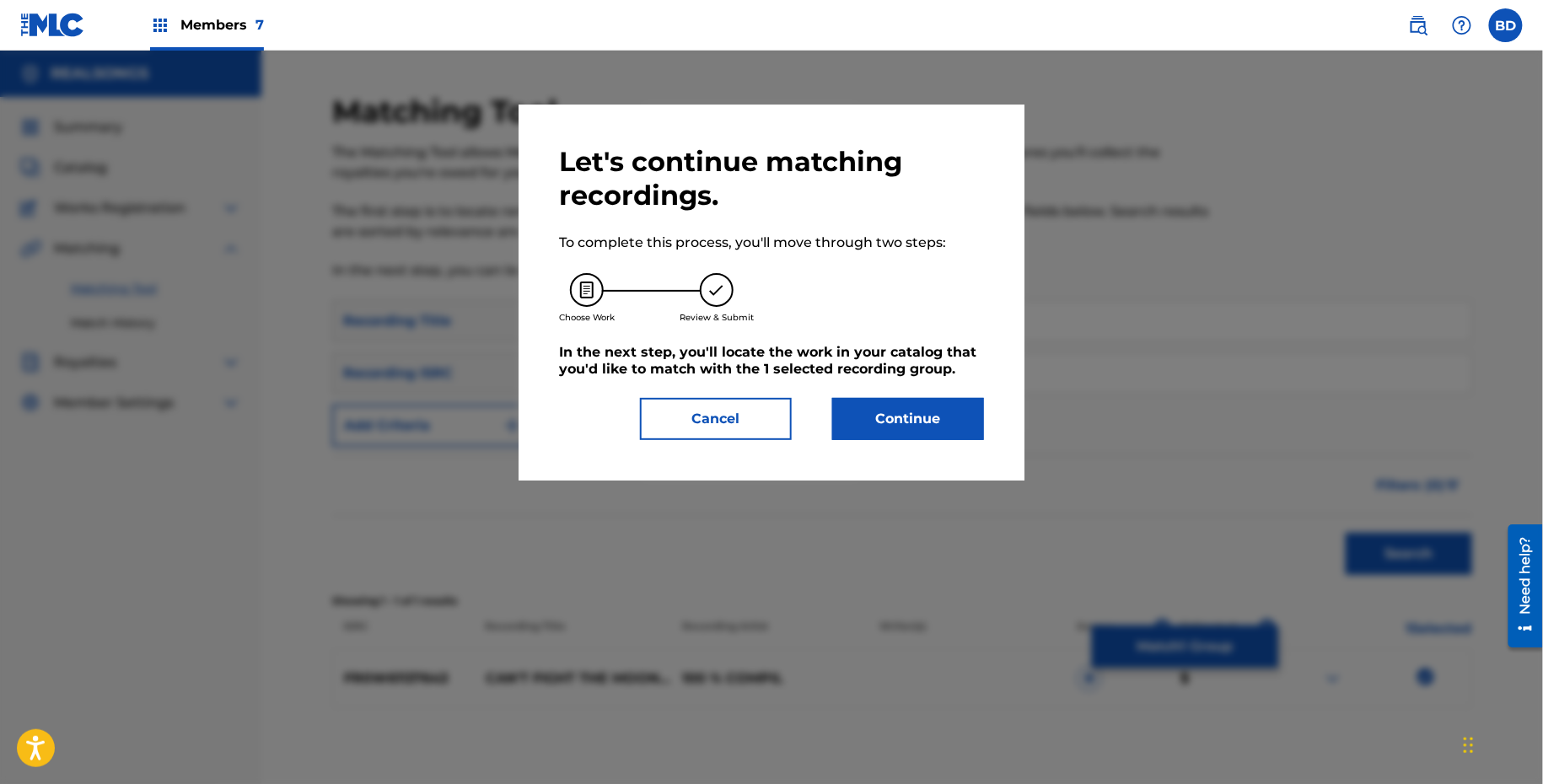
click at [928, 406] on button "Continue" at bounding box center [907, 419] width 152 height 42
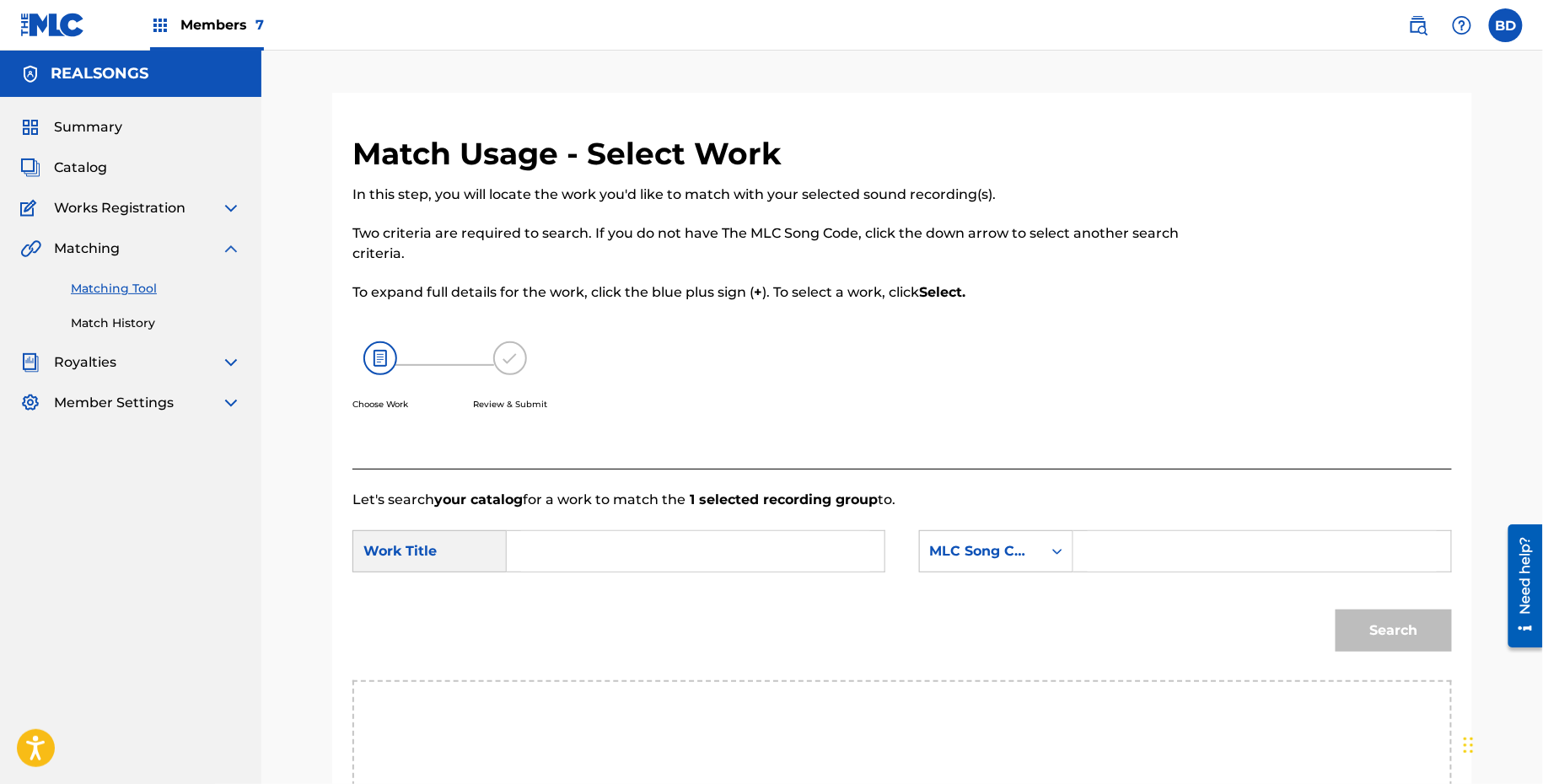
click at [1133, 597] on div "Search" at bounding box center [902, 635] width 1099 height 87
click at [1113, 562] on input "Search Form" at bounding box center [1262, 551] width 349 height 40
paste input "C21491"
type input "C21491"
click at [759, 554] on input "Search Form" at bounding box center [695, 551] width 349 height 40
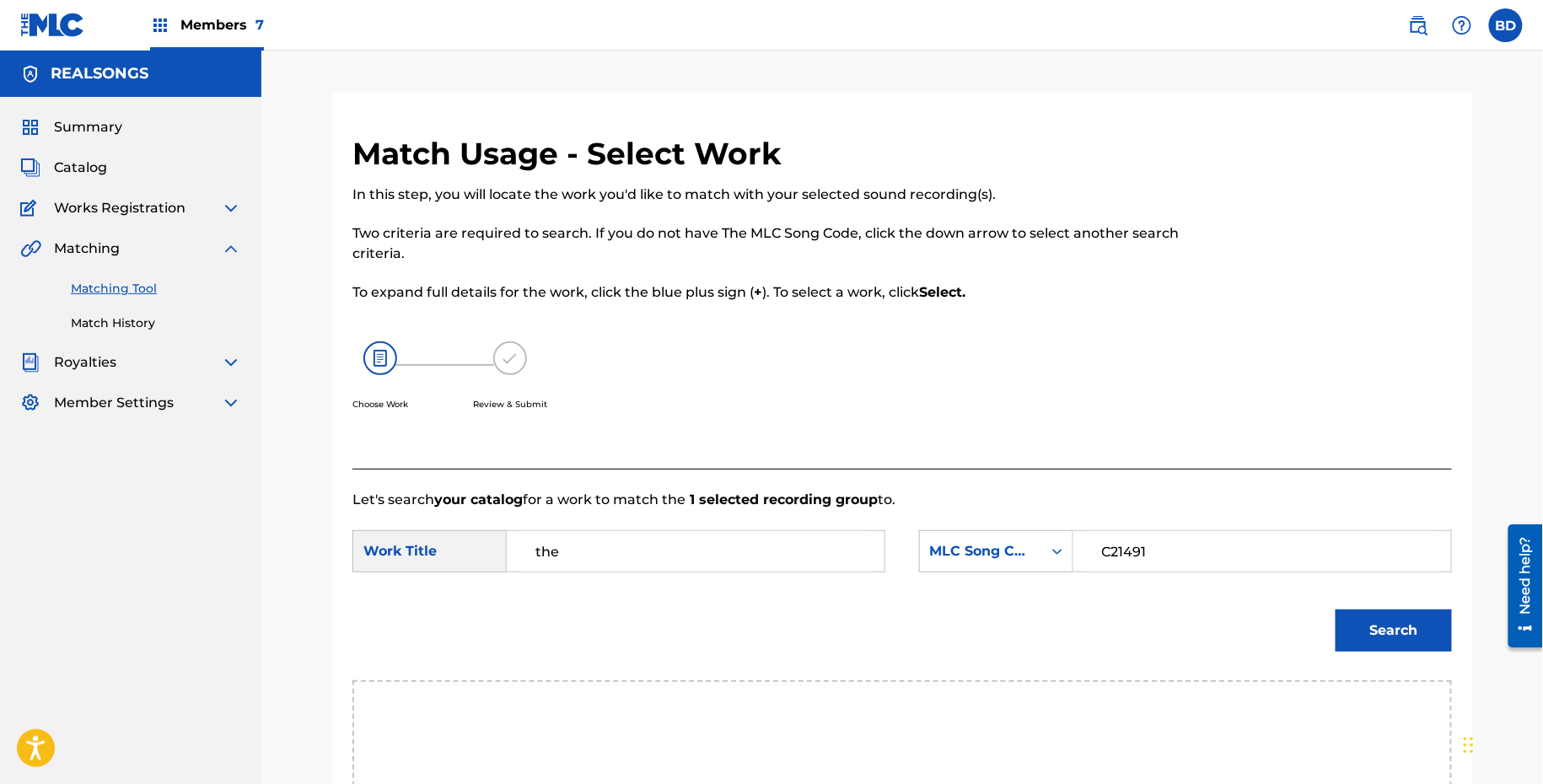
type input "the"
click at [1425, 600] on div "Search" at bounding box center [1390, 625] width 125 height 67
click at [1403, 622] on button "Search" at bounding box center [1393, 631] width 117 height 42
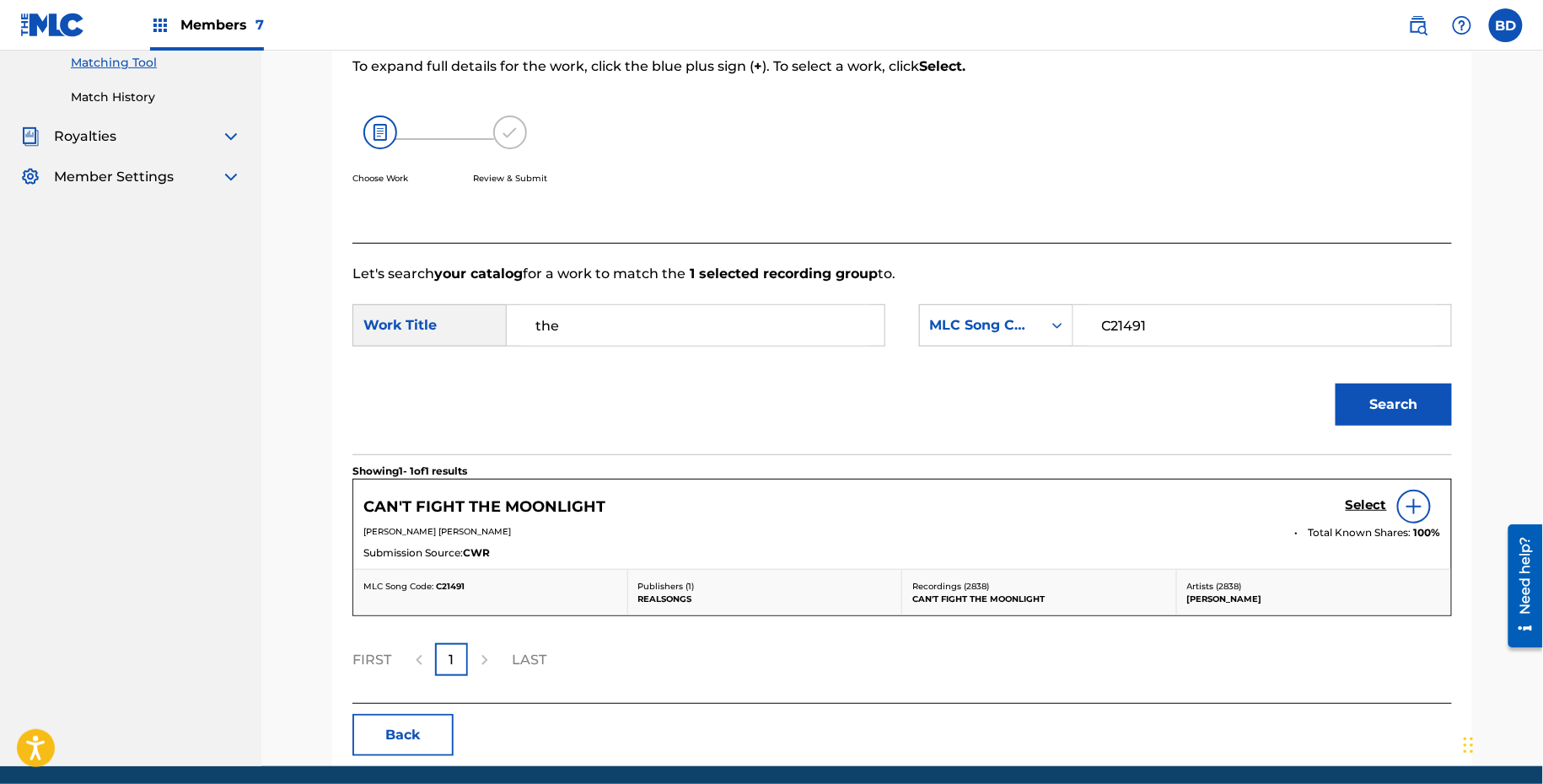
scroll to position [286, 0]
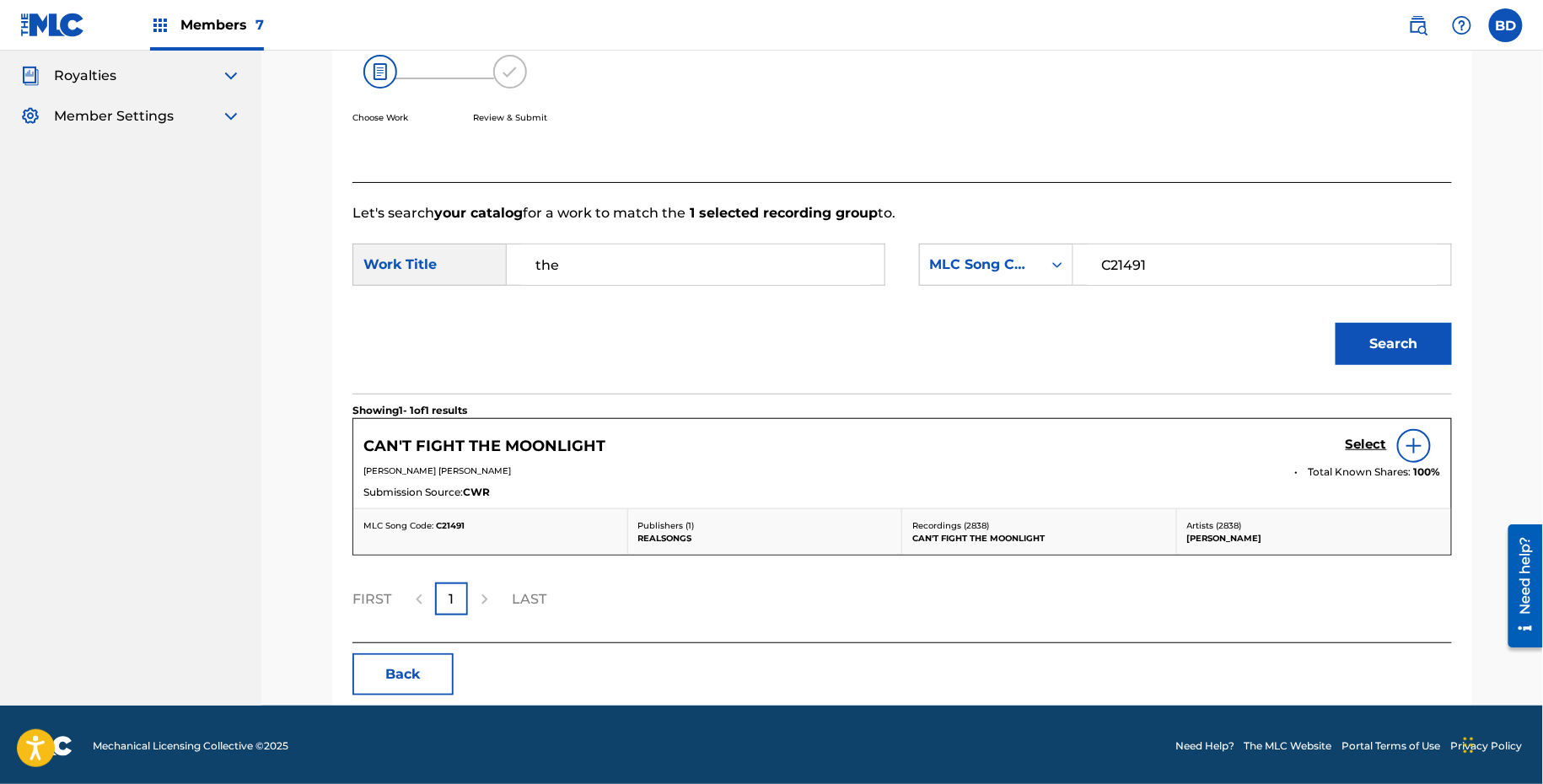
drag, startPoint x: 1365, startPoint y: 466, endPoint x: 1366, endPoint y: 454, distance: 12.0
click at [1366, 466] on span "Total Known Shares:" at bounding box center [1361, 472] width 106 height 16
click at [1366, 454] on div "Select" at bounding box center [1393, 445] width 96 height 34
click at [1362, 438] on h5 "Select" at bounding box center [1366, 444] width 41 height 16
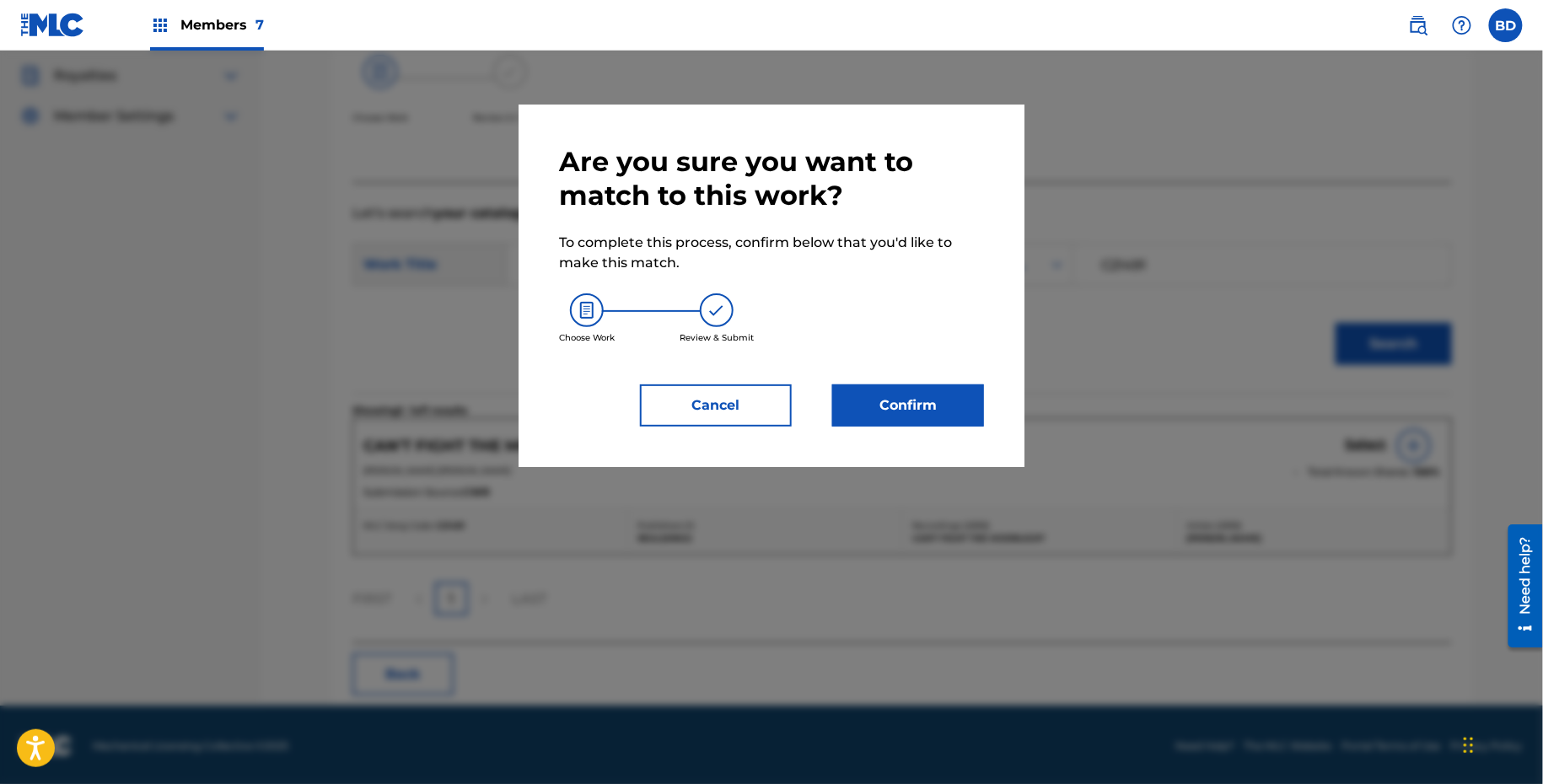
click at [840, 391] on button "Confirm" at bounding box center [907, 406] width 152 height 42
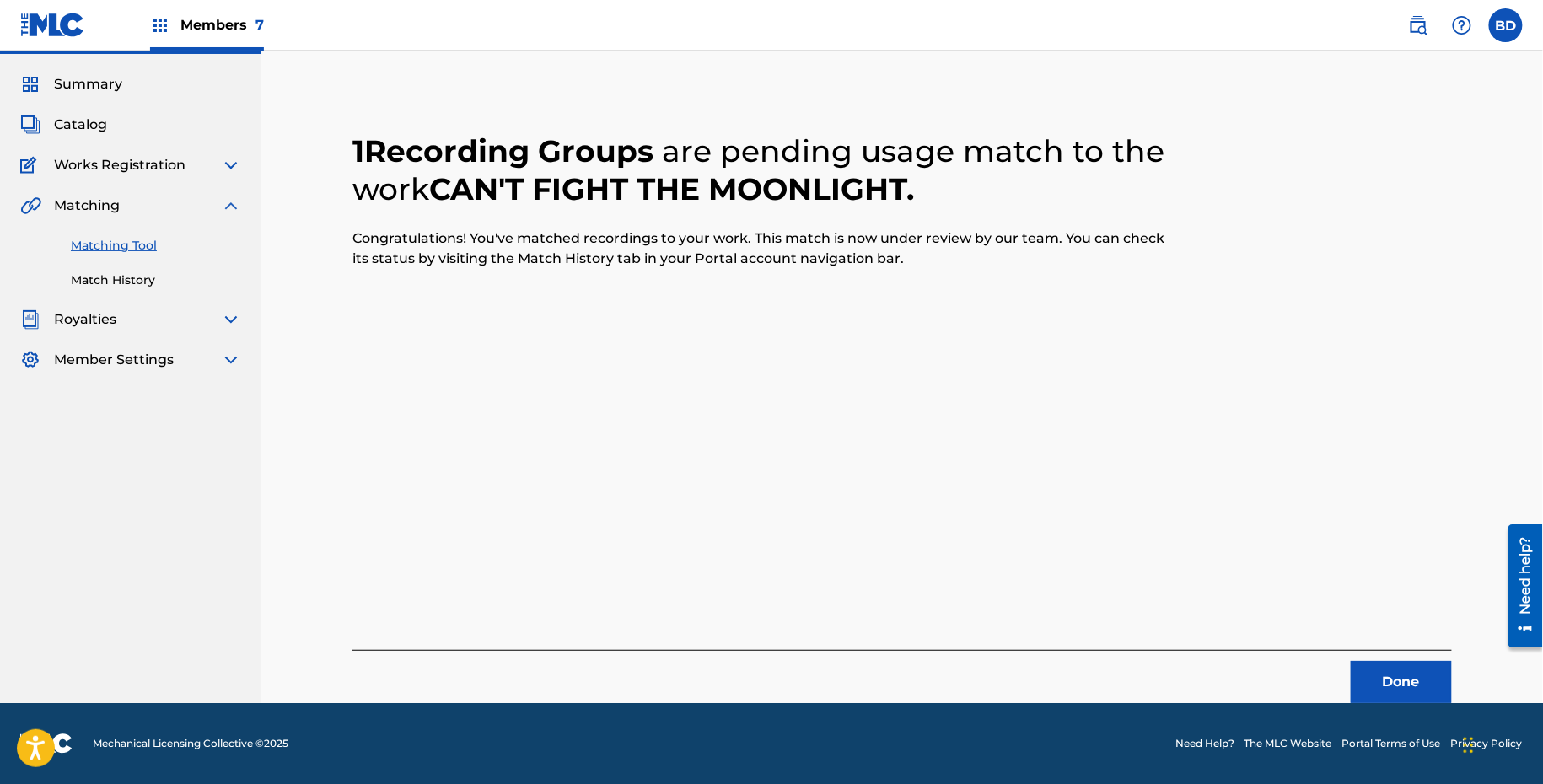
scroll to position [0, 0]
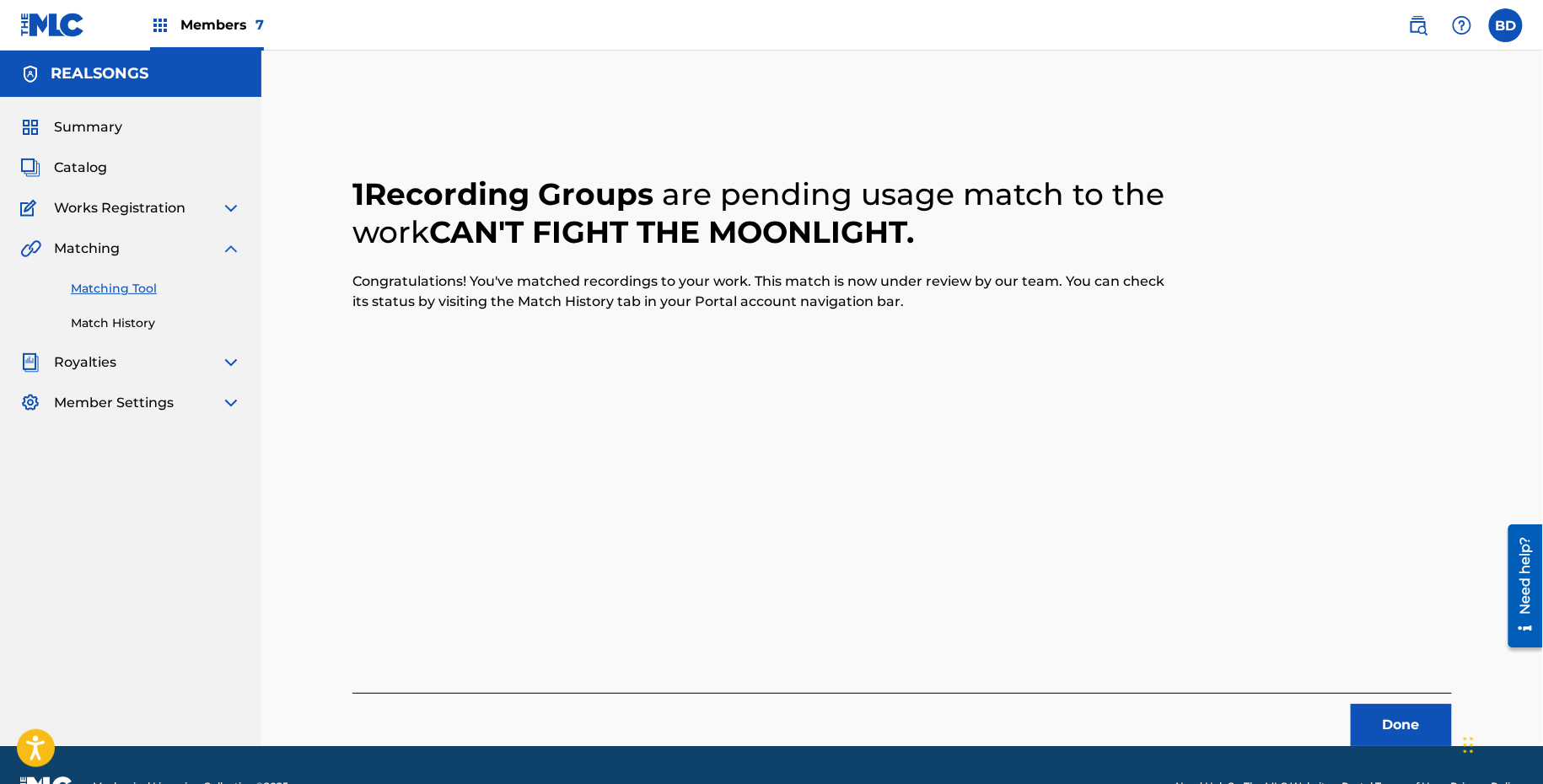
click at [142, 335] on div "Summary Catalog Works Registration Claiming Tool Individual Registration Tool B…" at bounding box center [130, 265] width 262 height 336
click at [139, 324] on link "Match History" at bounding box center [155, 322] width 170 height 17
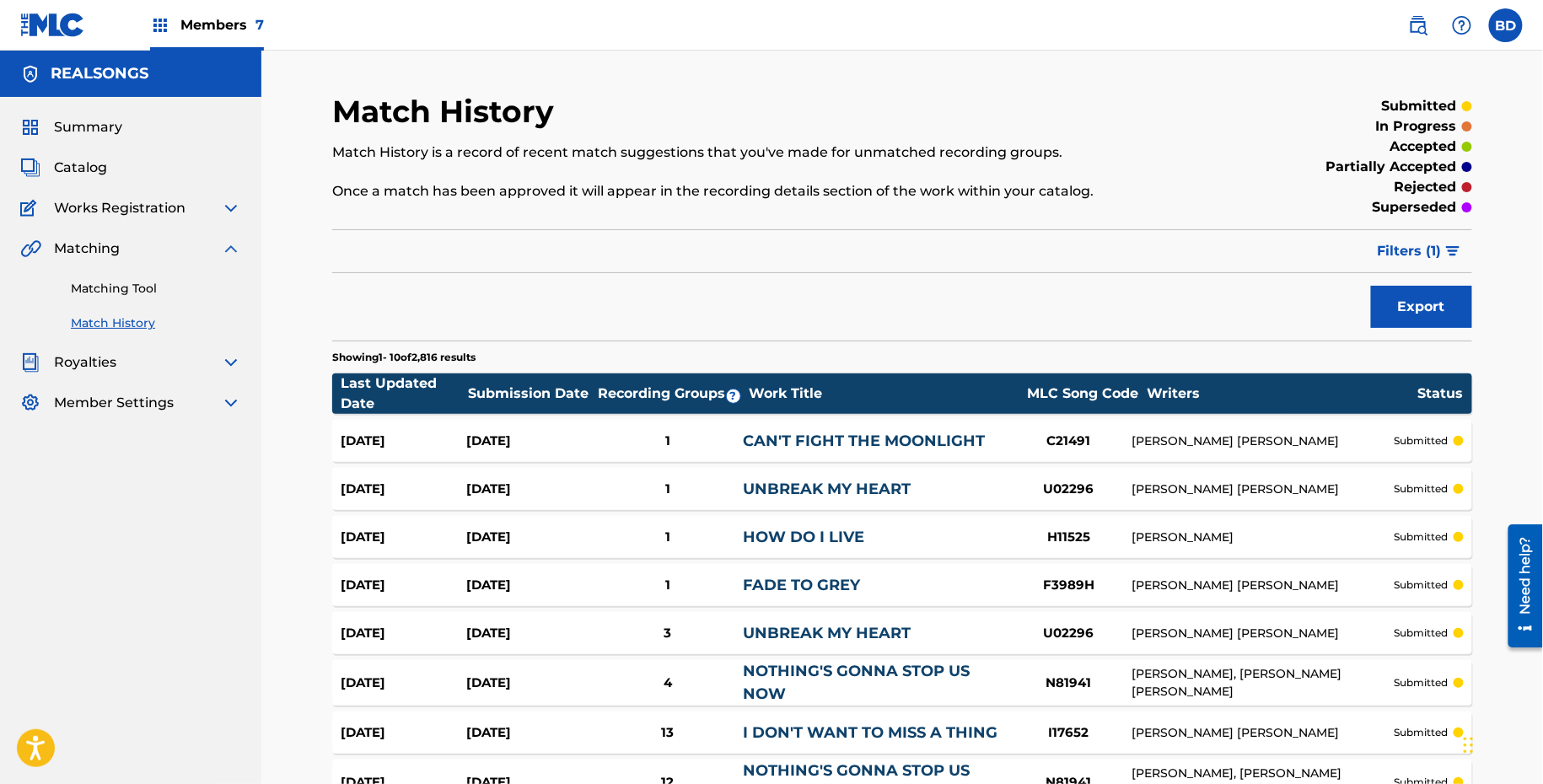
click at [778, 433] on link "CAN'T FIGHT THE MOONLIGHT" at bounding box center [864, 441] width 242 height 18
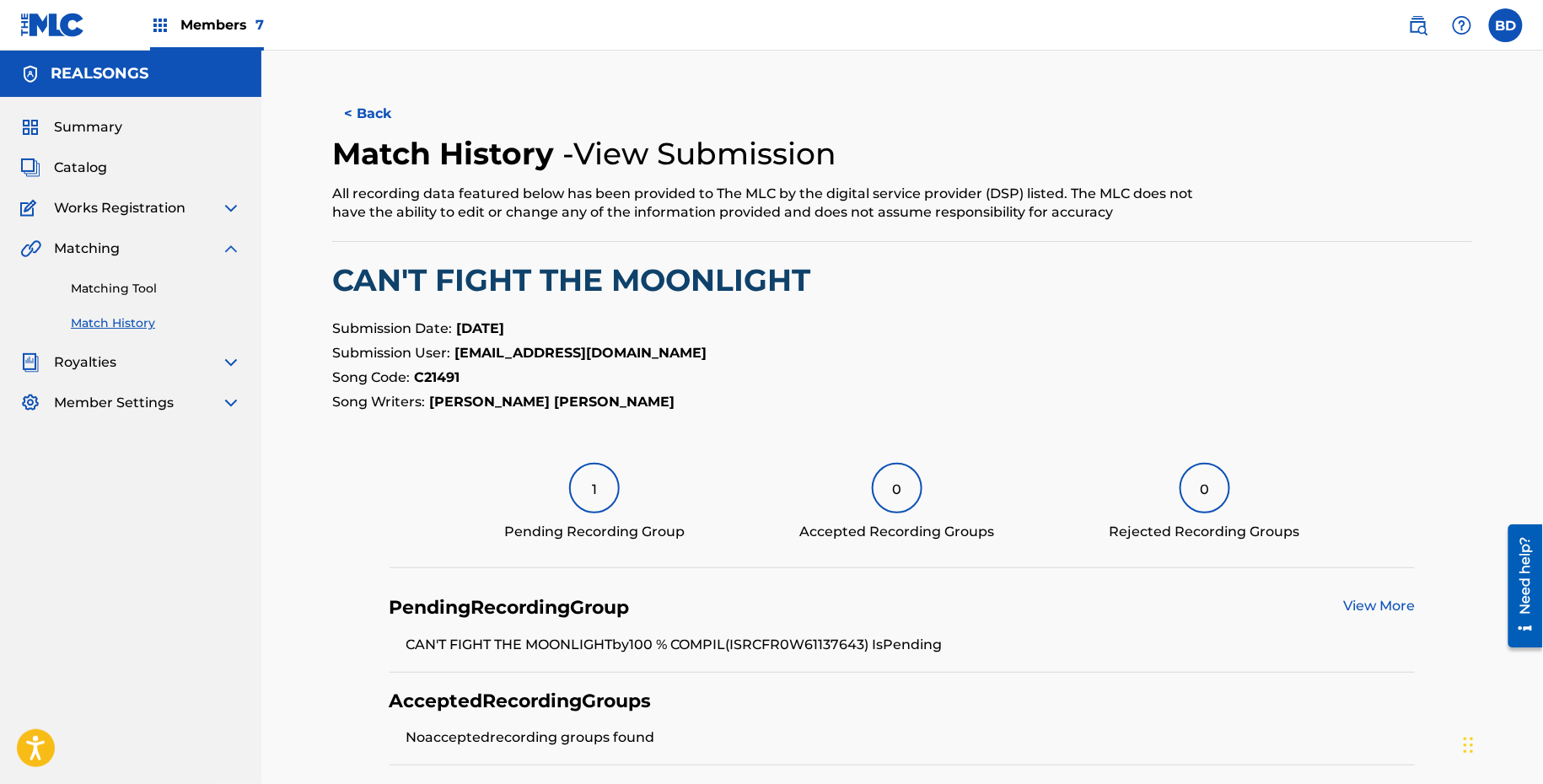
click at [184, 303] on div "Matching Tool Match History" at bounding box center [130, 296] width 221 height 73
click at [205, 297] on div "Matching Tool Match History" at bounding box center [130, 296] width 221 height 73
click at [199, 283] on link "Matching Tool" at bounding box center [155, 288] width 170 height 17
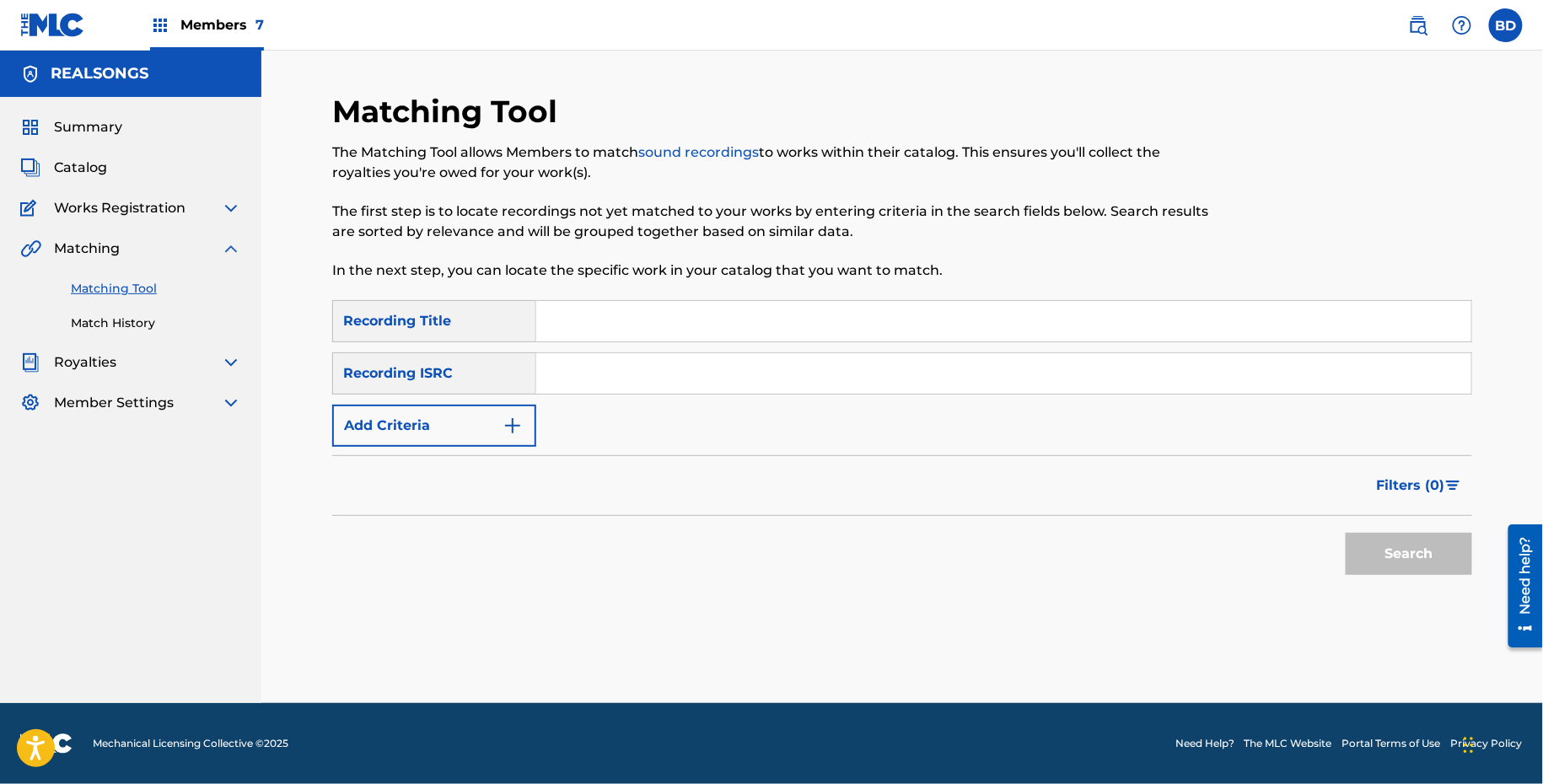
drag, startPoint x: 749, startPoint y: 433, endPoint x: 723, endPoint y: 395, distance: 46.0
click at [749, 432] on div "SearchWithCriteria10e6cf6b-59d2-4f9b-b007-d6b7f7402a82 Recording Title SearchWi…" at bounding box center [902, 374] width 1140 height 147
click at [696, 372] on input "Search Form" at bounding box center [1004, 374] width 935 height 40
paste input "FR0W61903791"
type input "FR0W61903791"
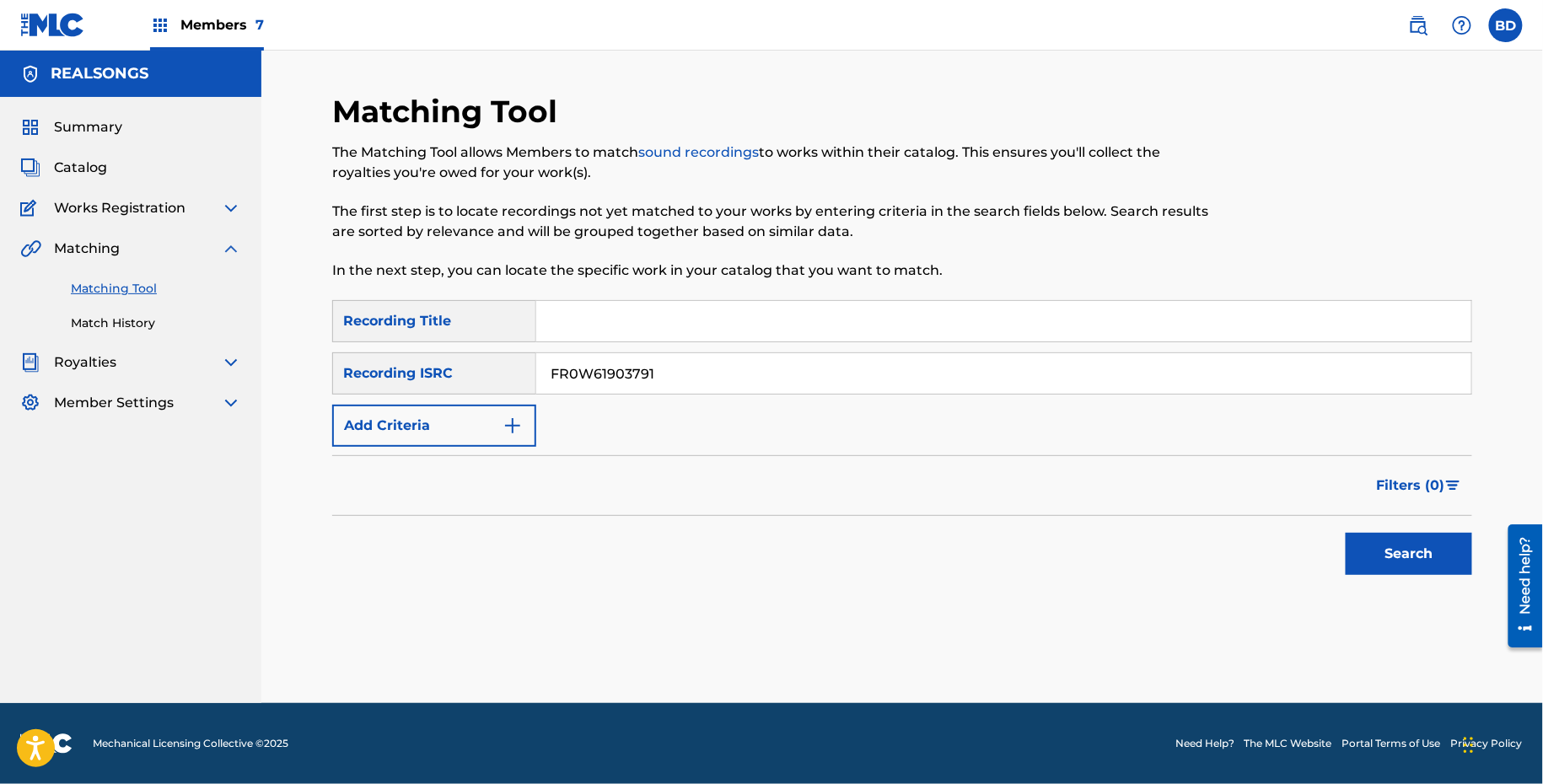
click at [1346, 532] on button "Search" at bounding box center [1409, 554] width 127 height 42
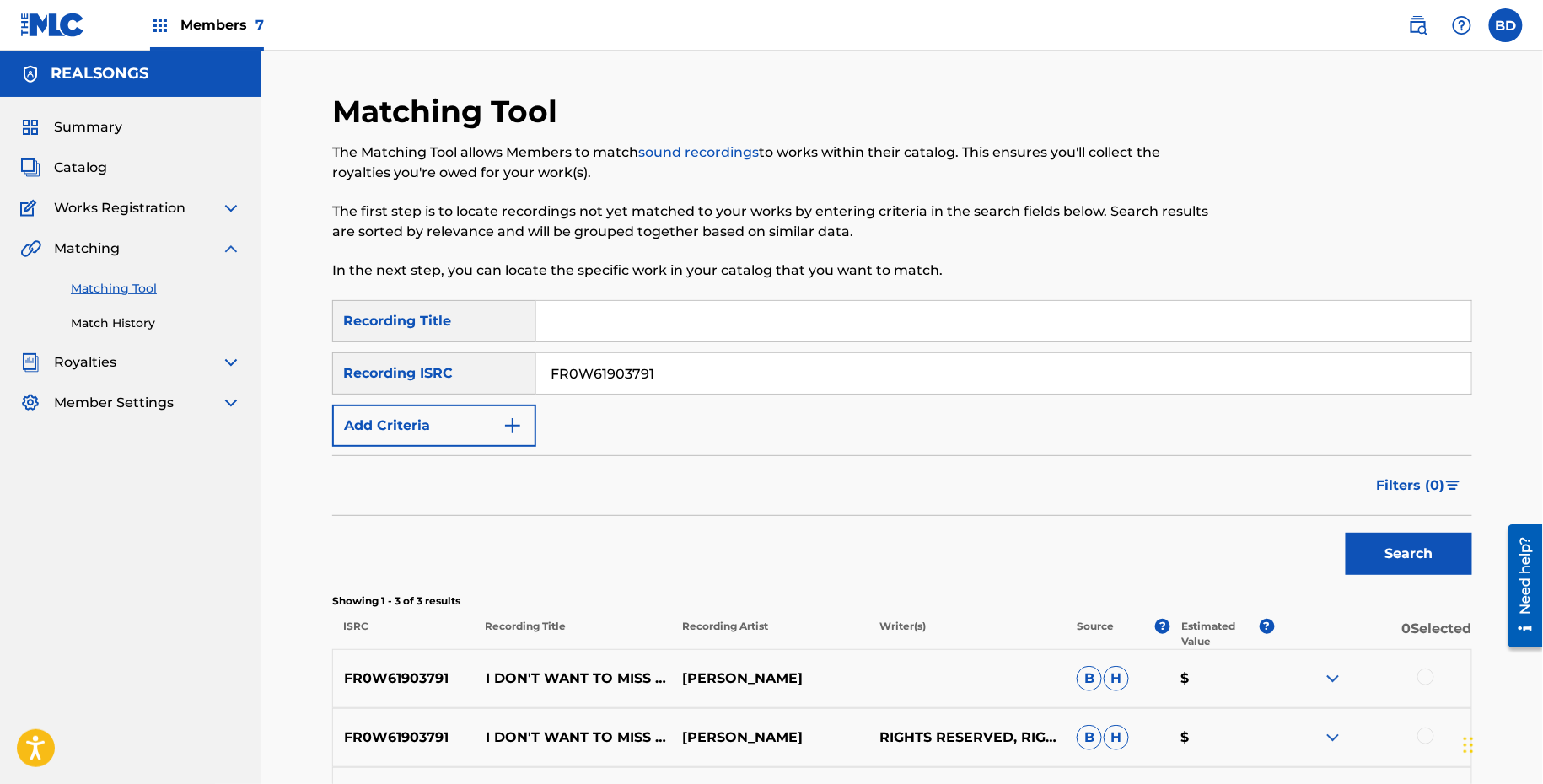
scroll to position [207, 0]
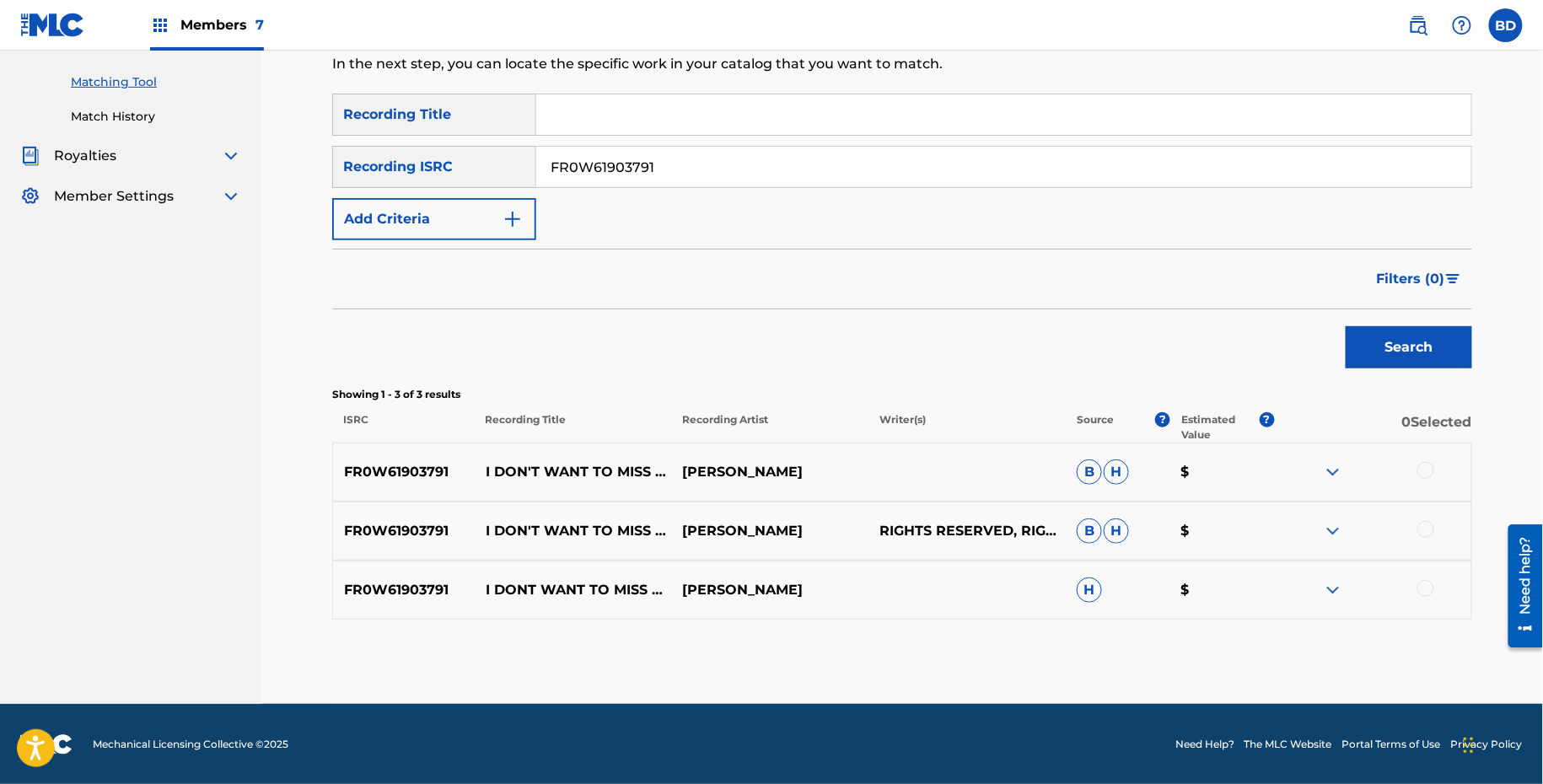
click at [1335, 583] on img at bounding box center [1334, 590] width 20 height 20
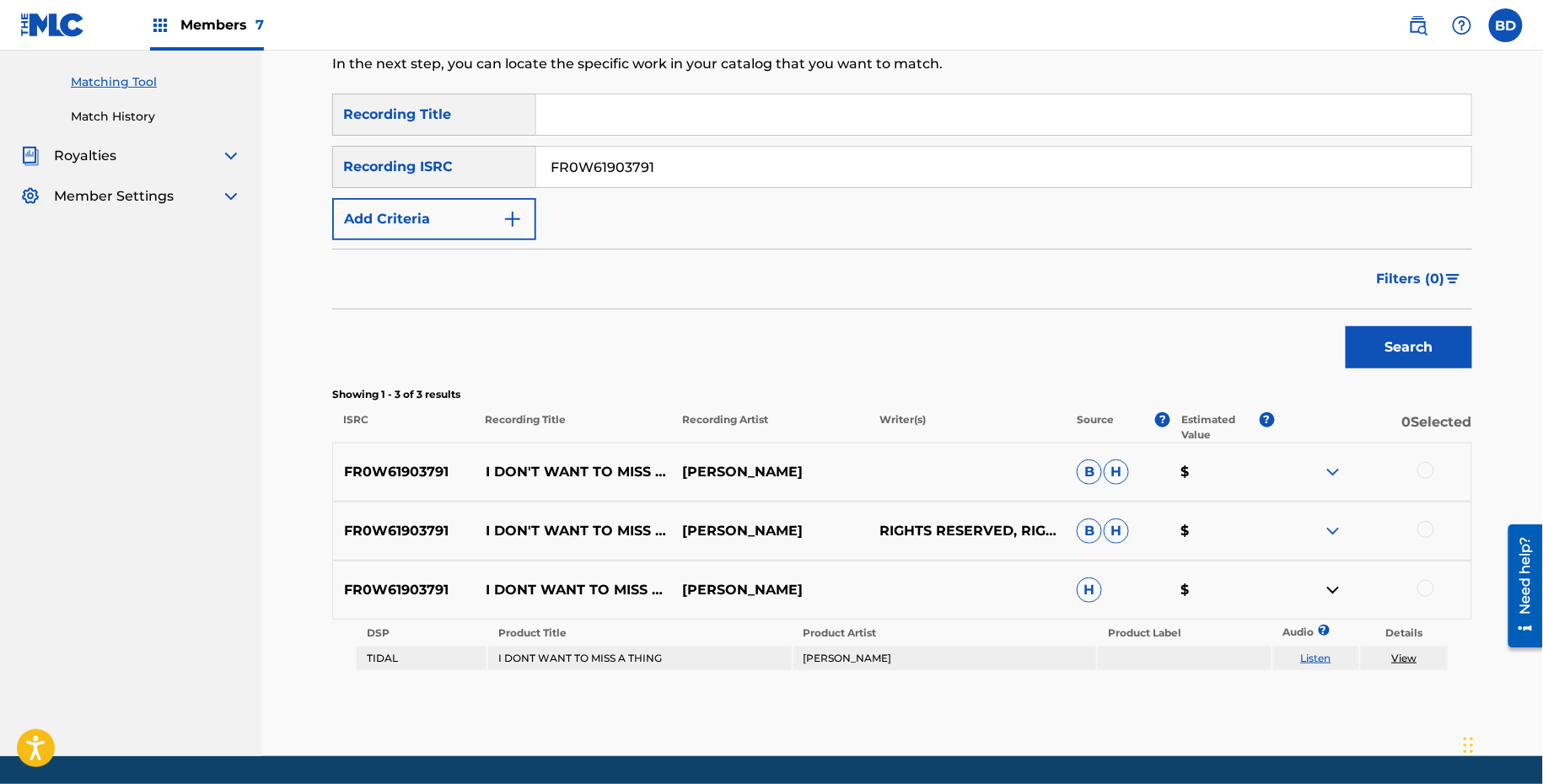
click at [1335, 510] on div "FR0W61903791 I DON'T WANT TO MISS A THING HOUSE ROCKERZ RIGHTS RESERVED, RIGHTS…" at bounding box center [902, 531] width 1140 height 59
click at [1335, 531] on img at bounding box center [1334, 531] width 20 height 20
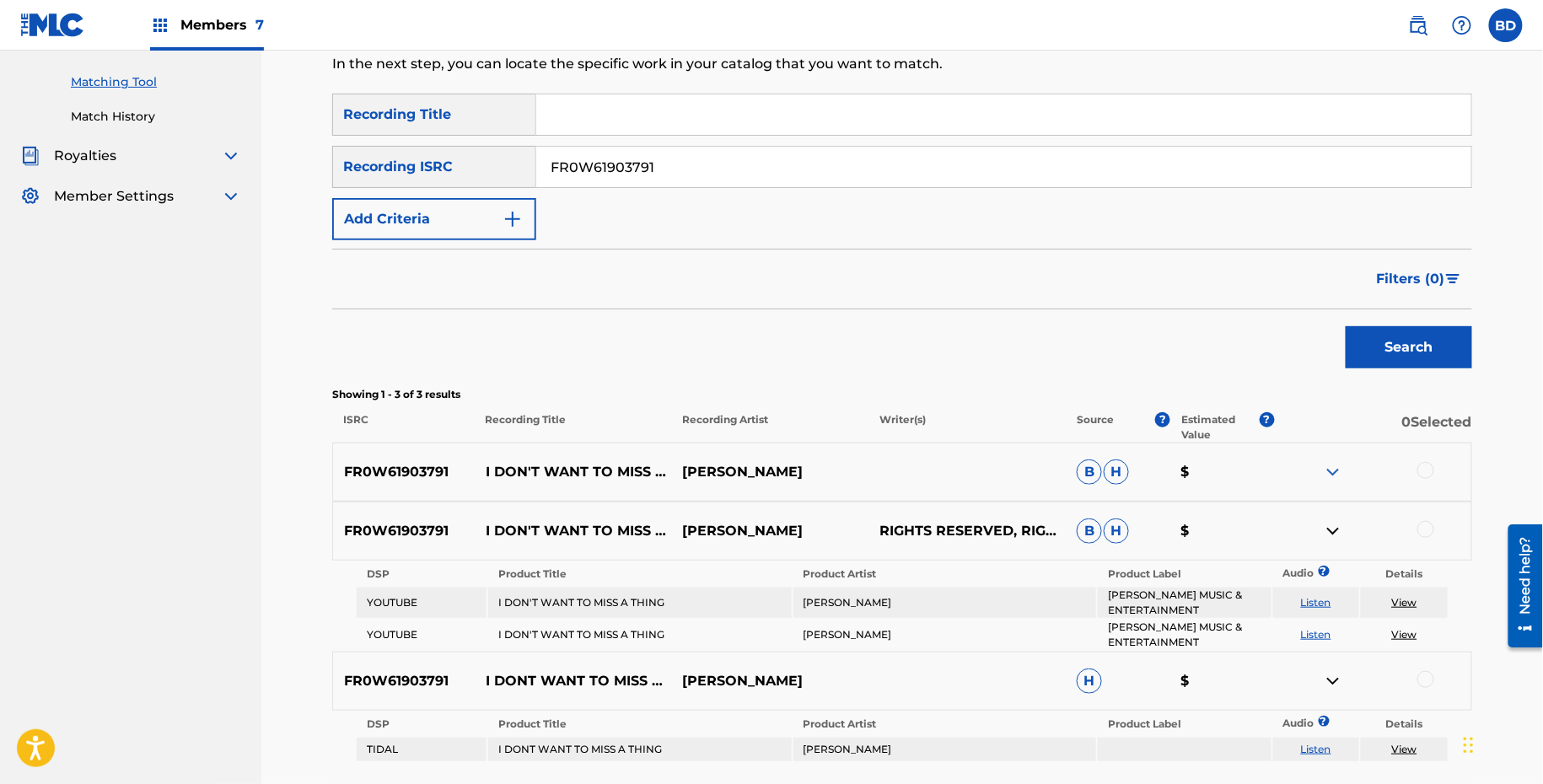
click at [1335, 463] on img at bounding box center [1334, 472] width 20 height 20
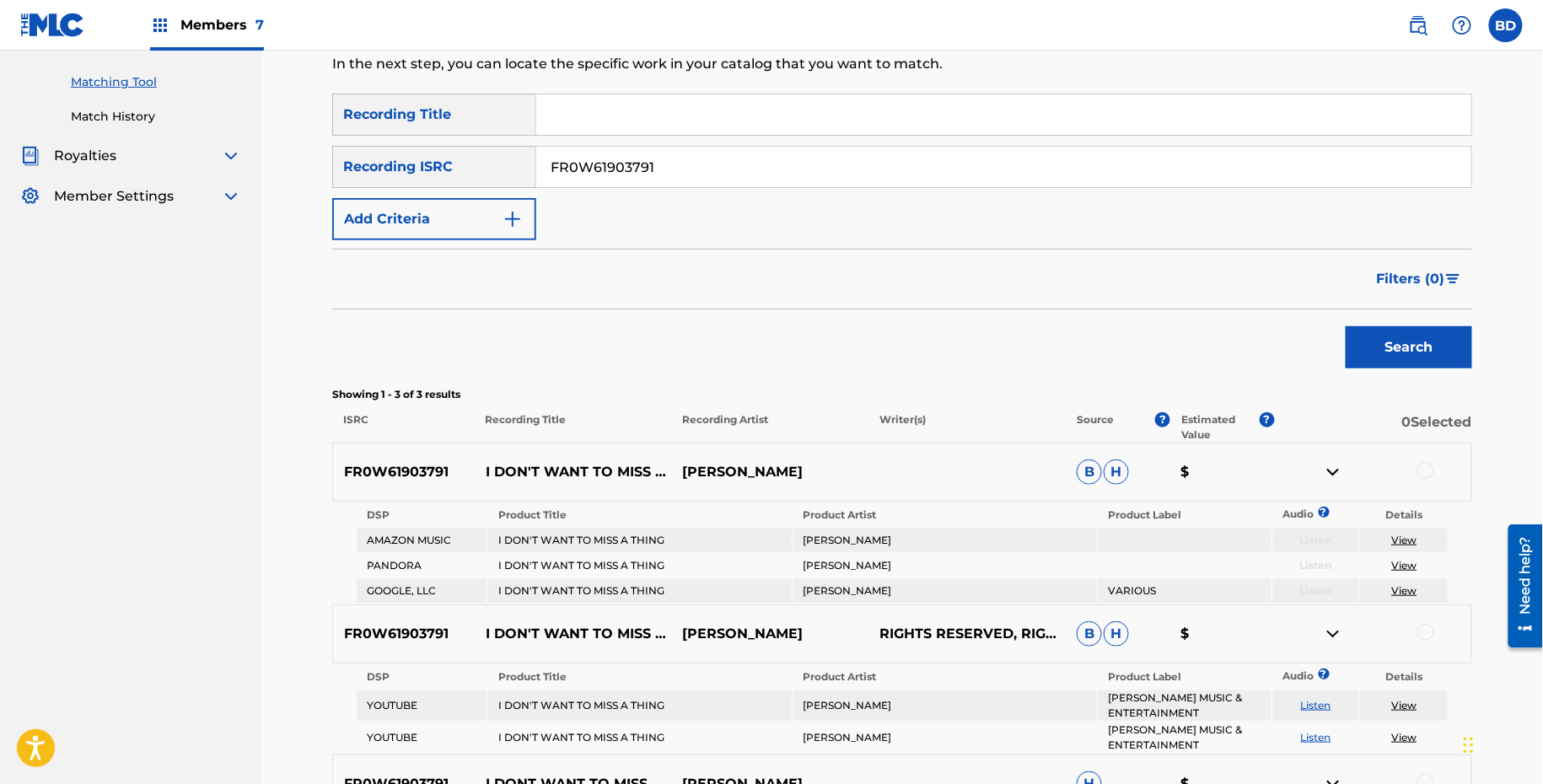
click at [549, 468] on p "I DON'T WANT TO MISS A THING" at bounding box center [573, 472] width 197 height 20
copy p "WANT"
click at [554, 462] on p "I DON'T WANT TO MISS A THING" at bounding box center [573, 472] width 197 height 20
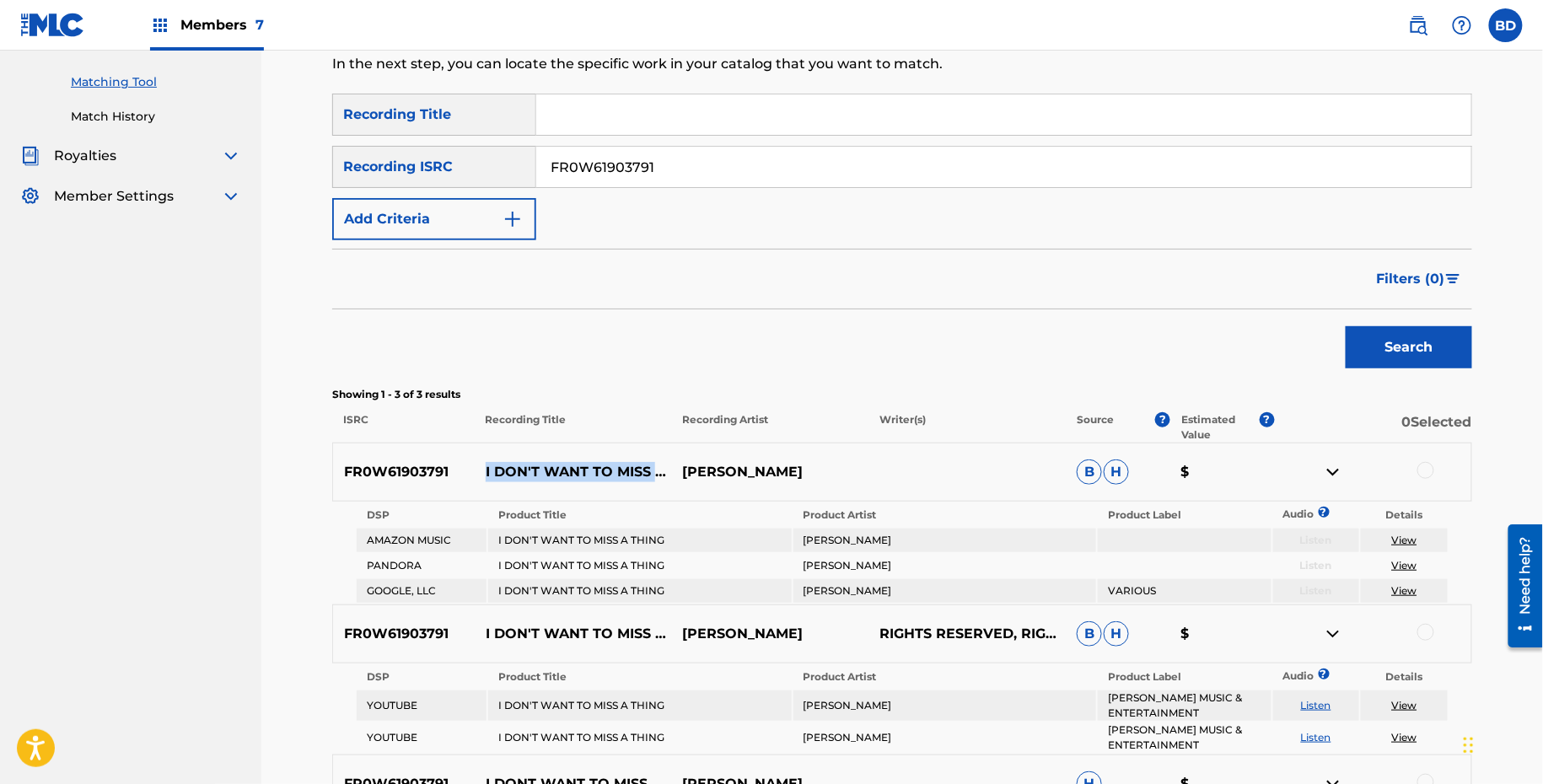
click at [554, 462] on p "I DON'T WANT TO MISS A THING" at bounding box center [573, 472] width 197 height 20
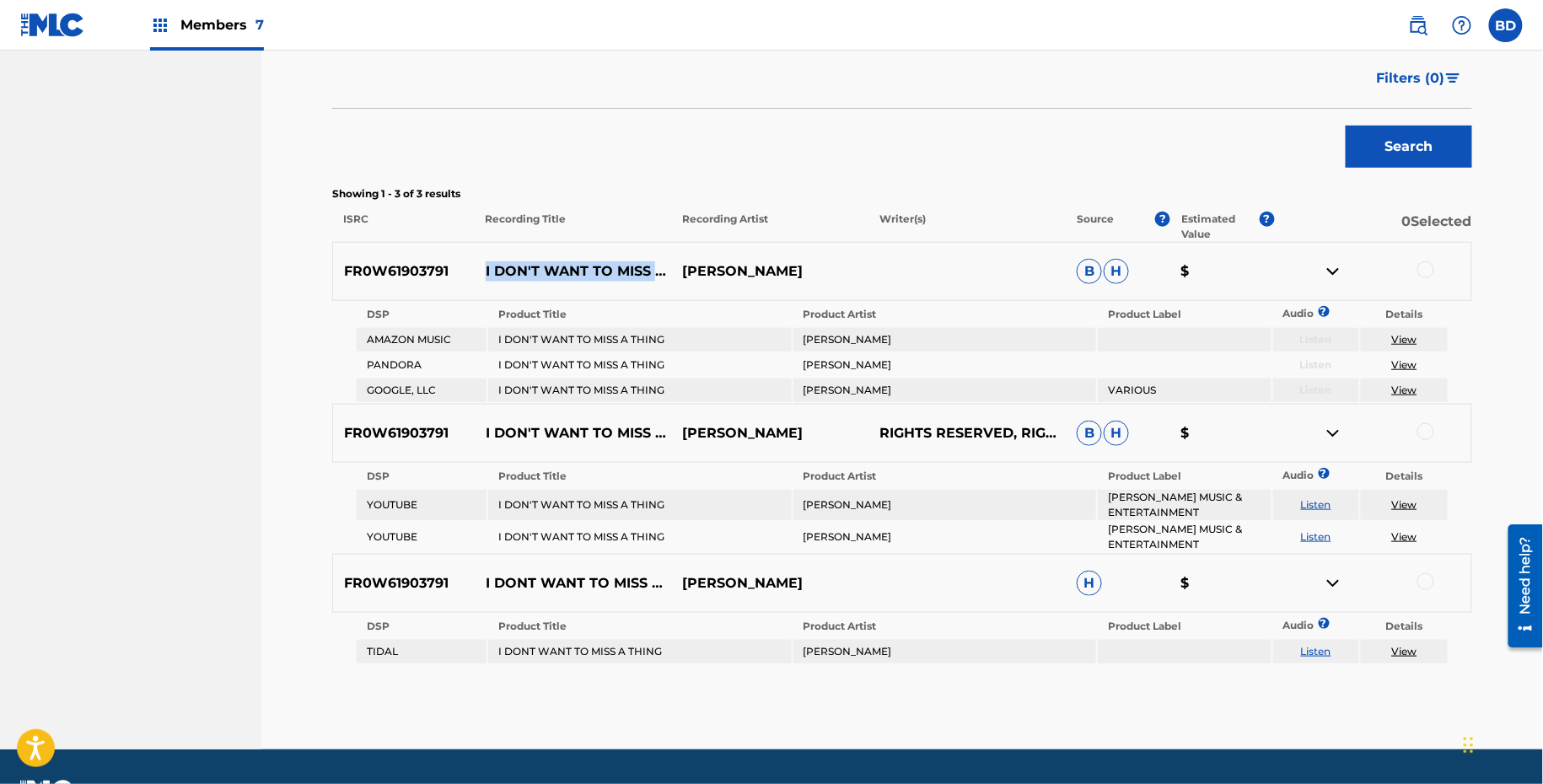
scroll to position [402, 0]
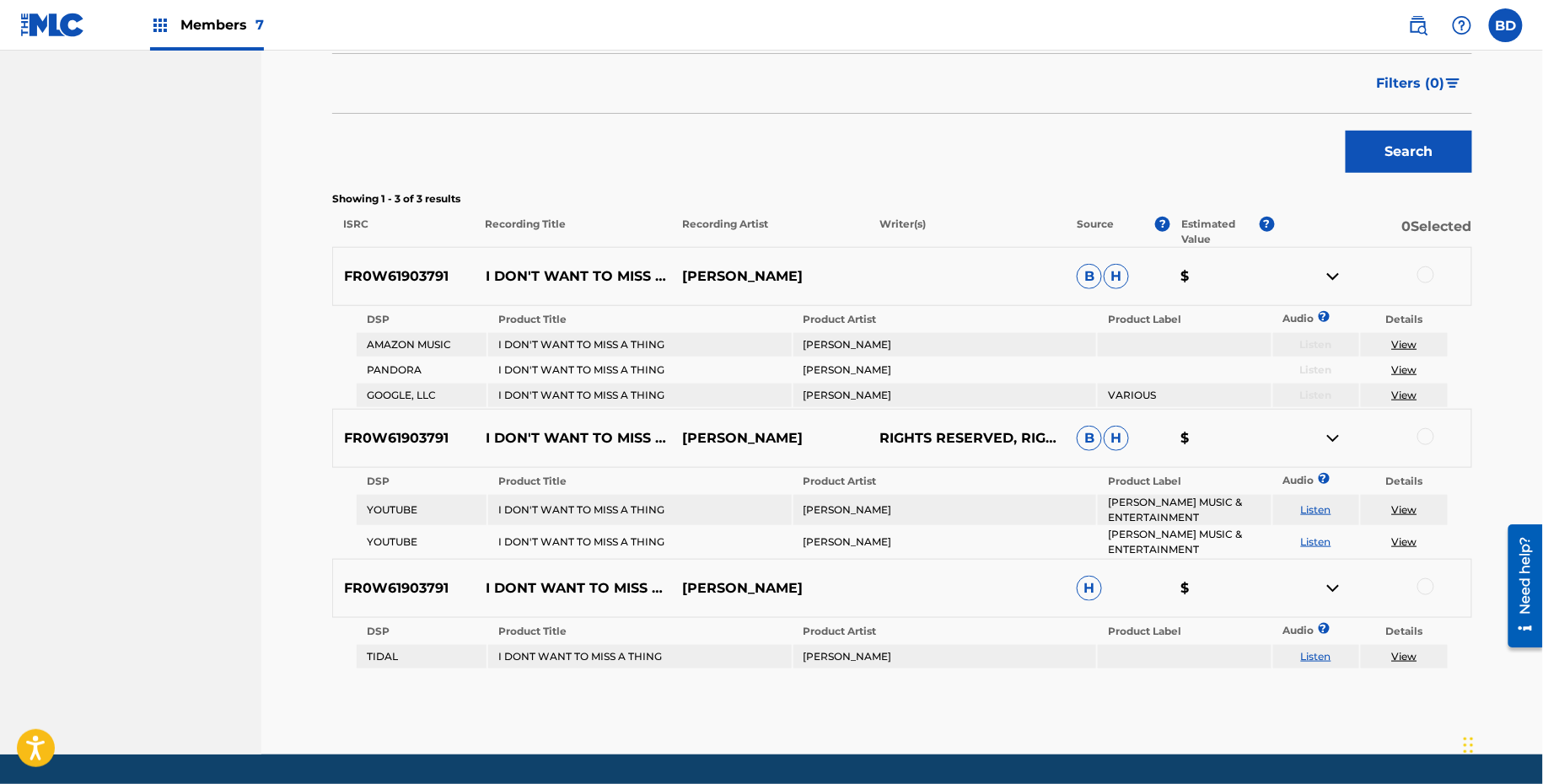
click at [1428, 274] on div at bounding box center [1425, 274] width 17 height 17
click at [1429, 432] on div at bounding box center [1425, 436] width 17 height 17
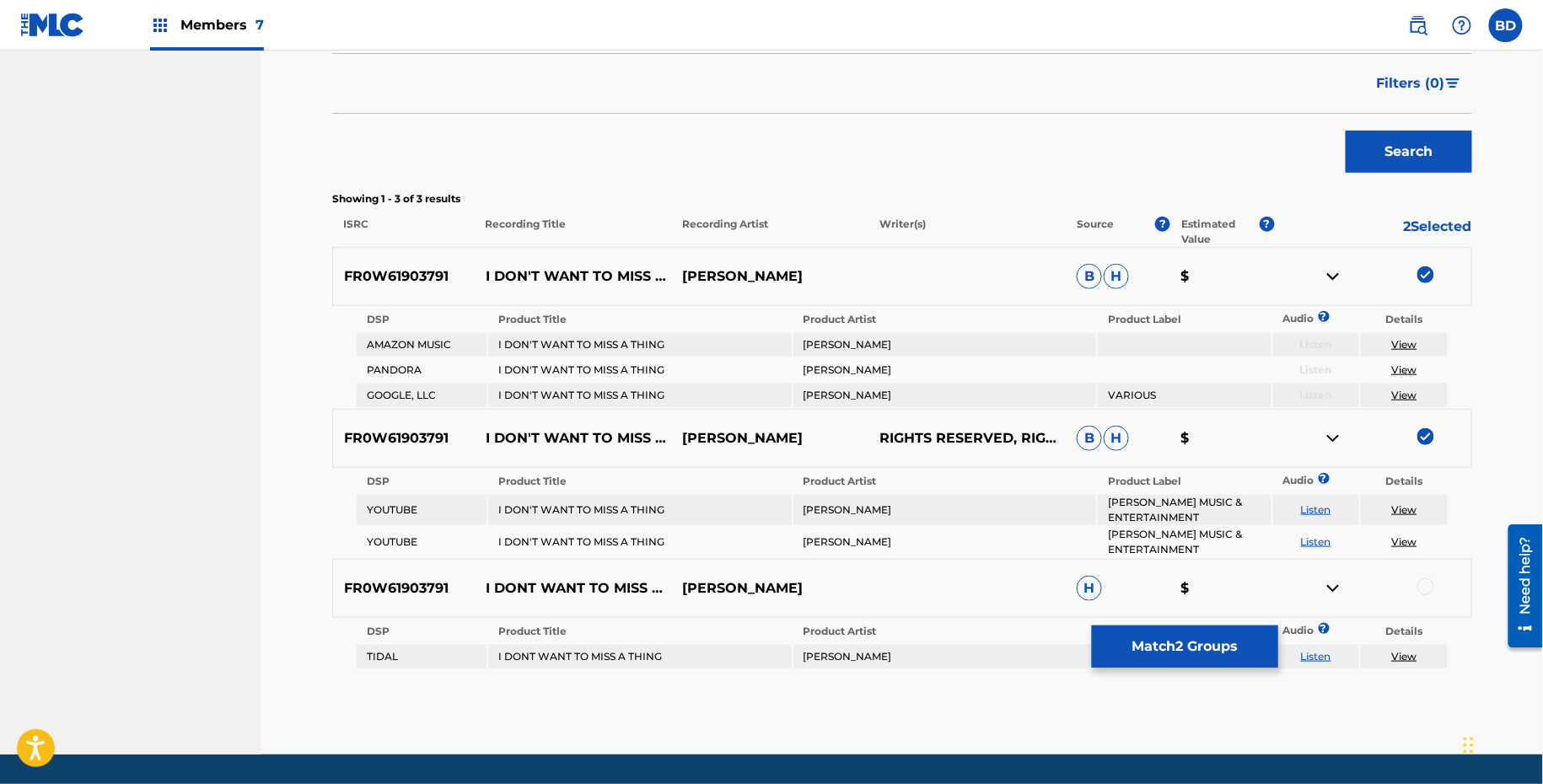
click at [1335, 429] on img at bounding box center [1334, 438] width 20 height 20
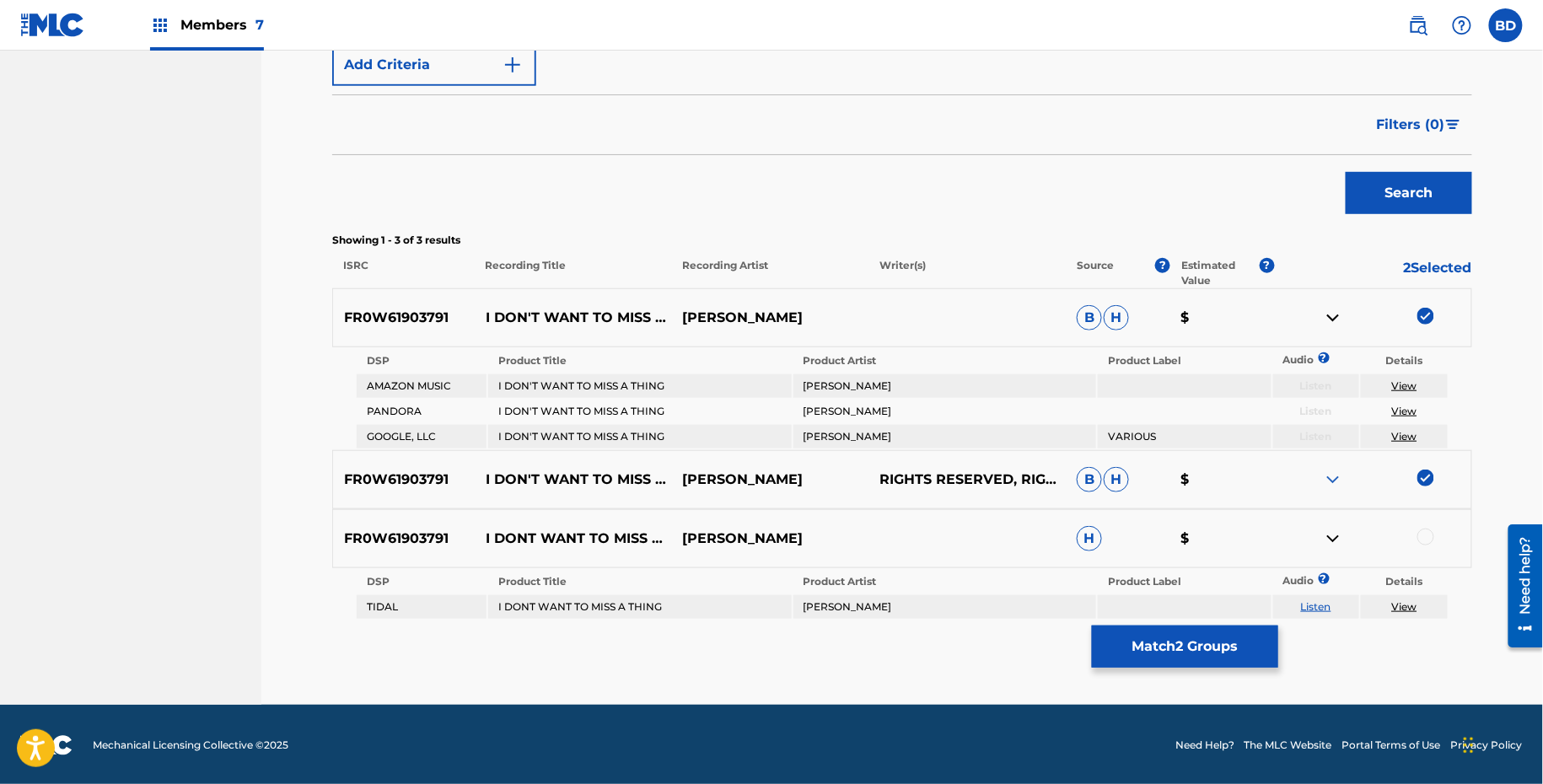
click at [1334, 312] on img at bounding box center [1334, 318] width 20 height 20
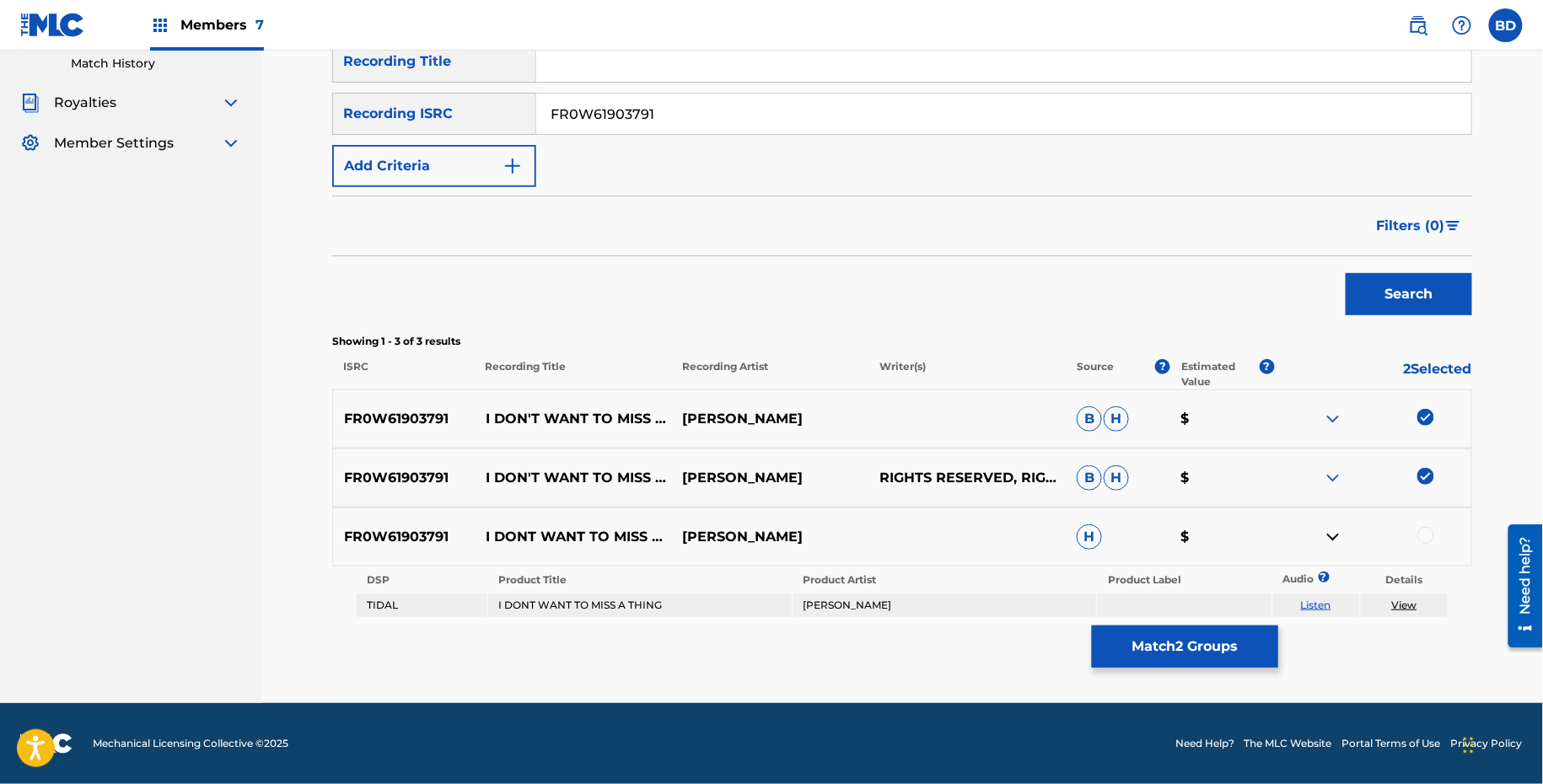
scroll to position [258, 0]
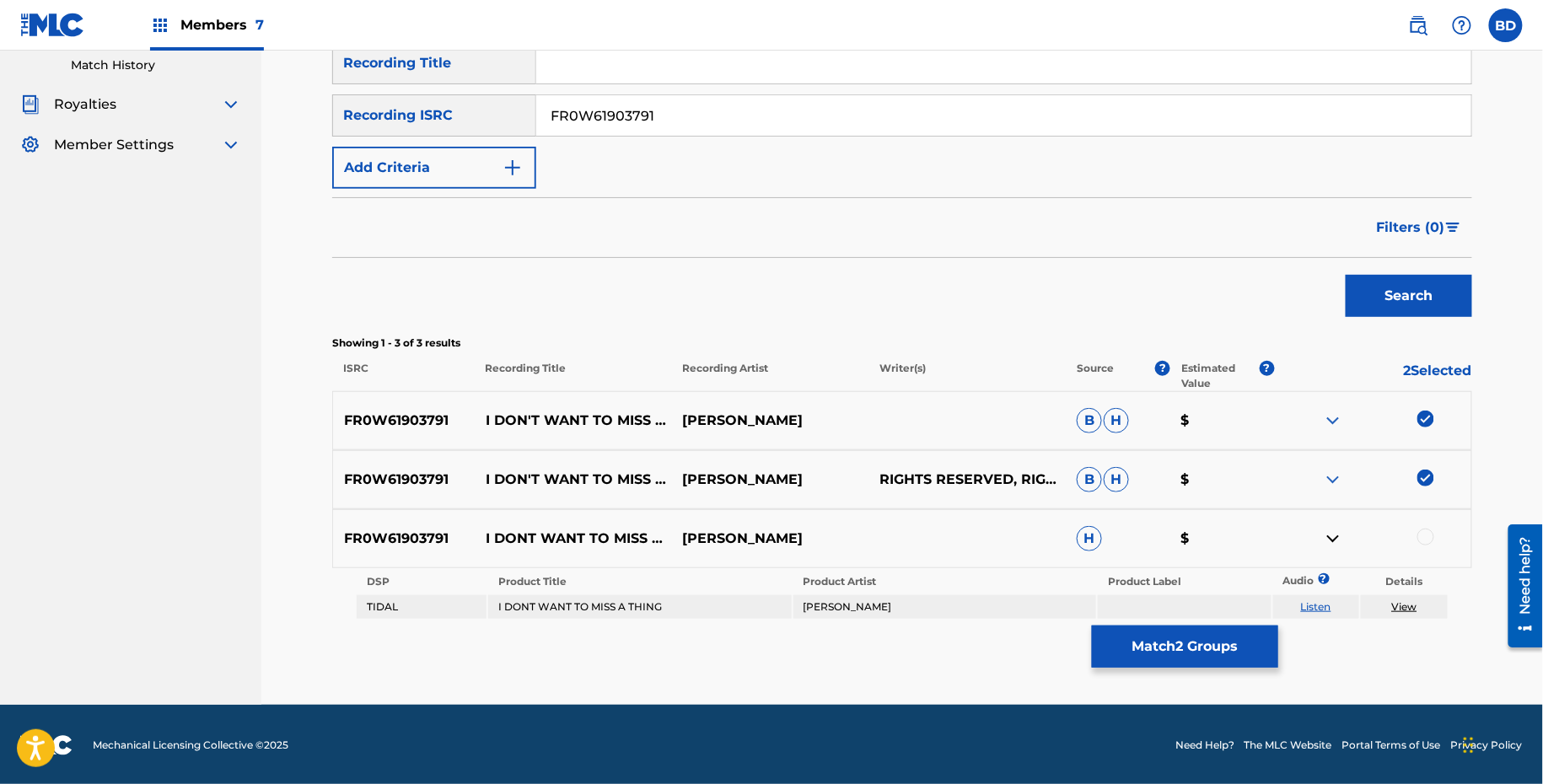
click at [1434, 522] on div "FR0W61903791 I DONT WANT TO MISS A THING HOUSE ROCKERZ H $" at bounding box center [902, 539] width 1140 height 59
click at [1429, 529] on div at bounding box center [1372, 539] width 197 height 20
click at [1425, 531] on div at bounding box center [1425, 537] width 17 height 17
click at [1404, 600] on link "View" at bounding box center [1405, 607] width 26 height 13
click at [1157, 655] on button "Match 3 Groups" at bounding box center [1185, 646] width 186 height 42
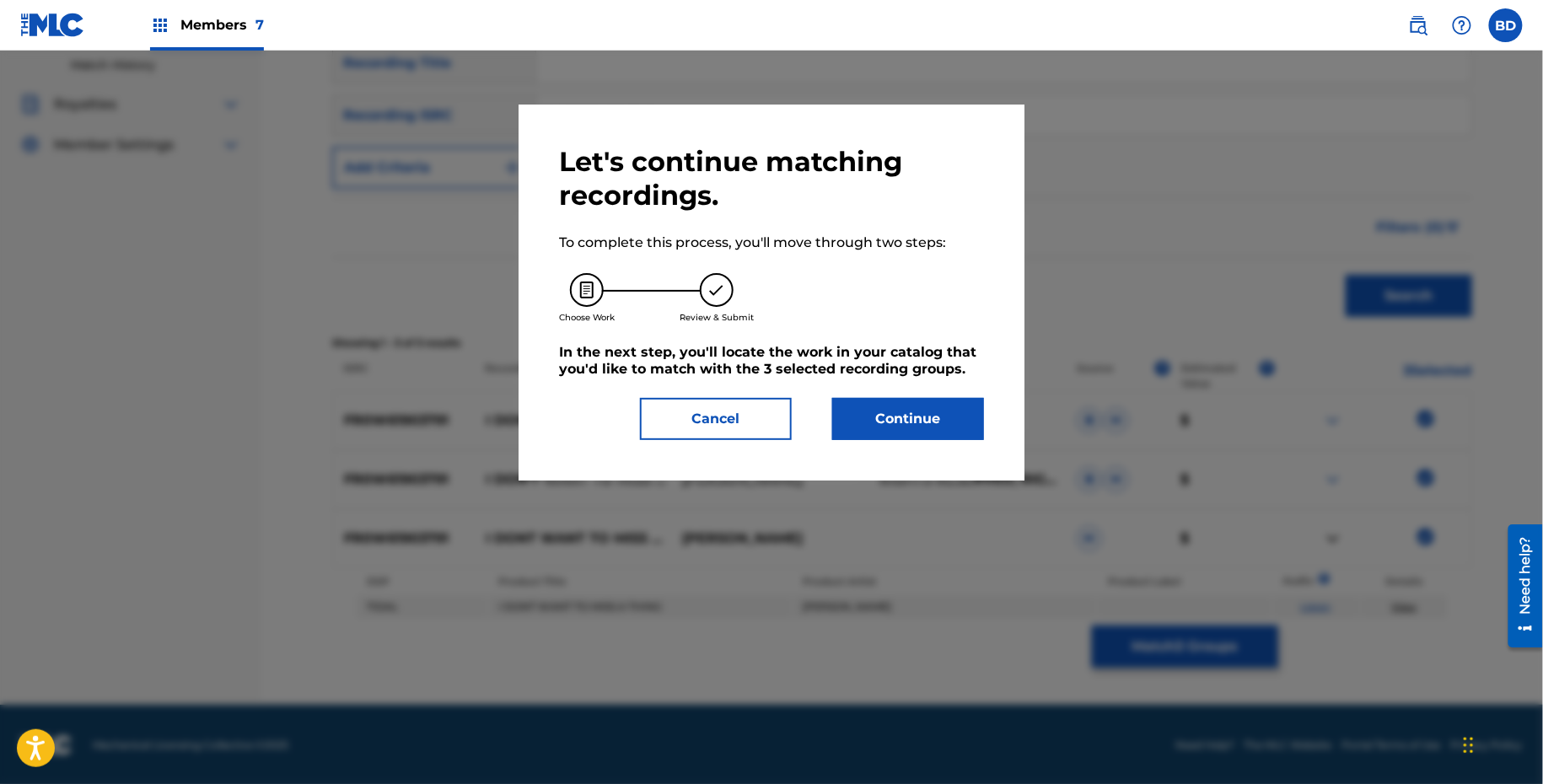
click at [913, 456] on div "Let's continue matching recordings. To complete this process, you'll move throu…" at bounding box center [772, 292] width 506 height 375
click at [897, 420] on button "Continue" at bounding box center [907, 419] width 152 height 42
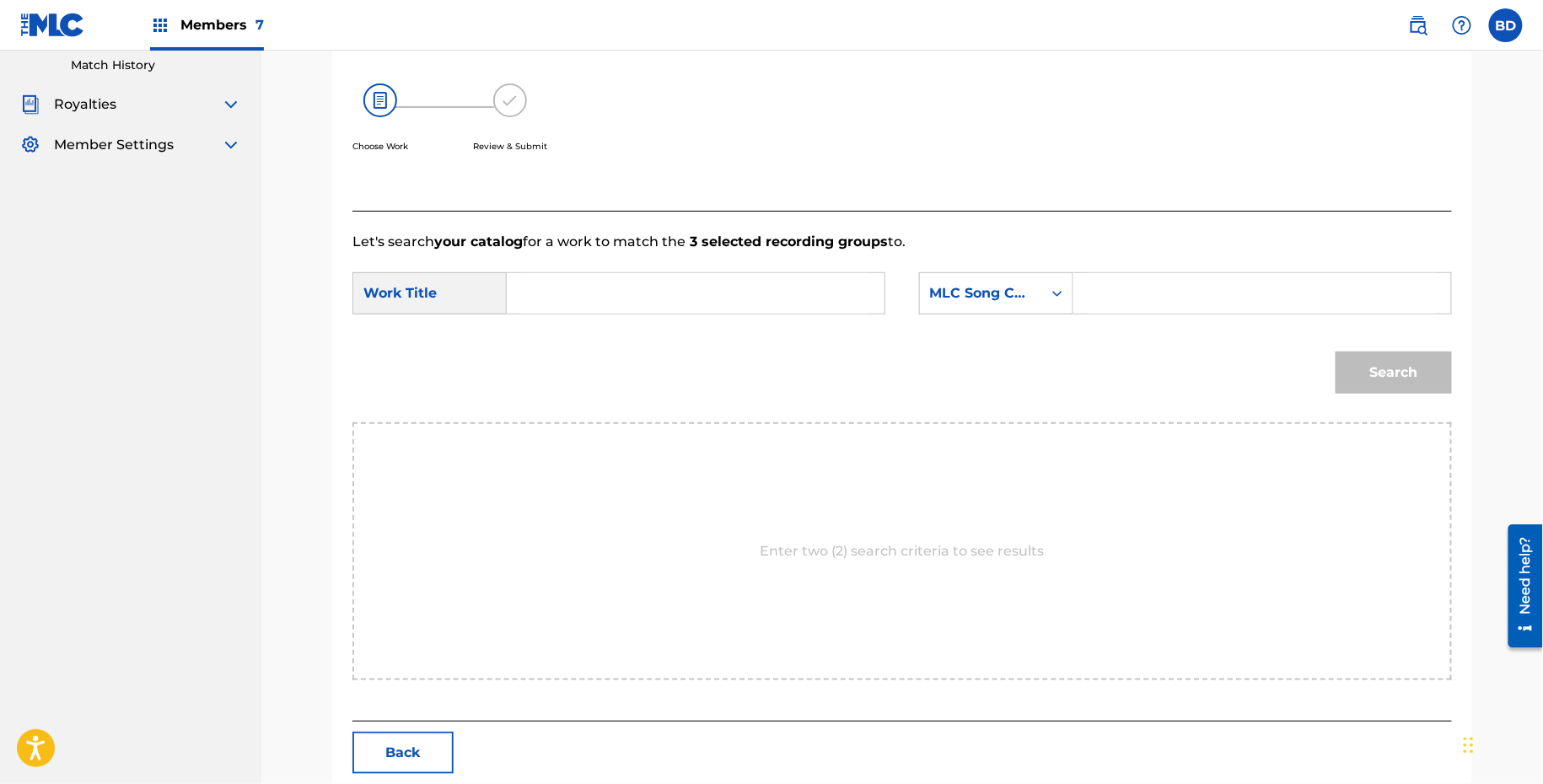
click at [1148, 307] on input "Search Form" at bounding box center [1262, 293] width 349 height 40
paste input "I17652"
type input "I17652"
click at [766, 297] on input "Search Form" at bounding box center [695, 293] width 349 height 40
type input "i"
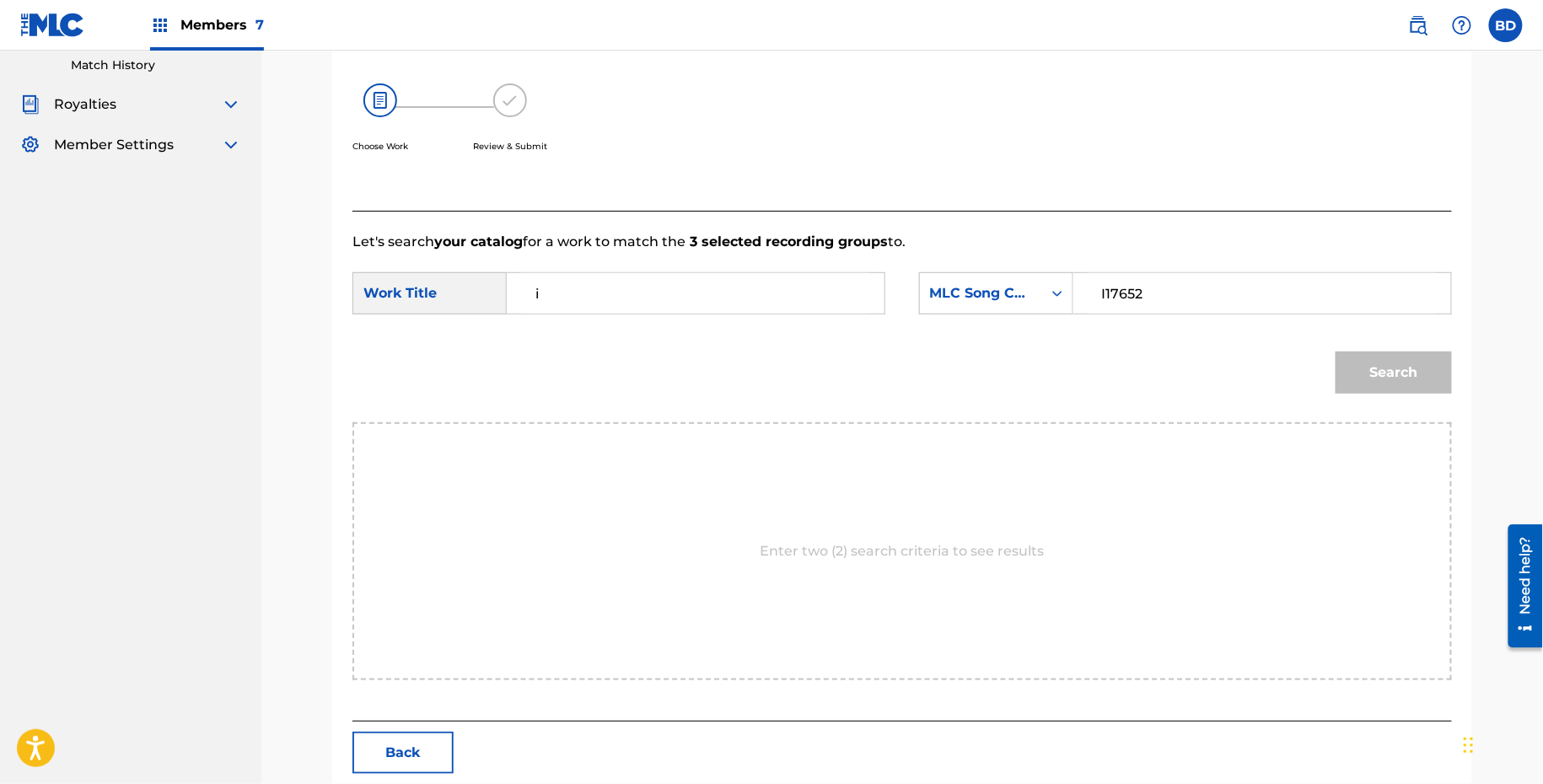
click at [1335, 352] on button "Search" at bounding box center [1393, 373] width 117 height 42
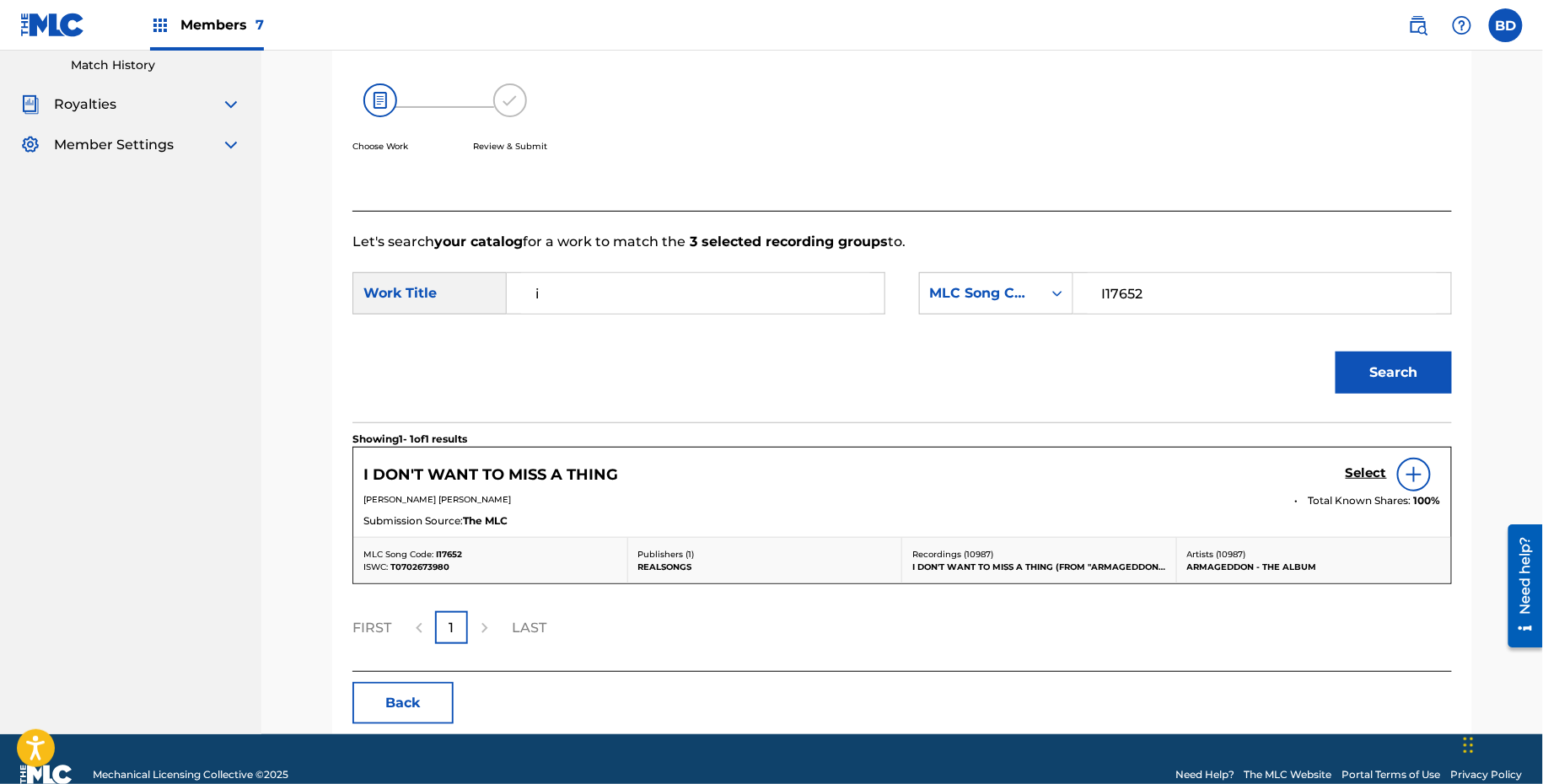
click at [1355, 466] on h5 "Select" at bounding box center [1366, 473] width 41 height 16
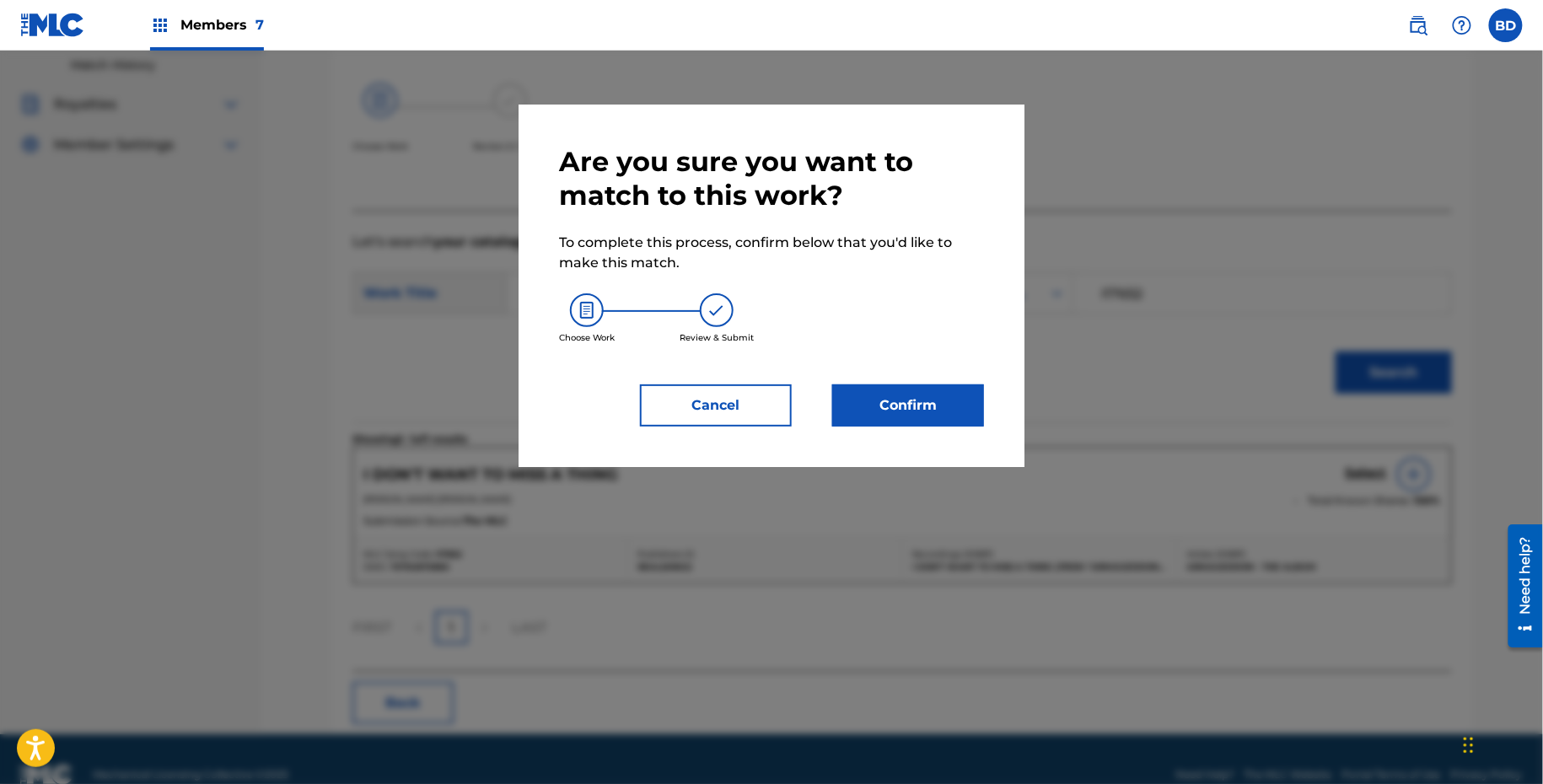
click at [982, 359] on div "Choose Work Review & Submit" at bounding box center [772, 318] width 425 height 91
click at [955, 394] on button "Confirm" at bounding box center [907, 406] width 152 height 42
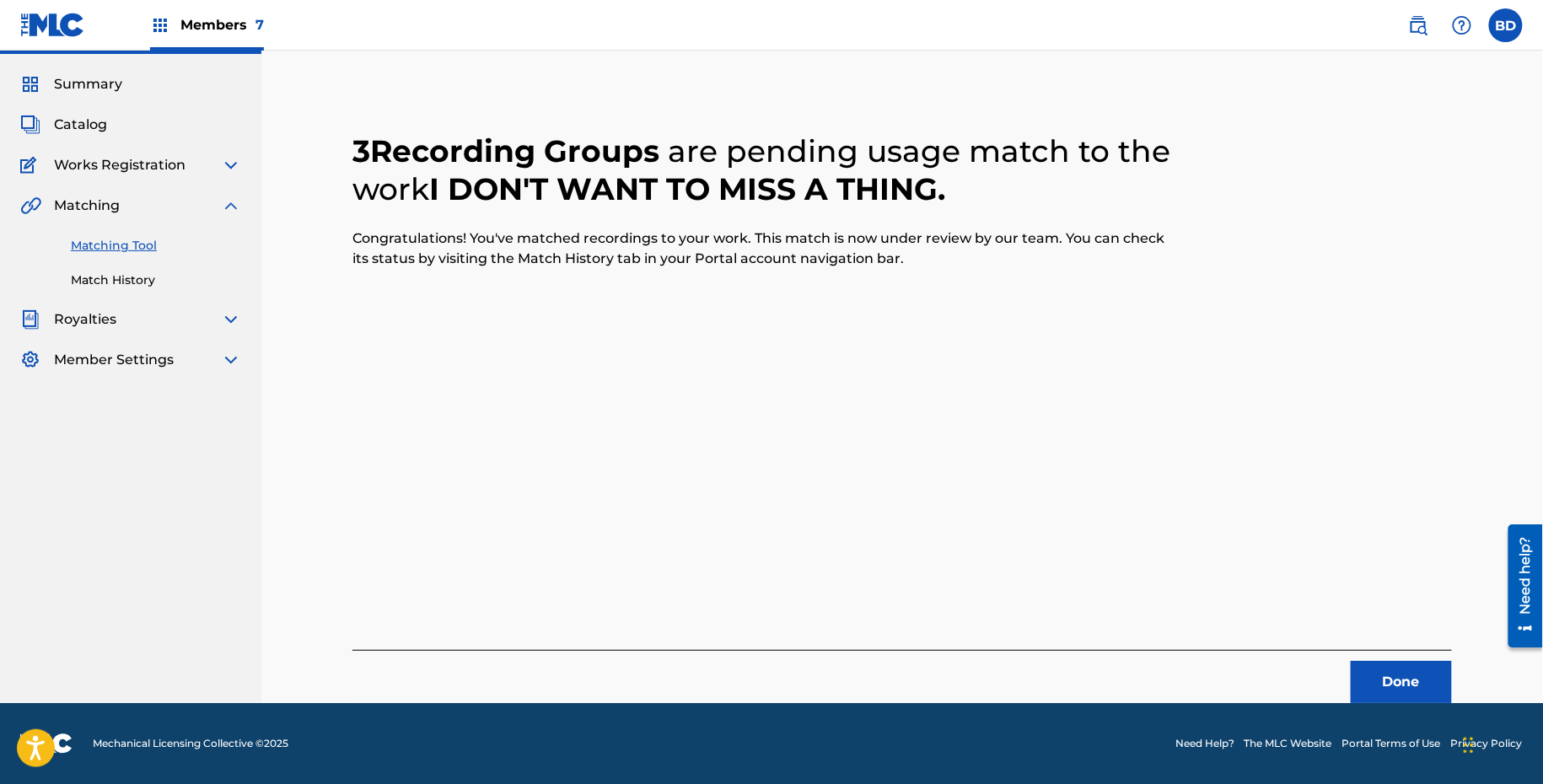
scroll to position [43, 0]
click at [105, 283] on link "Match History" at bounding box center [155, 280] width 170 height 17
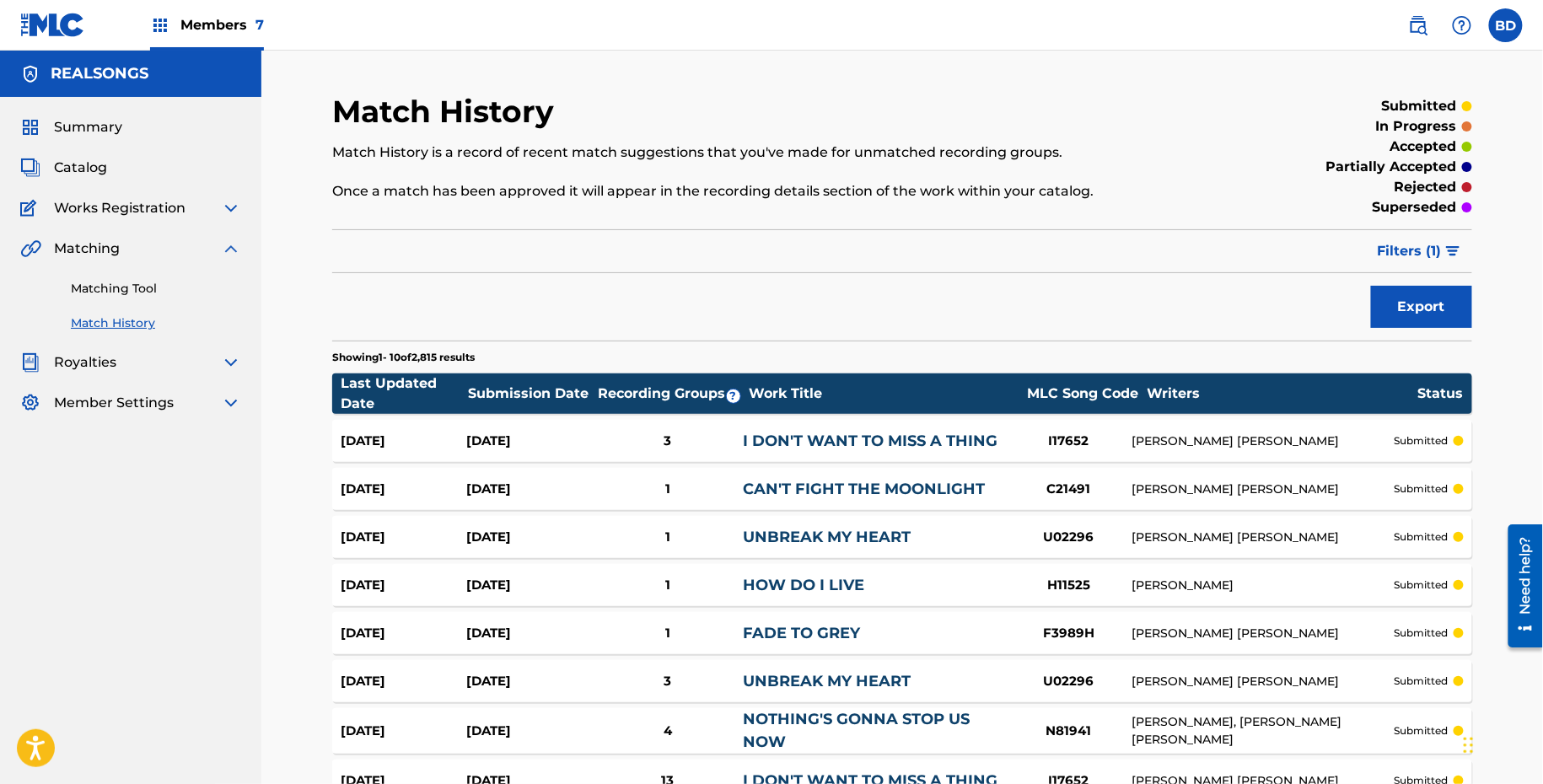
click at [825, 438] on link "I DON'T WANT TO MISS A THING" at bounding box center [870, 441] width 254 height 18
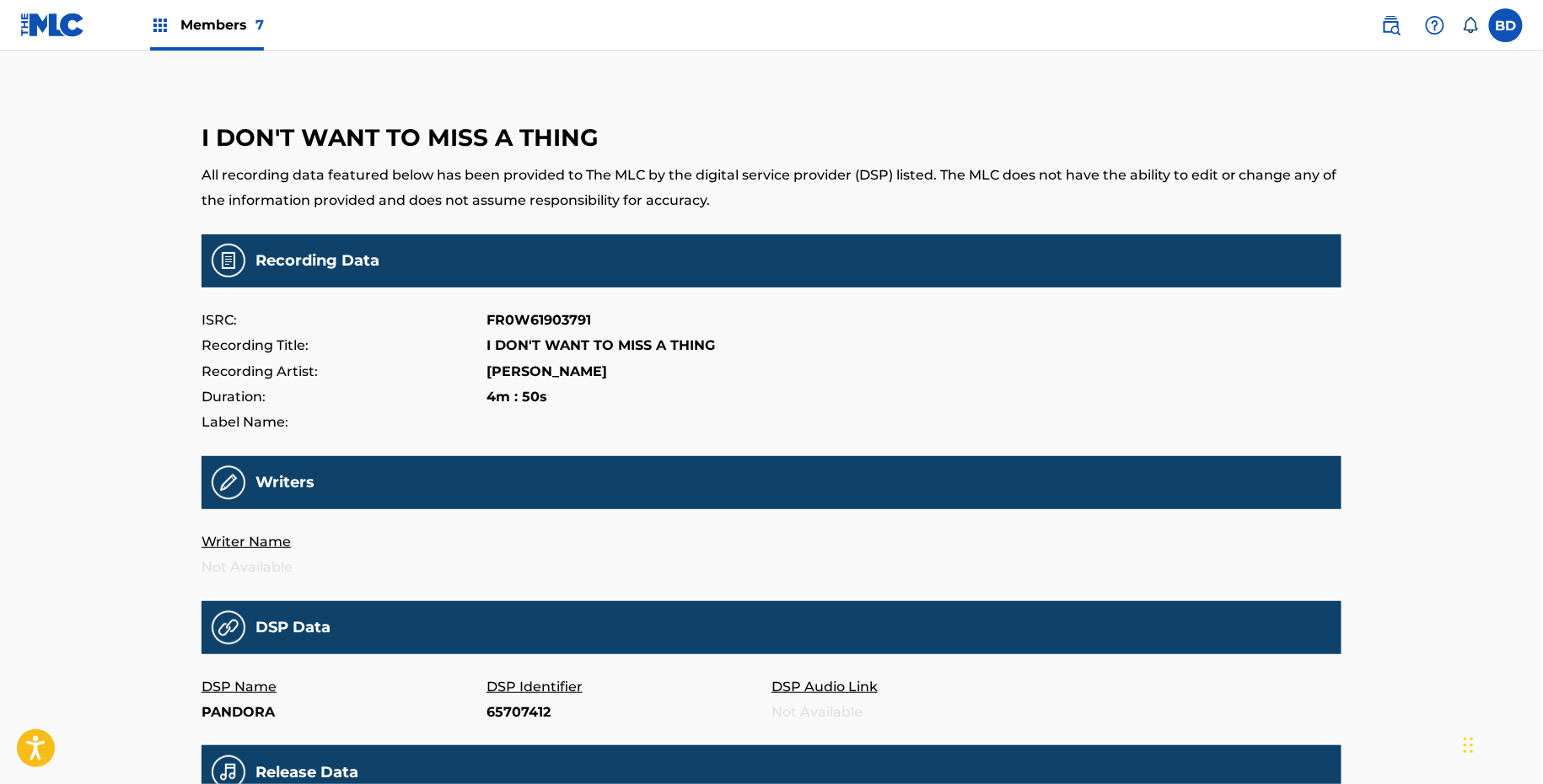
click at [512, 716] on p "65707412" at bounding box center [629, 712] width 285 height 26
copy p "65707412"
click at [571, 726] on main "I DON'T WANT TO MISS A THING All recording data featured below has been provide…" at bounding box center [771, 558] width 1140 height 931
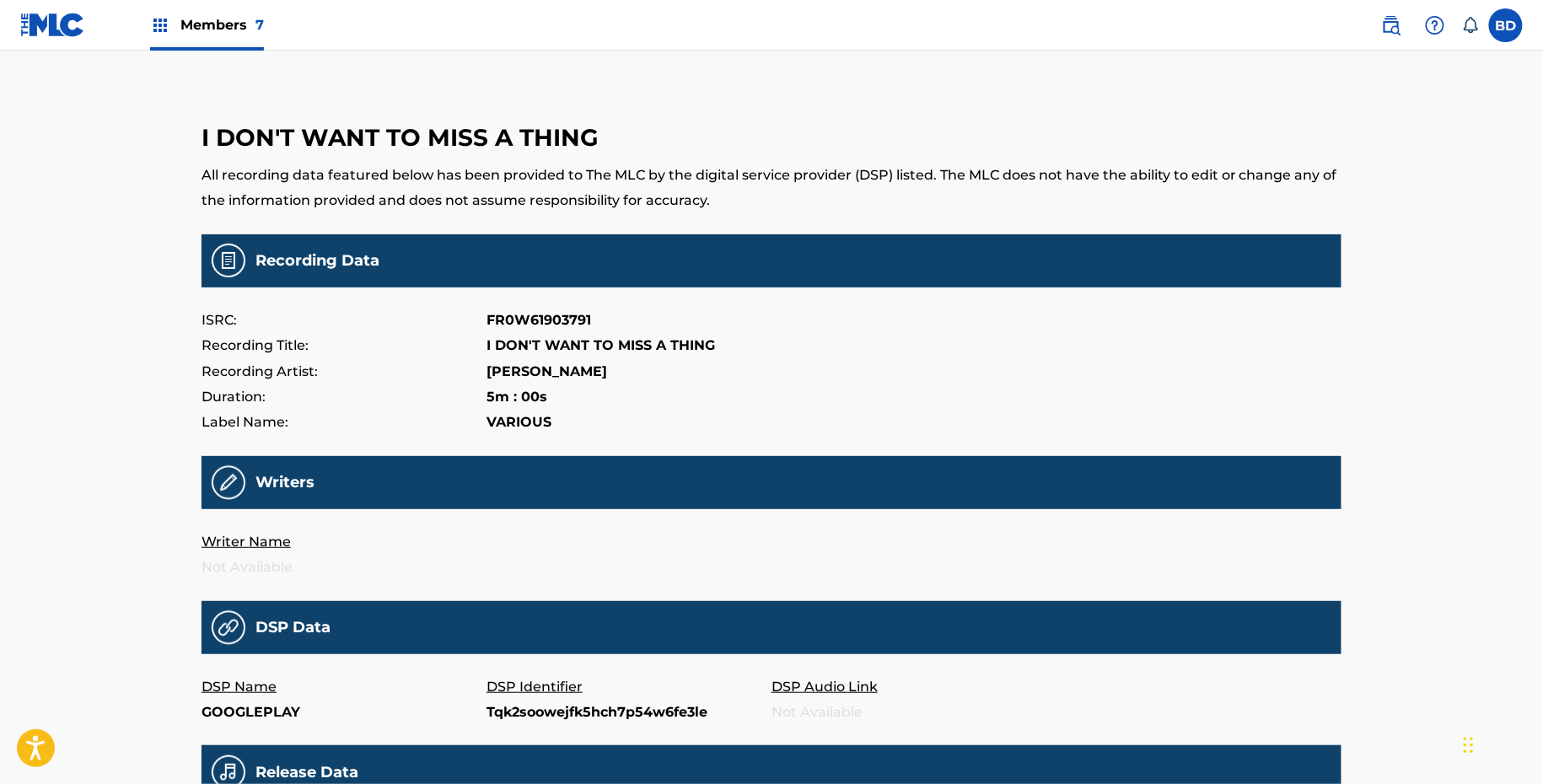
click at [566, 709] on p "Tqk2soowejfk5hch7p54w6fe3le" at bounding box center [629, 712] width 285 height 26
copy p "Tqk2soowejfk5hch7p54w6fe3le"
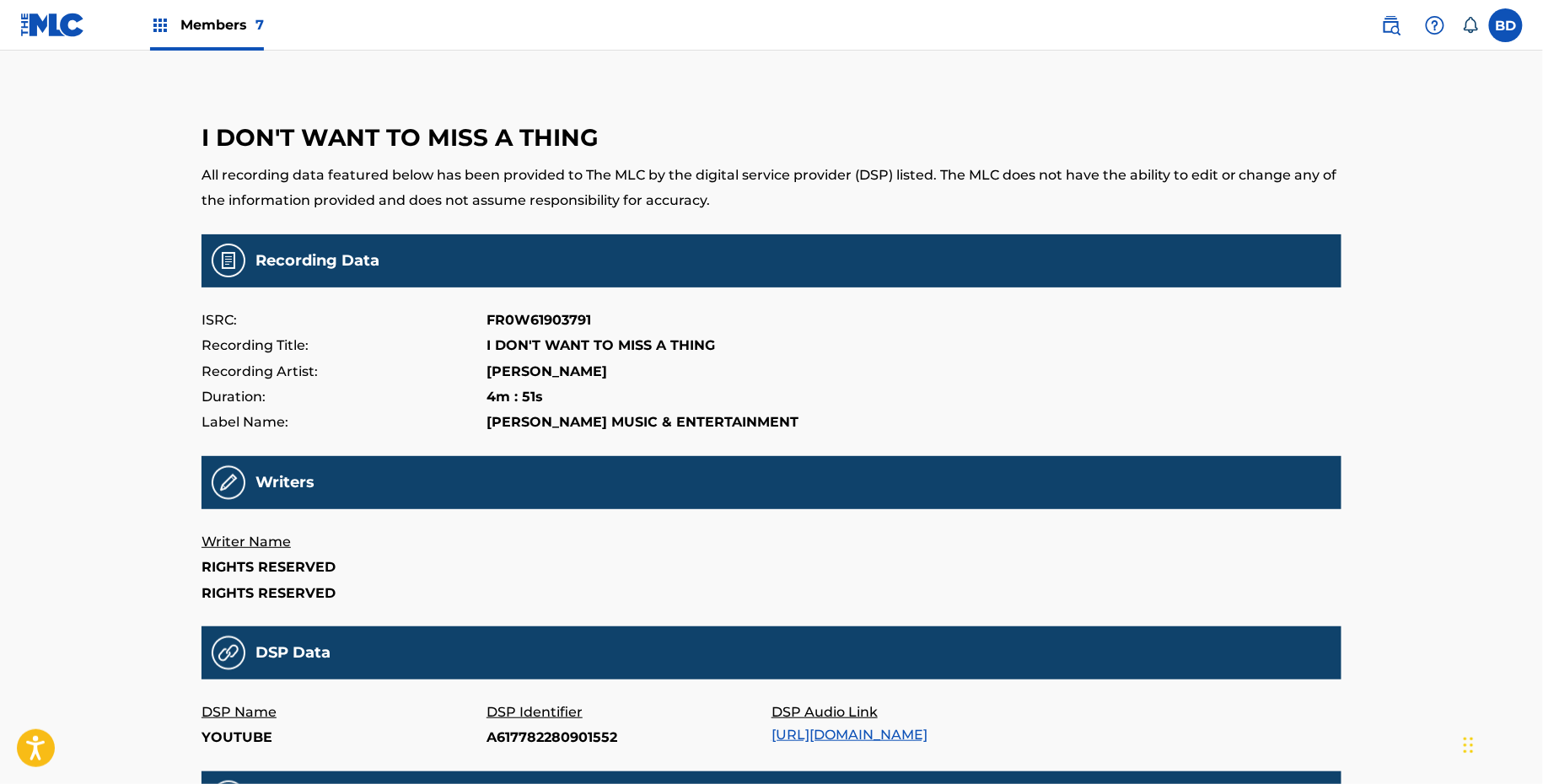
click at [526, 739] on p "A617782280901552" at bounding box center [629, 738] width 285 height 26
copy p "A617782280901552"
click at [503, 741] on p "qDlW7LQcrKc" at bounding box center [629, 738] width 285 height 26
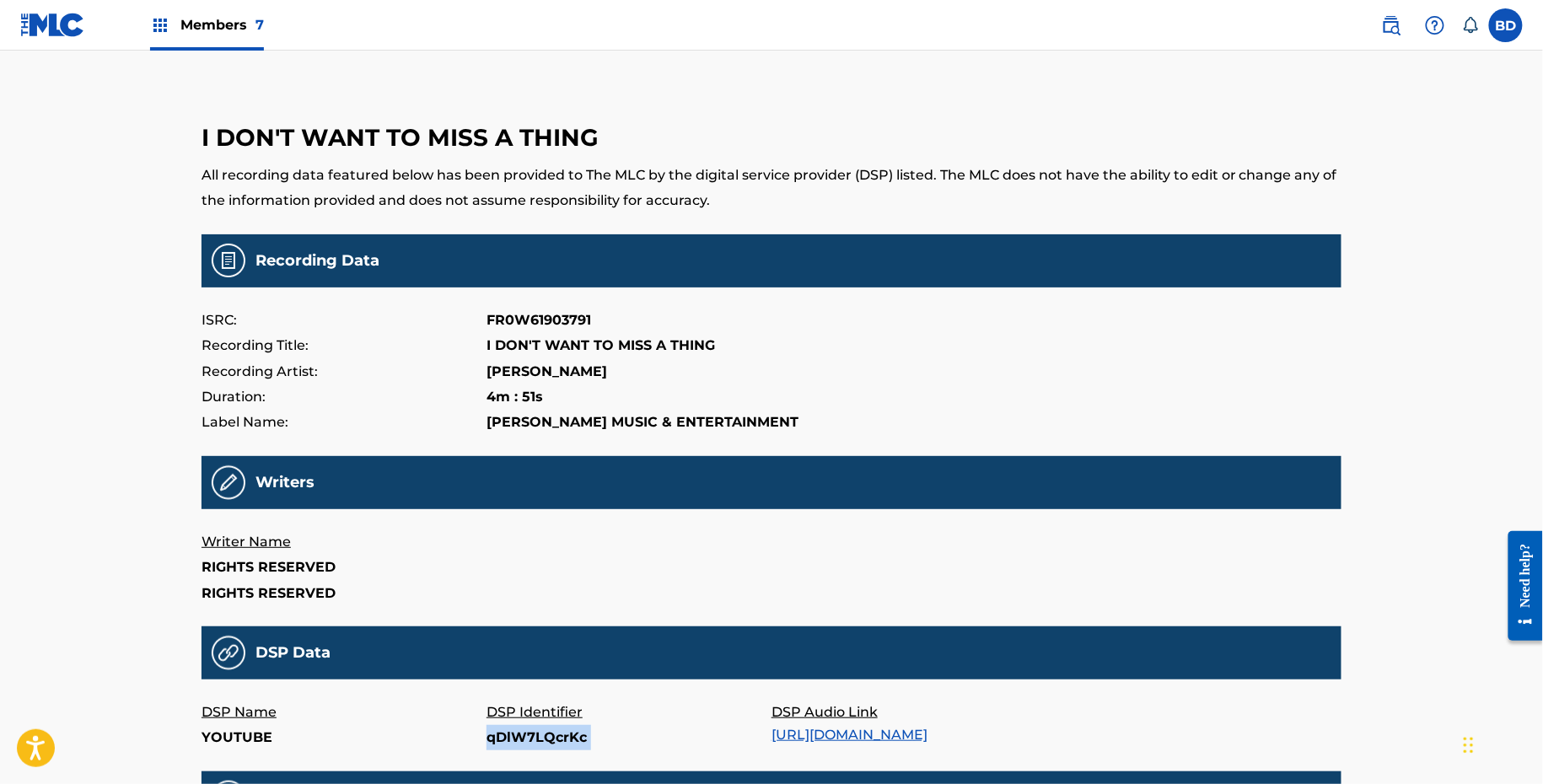
click at [503, 741] on p "qDlW7LQcrKc" at bounding box center [629, 738] width 285 height 26
copy p "qDlW7LQcrKc"
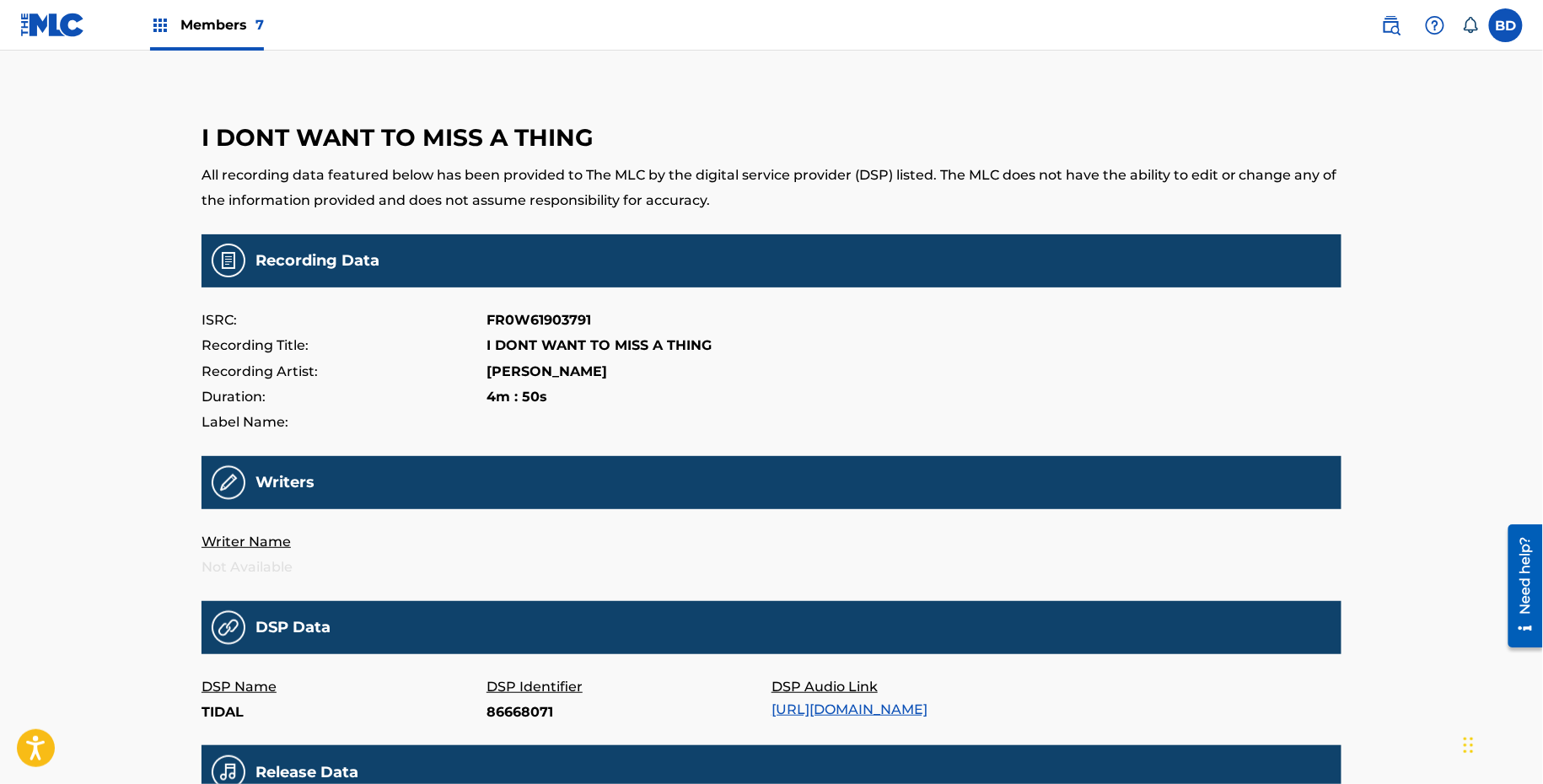
click at [546, 716] on p "86668071" at bounding box center [629, 712] width 285 height 26
copy p "86668071"
